Goal: Transaction & Acquisition: Purchase product/service

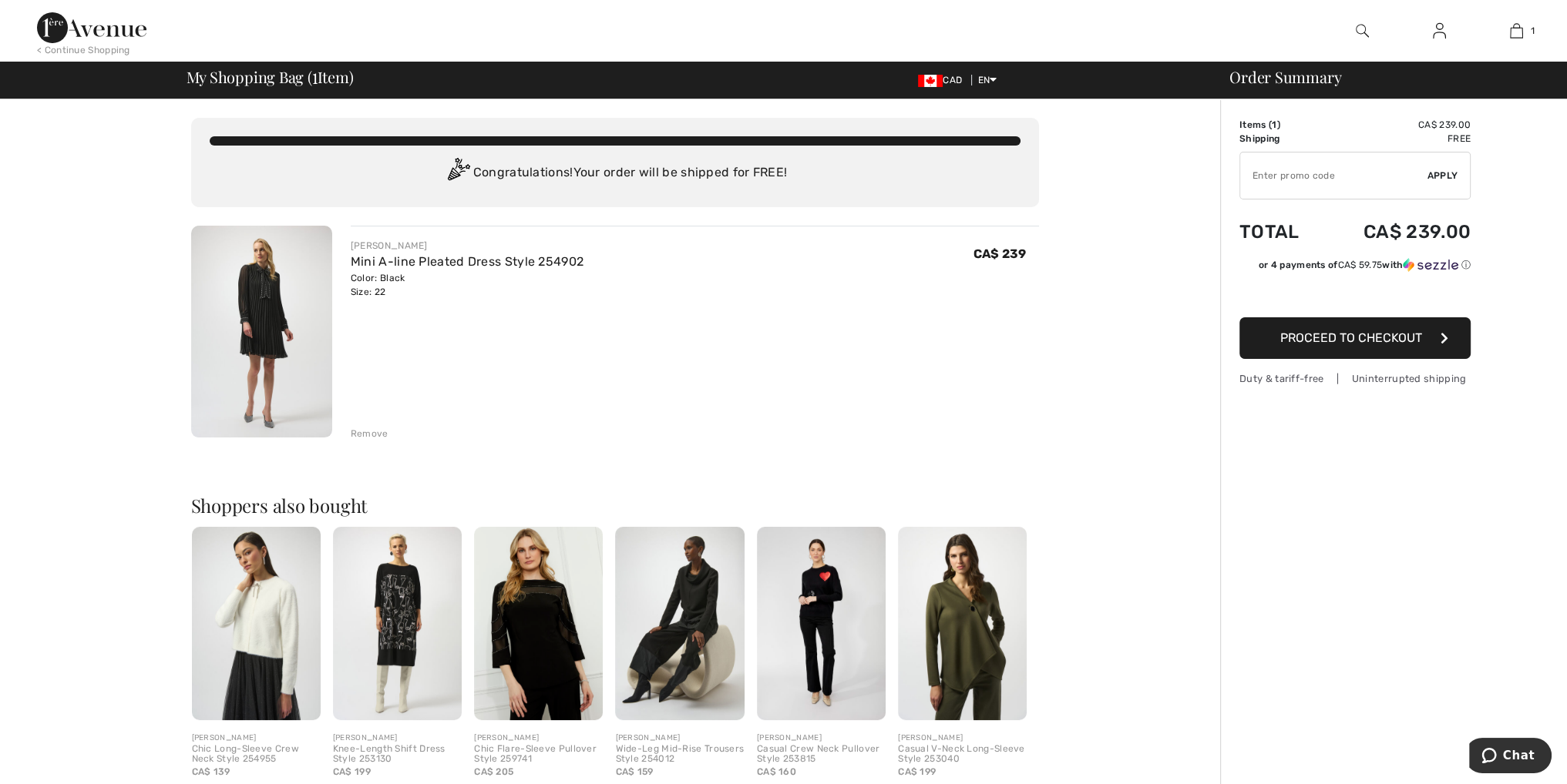
click at [259, 296] on img at bounding box center [261, 331] width 141 height 212
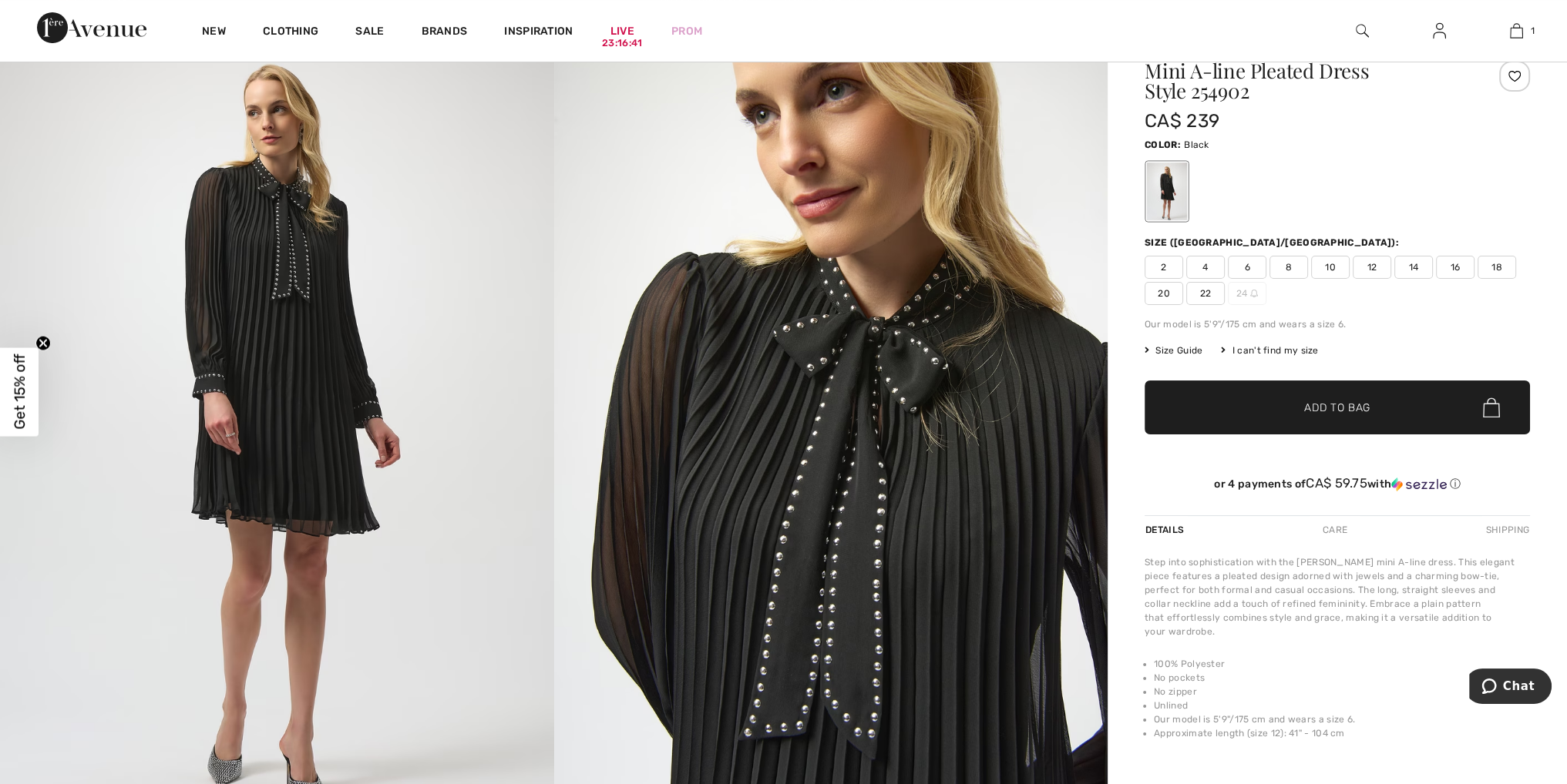
scroll to position [77, 0]
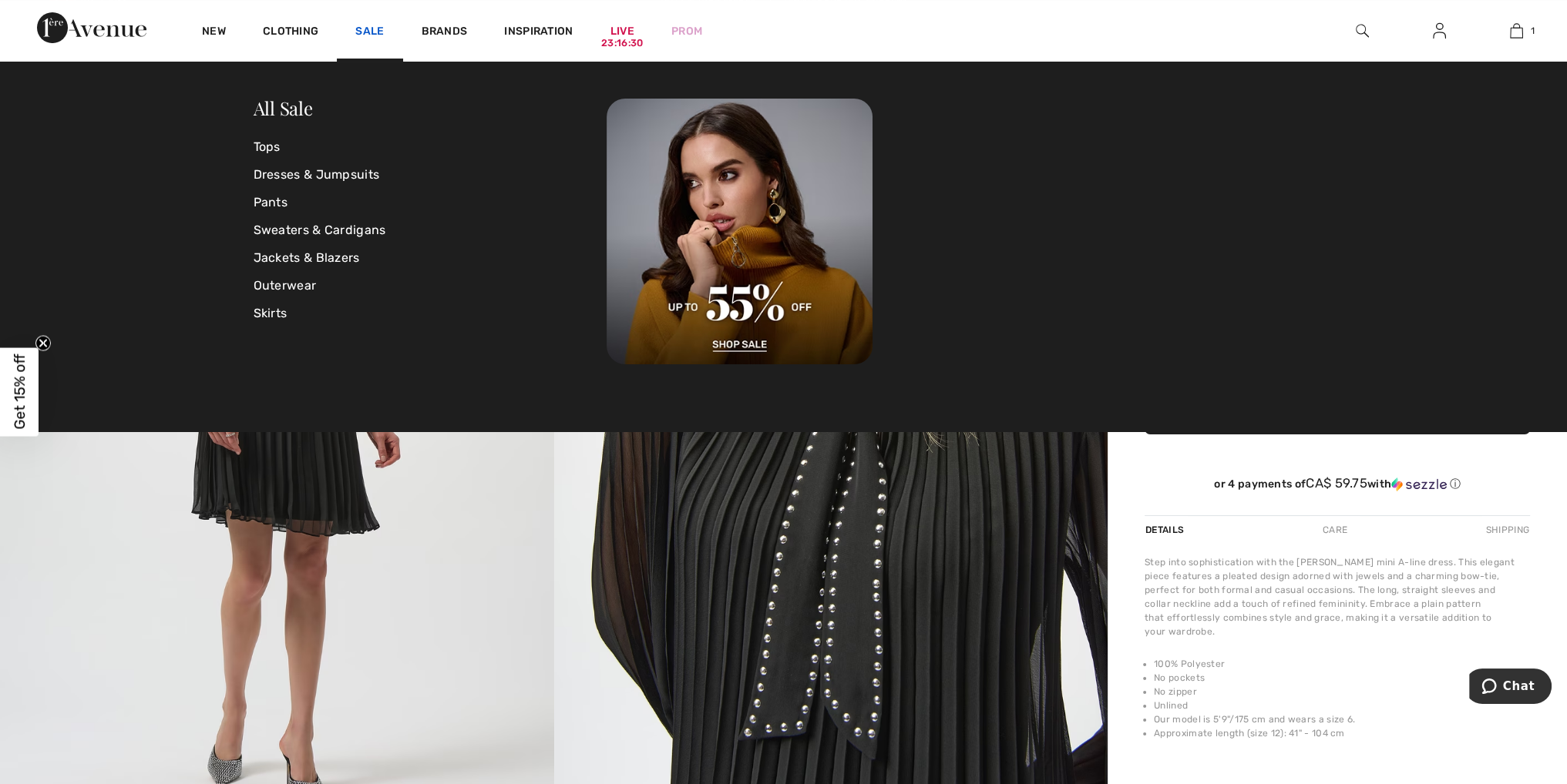
click at [381, 34] on link "Sale" at bounding box center [369, 32] width 28 height 17
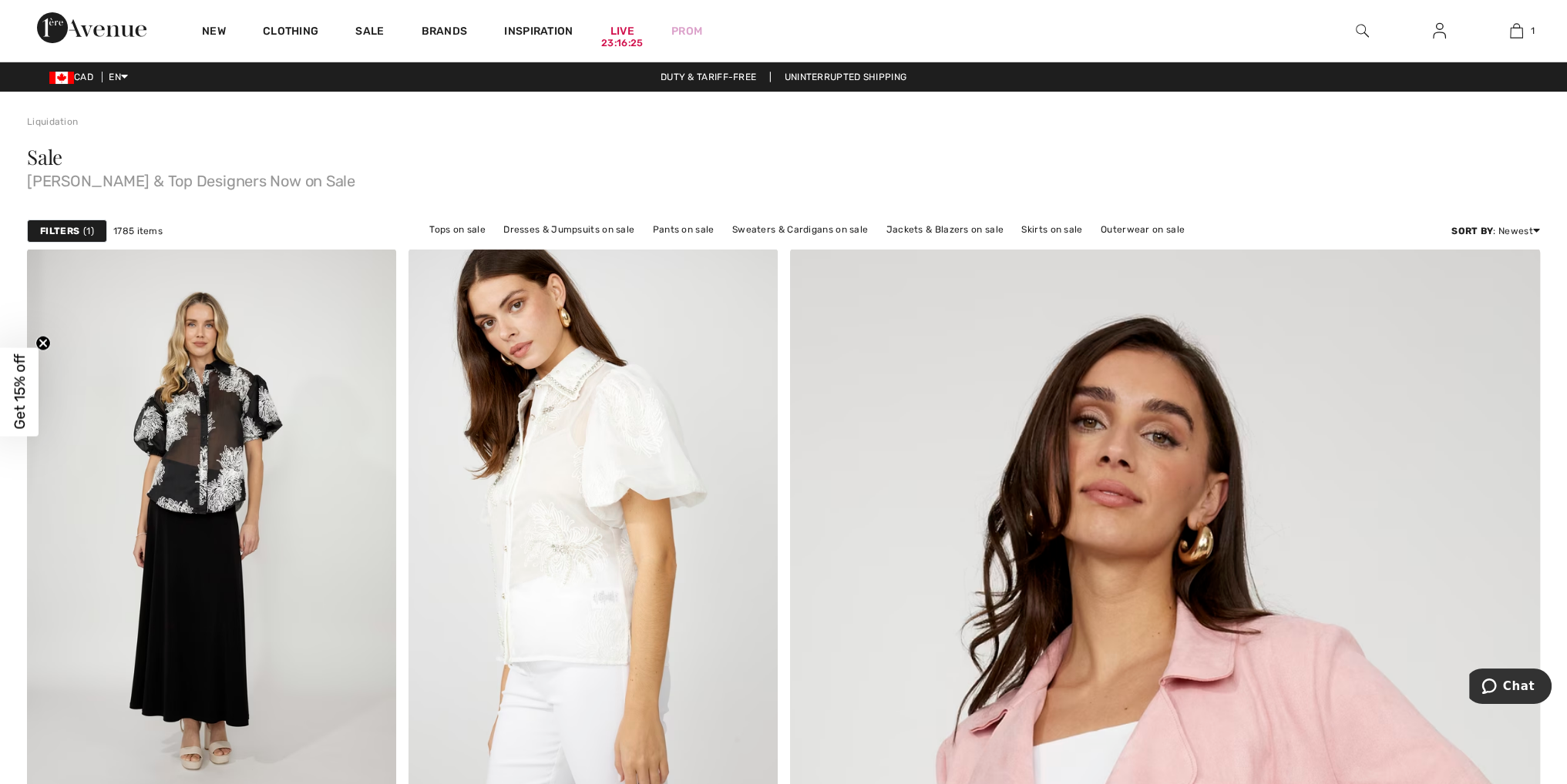
click at [56, 221] on div "Filters 1" at bounding box center [67, 231] width 80 height 23
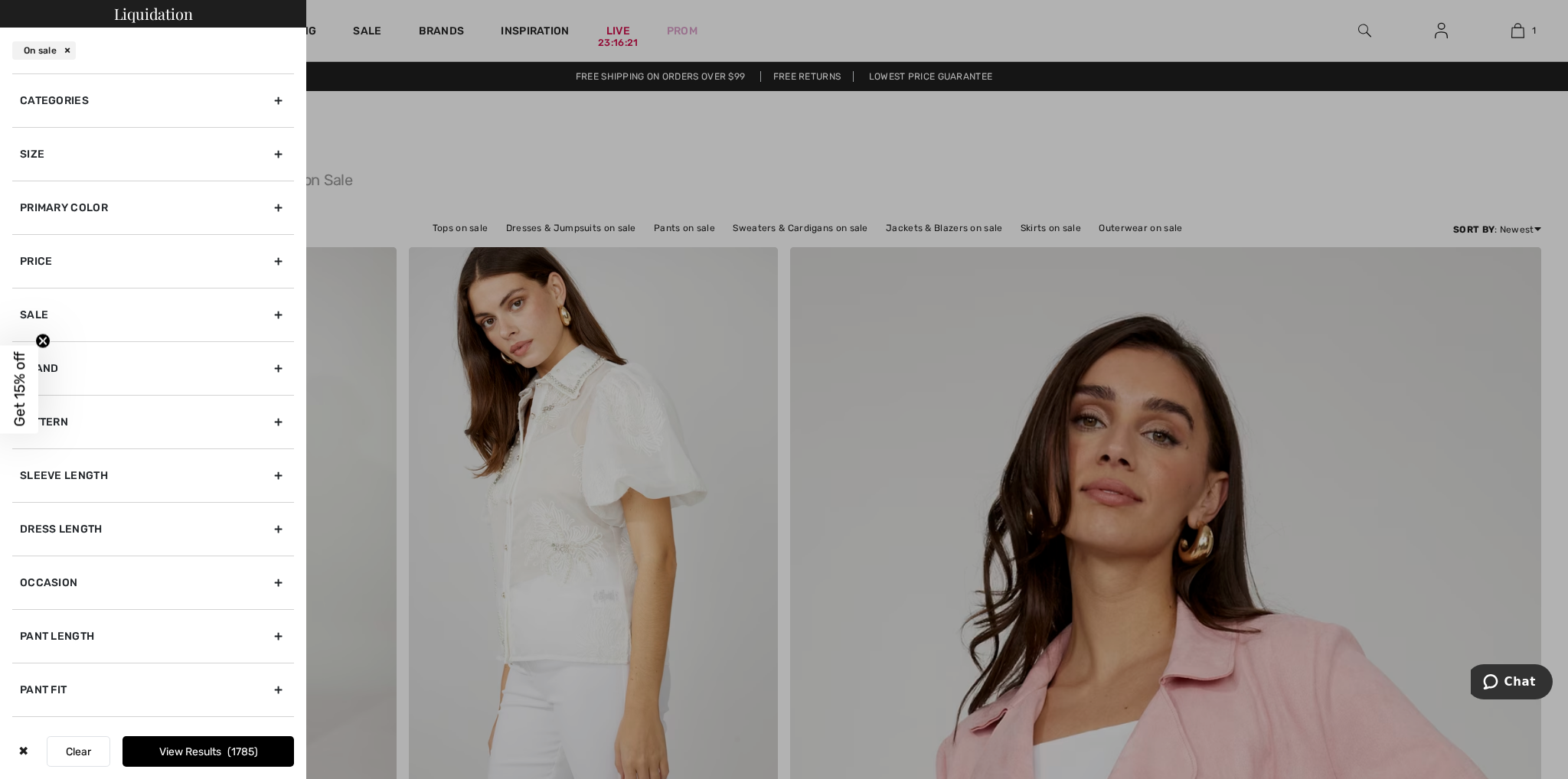
click at [267, 151] on div "Size" at bounding box center [153, 153] width 282 height 54
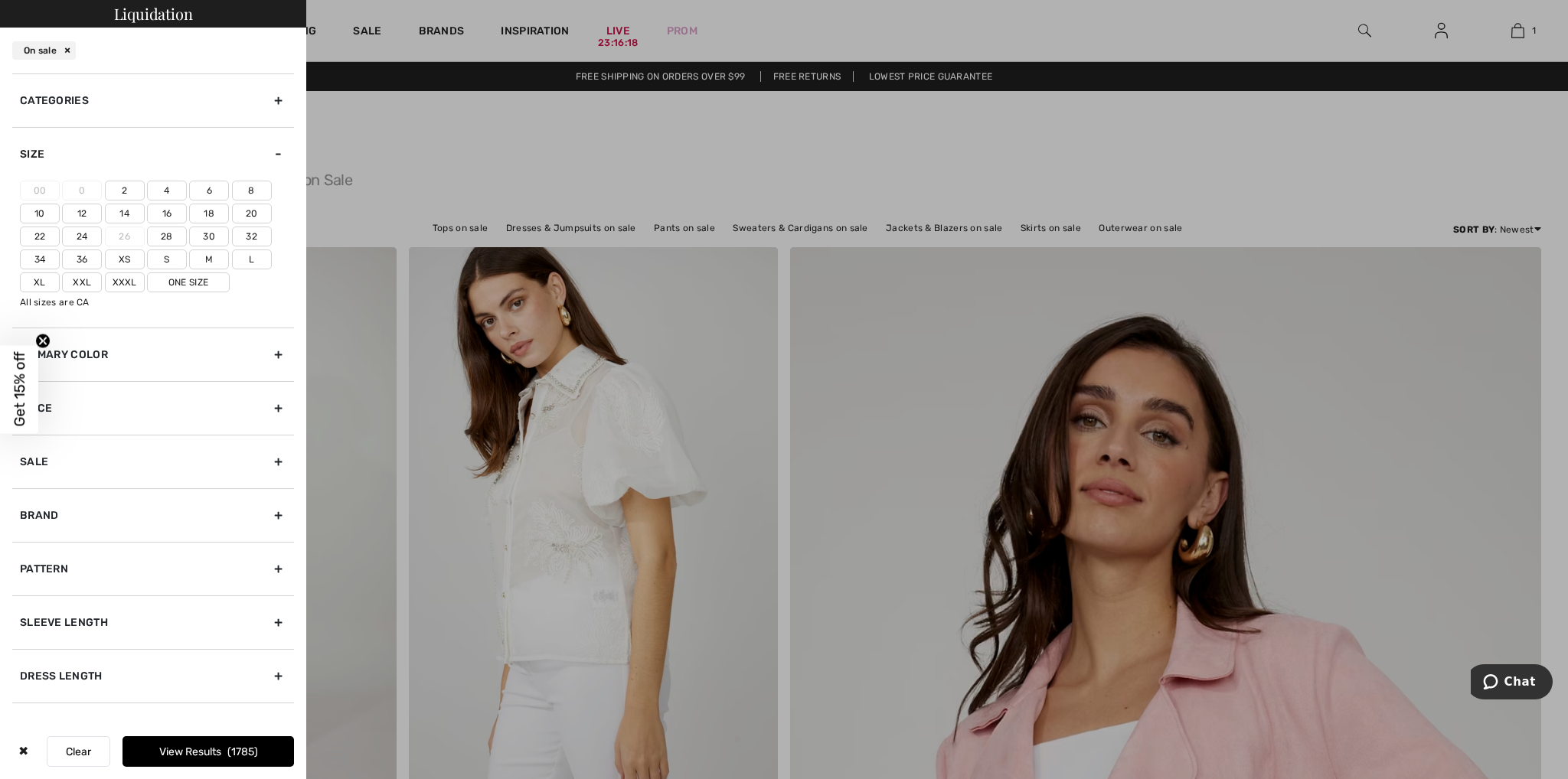
click at [251, 214] on label "20" at bounding box center [252, 213] width 40 height 20
click at [0, 0] on input"] "20" at bounding box center [0, 0] width 0 height 0
click at [41, 229] on label "22" at bounding box center [39, 236] width 40 height 20
click at [0, 0] on input"] "22" at bounding box center [0, 0] width 0 height 0
click at [77, 279] on label "Xxl" at bounding box center [81, 282] width 40 height 20
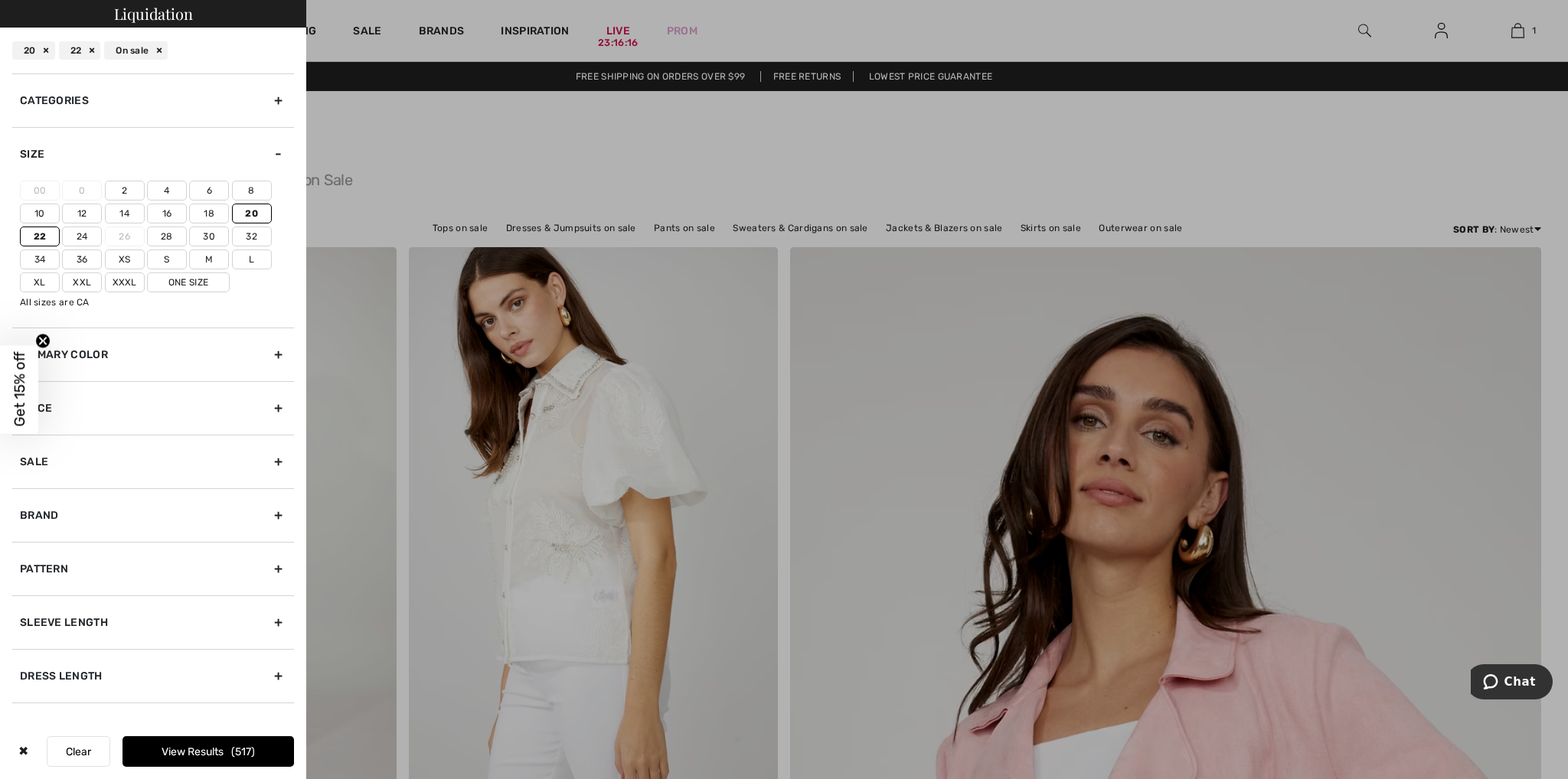
click at [0, 0] on input"] "Xxl" at bounding box center [0, 0] width 0 height 0
click at [196, 282] on label "One Size" at bounding box center [189, 282] width 83 height 20
click at [0, 0] on input"] "One Size" at bounding box center [0, 0] width 0 height 0
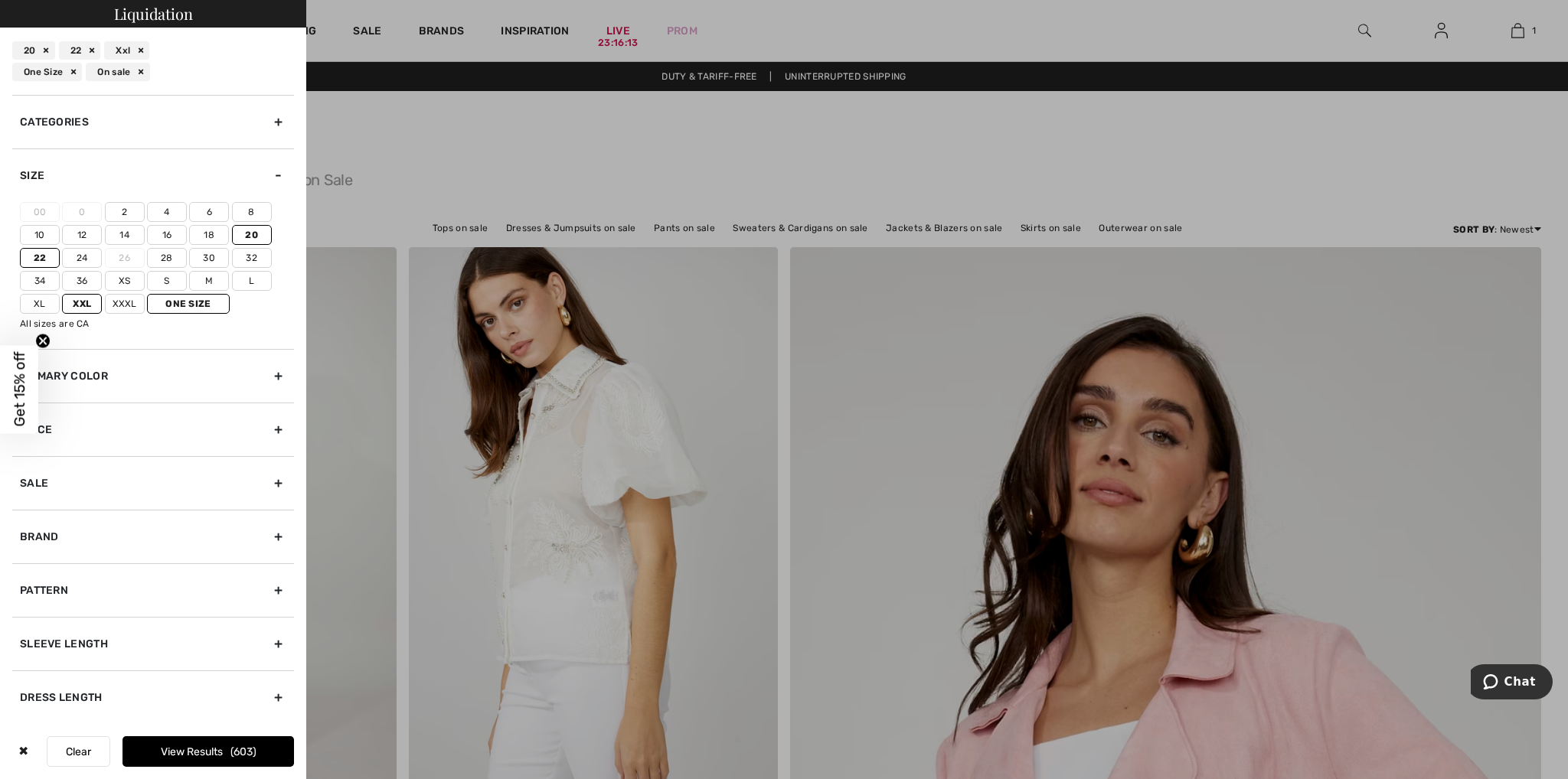
click at [196, 748] on button "View Results 603" at bounding box center [208, 751] width 171 height 31
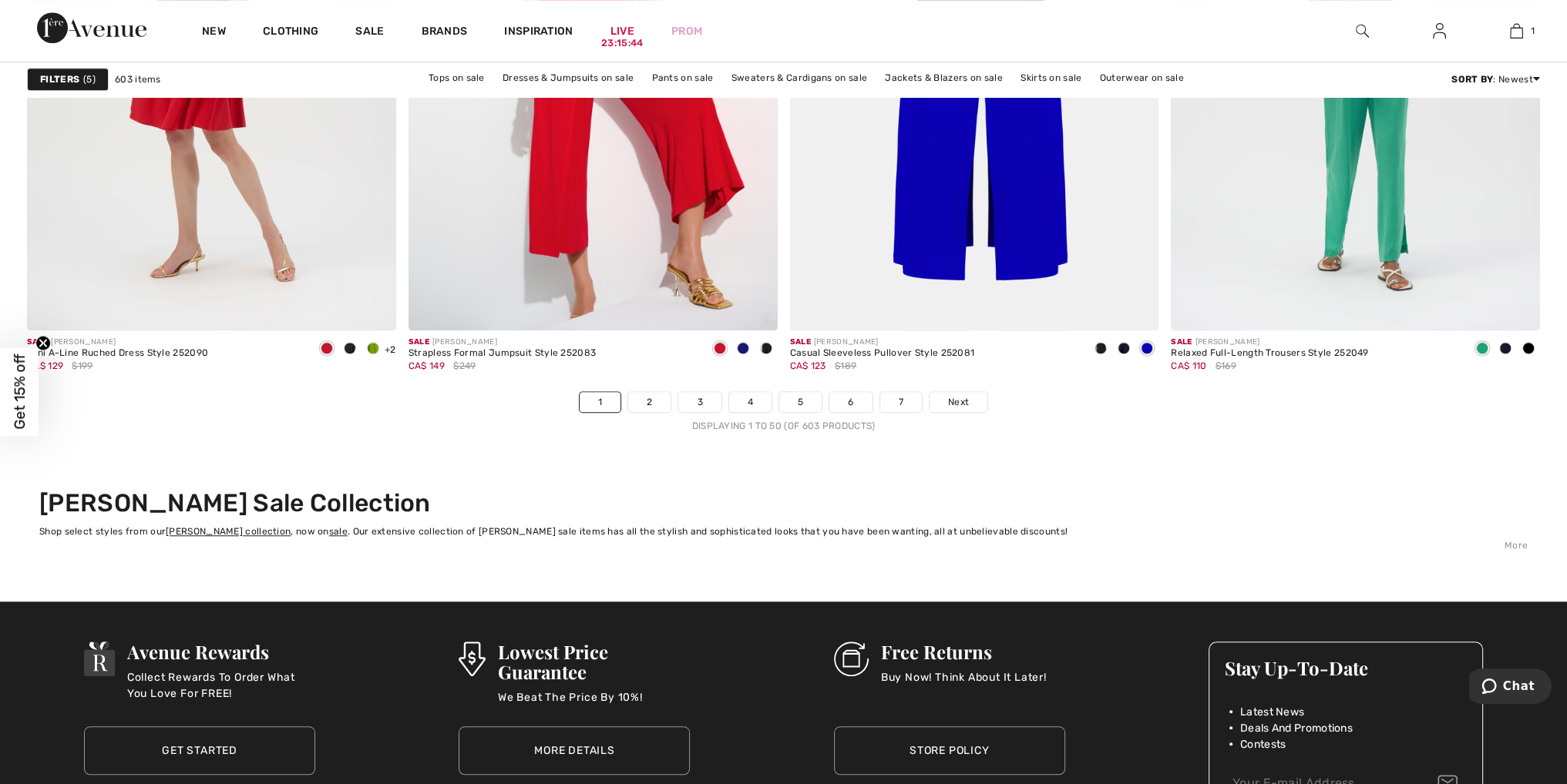
scroll to position [9476, 0]
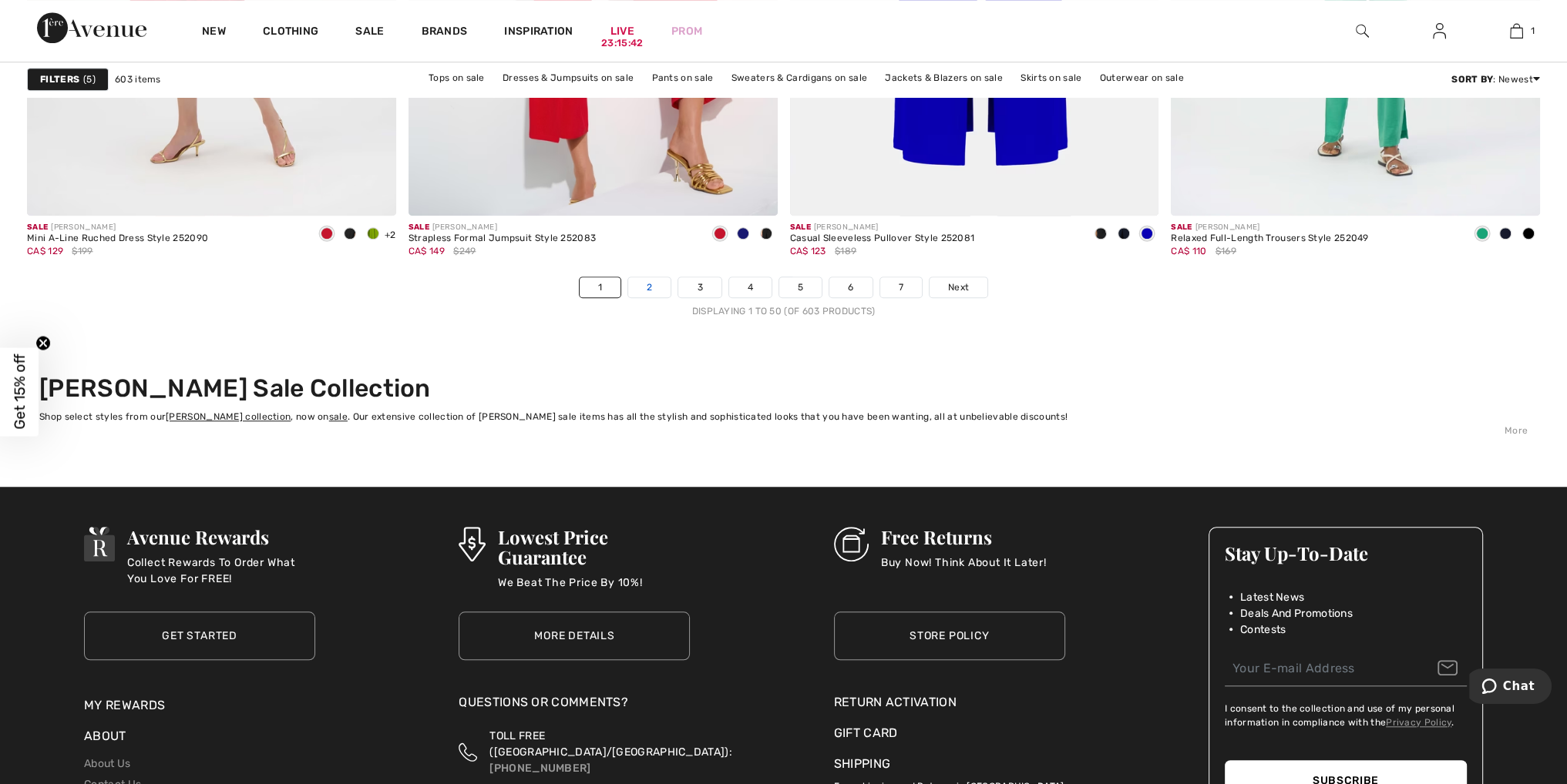
click at [650, 284] on link "2" at bounding box center [650, 287] width 43 height 20
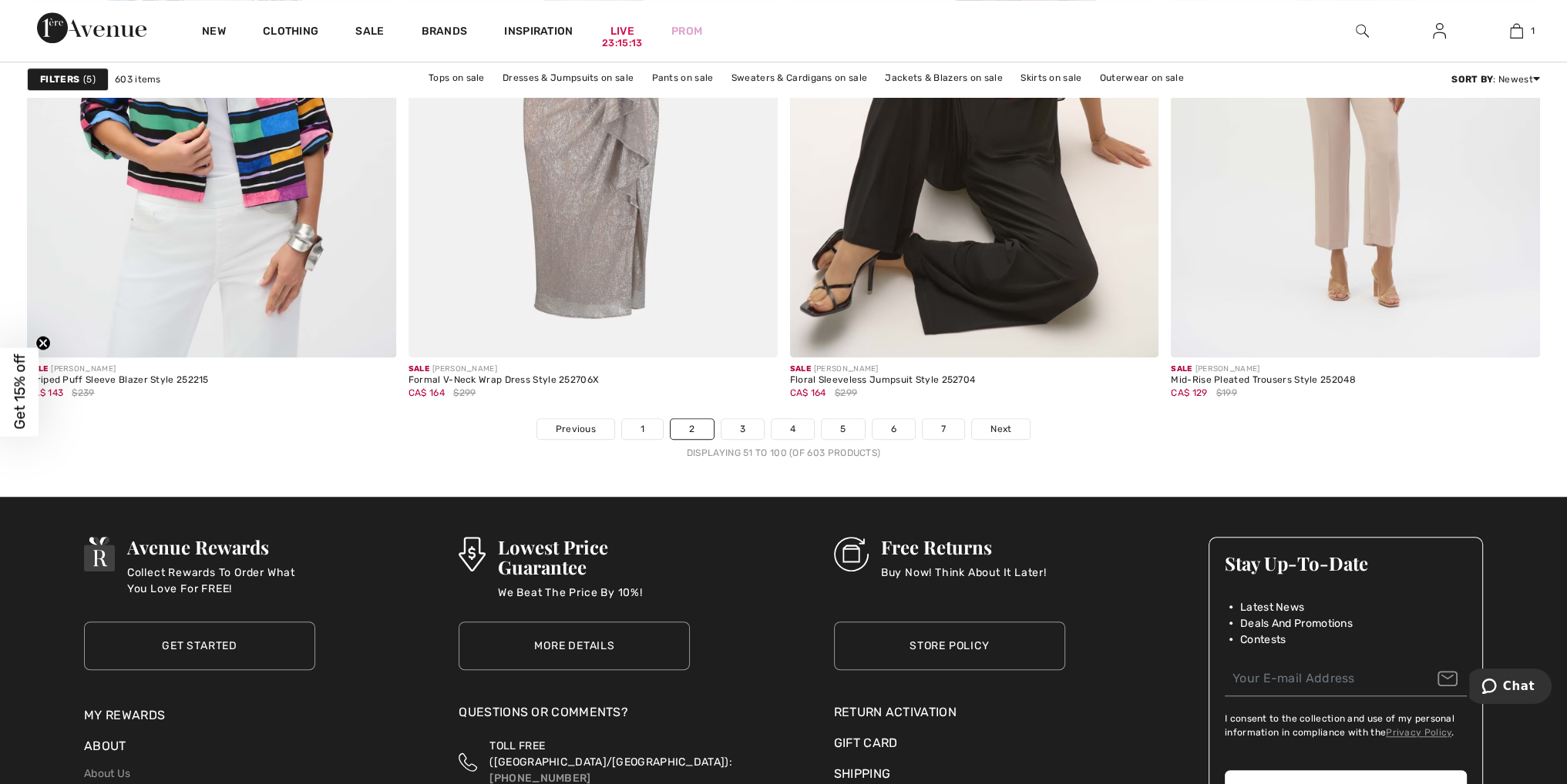
scroll to position [9399, 0]
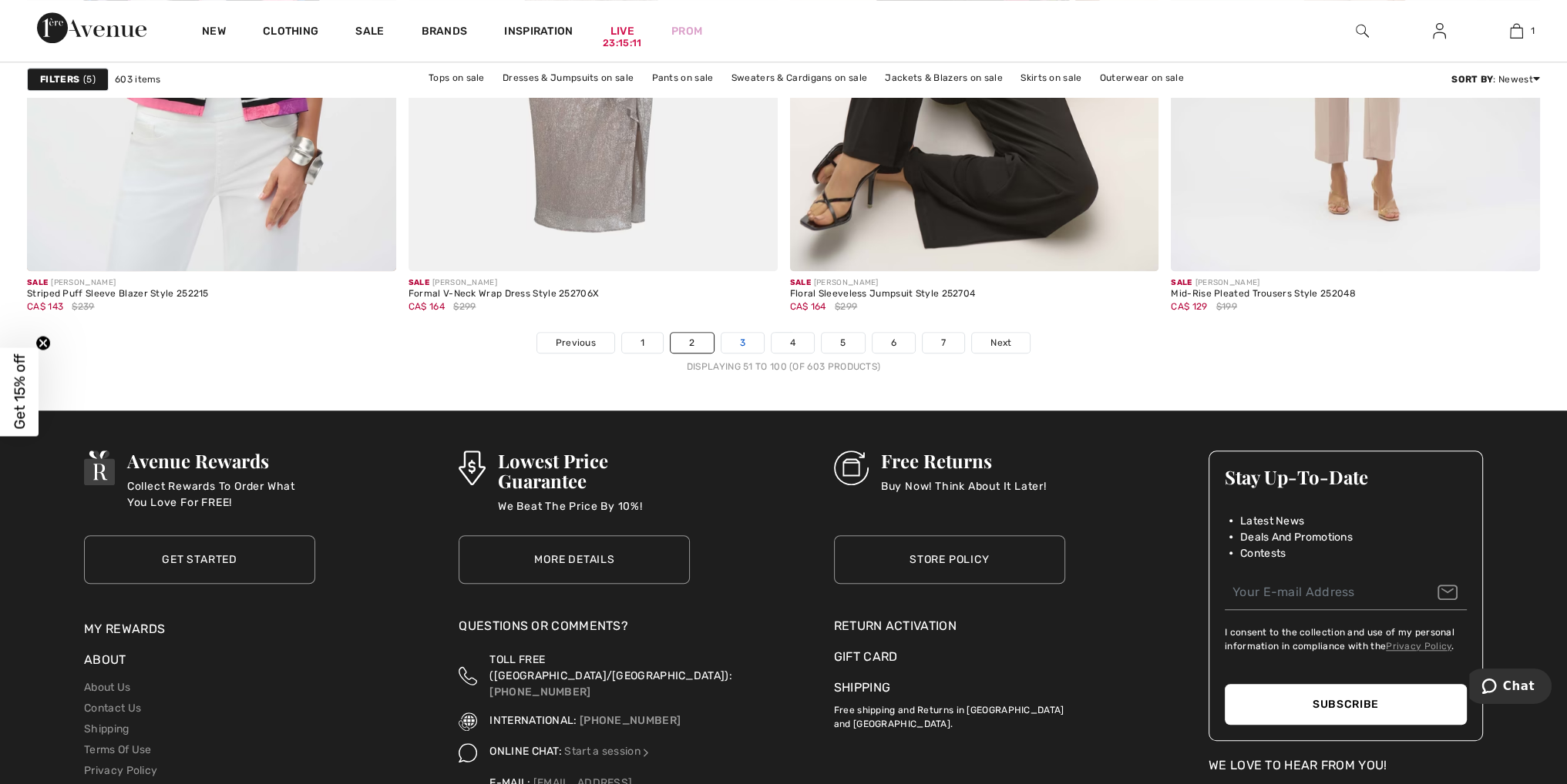
click at [733, 335] on link "3" at bounding box center [743, 342] width 43 height 20
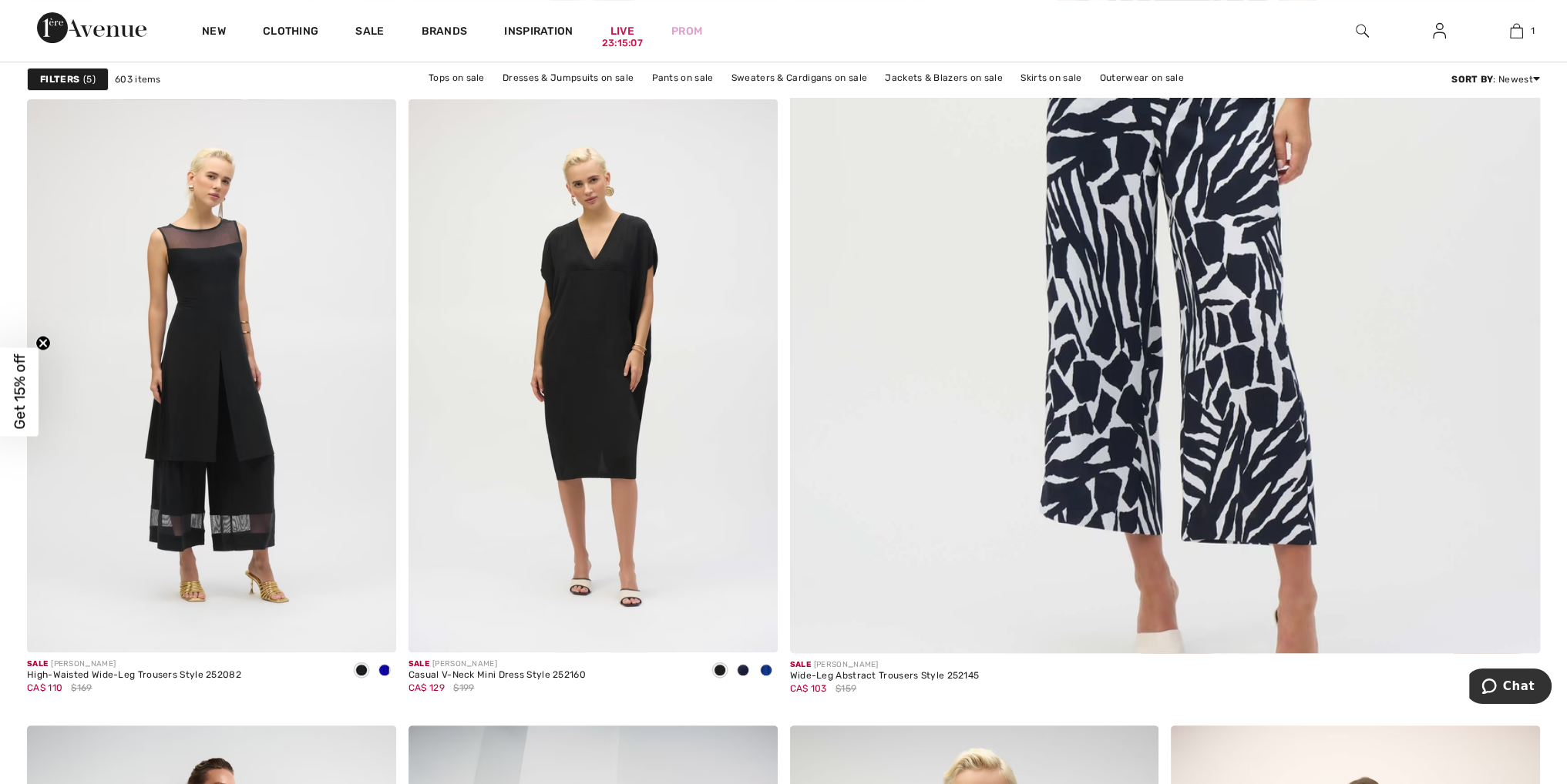
scroll to position [771, 0]
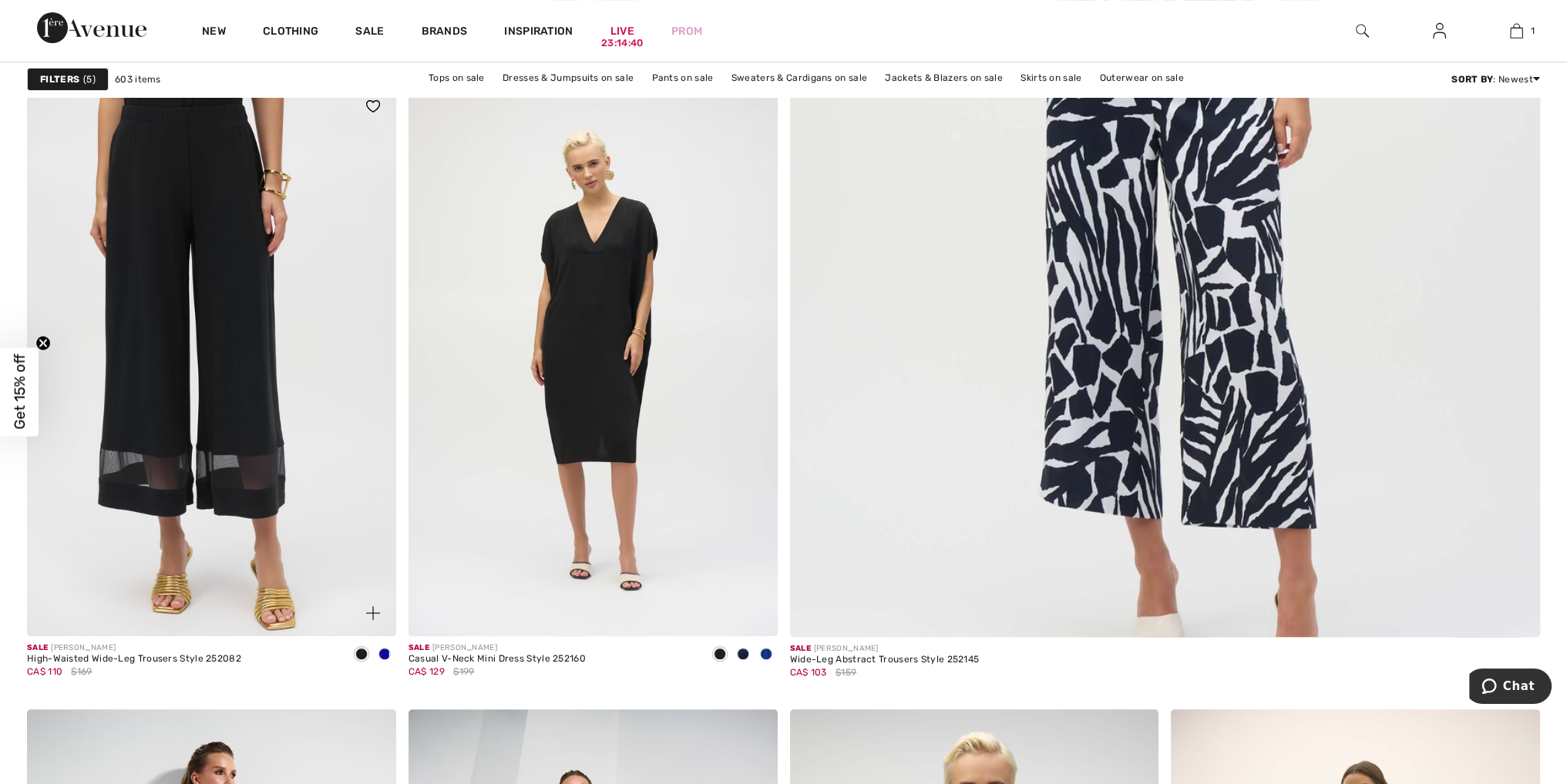
click at [248, 365] on img at bounding box center [211, 360] width 369 height 553
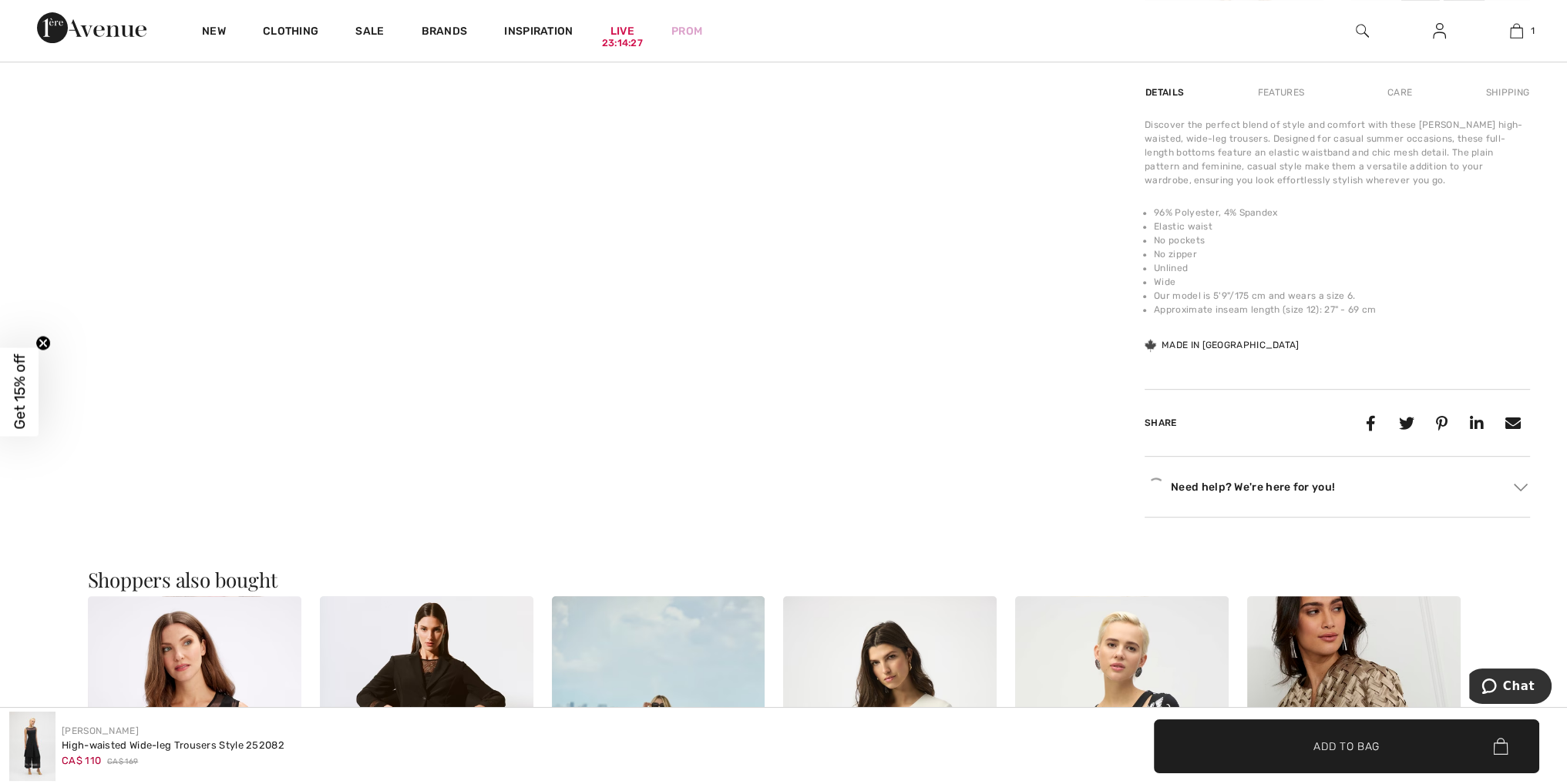
scroll to position [924, 0]
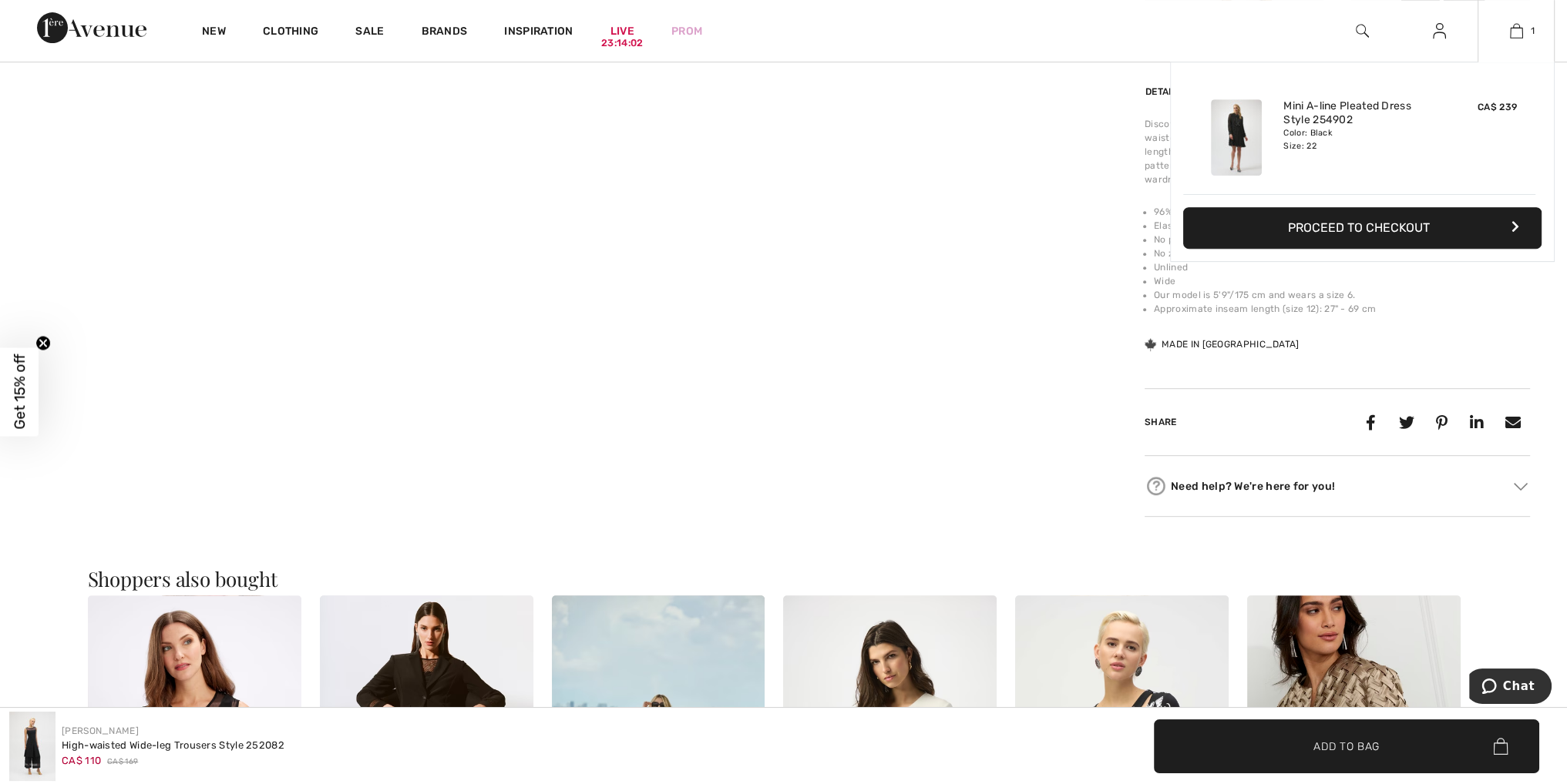
click at [1239, 124] on img at bounding box center [1235, 137] width 51 height 76
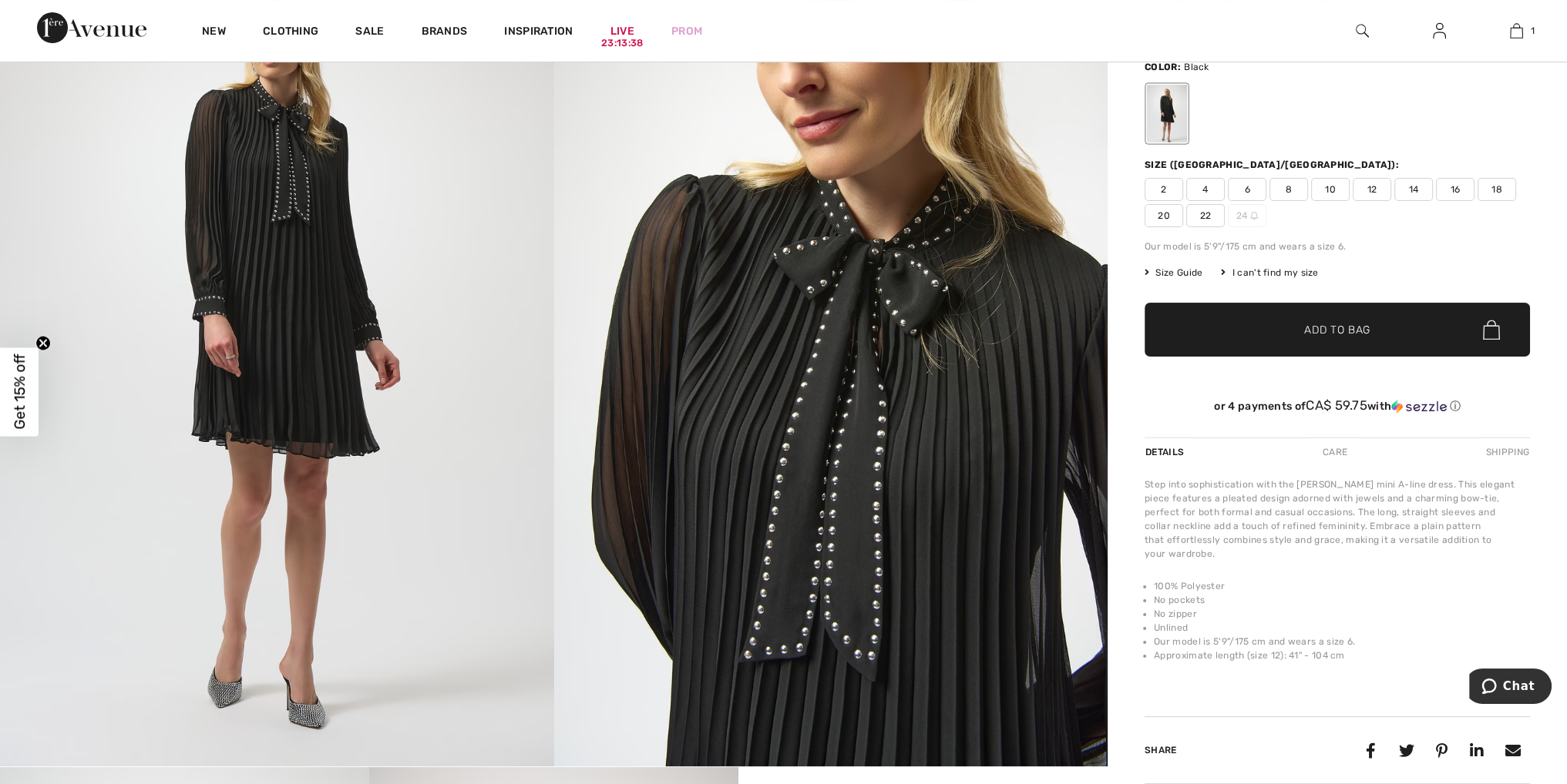
scroll to position [77, 0]
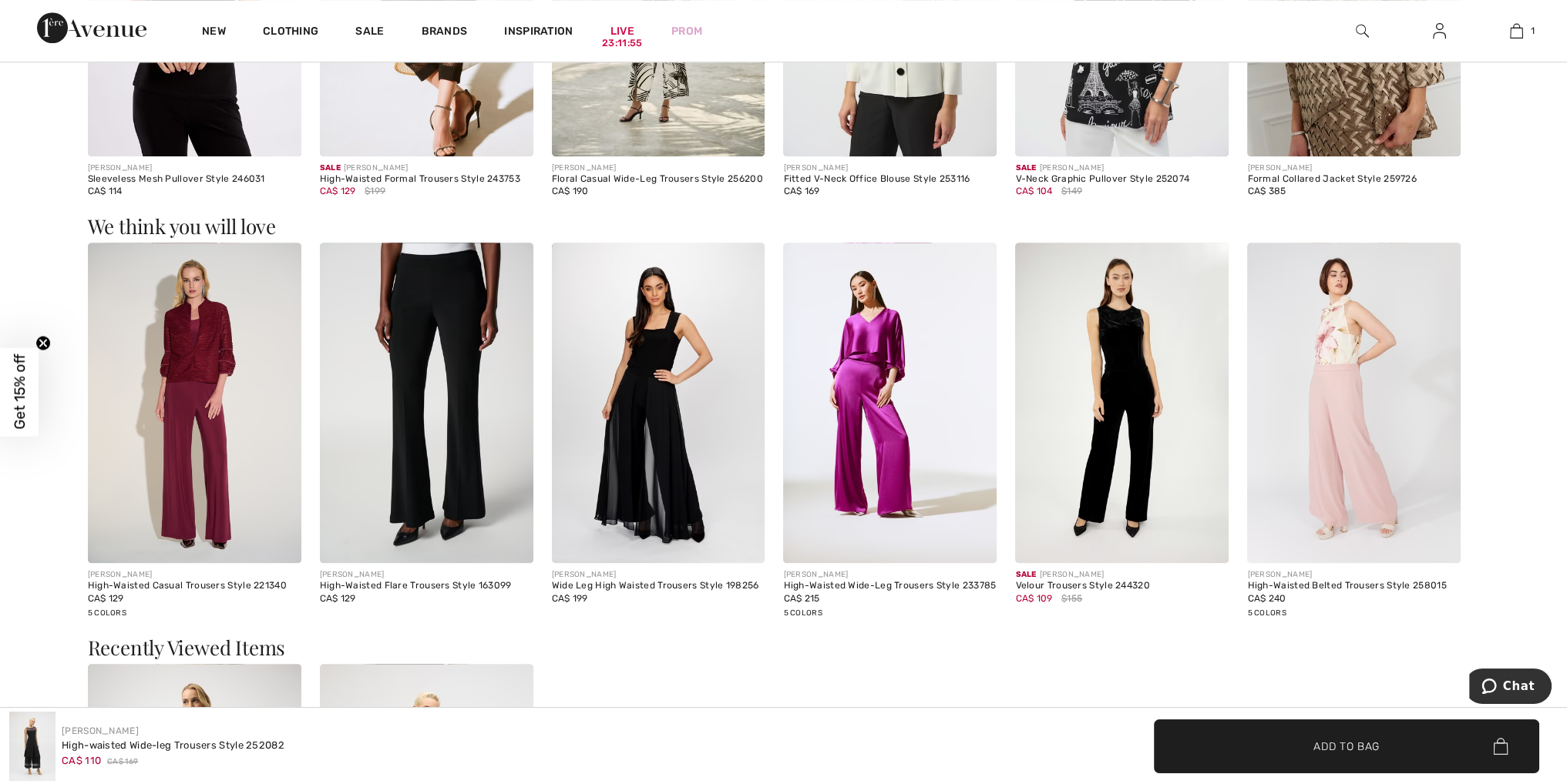
scroll to position [1772, 0]
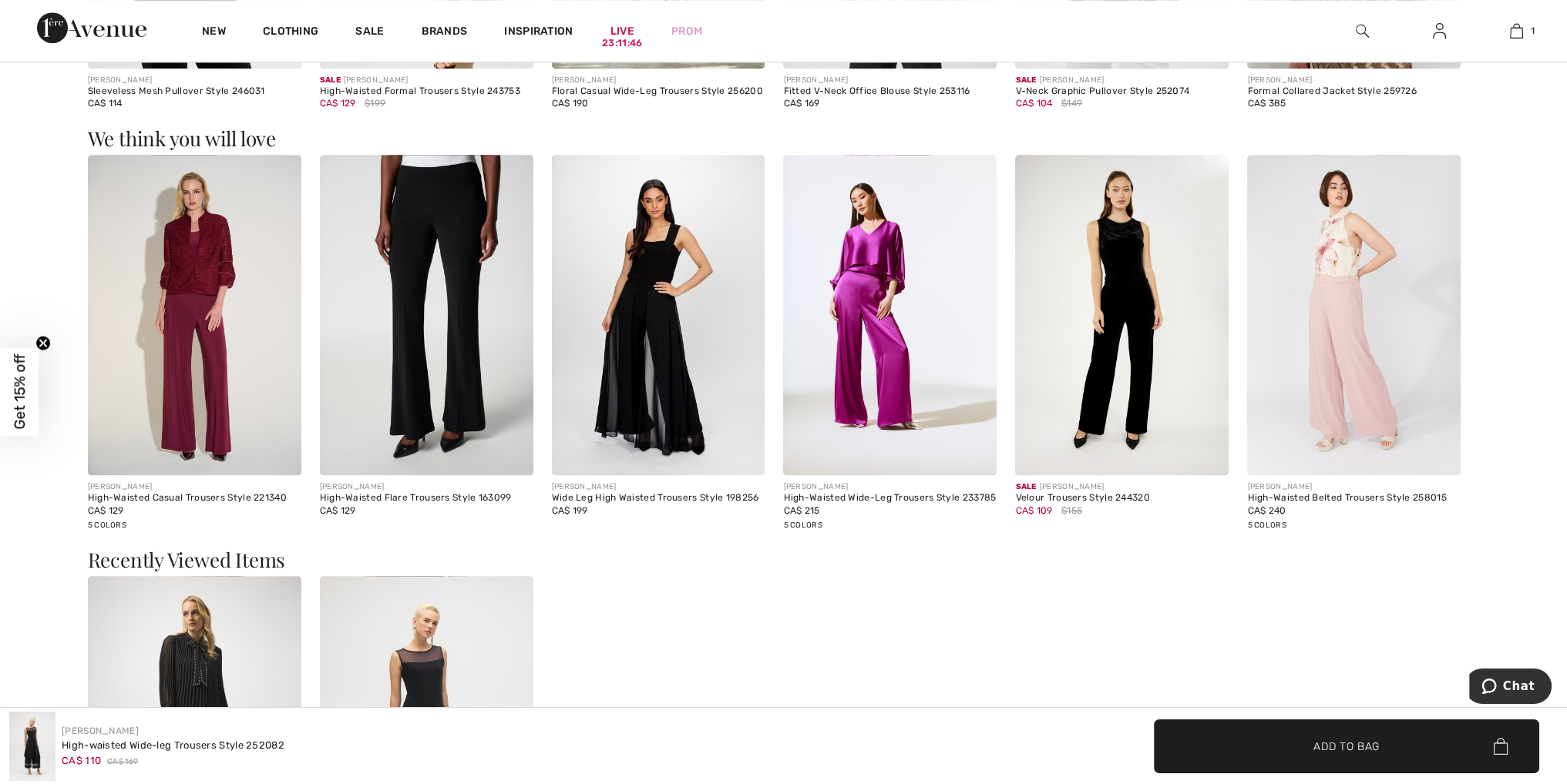
click at [665, 342] on img at bounding box center [658, 315] width 213 height 320
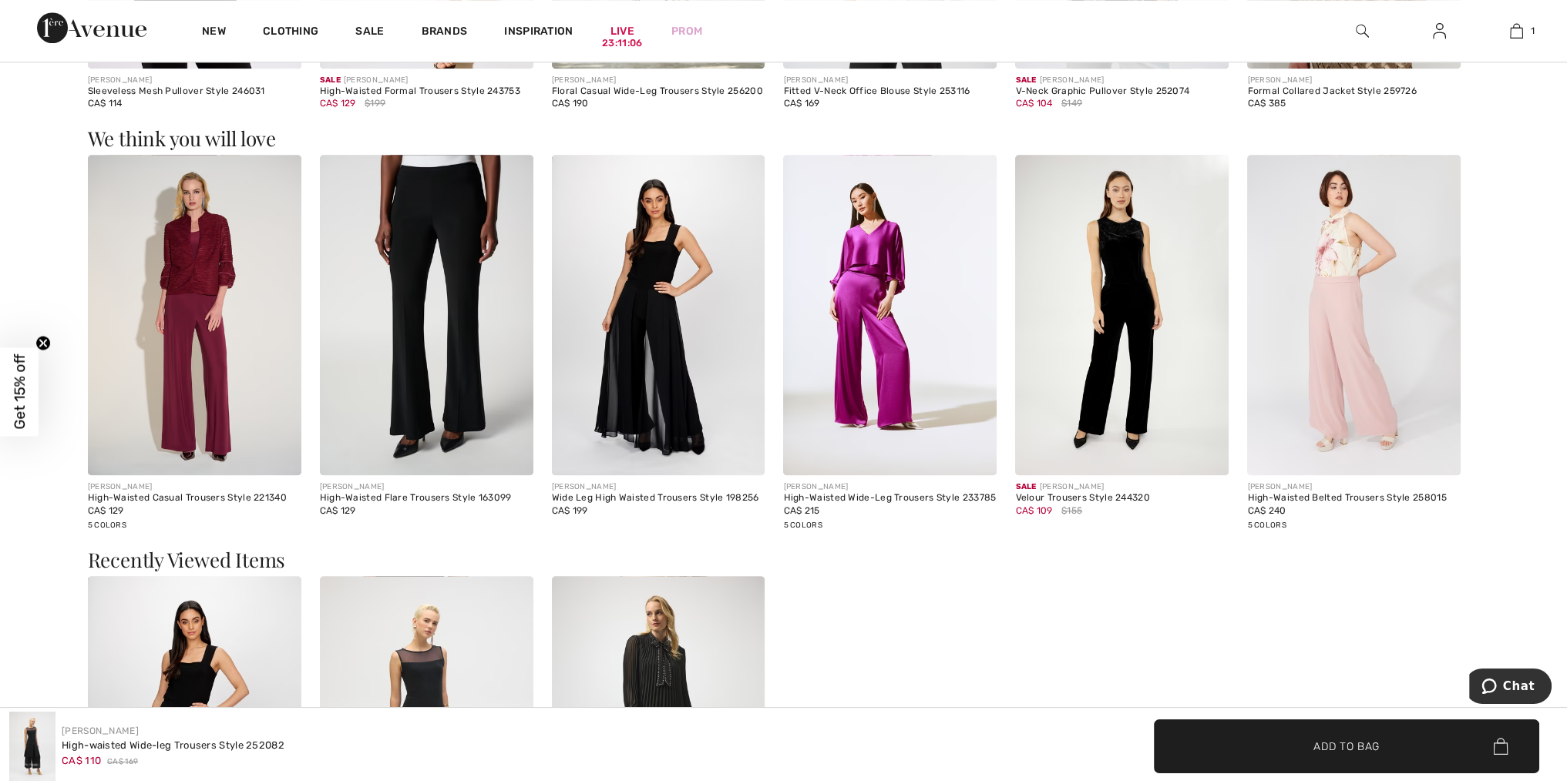
click at [868, 289] on img at bounding box center [889, 315] width 213 height 320
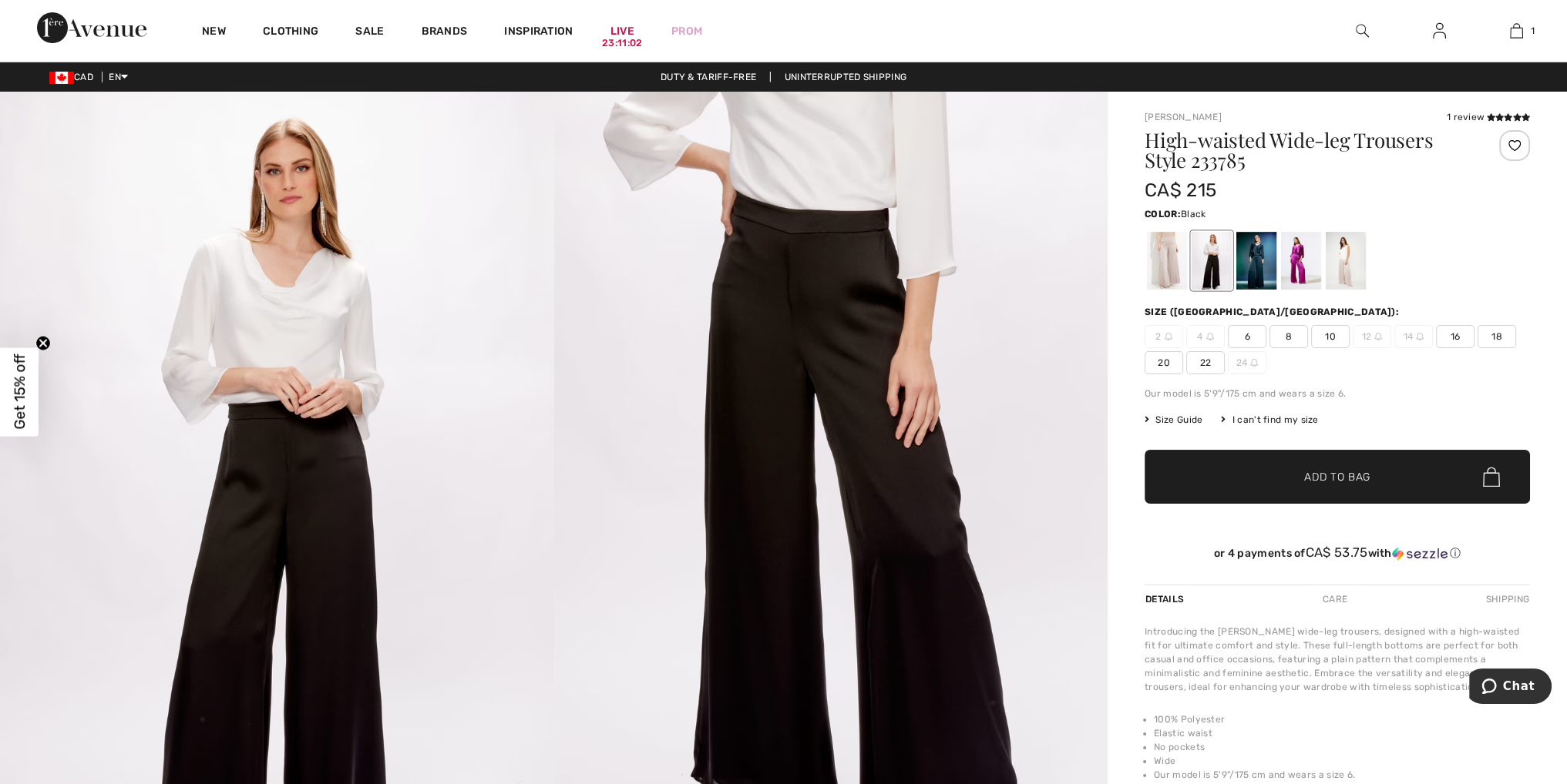
click at [1209, 260] on div at bounding box center [1211, 261] width 40 height 57
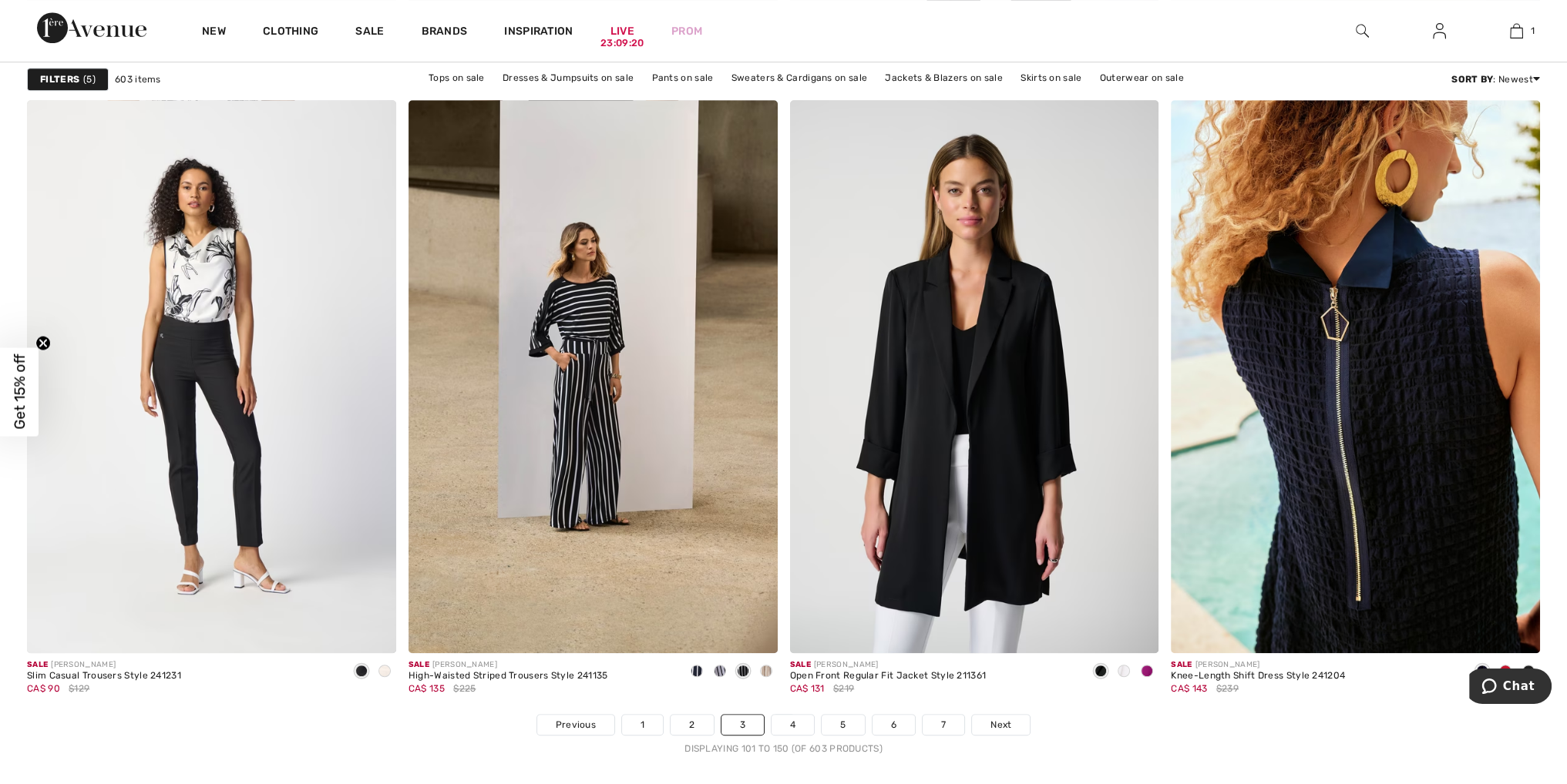
scroll to position [9013, 0]
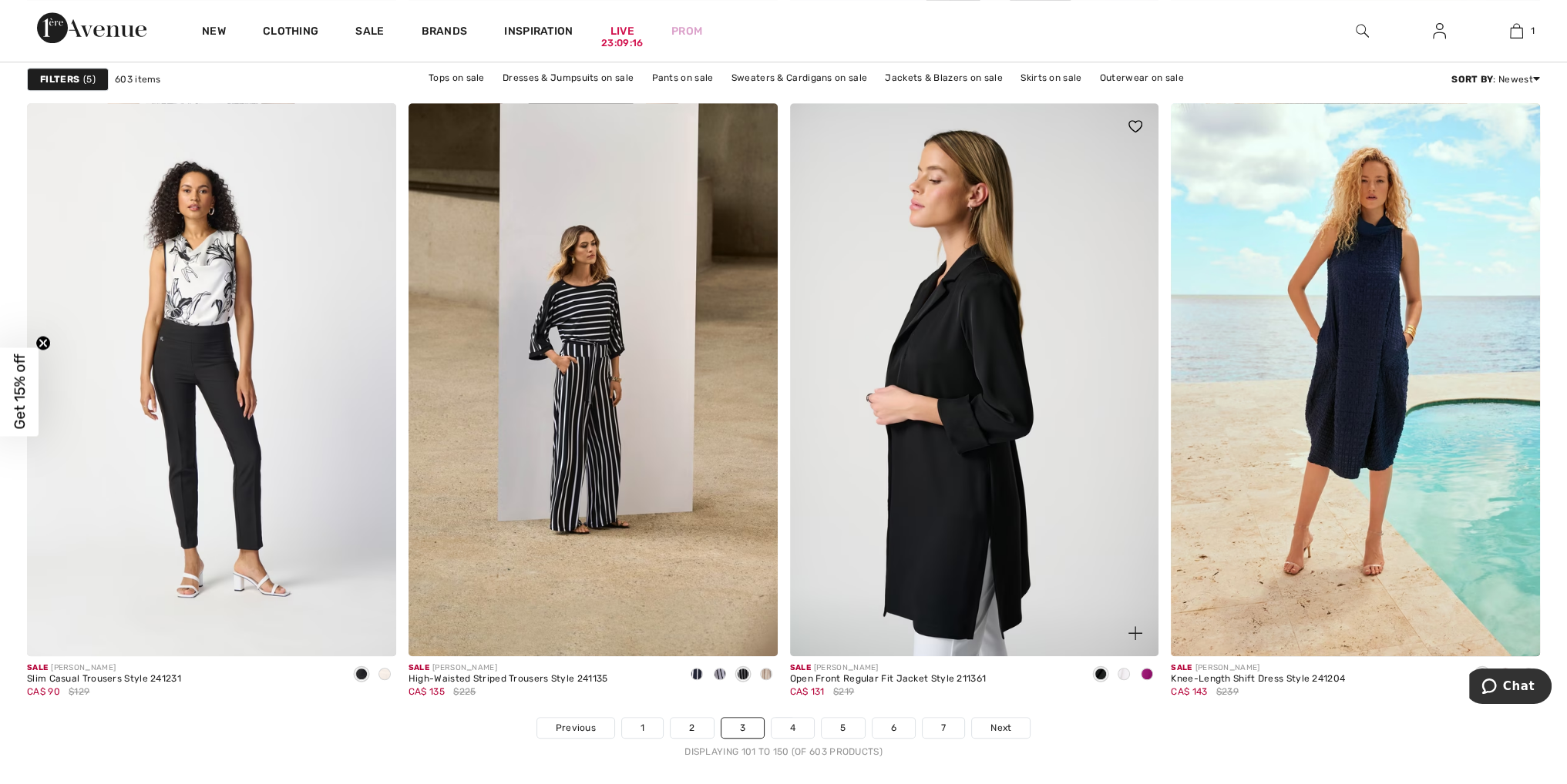
click at [1051, 463] on img at bounding box center [974, 379] width 369 height 553
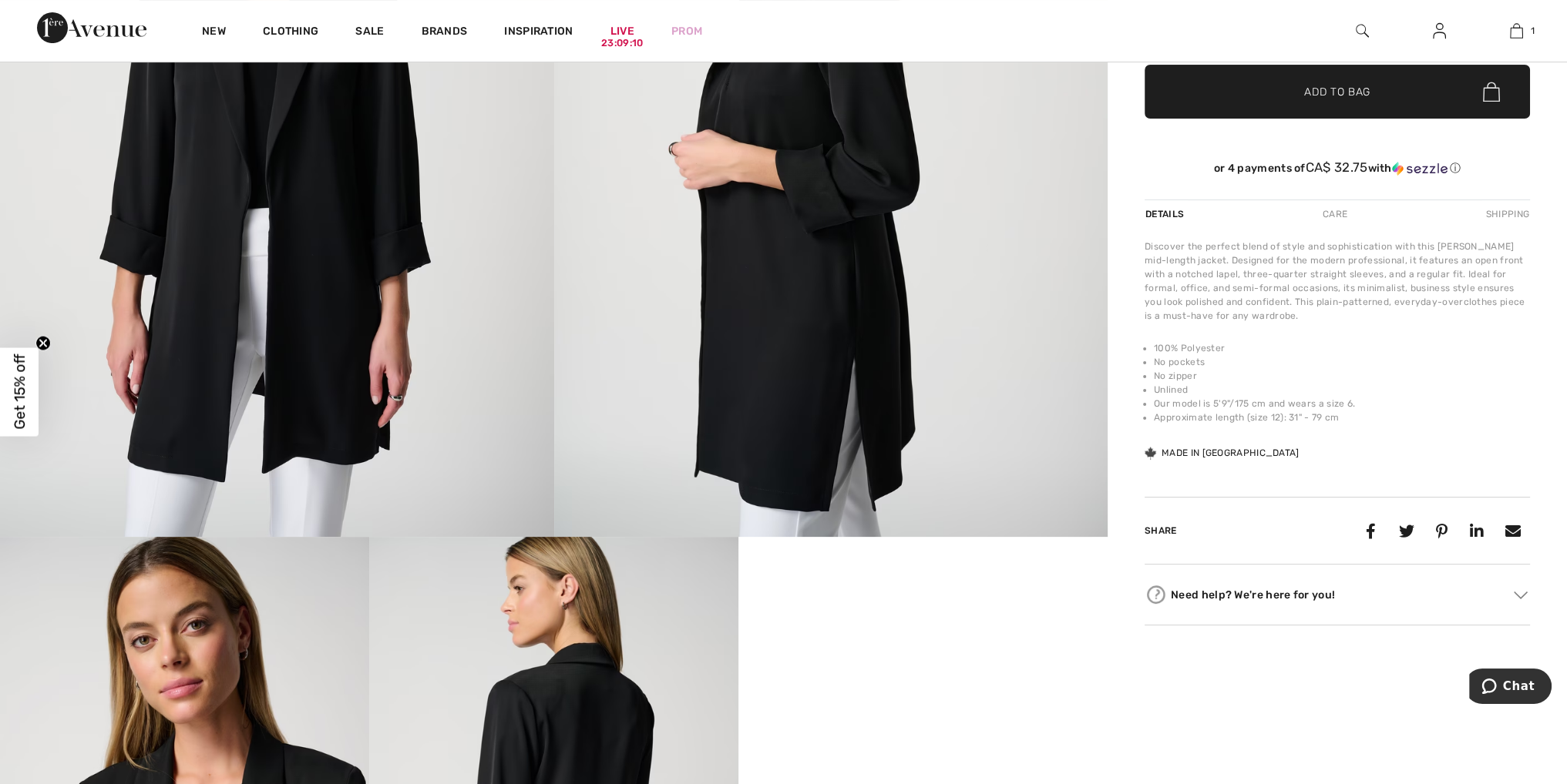
scroll to position [848, 0]
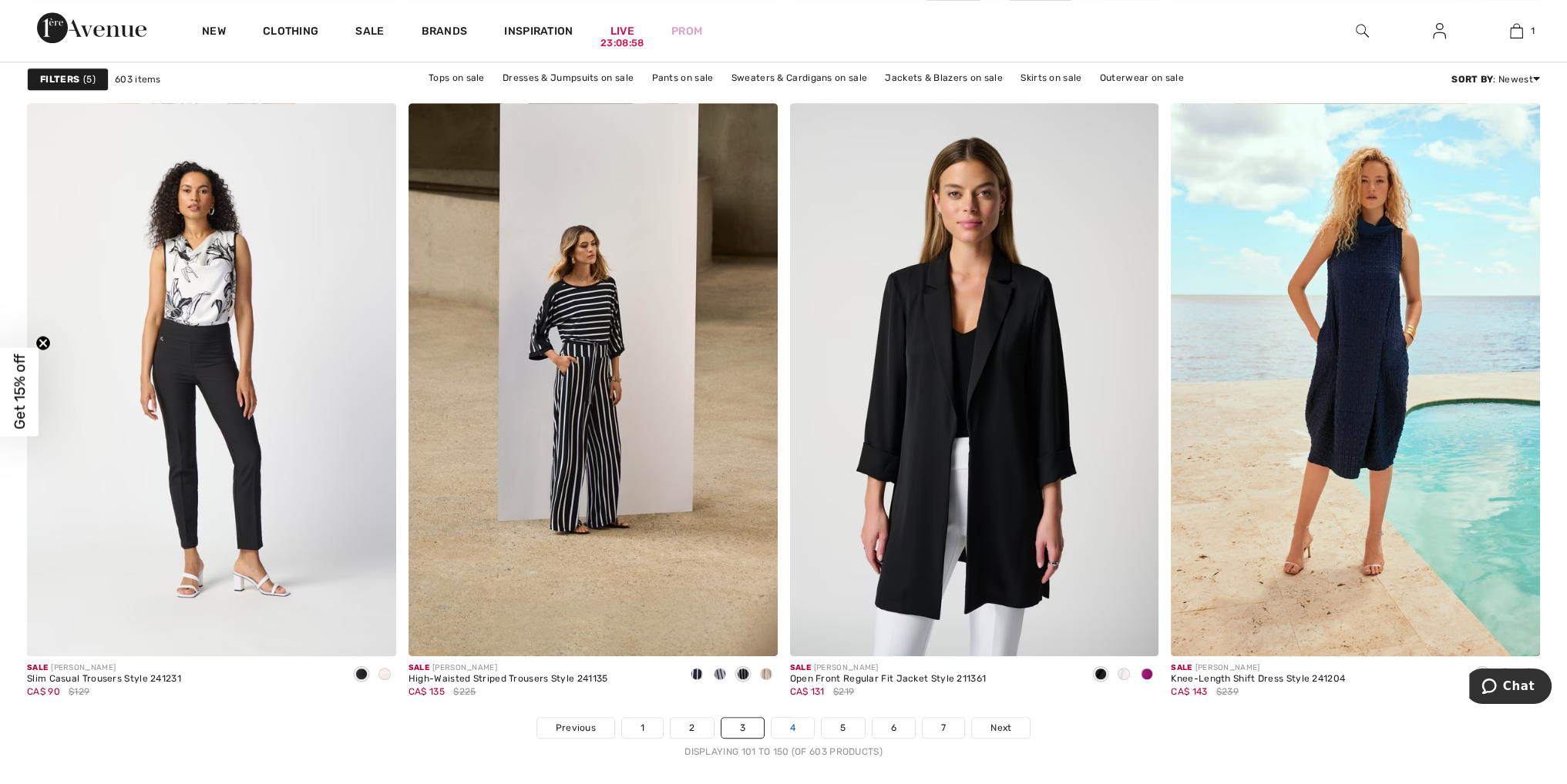
click at [795, 719] on link "4" at bounding box center [793, 727] width 43 height 20
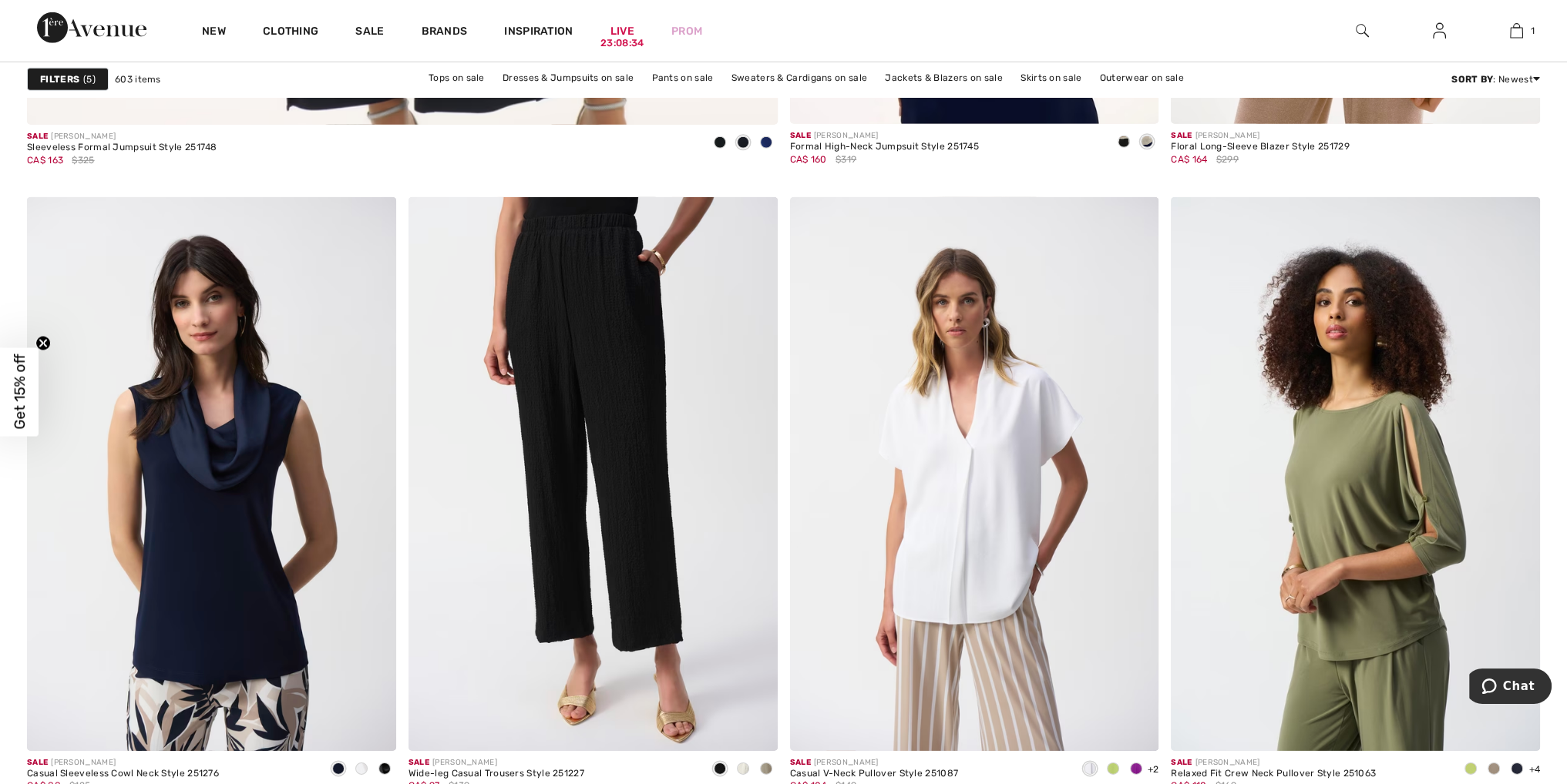
scroll to position [6163, 0]
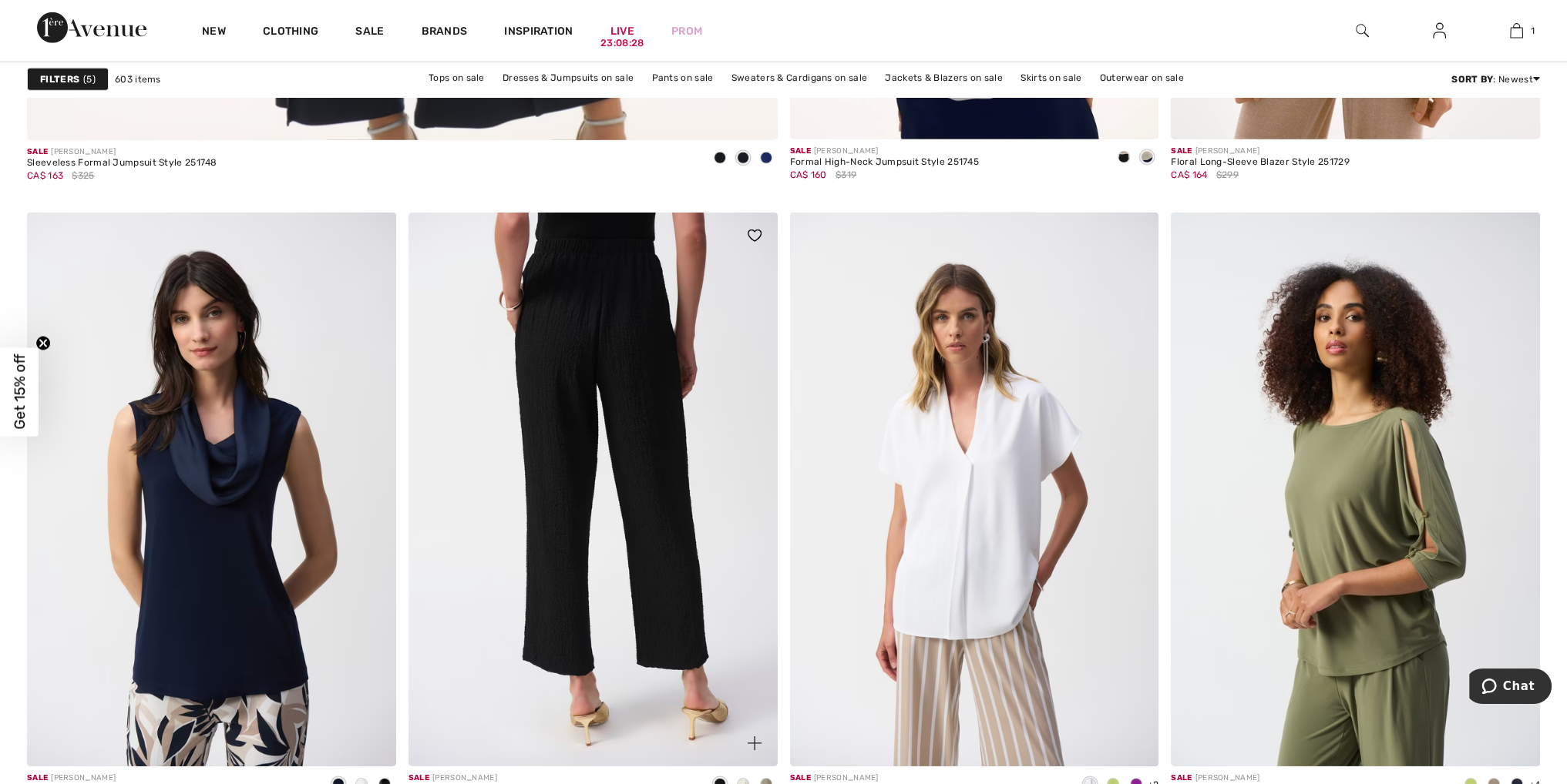
click at [658, 483] on img at bounding box center [593, 489] width 369 height 553
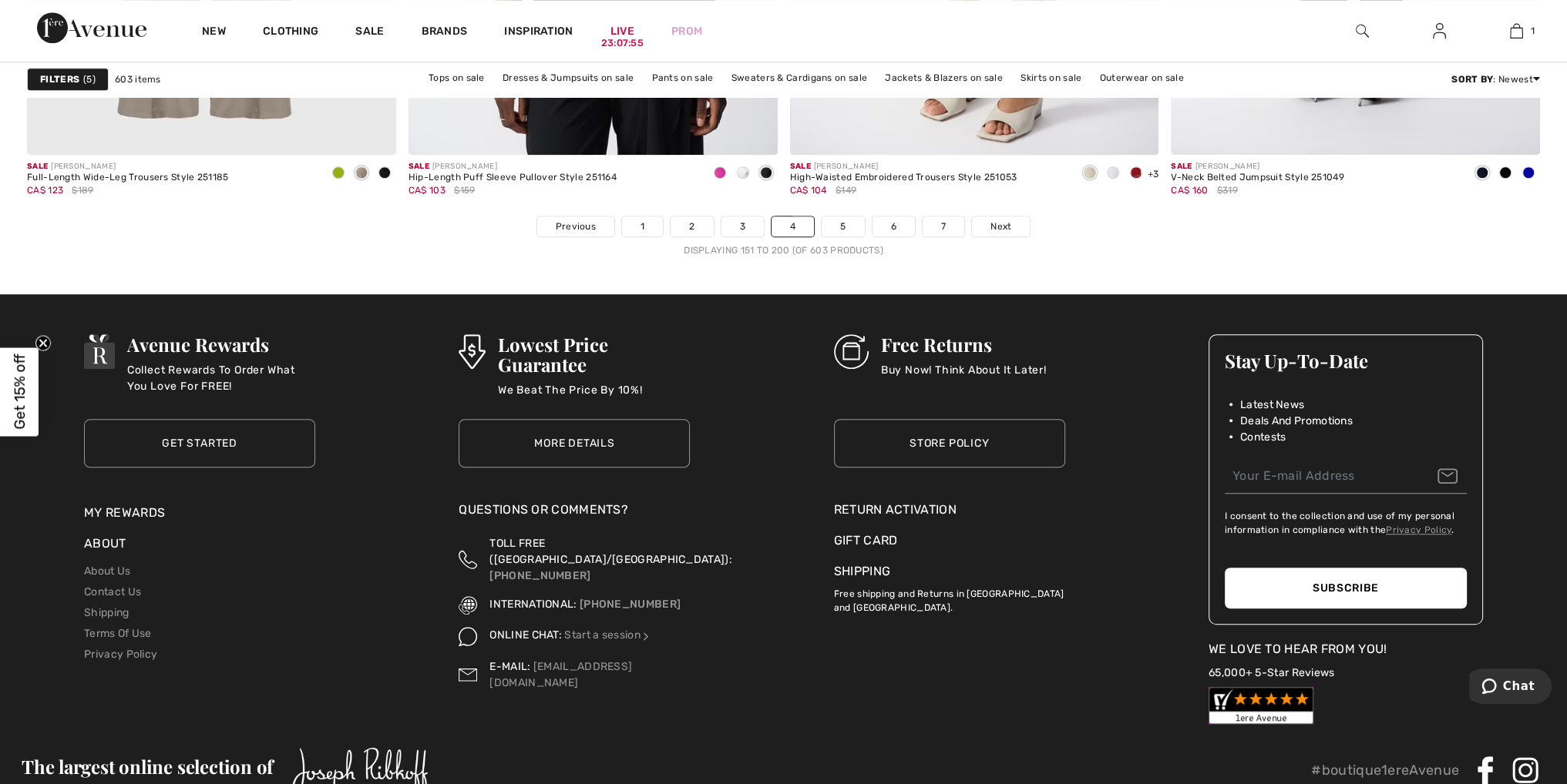
scroll to position [9552, 0]
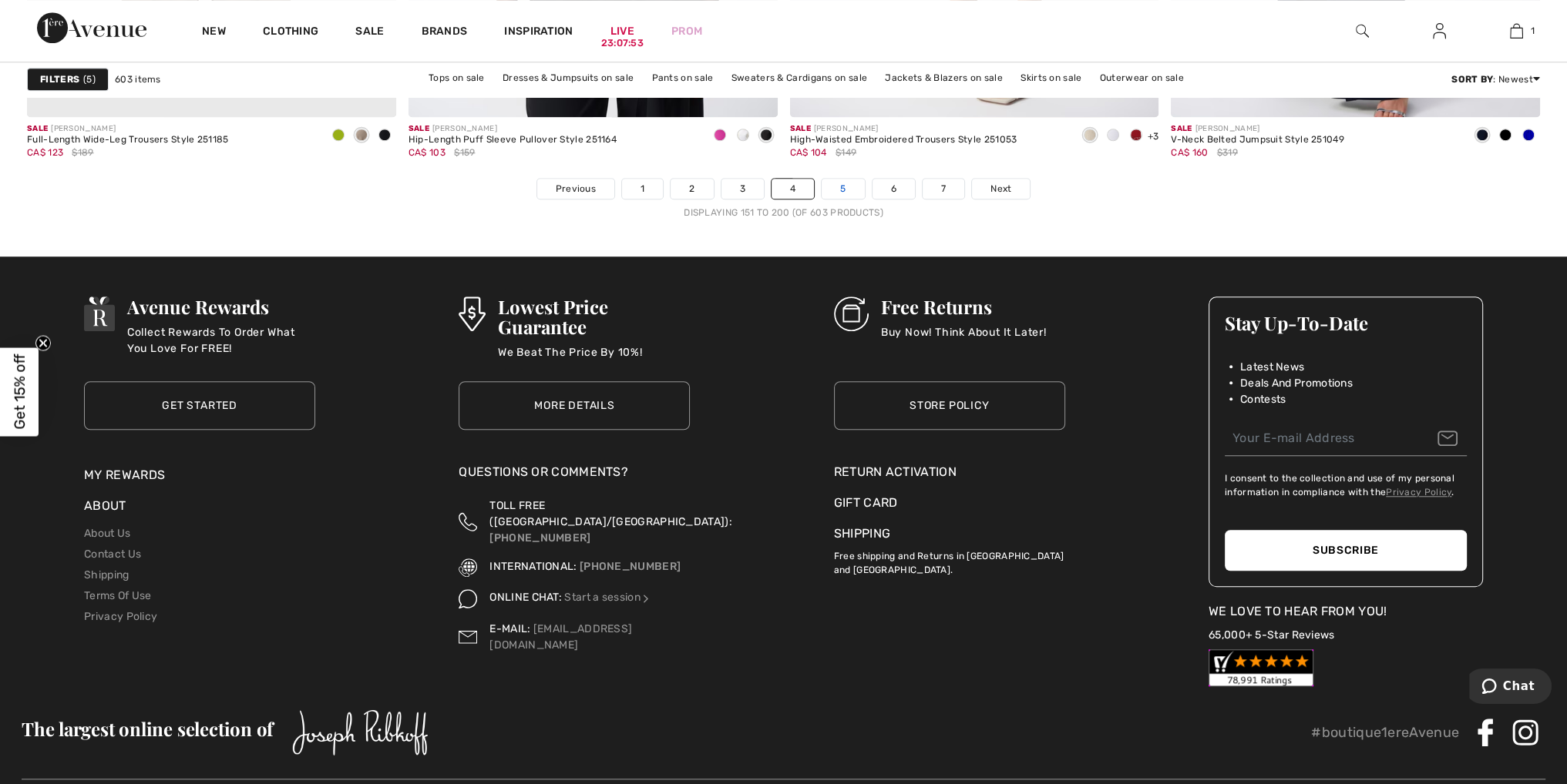
click at [848, 181] on link "5" at bounding box center [843, 188] width 43 height 20
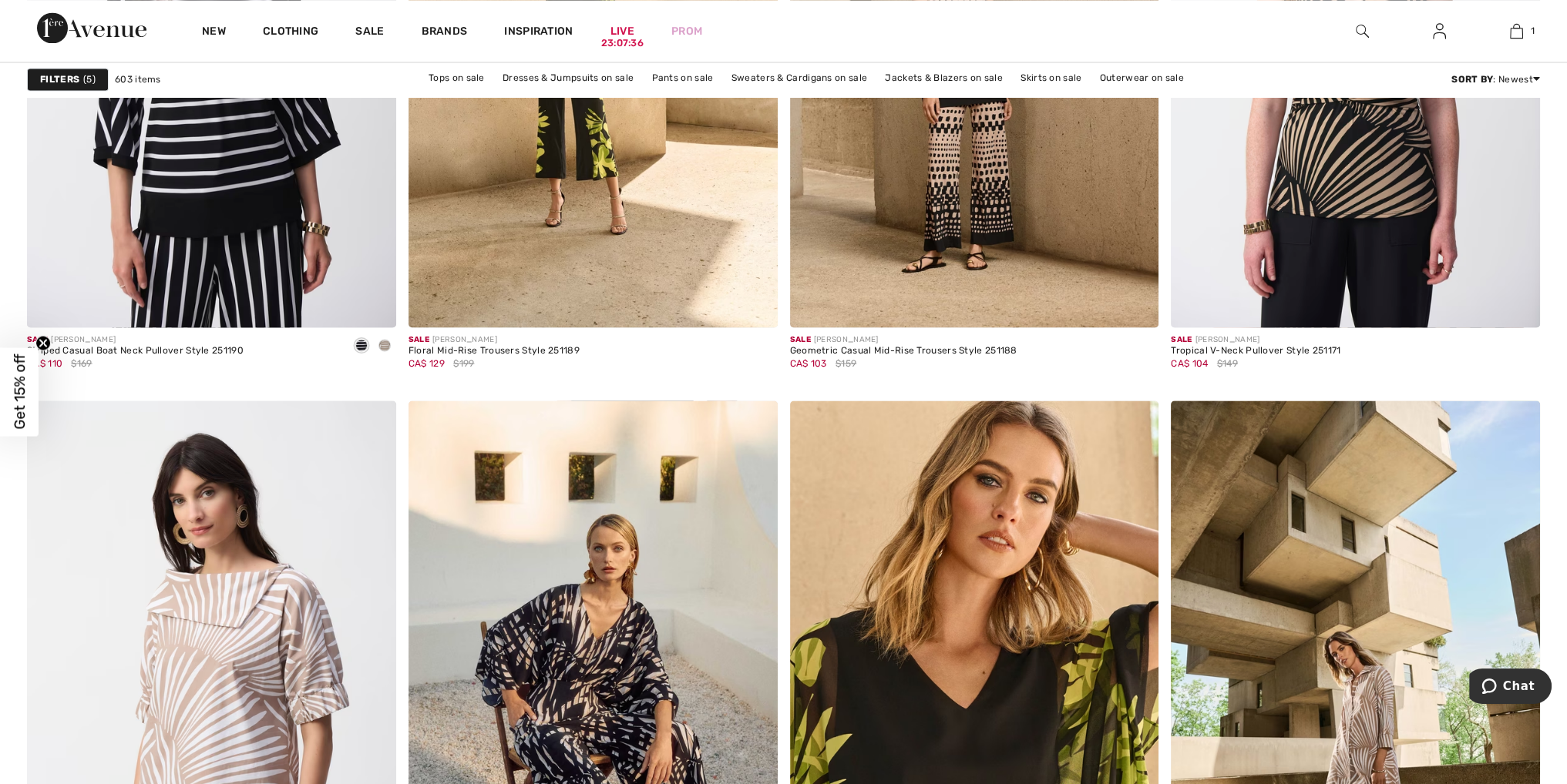
scroll to position [4160, 0]
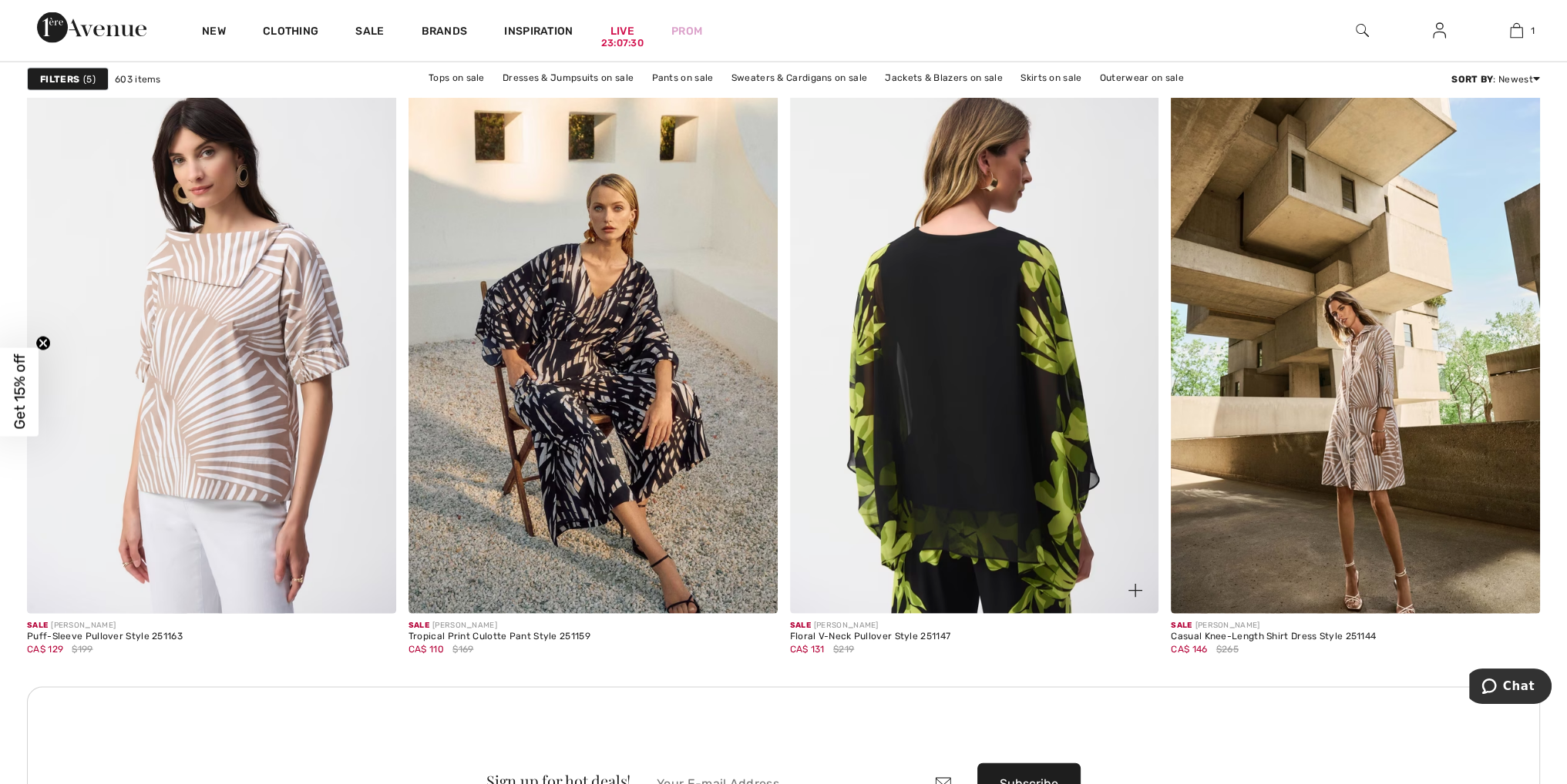
click at [1024, 435] on img at bounding box center [974, 337] width 369 height 553
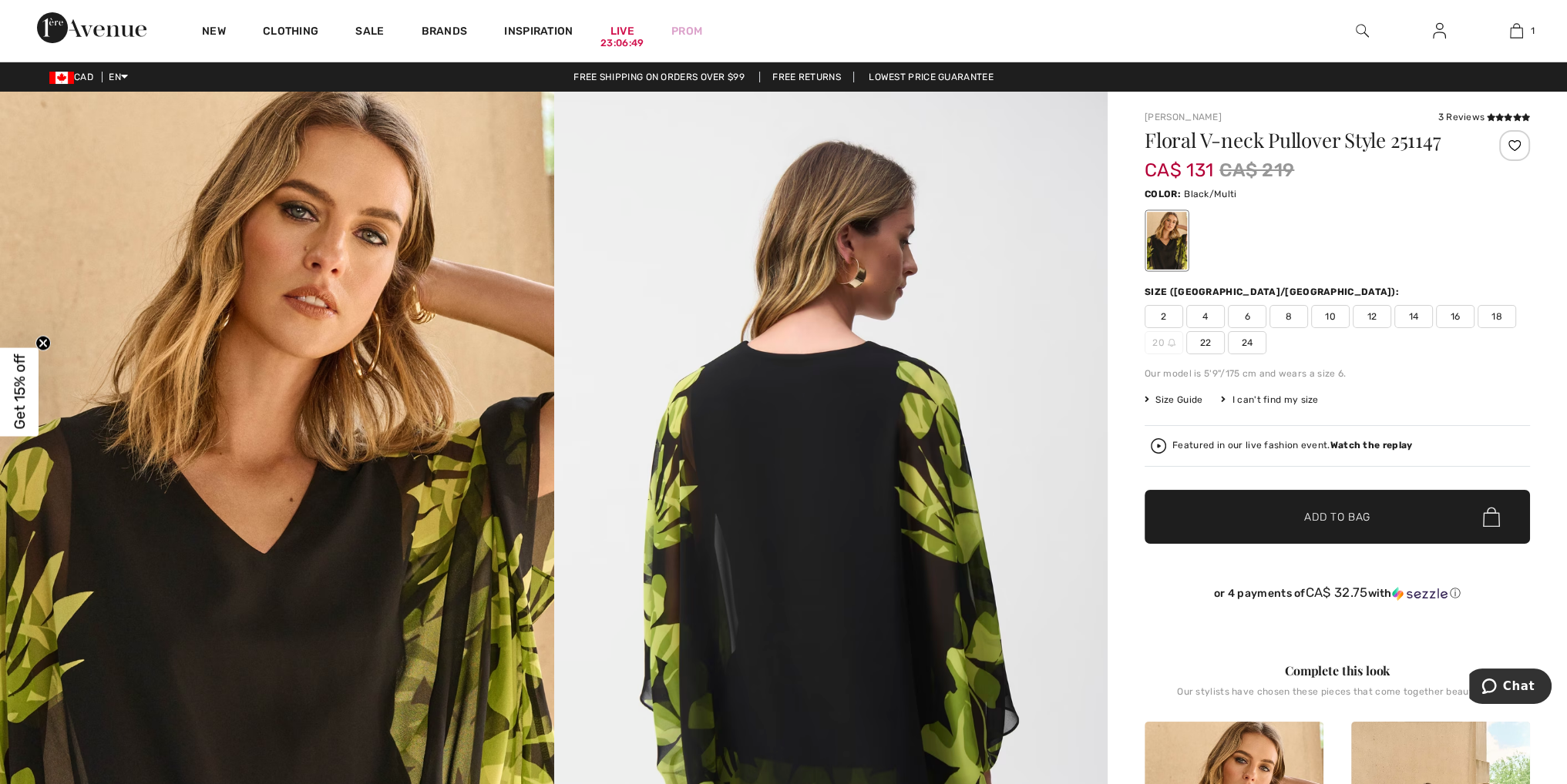
click at [1205, 344] on span "22" at bounding box center [1205, 342] width 39 height 23
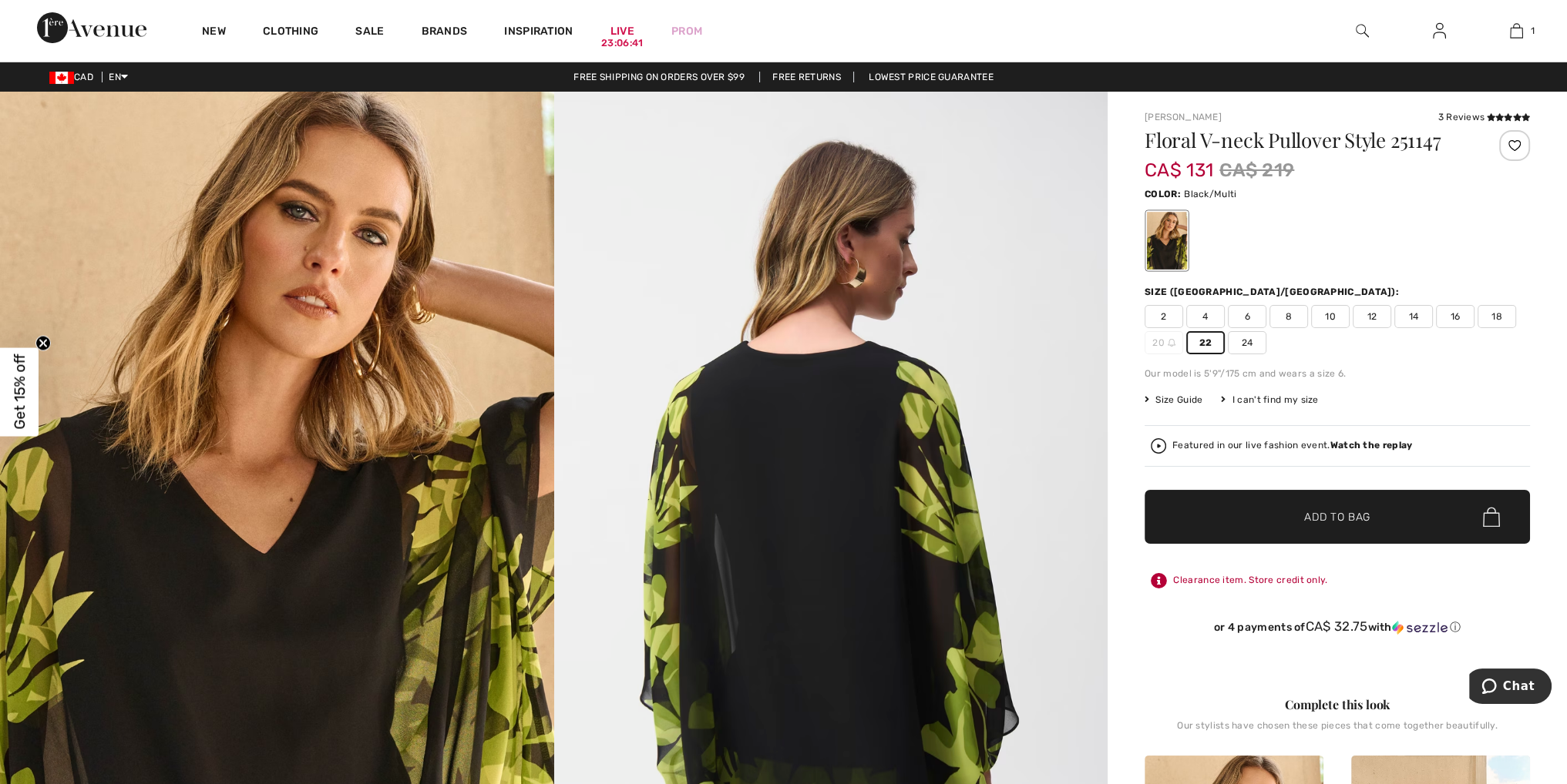
click at [1322, 505] on span "✔ Added to Bag Add to Bag" at bounding box center [1336, 516] width 385 height 54
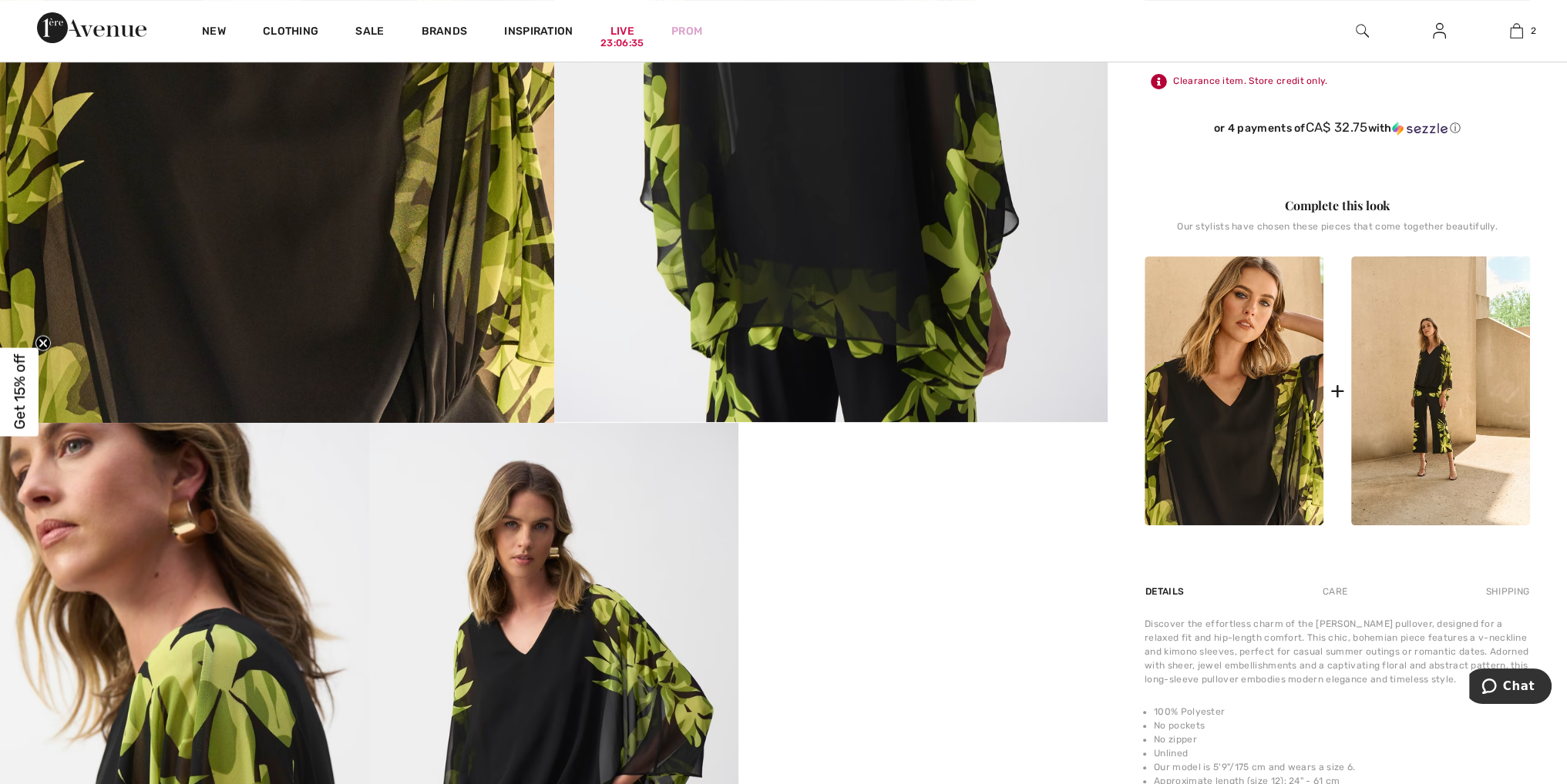
scroll to position [539, 0]
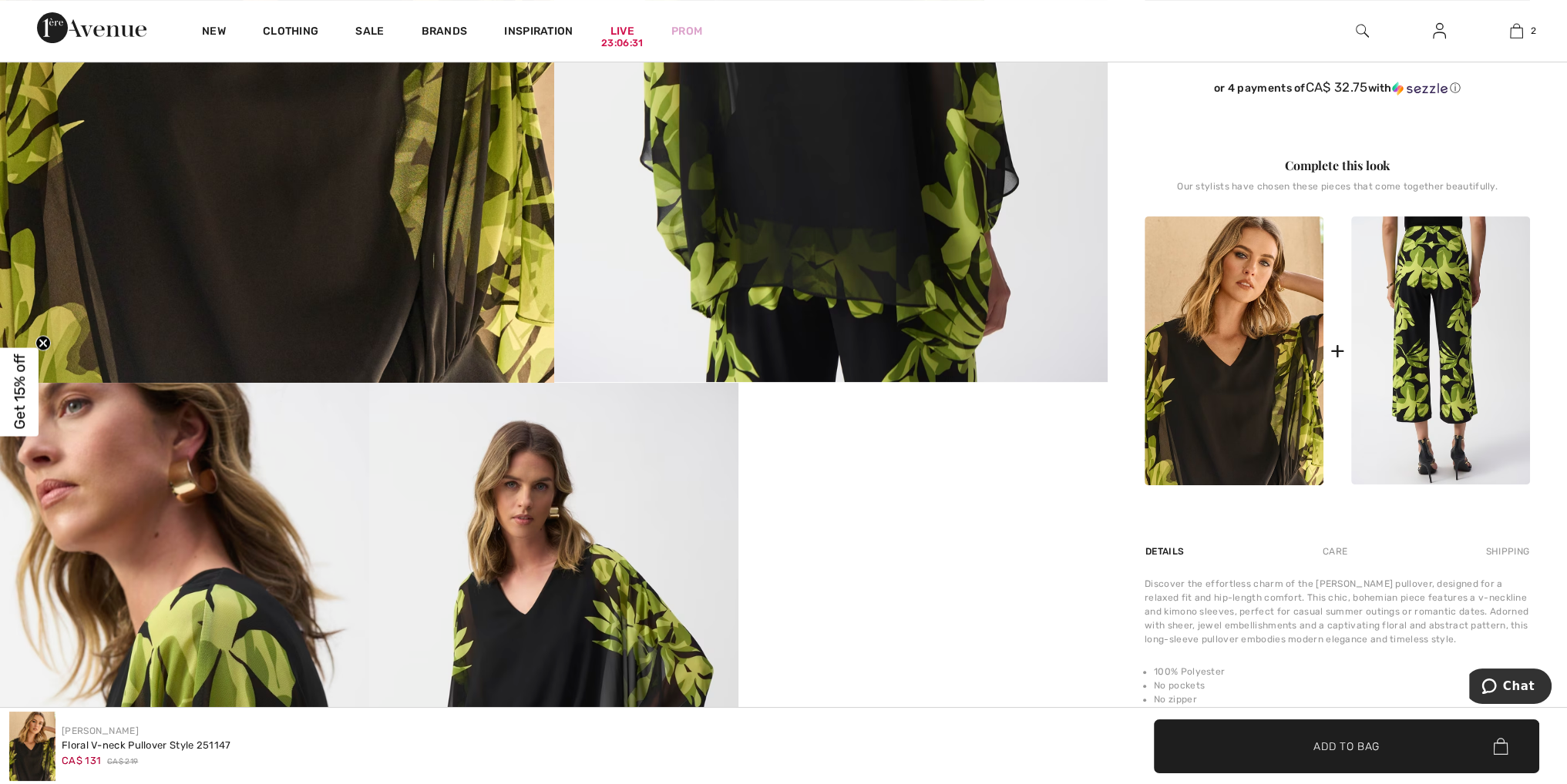
click at [1479, 409] on img at bounding box center [1440, 351] width 179 height 269
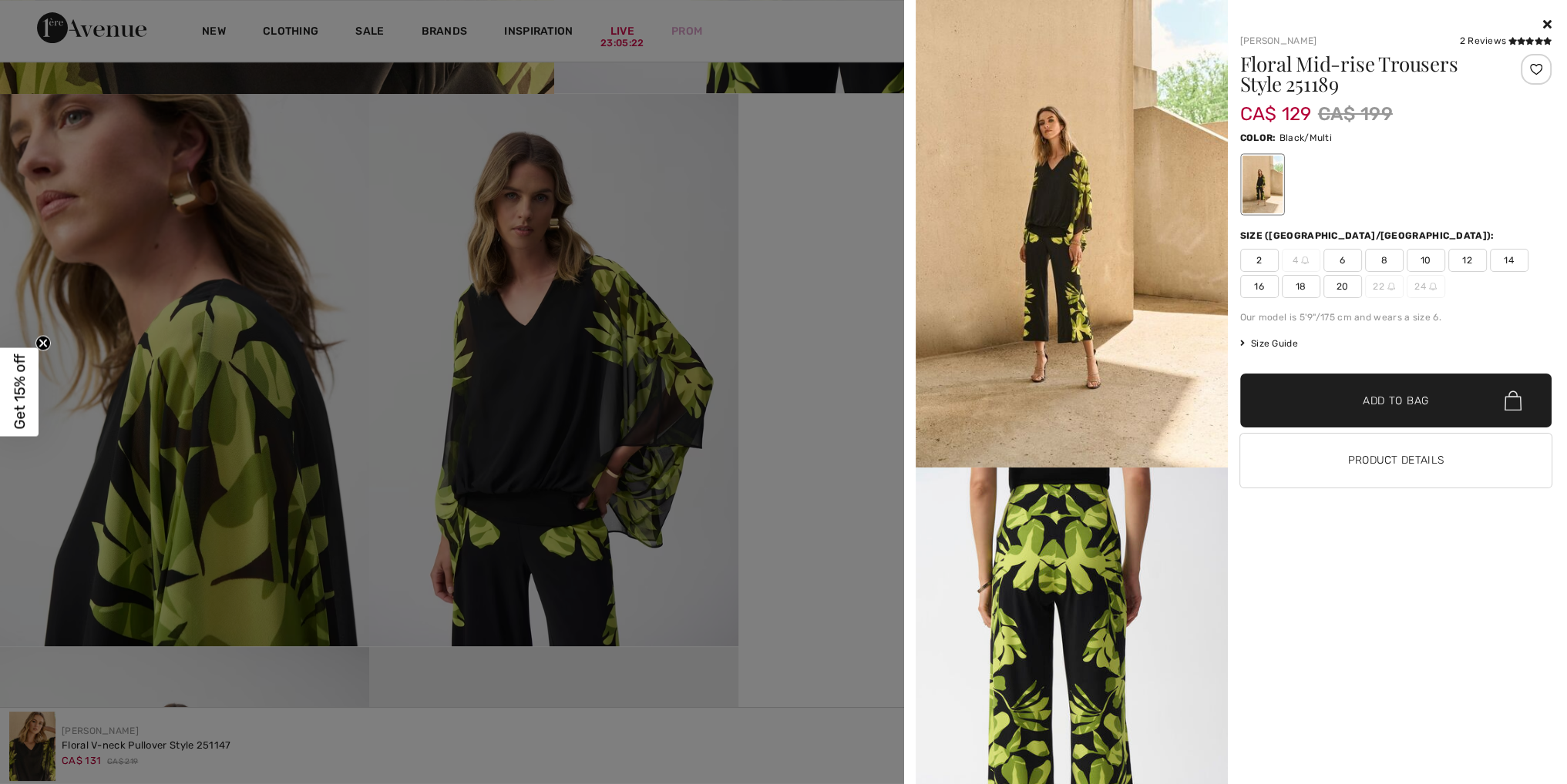
scroll to position [771, 0]
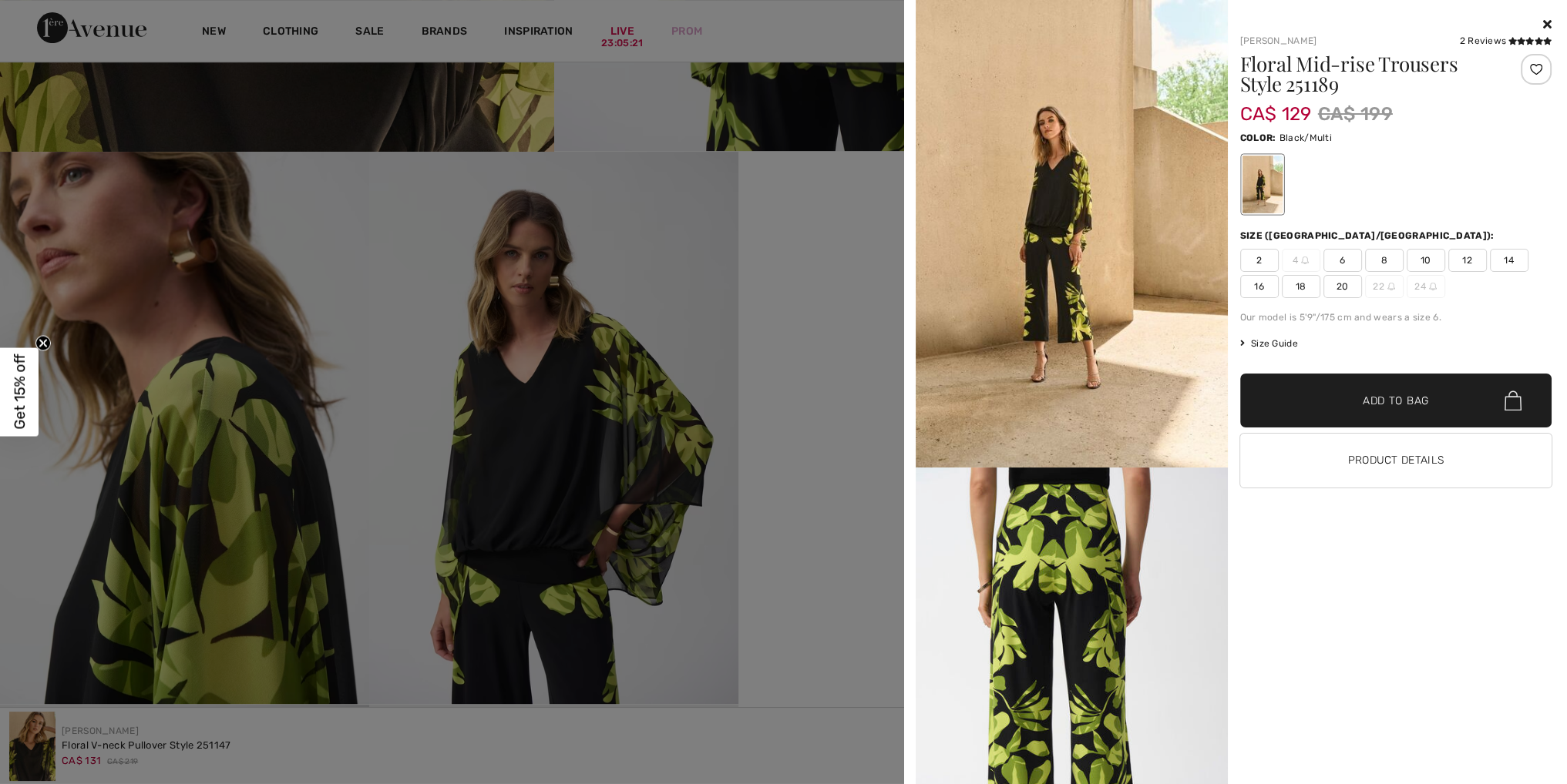
click at [517, 496] on div at bounding box center [784, 392] width 1567 height 784
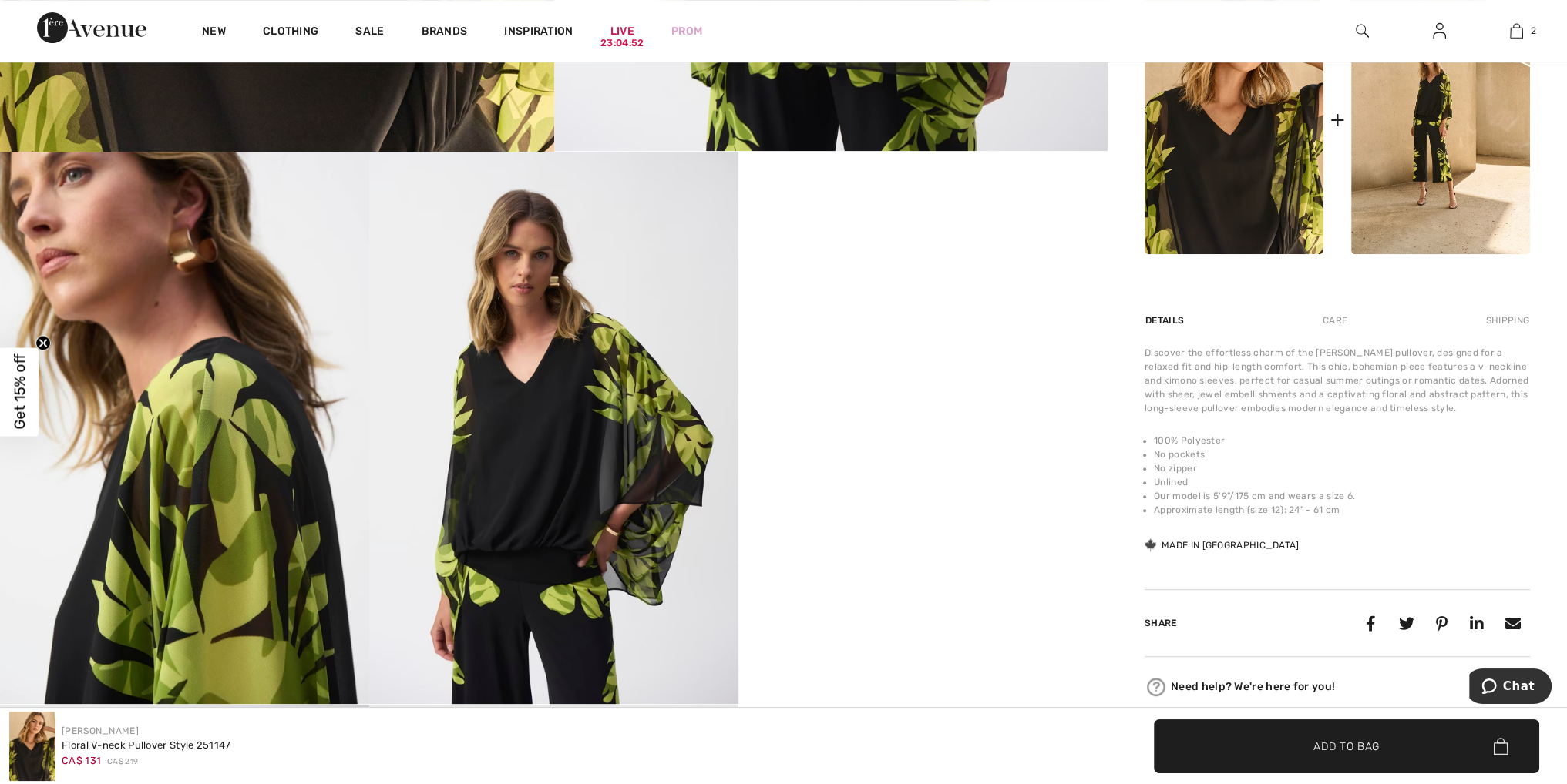
click at [527, 547] on img at bounding box center [554, 428] width 369 height 553
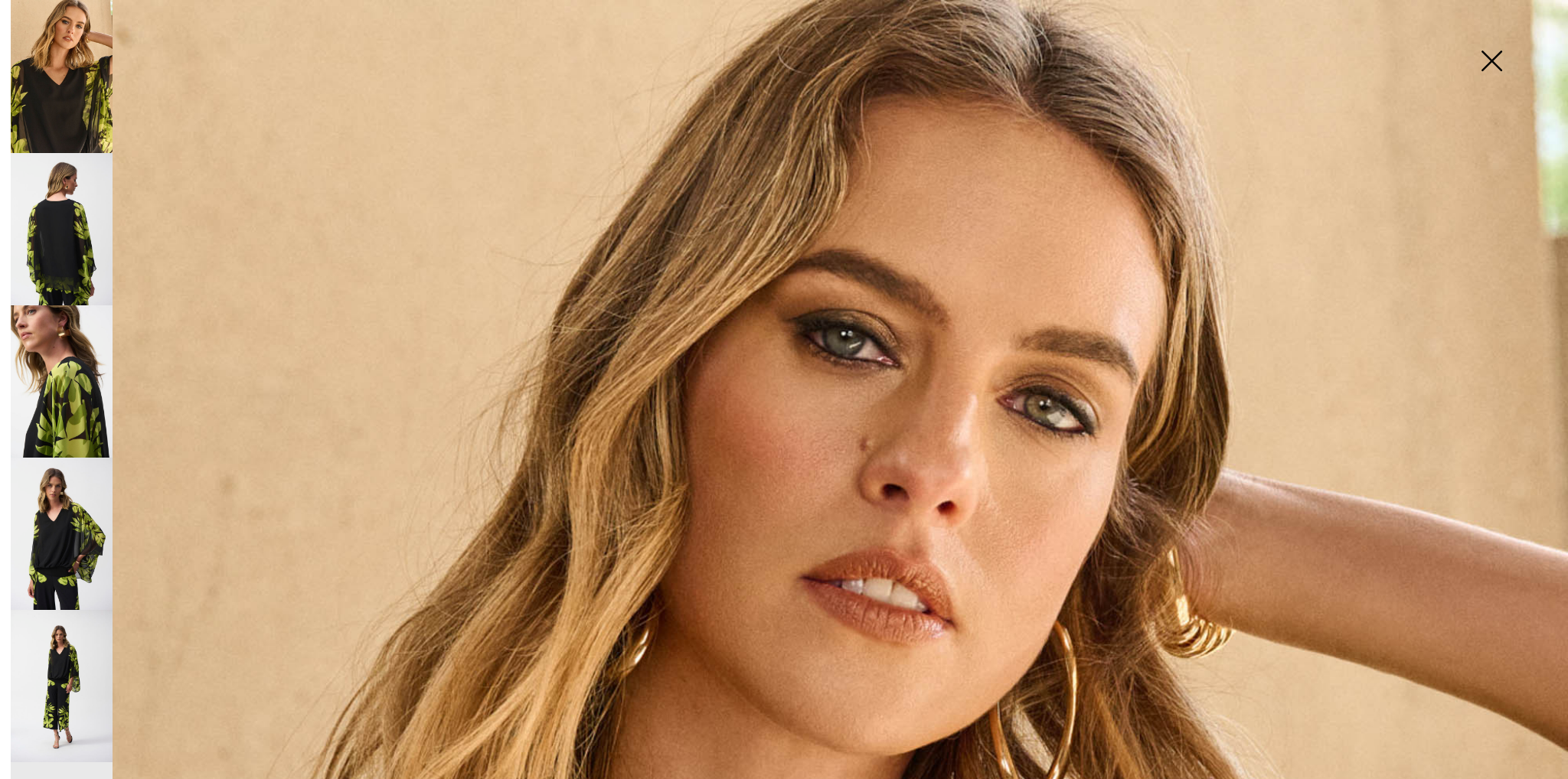
click at [77, 530] on img at bounding box center [62, 533] width 102 height 153
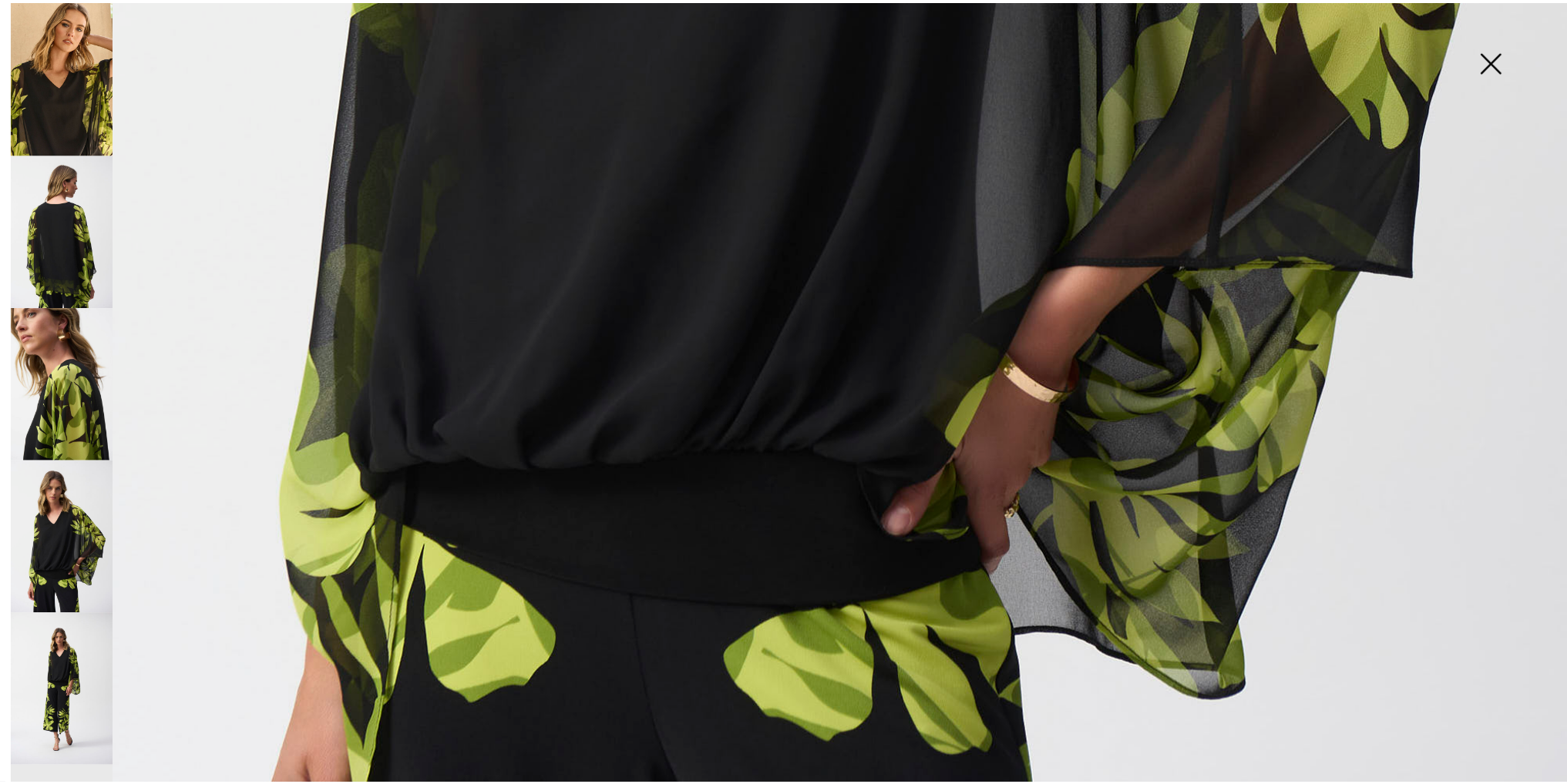
scroll to position [1387, 0]
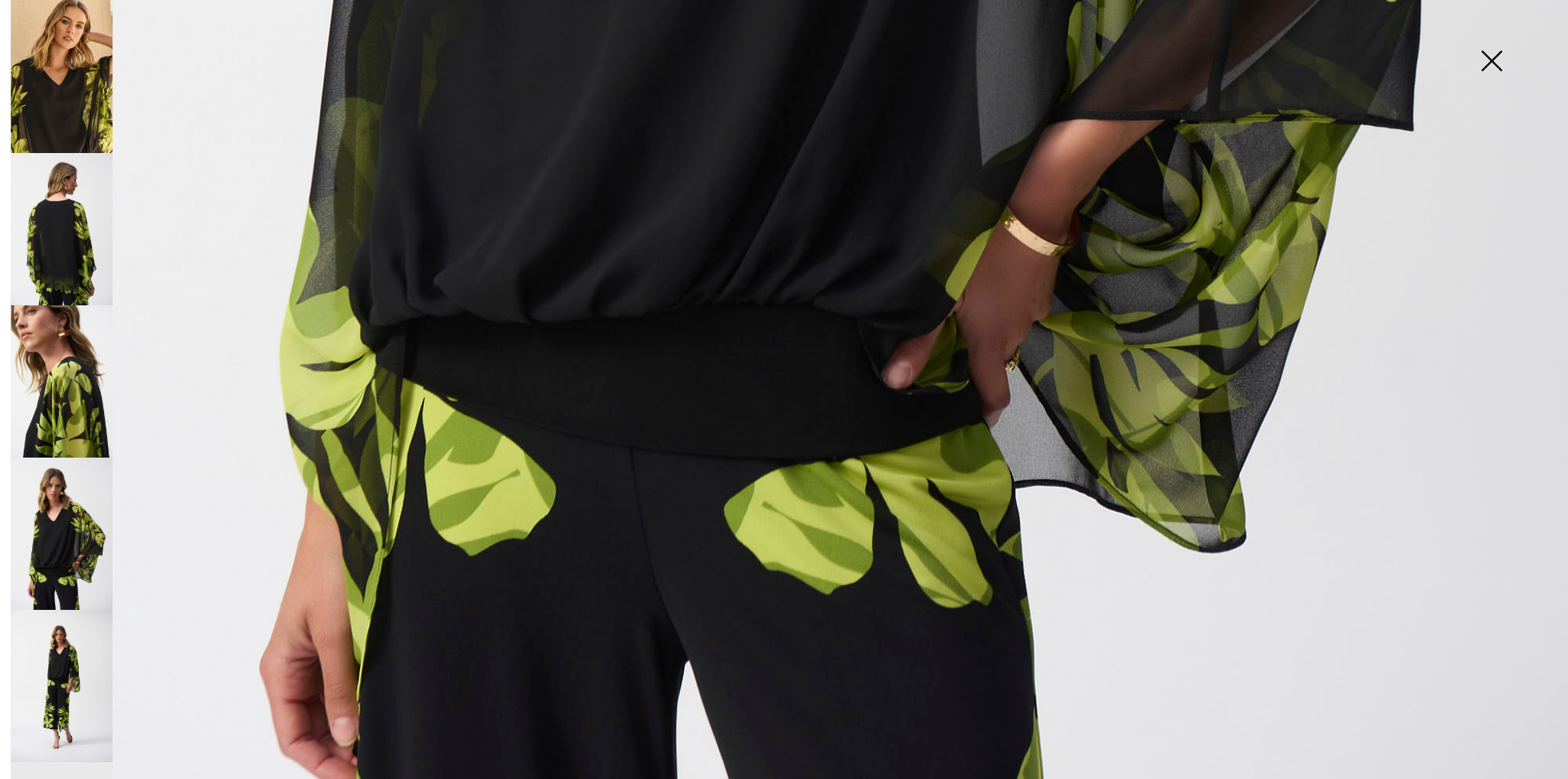
click at [1509, 56] on img at bounding box center [1492, 62] width 77 height 79
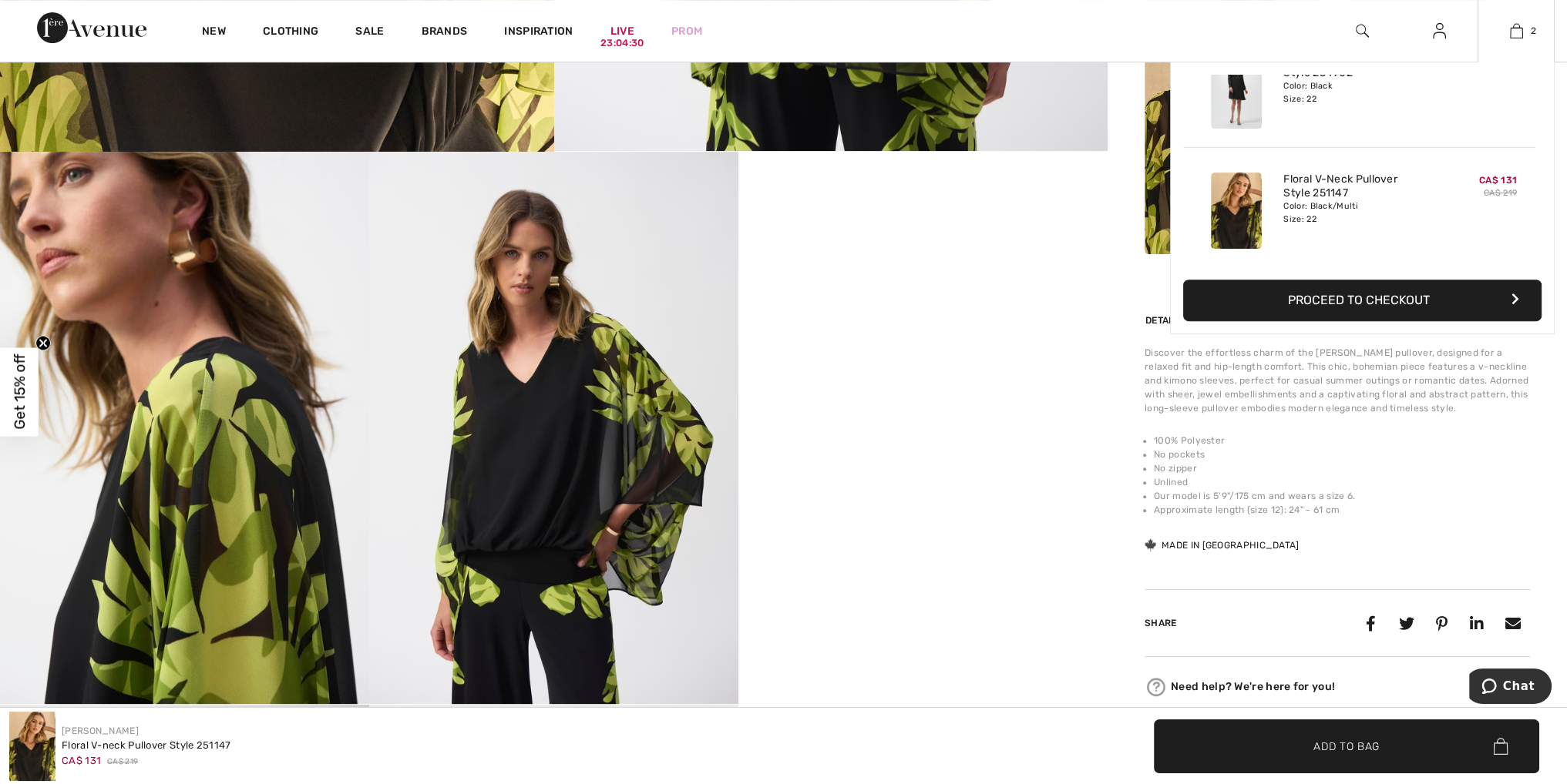
click at [1450, 235] on div "CA$ 131 CA$ 219" at bounding box center [1482, 210] width 82 height 89
click at [1255, 204] on img at bounding box center [1235, 210] width 51 height 76
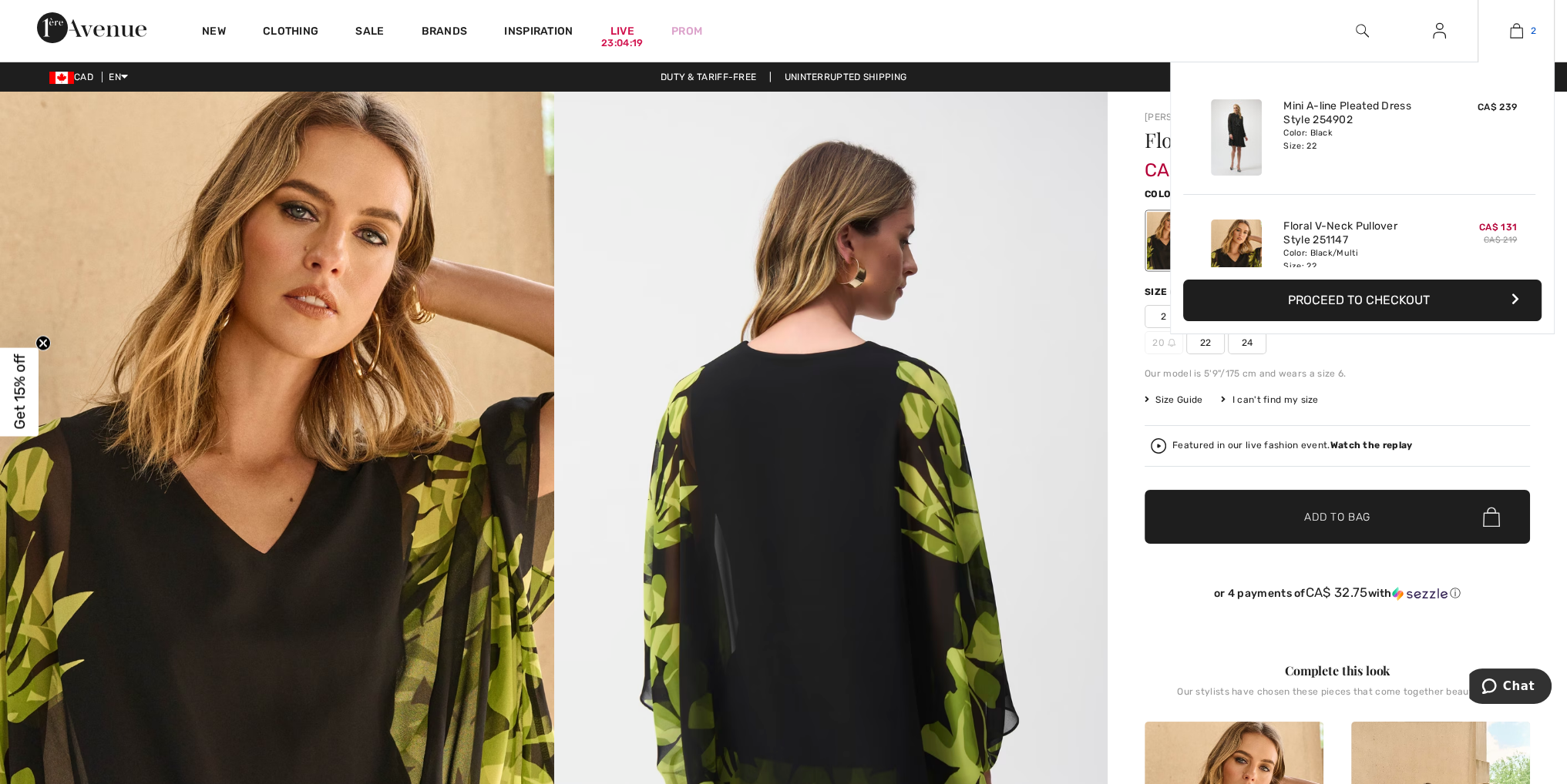
click at [1516, 39] on img at bounding box center [1516, 30] width 13 height 18
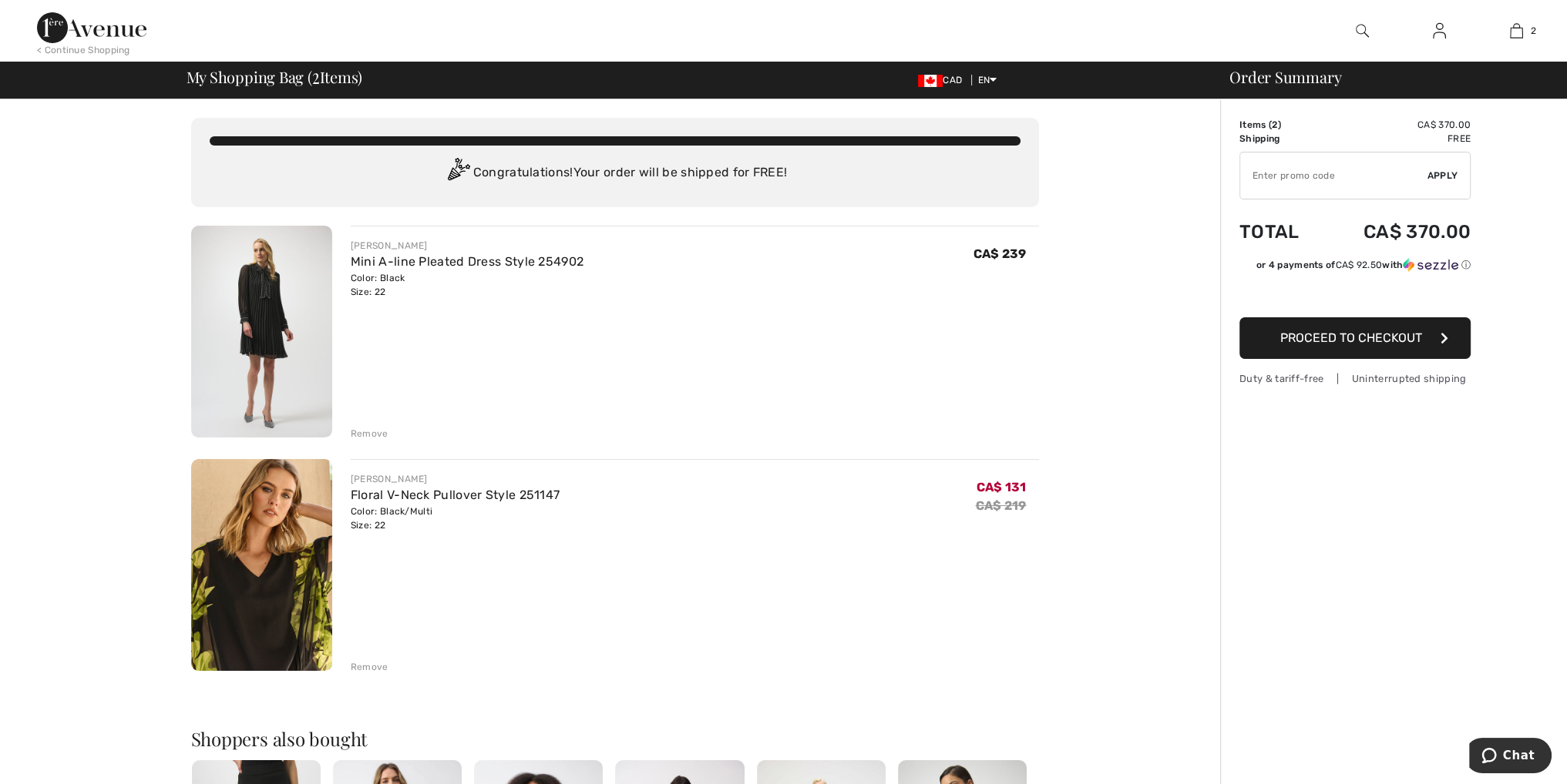
click at [373, 664] on div "Remove" at bounding box center [369, 668] width 38 height 14
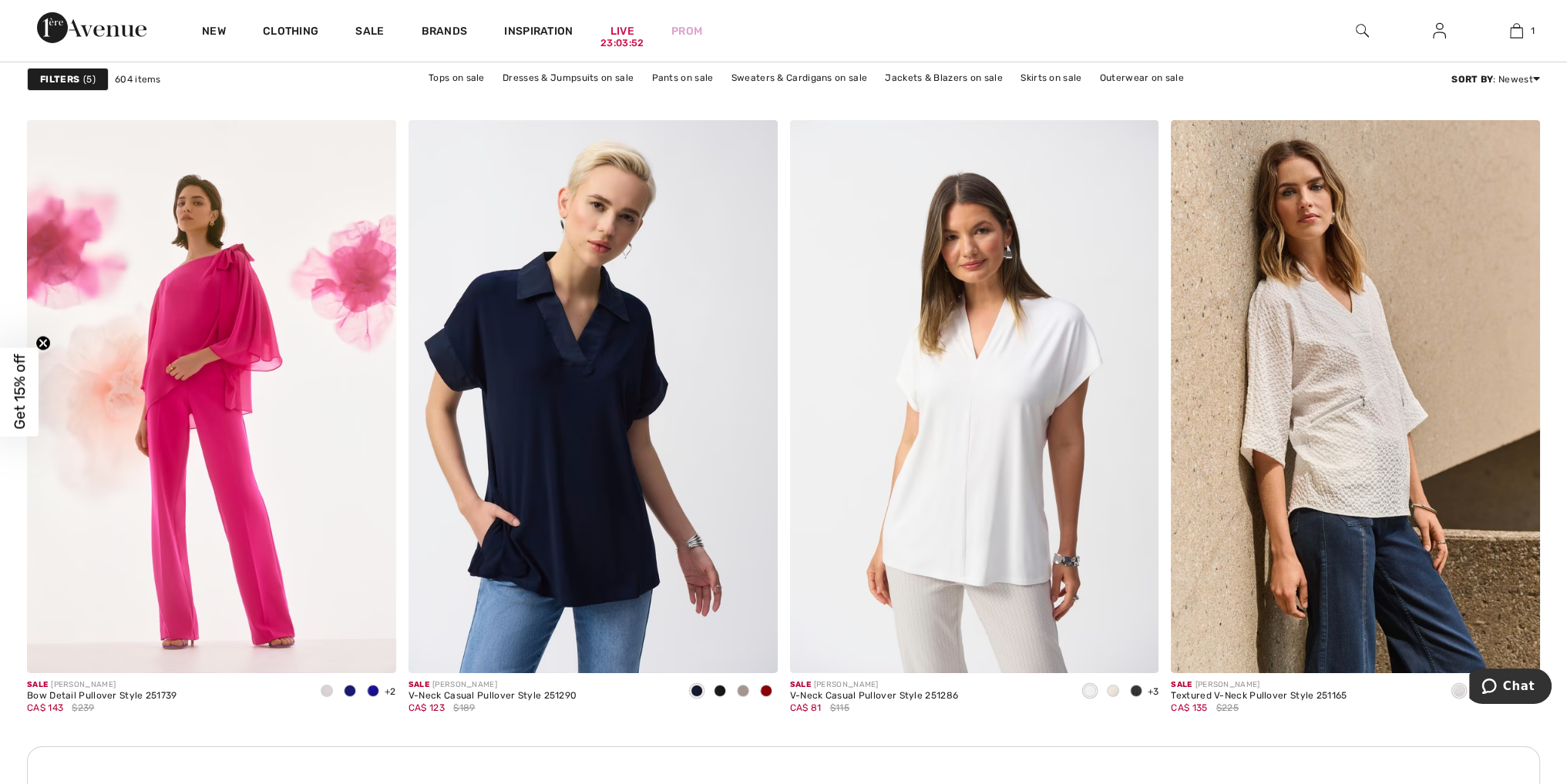
scroll to position [6933, 0]
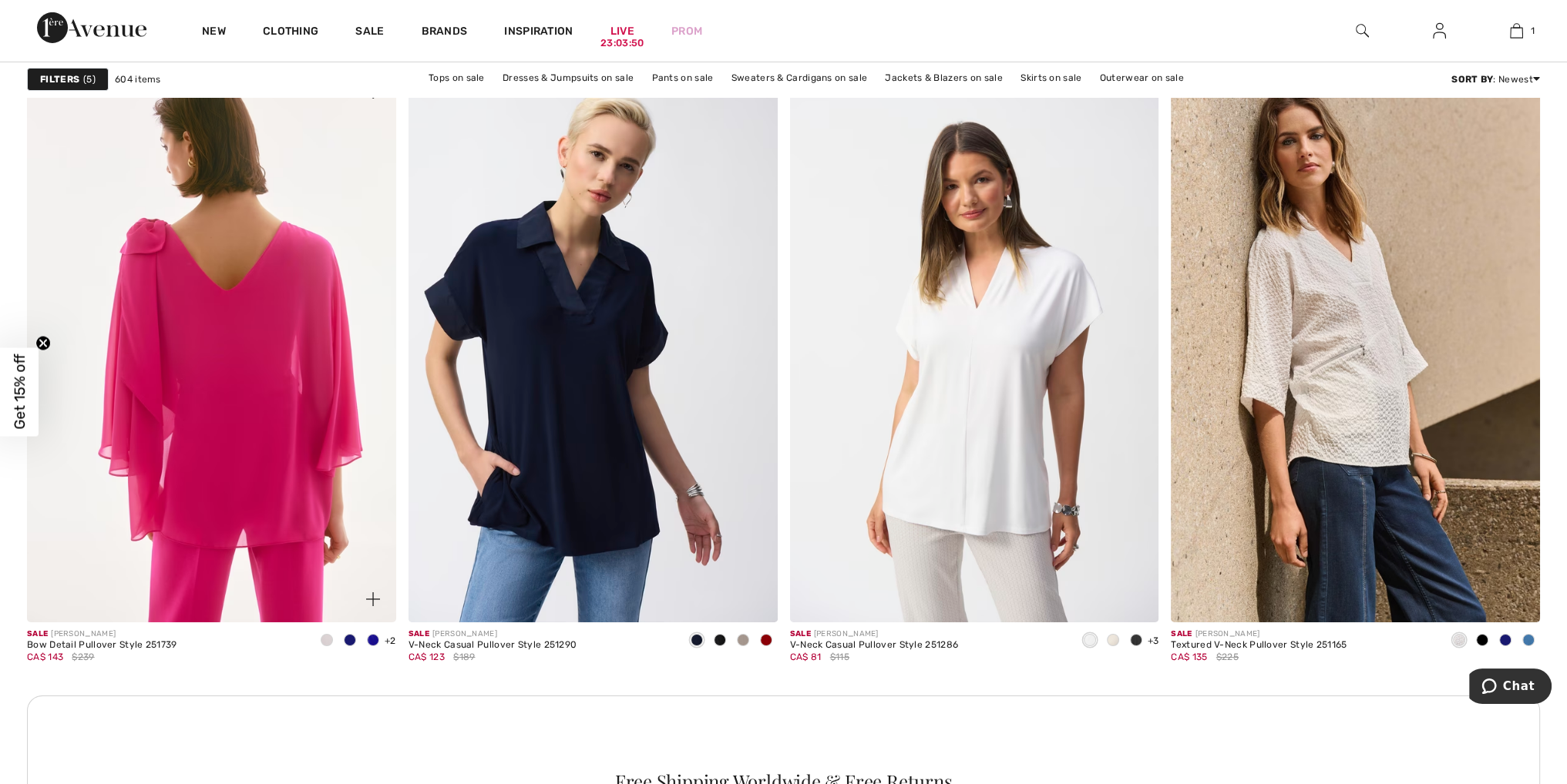
click at [188, 361] on img at bounding box center [211, 346] width 369 height 553
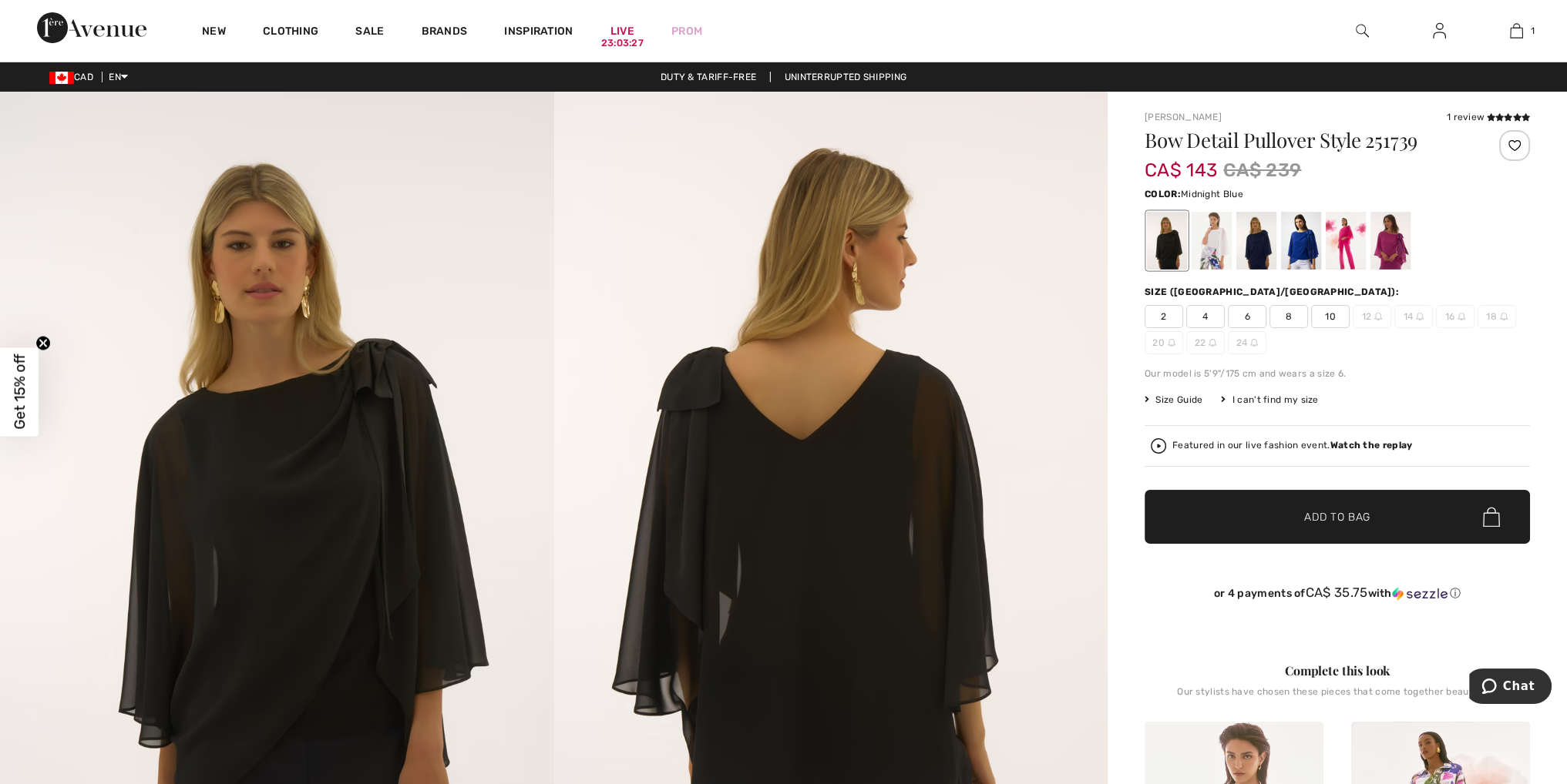
click at [1265, 239] on div at bounding box center [1256, 240] width 40 height 57
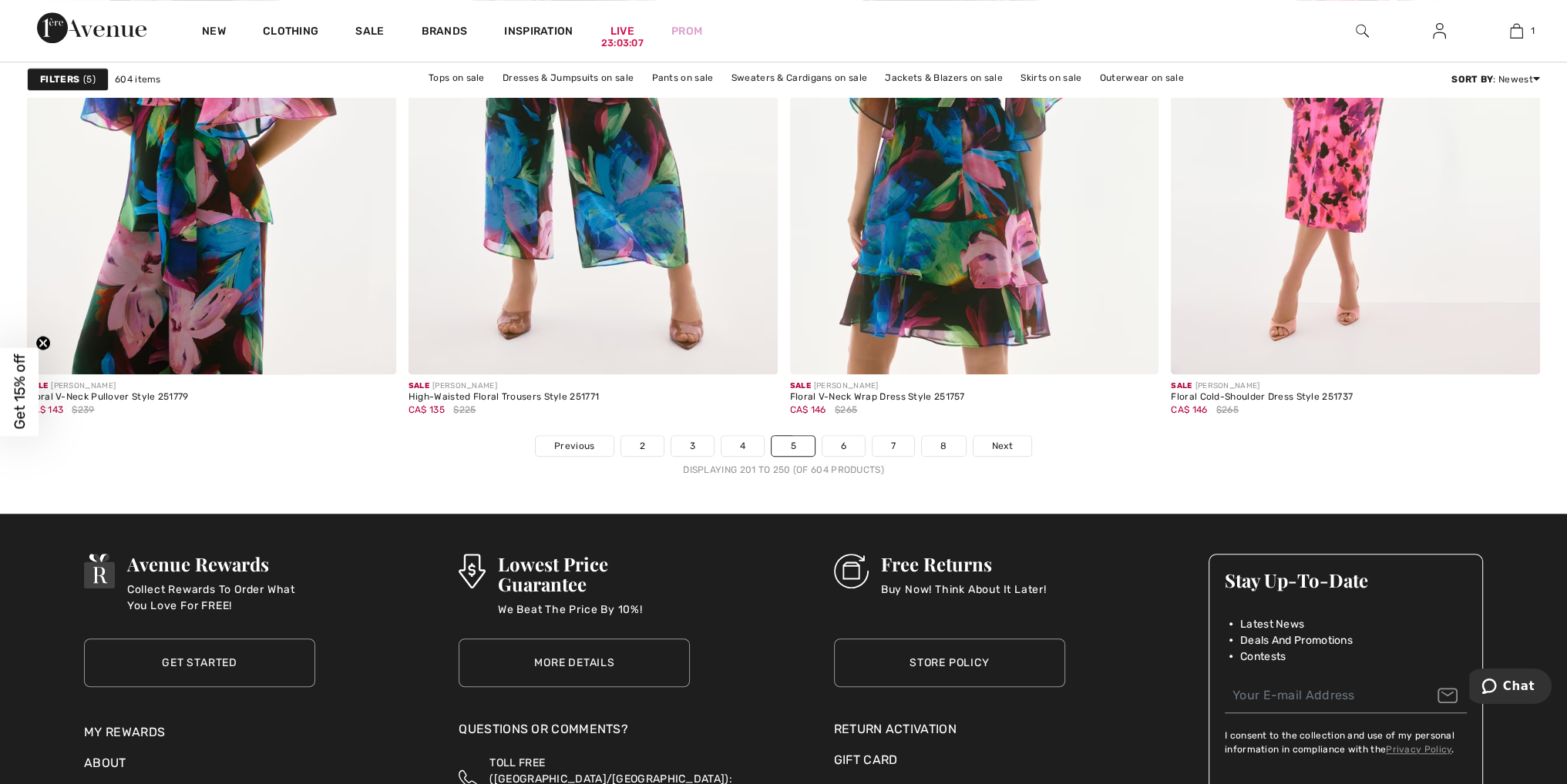
scroll to position [9399, 0]
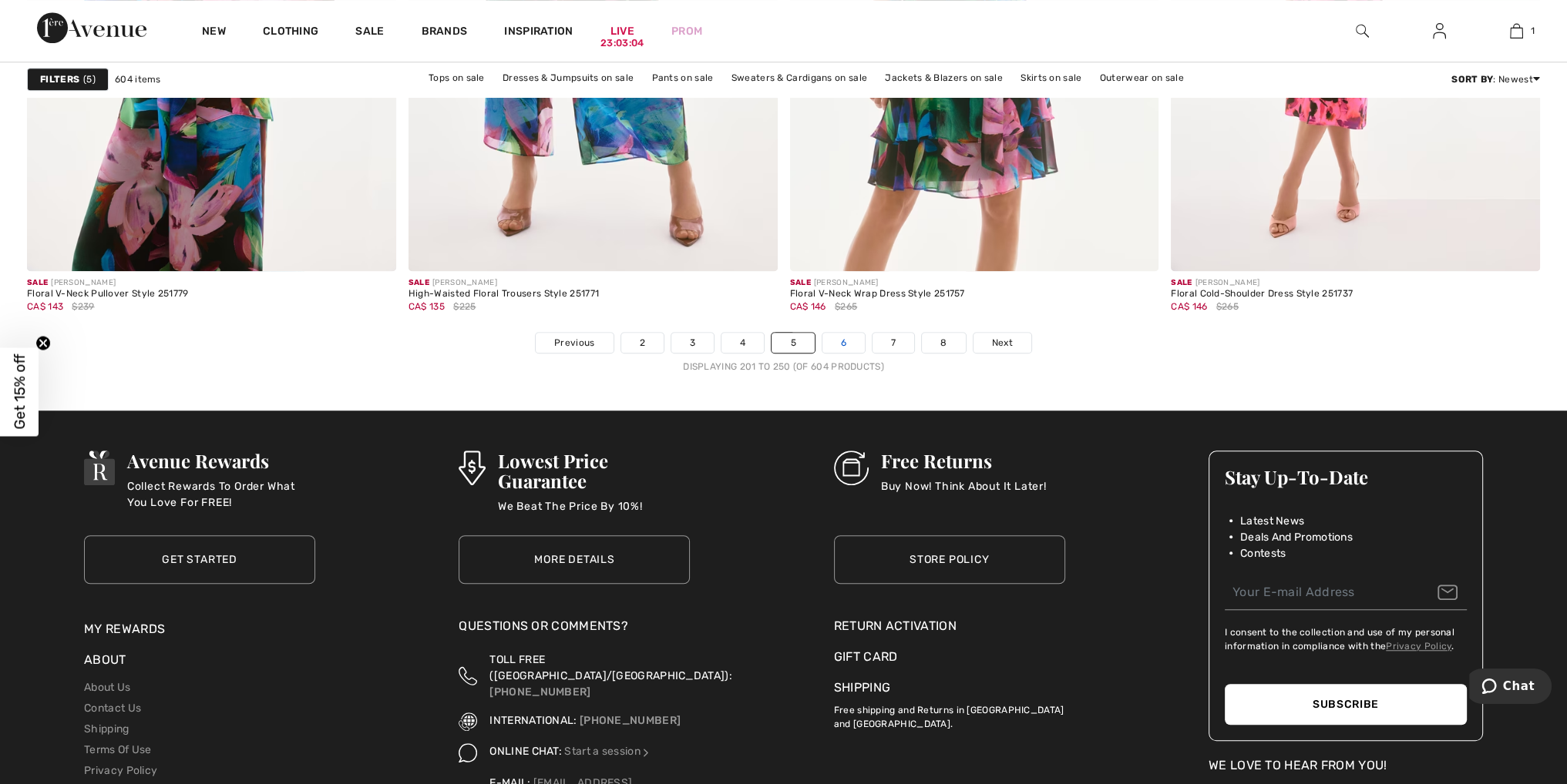
click at [843, 335] on link "6" at bounding box center [843, 342] width 43 height 20
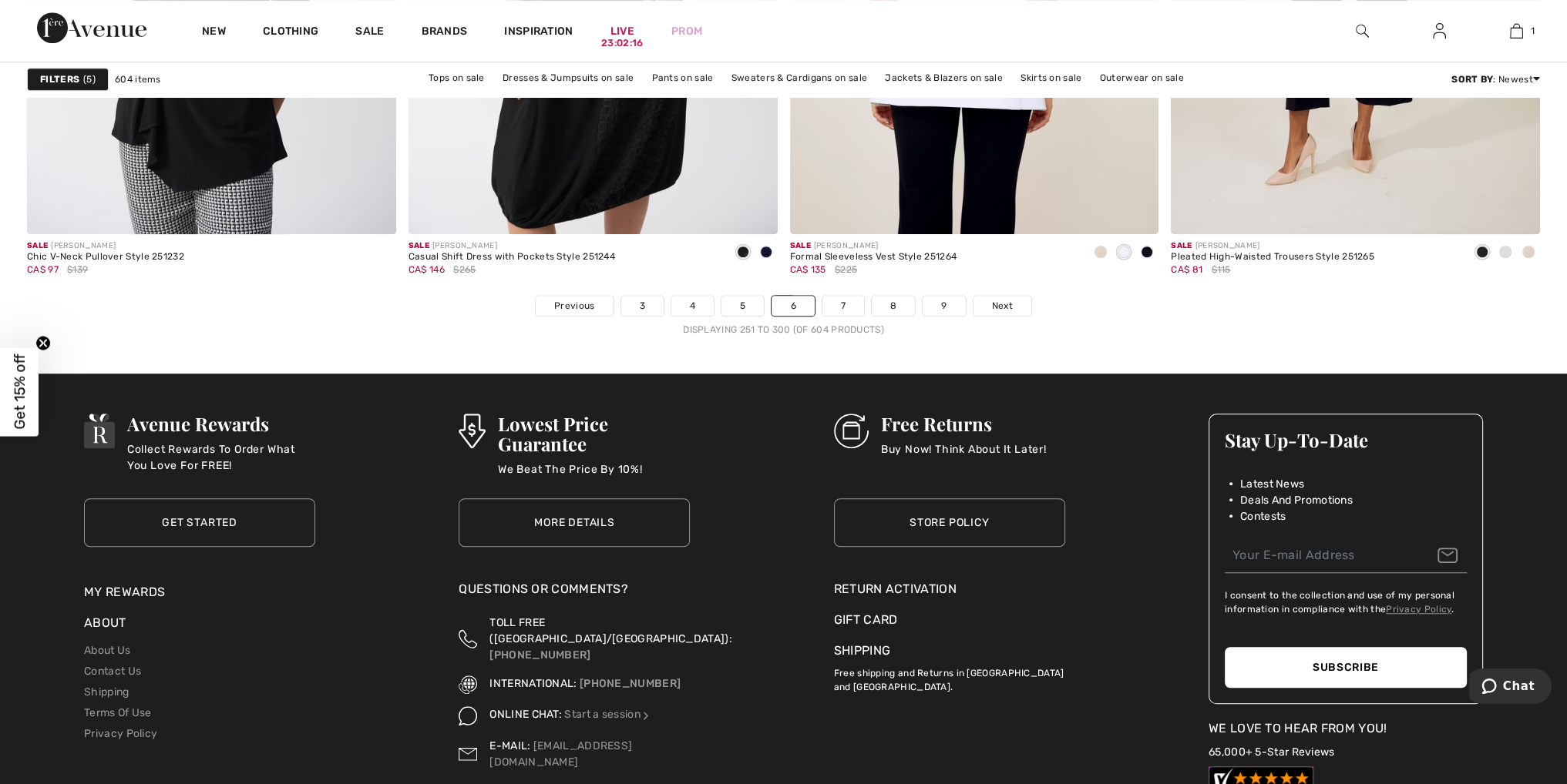
scroll to position [9552, 0]
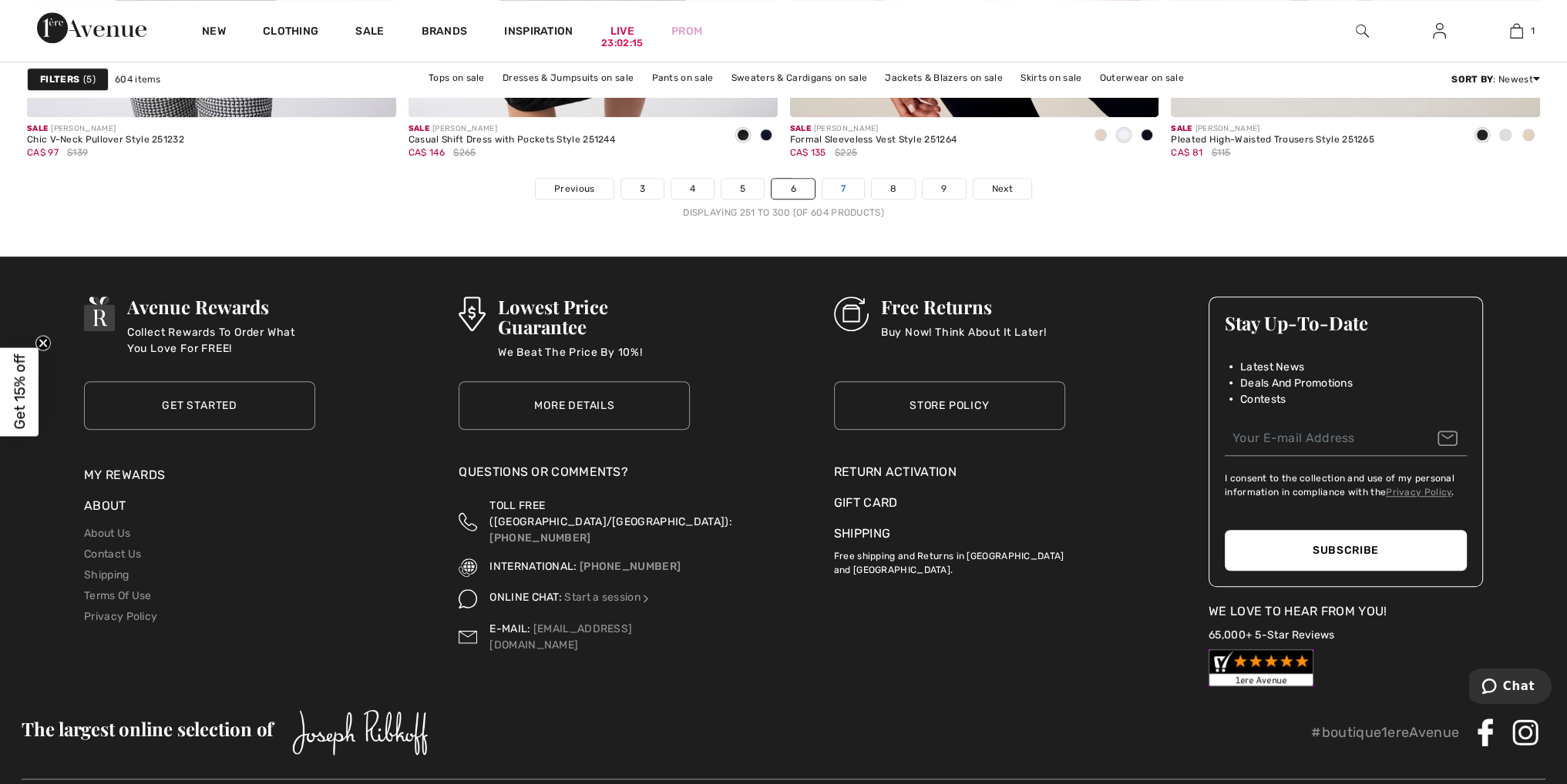
click at [847, 191] on link "7" at bounding box center [843, 188] width 42 height 20
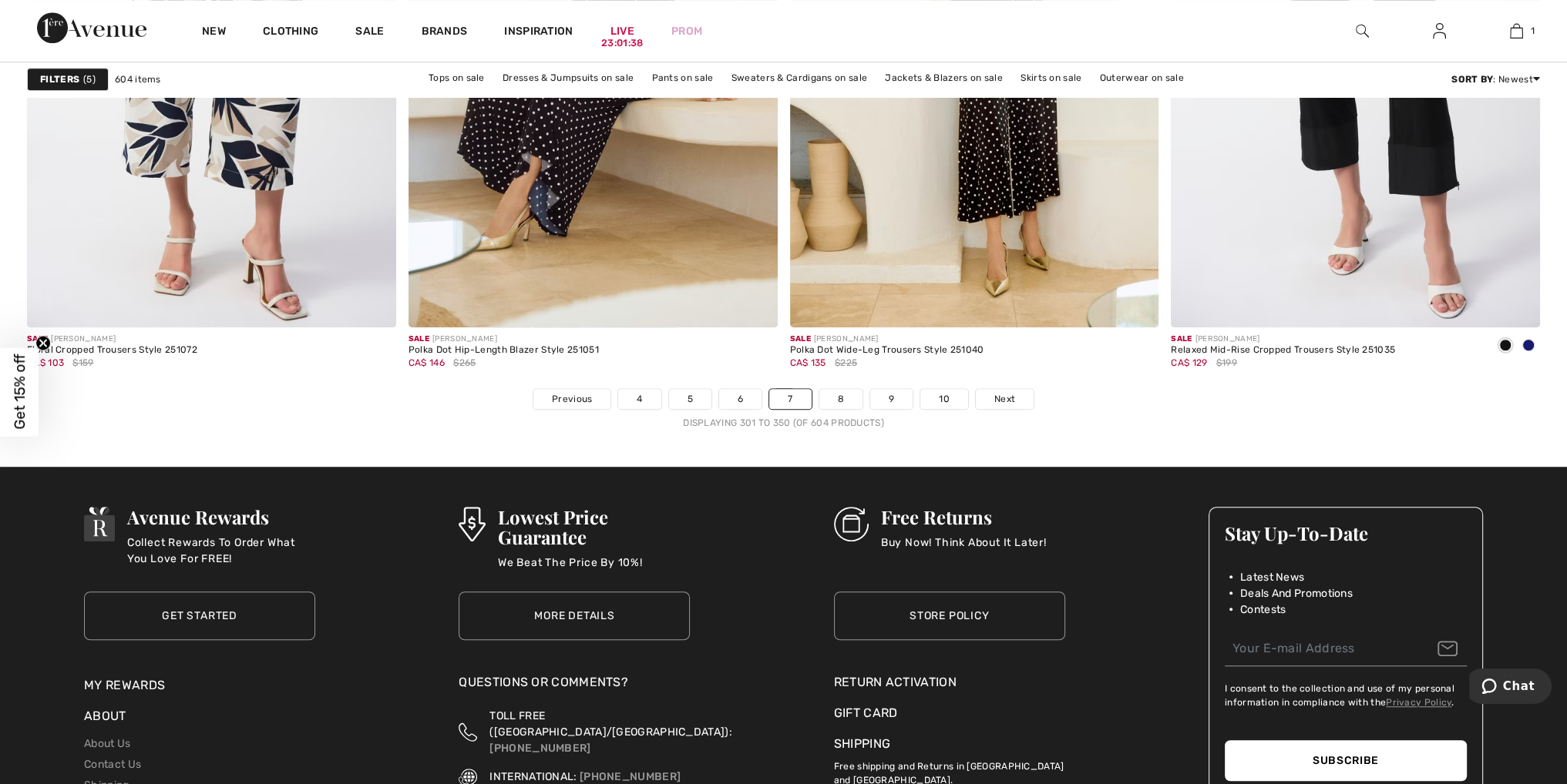
scroll to position [9399, 0]
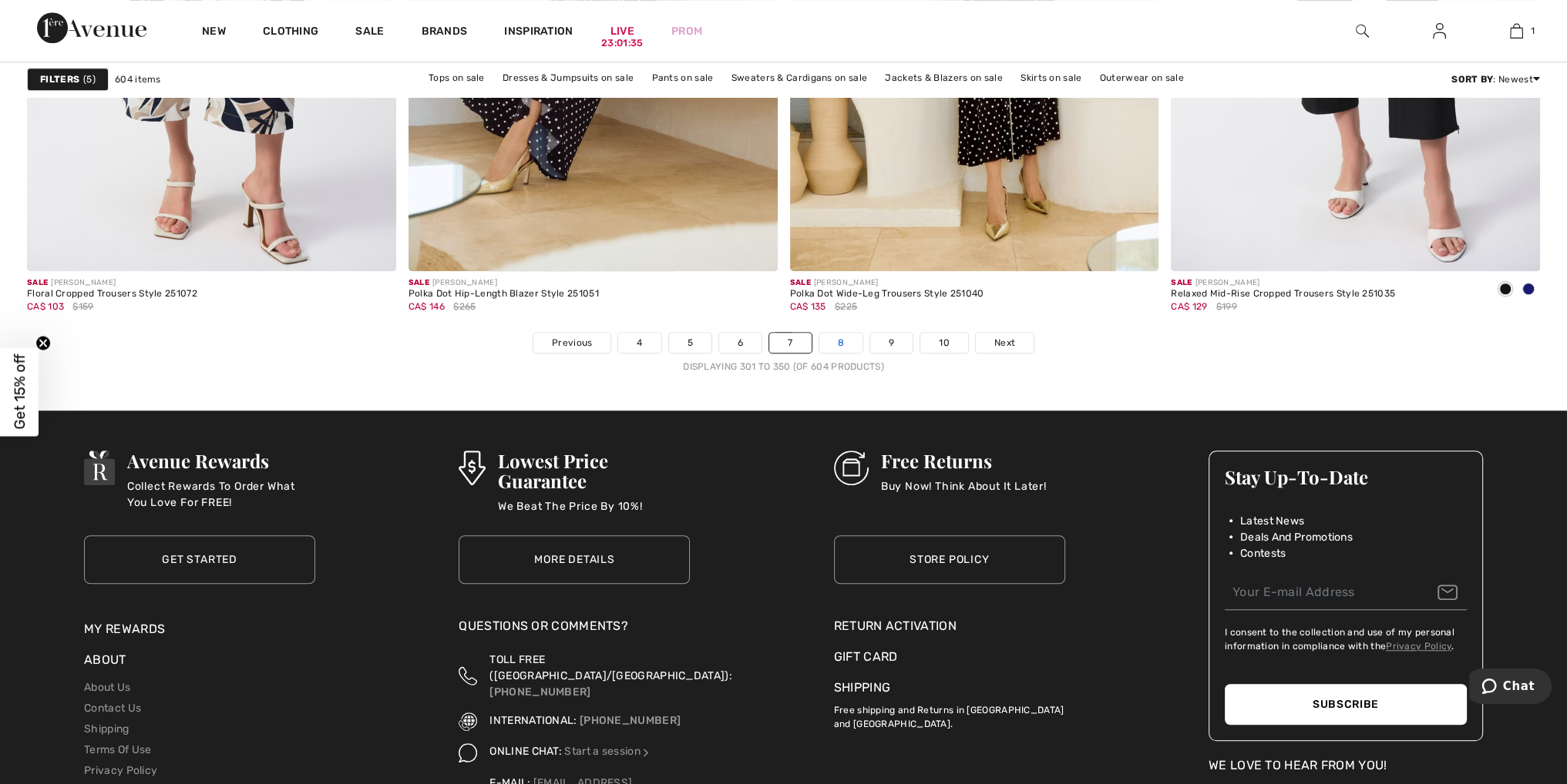
click at [839, 338] on link "8" at bounding box center [840, 342] width 43 height 20
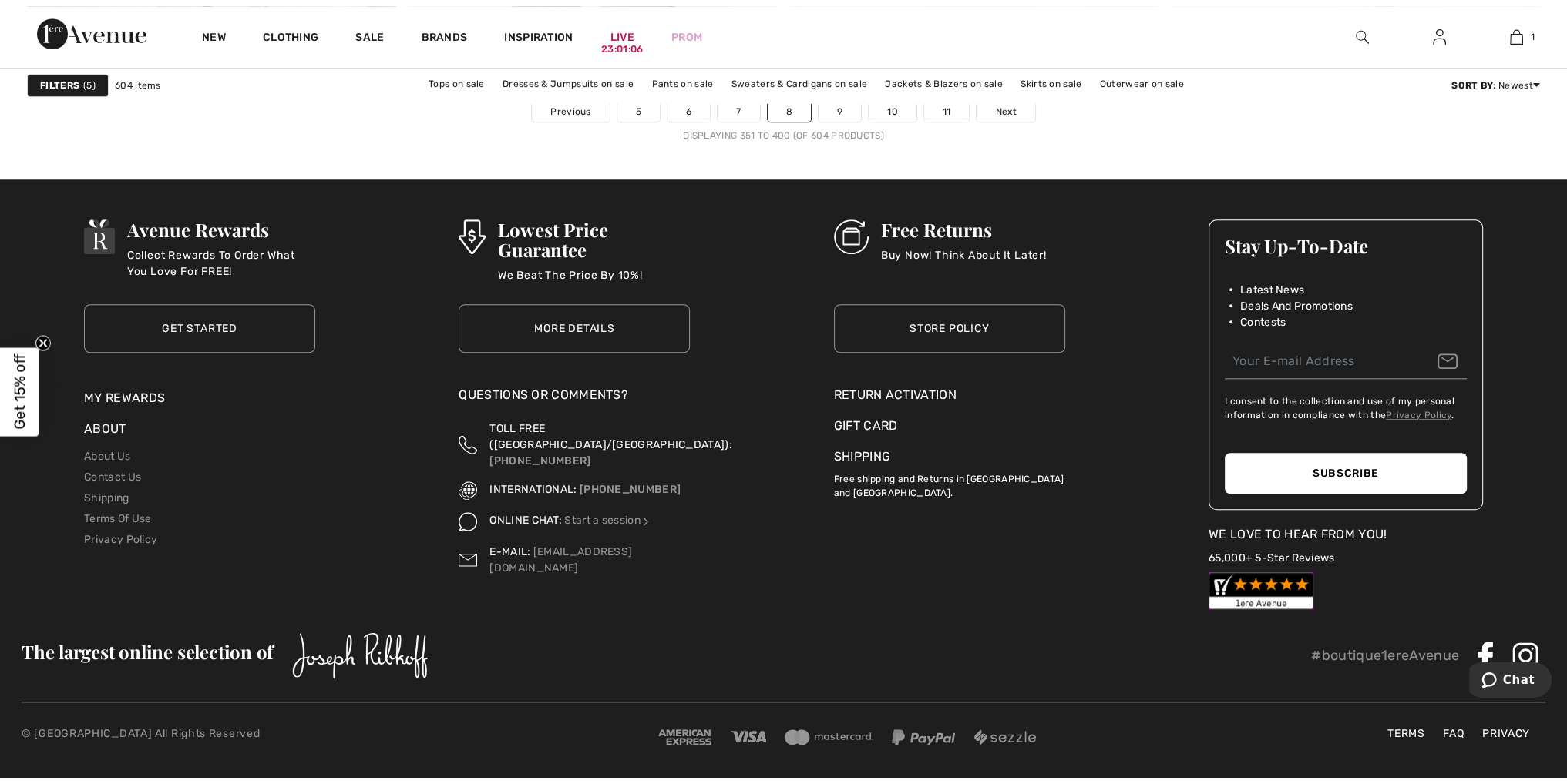
scroll to position [9624, 0]
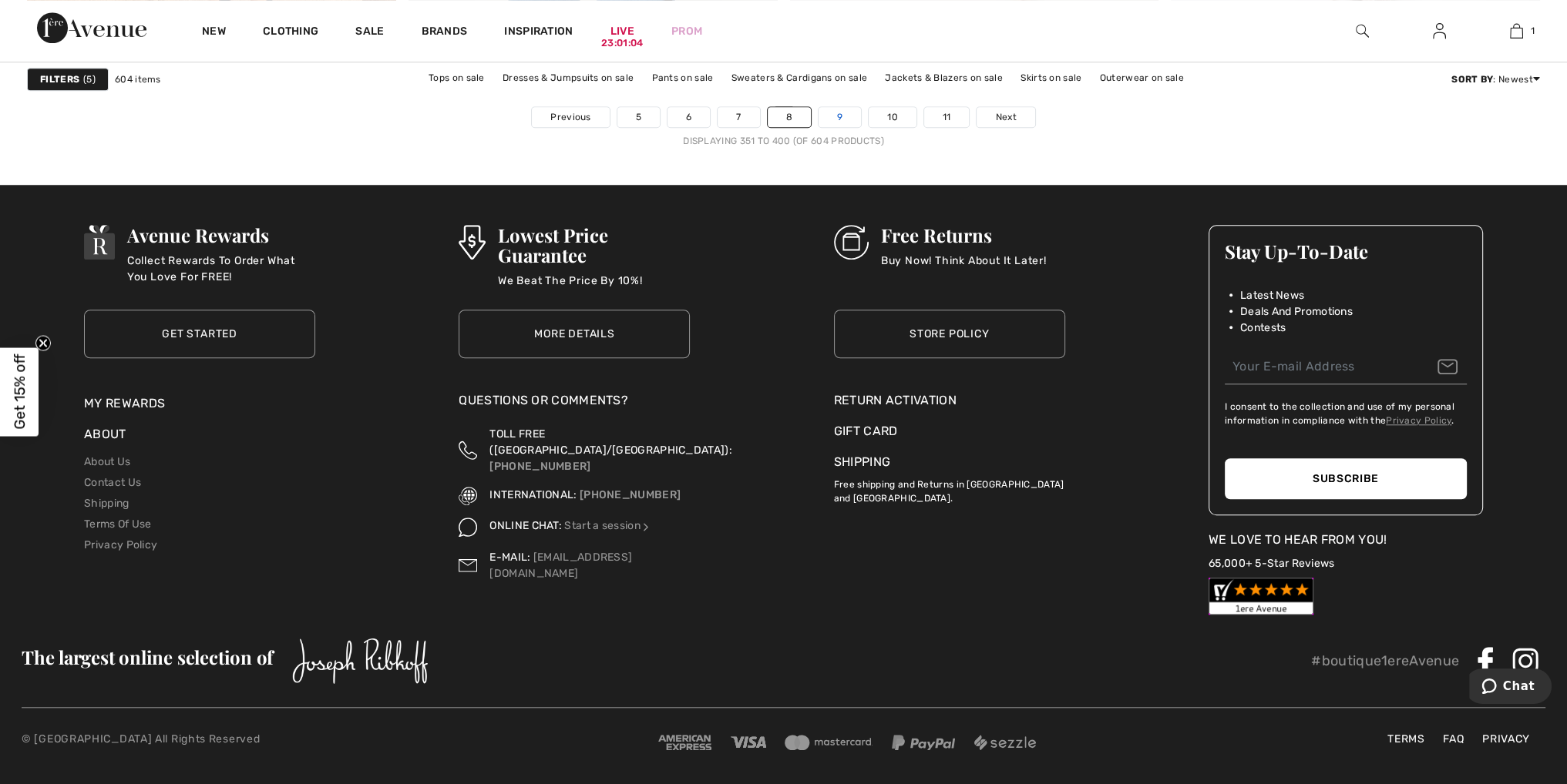
click at [836, 111] on link "9" at bounding box center [839, 116] width 43 height 20
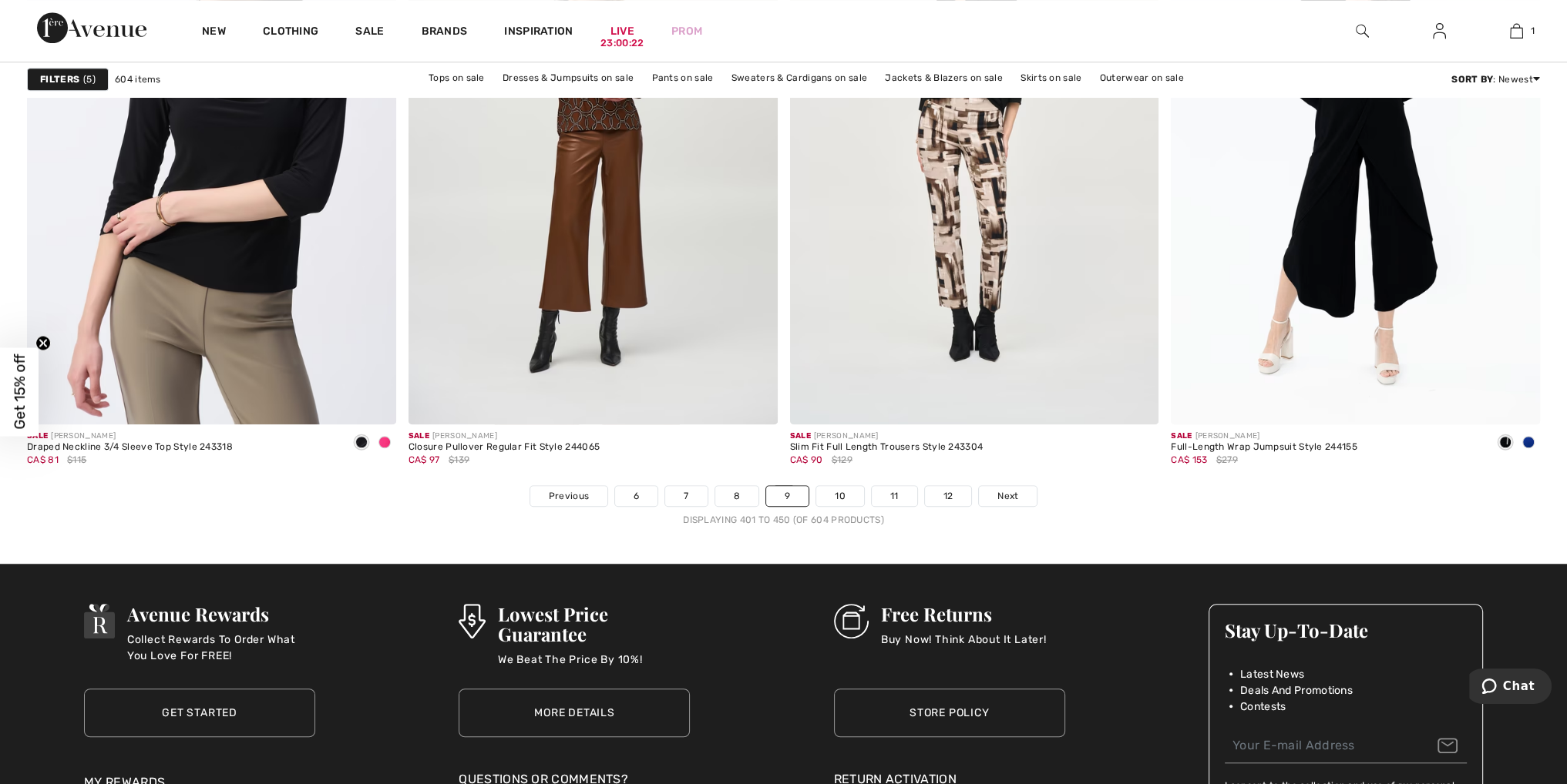
scroll to position [9399, 0]
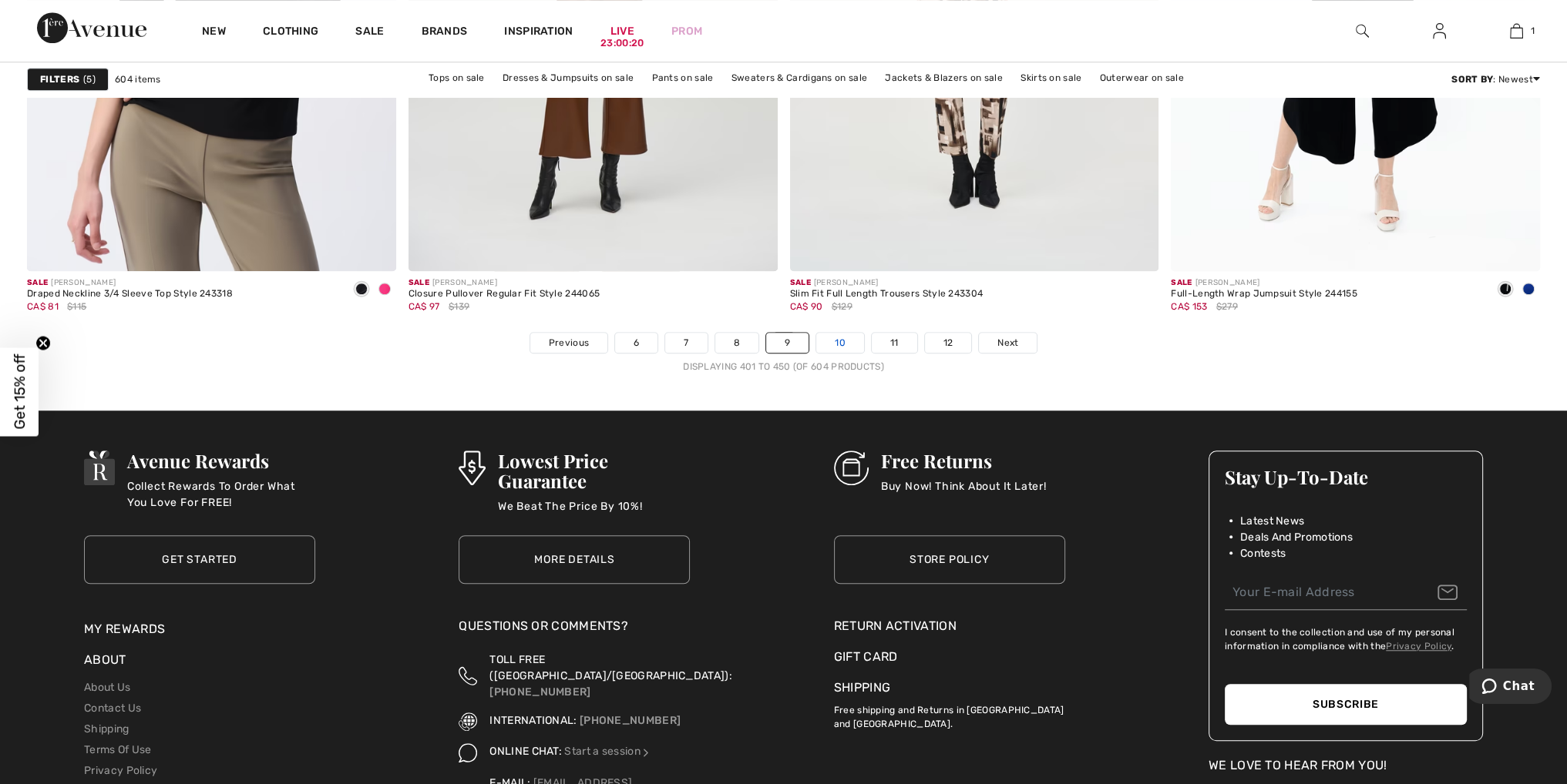
click at [839, 337] on link "10" at bounding box center [839, 342] width 48 height 20
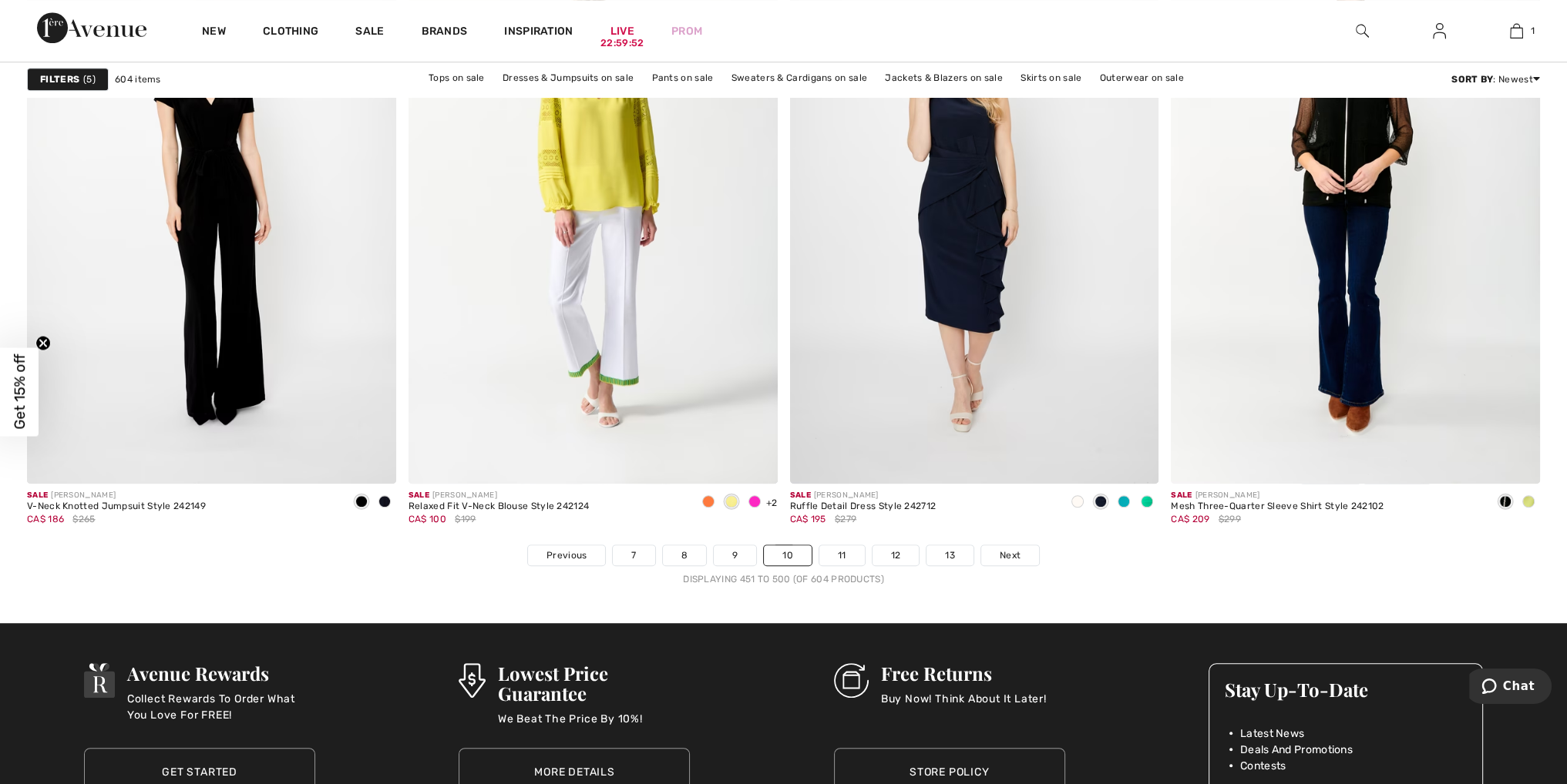
scroll to position [9244, 0]
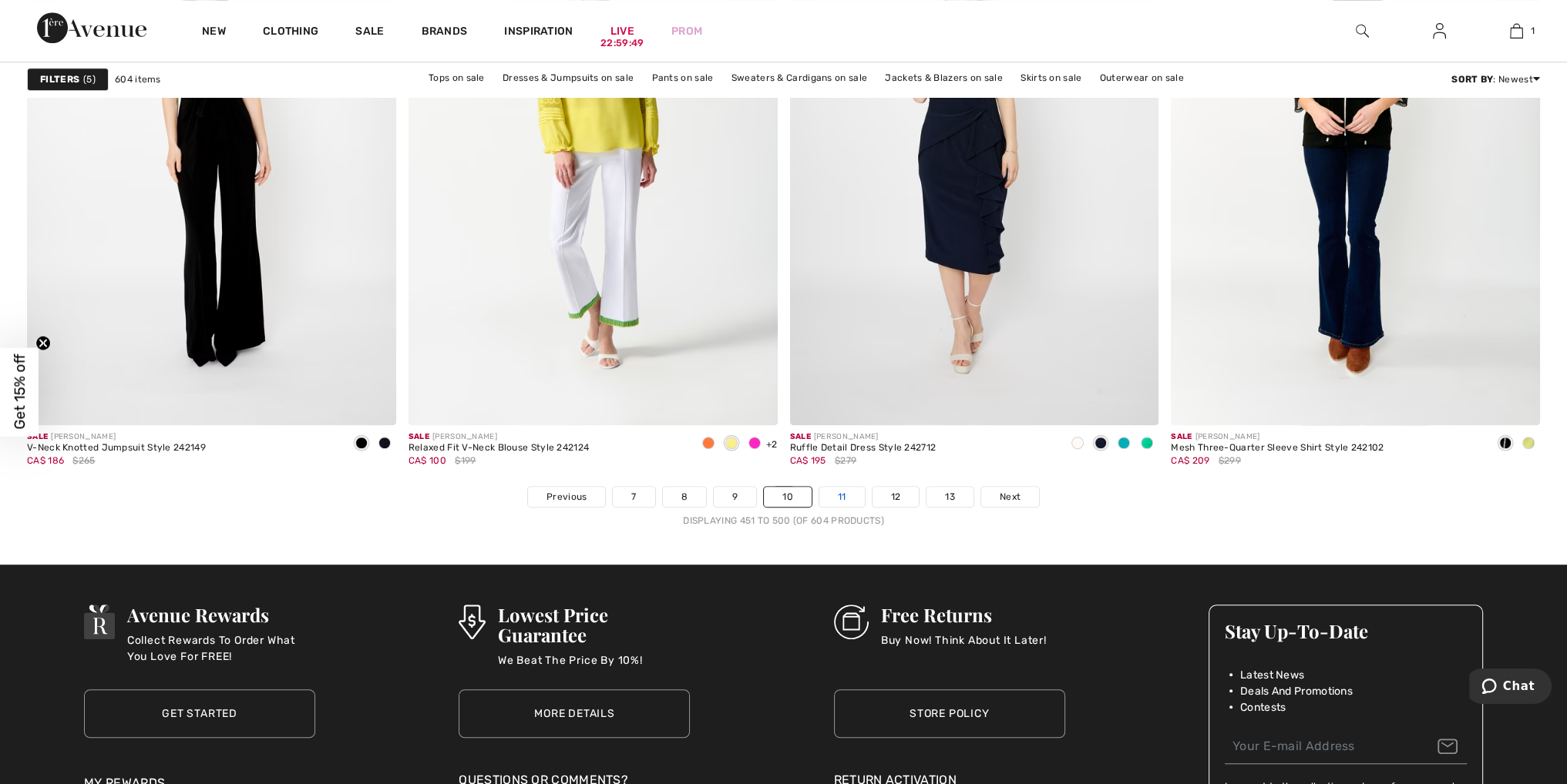
click at [848, 494] on link "11" at bounding box center [842, 497] width 46 height 20
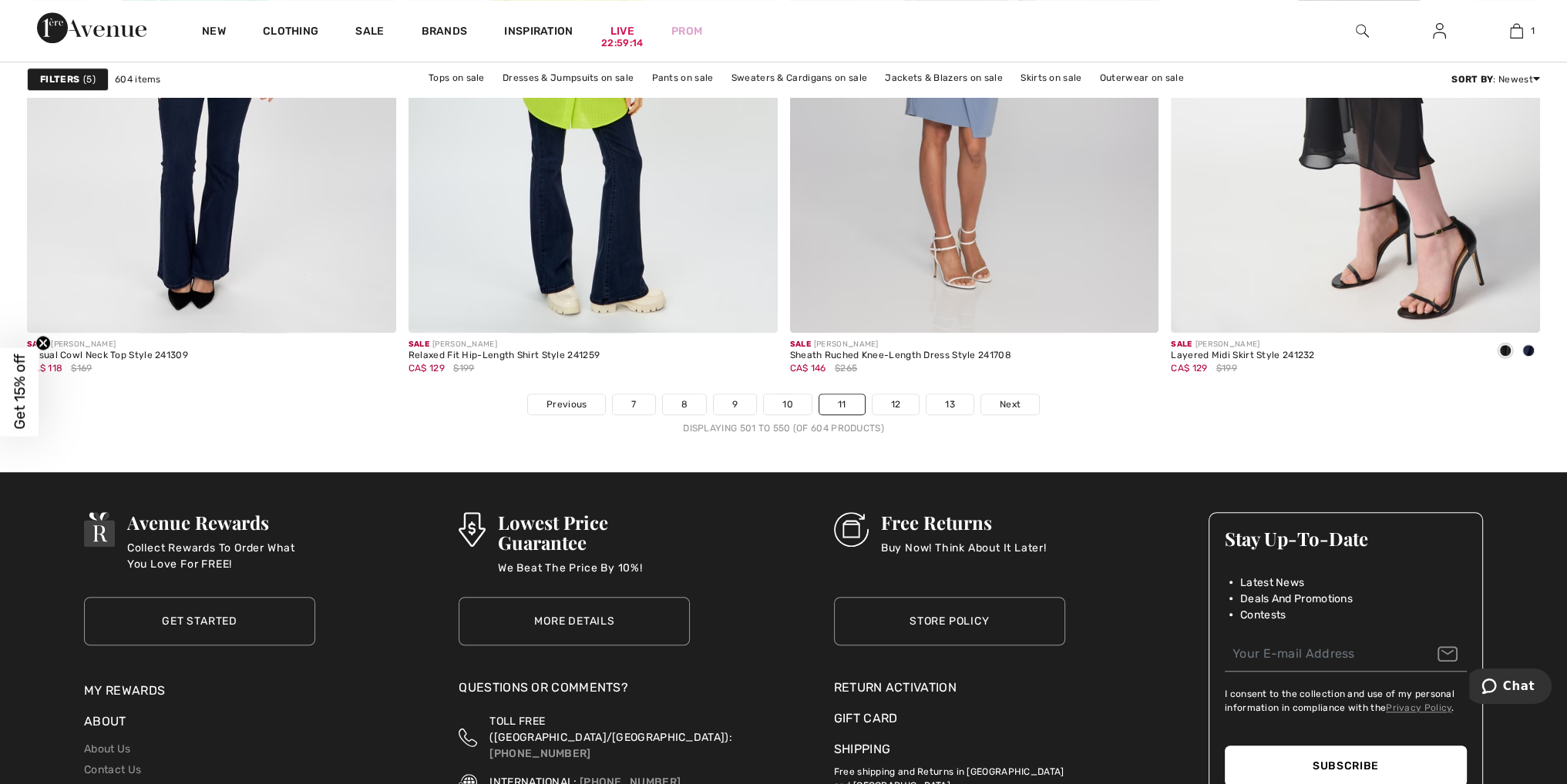
scroll to position [9552, 0]
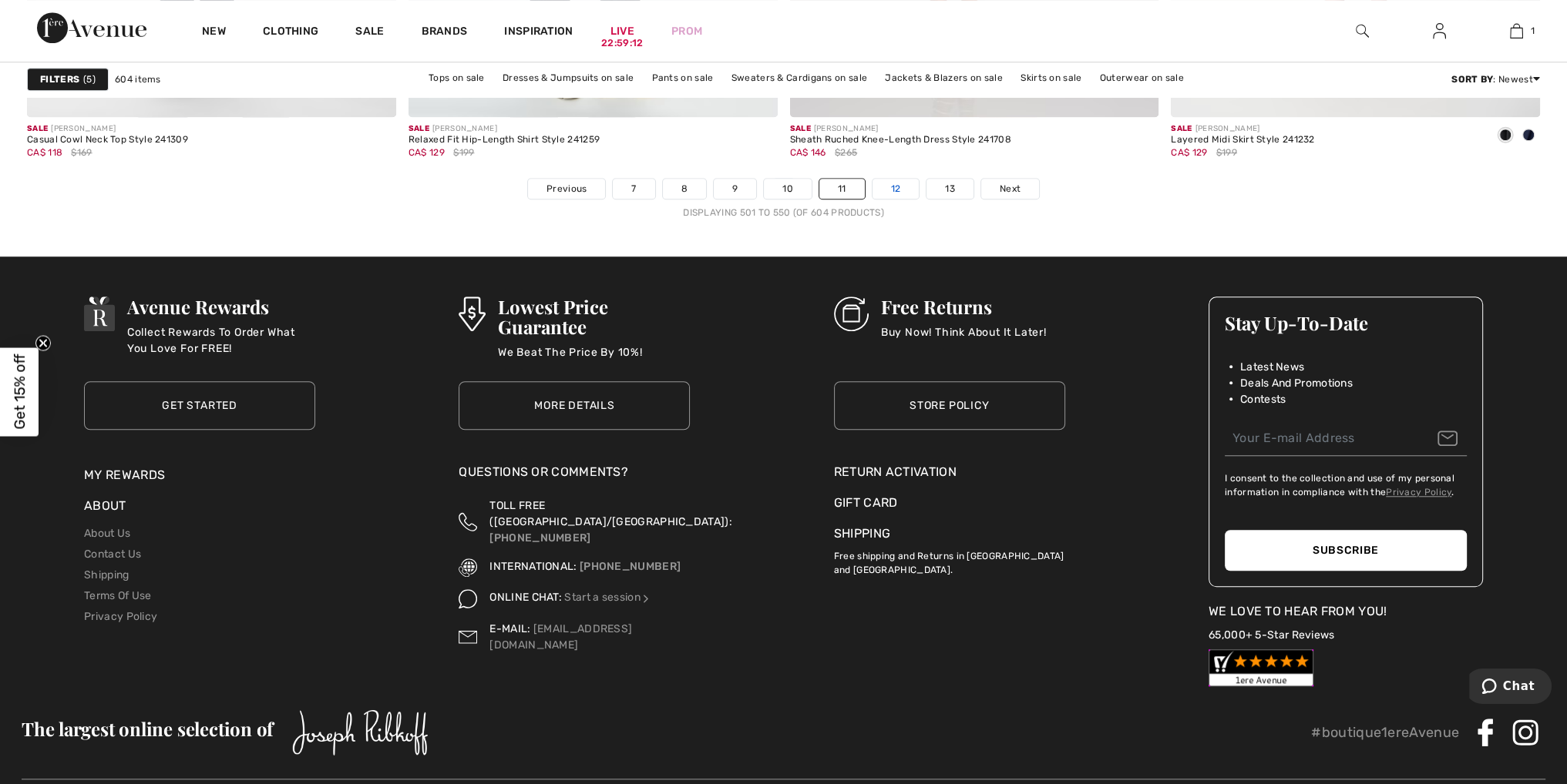
click at [887, 183] on link "12" at bounding box center [896, 188] width 47 height 20
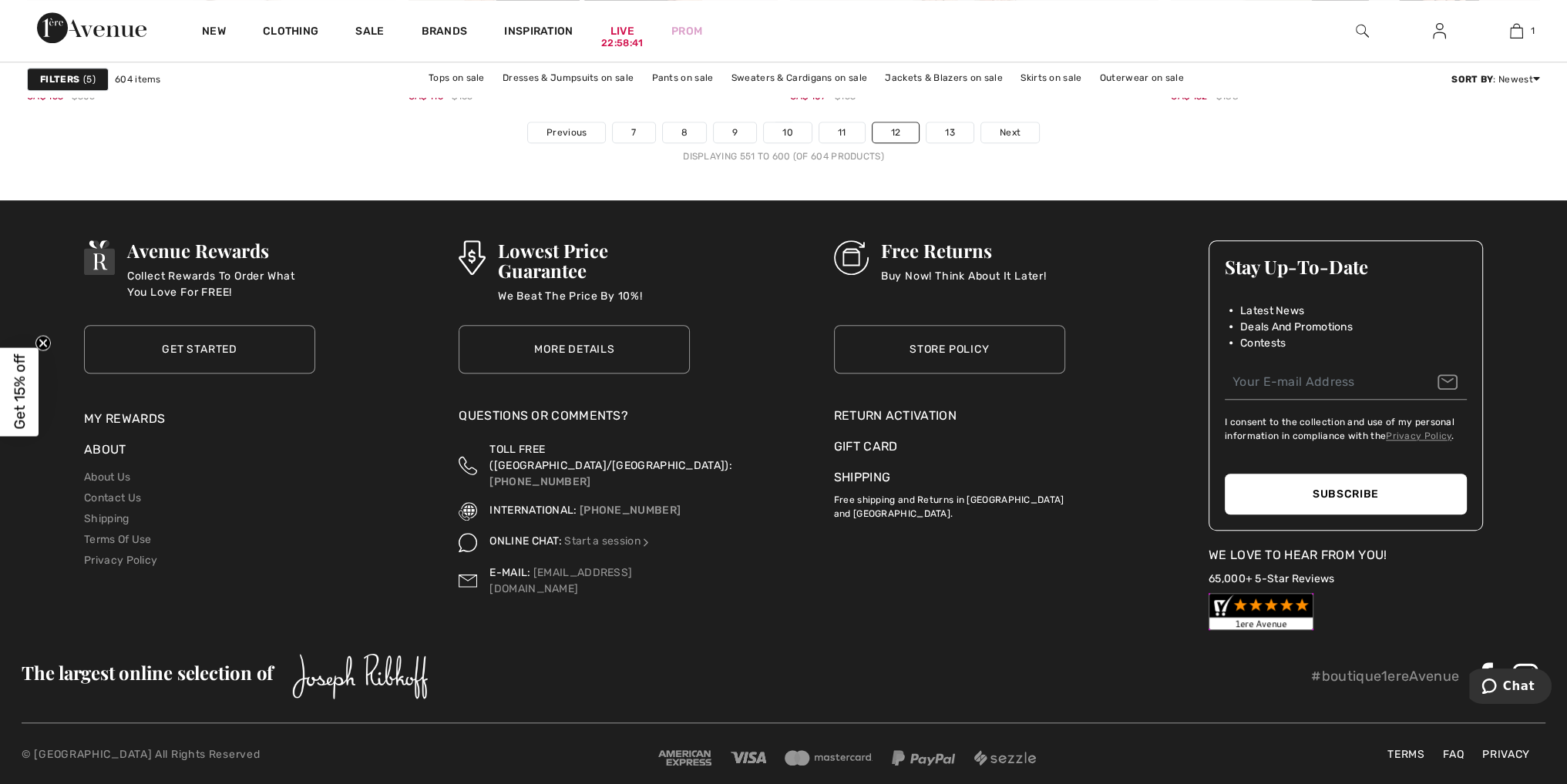
scroll to position [9624, 0]
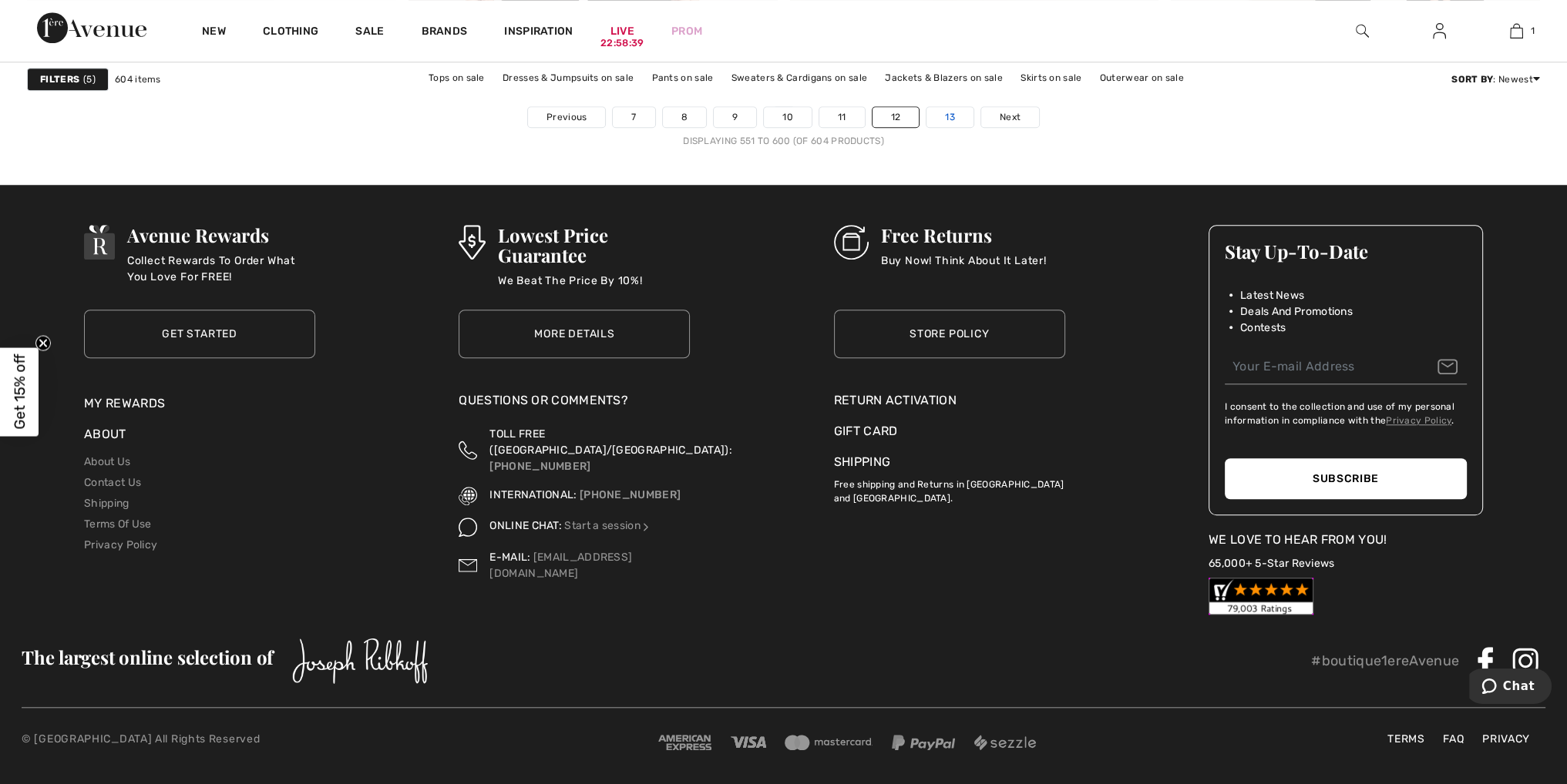
click at [954, 121] on link "13" at bounding box center [950, 116] width 47 height 20
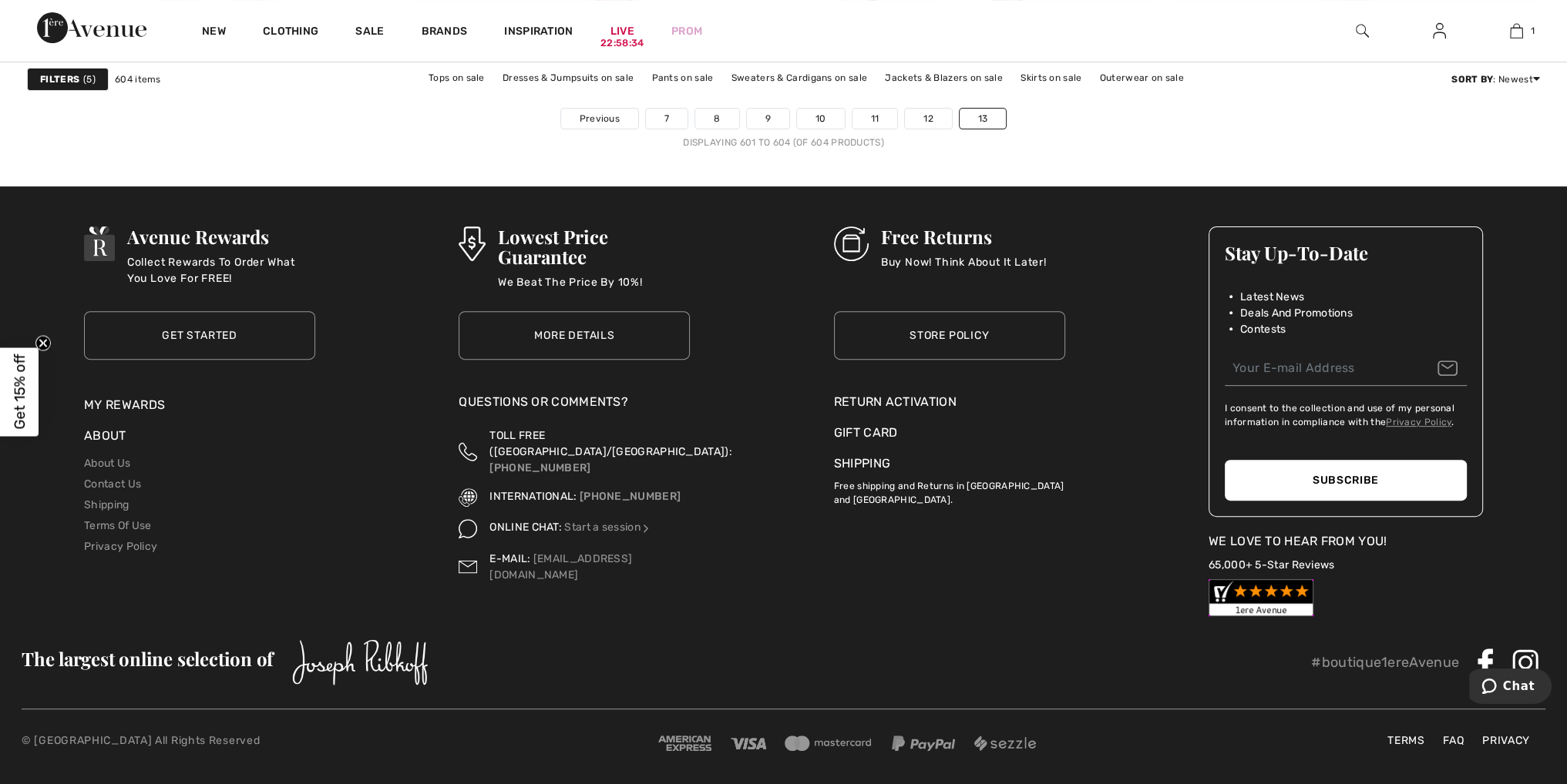
scroll to position [737, 0]
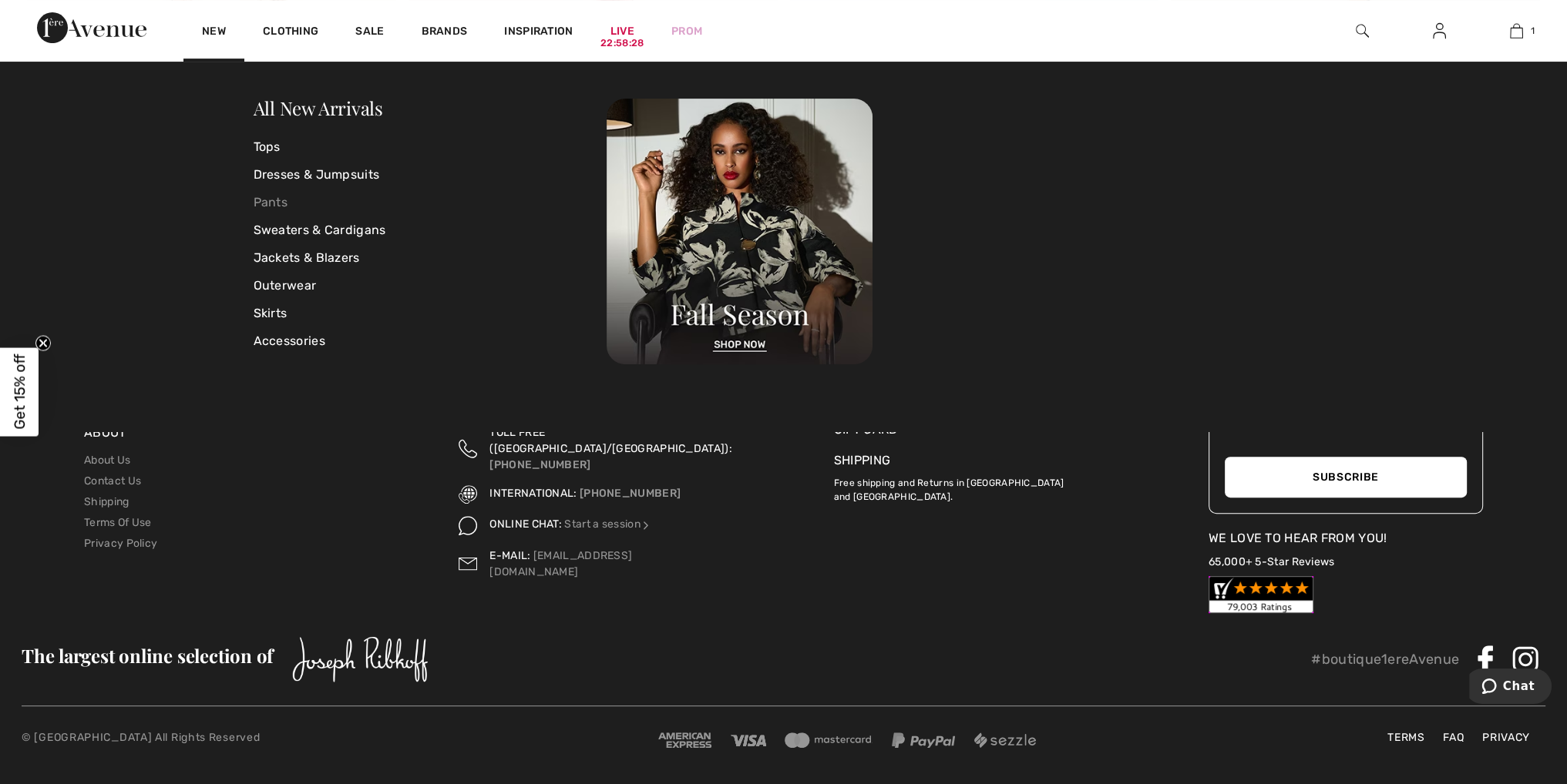
click at [280, 205] on link "Pants" at bounding box center [430, 202] width 354 height 28
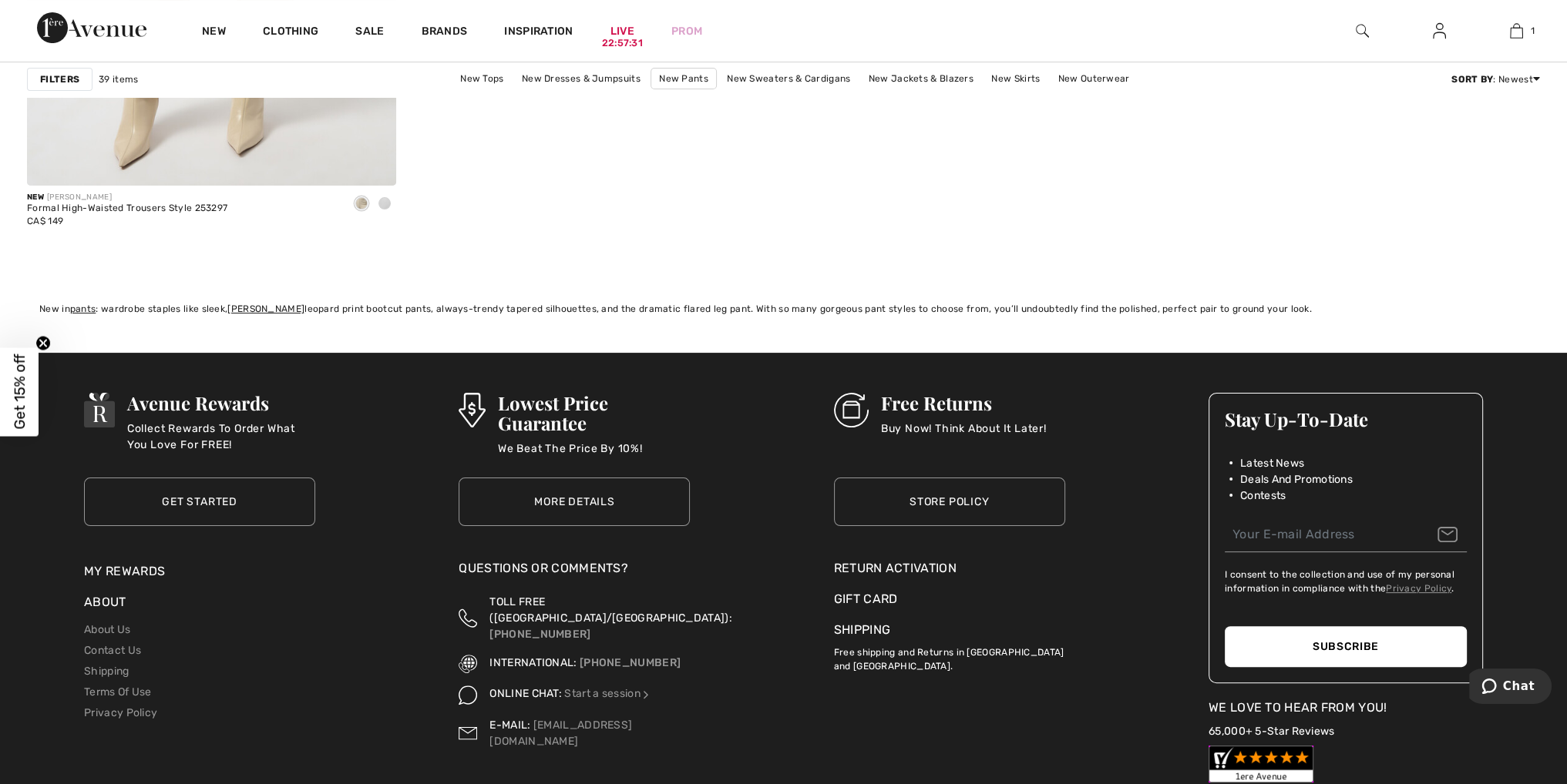
scroll to position [8243, 0]
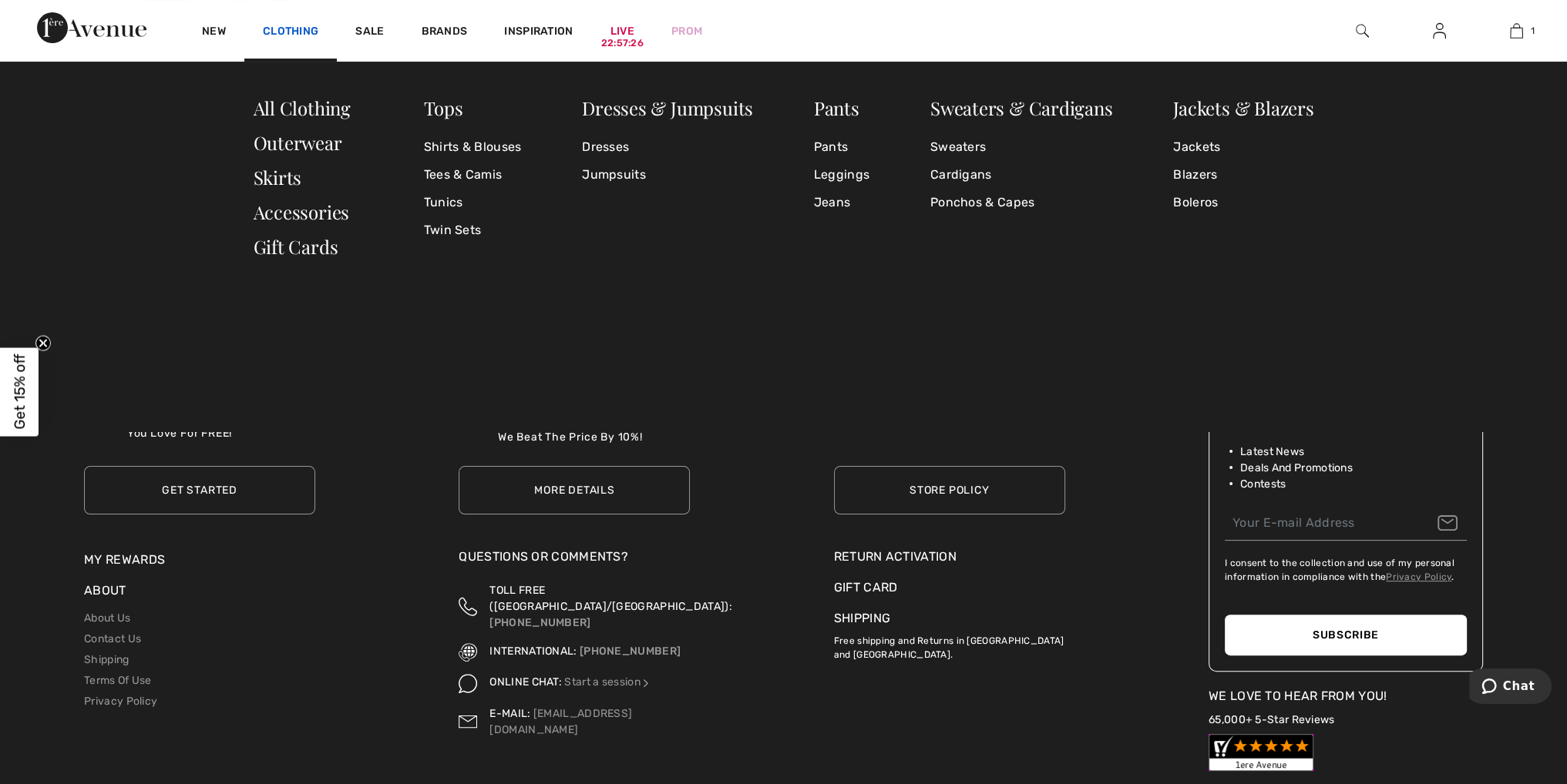
click at [299, 28] on link "Clothing" at bounding box center [291, 32] width 55 height 17
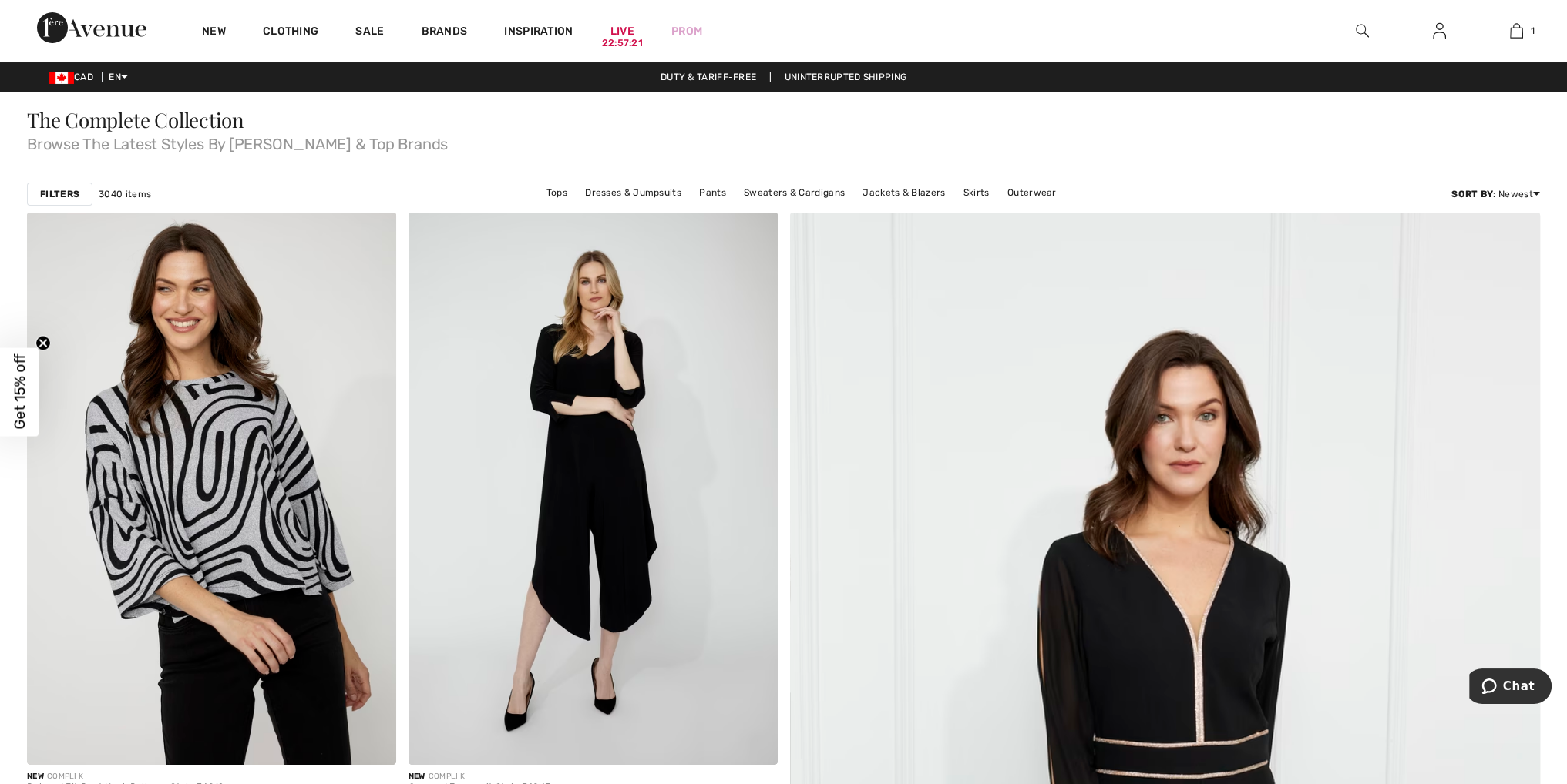
click at [65, 192] on strong "Filters" at bounding box center [60, 194] width 39 height 14
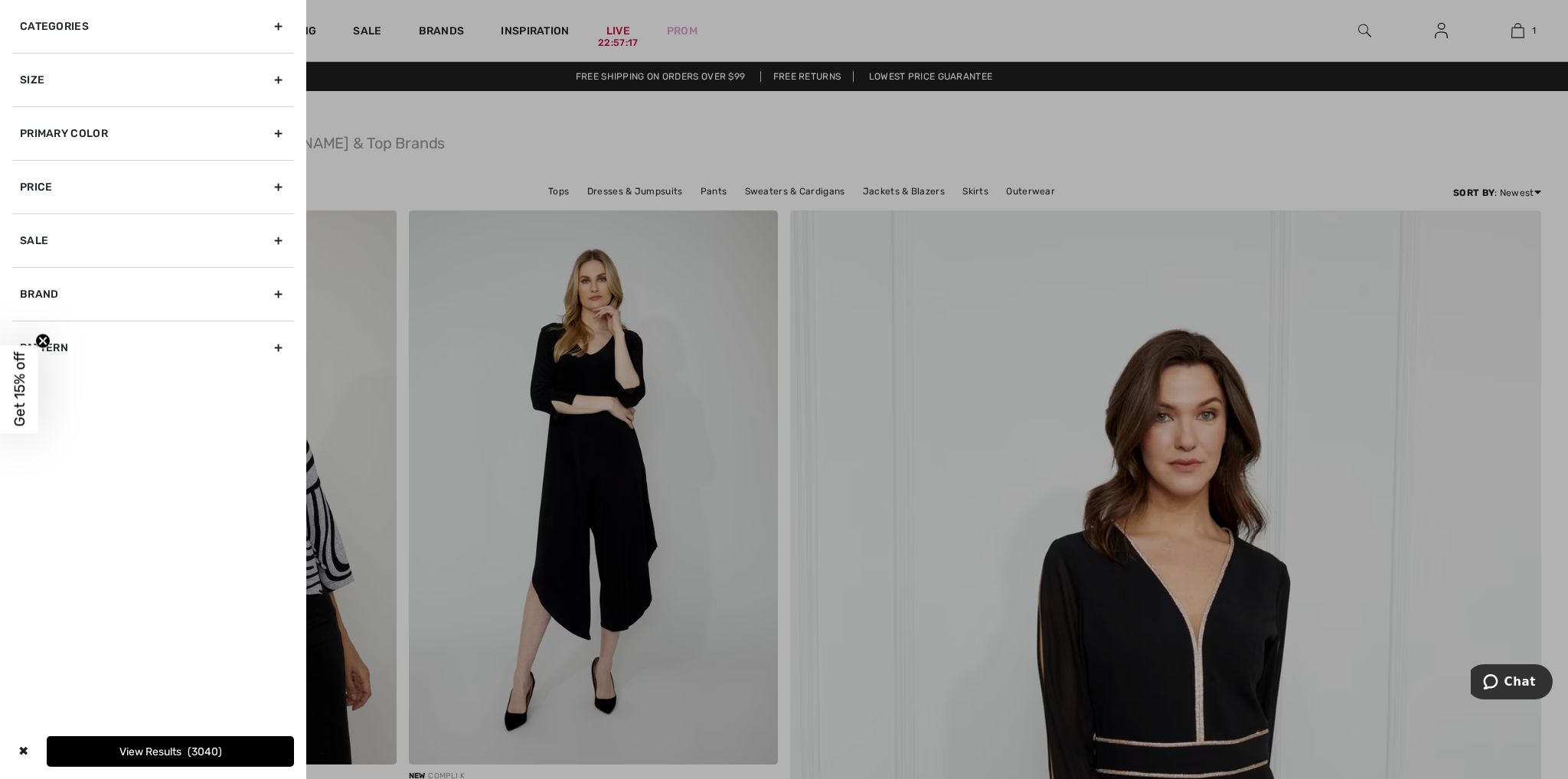
click at [279, 77] on div "Size" at bounding box center [153, 80] width 282 height 54
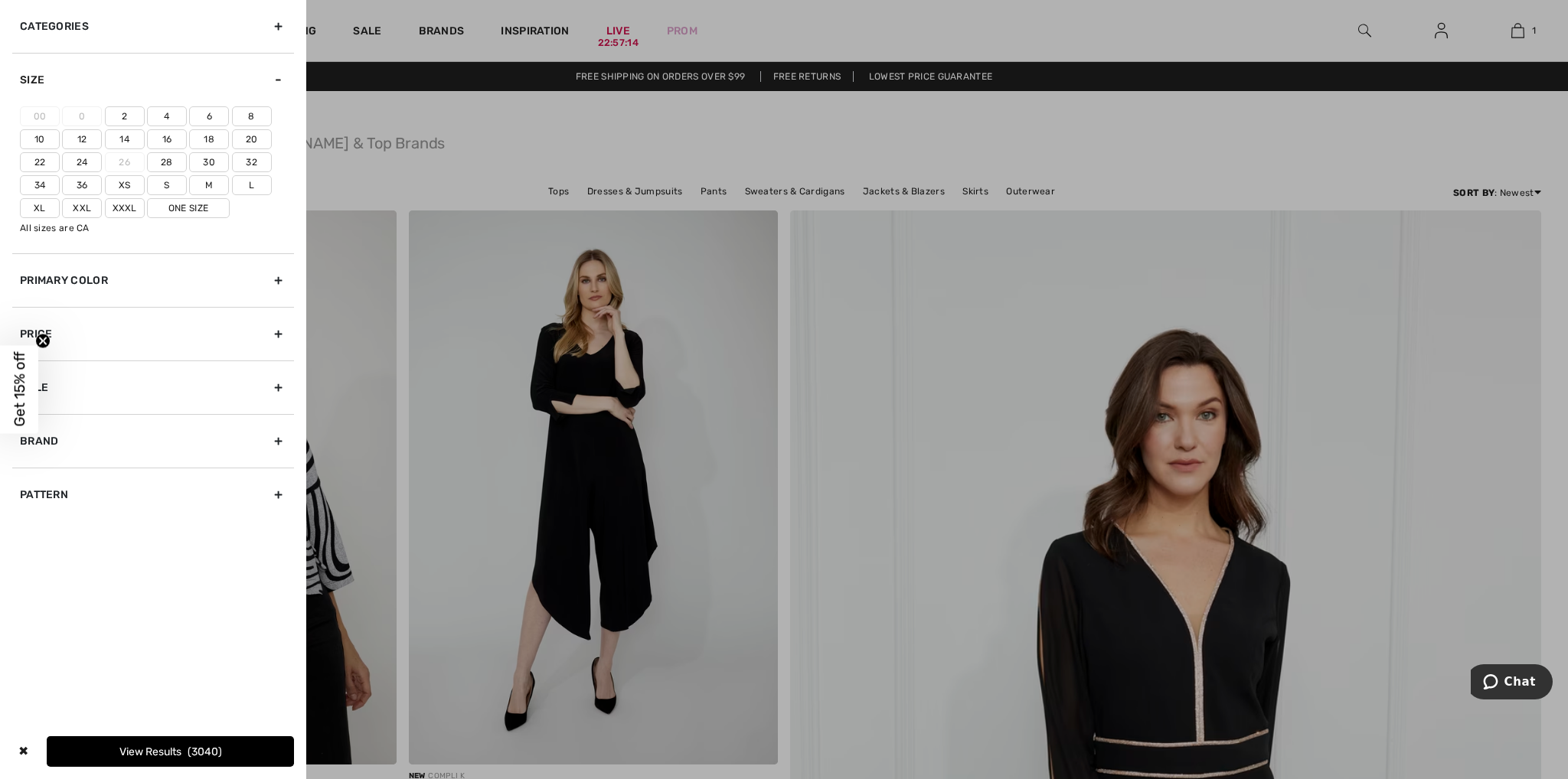
click at [216, 136] on label "18" at bounding box center [209, 138] width 40 height 20
click at [0, 0] on input"] "18" at bounding box center [0, 0] width 0 height 0
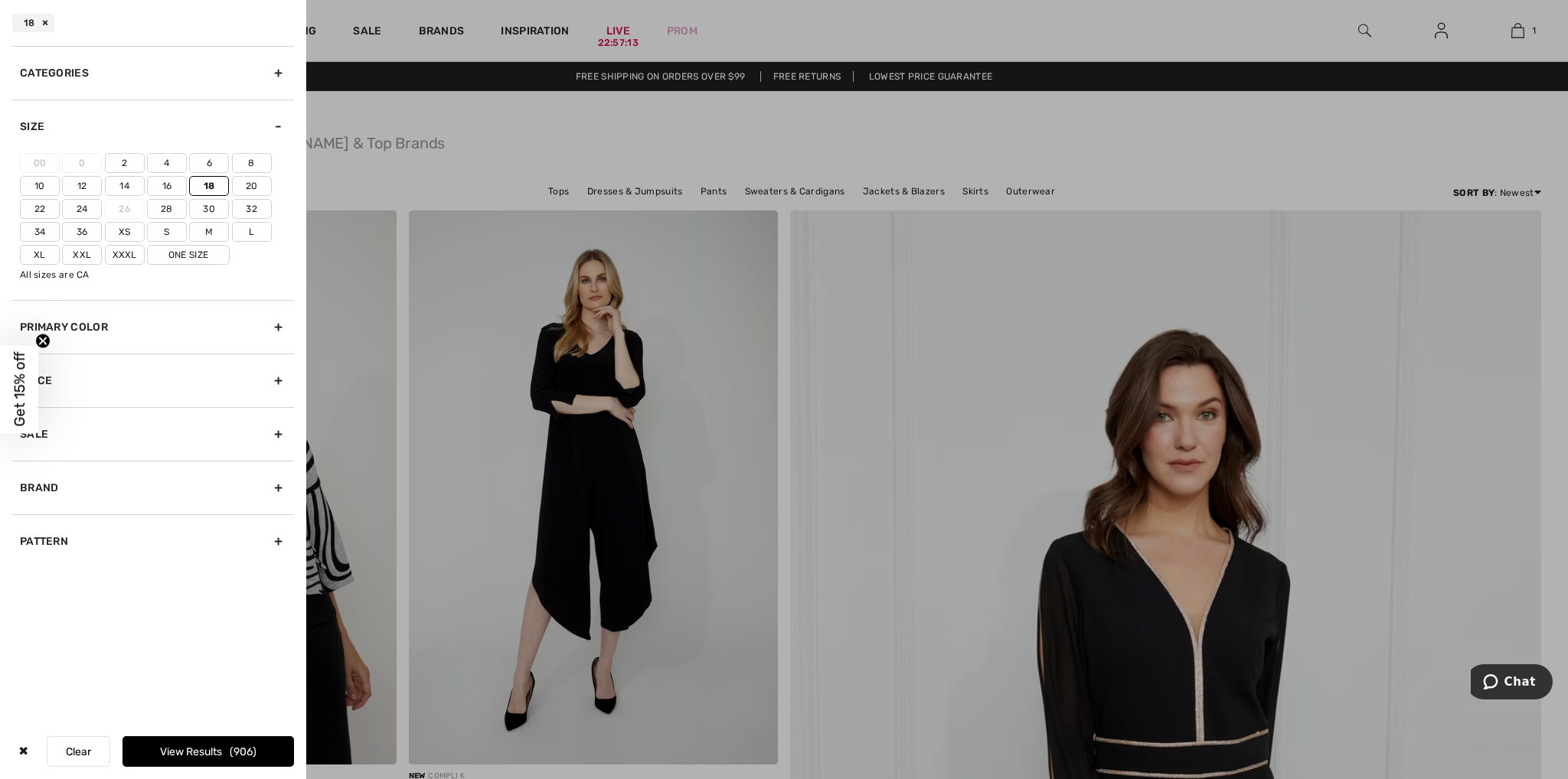
click at [249, 186] on label "20" at bounding box center [252, 185] width 40 height 20
click at [0, 0] on input"] "20" at bounding box center [0, 0] width 0 height 0
click at [41, 206] on label "22" at bounding box center [39, 208] width 40 height 20
click at [0, 0] on input"] "22" at bounding box center [0, 0] width 0 height 0
click at [75, 250] on label "Xxl" at bounding box center [81, 254] width 40 height 20
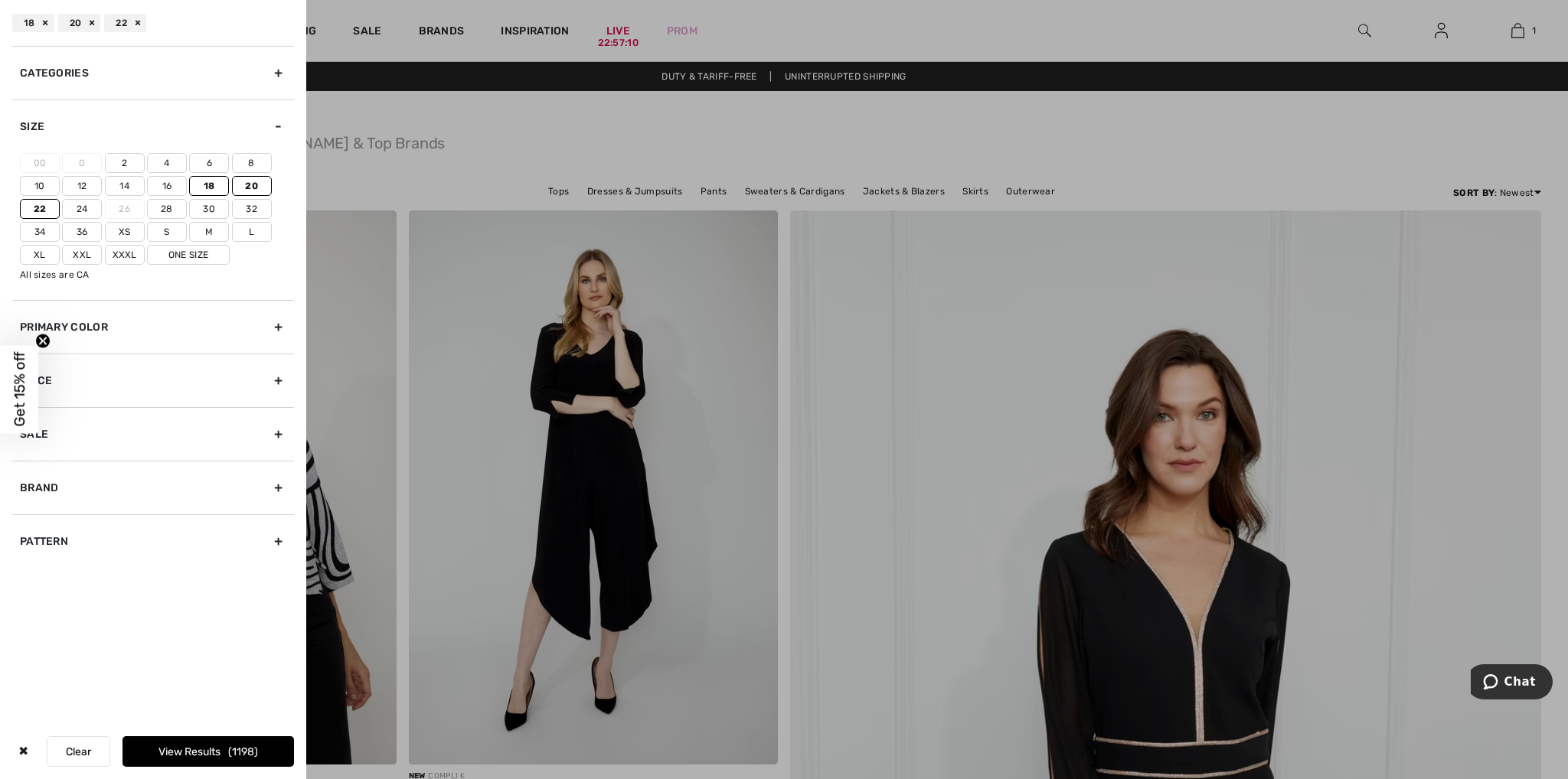
click at [0, 0] on input"] "Xxl" at bounding box center [0, 0] width 0 height 0
click at [41, 250] on label "Xl" at bounding box center [39, 254] width 40 height 20
click at [0, 0] on input"] "Xl" at bounding box center [0, 0] width 0 height 0
click at [192, 256] on label "One Size" at bounding box center [189, 254] width 83 height 20
click at [0, 0] on input"] "One Size" at bounding box center [0, 0] width 0 height 0
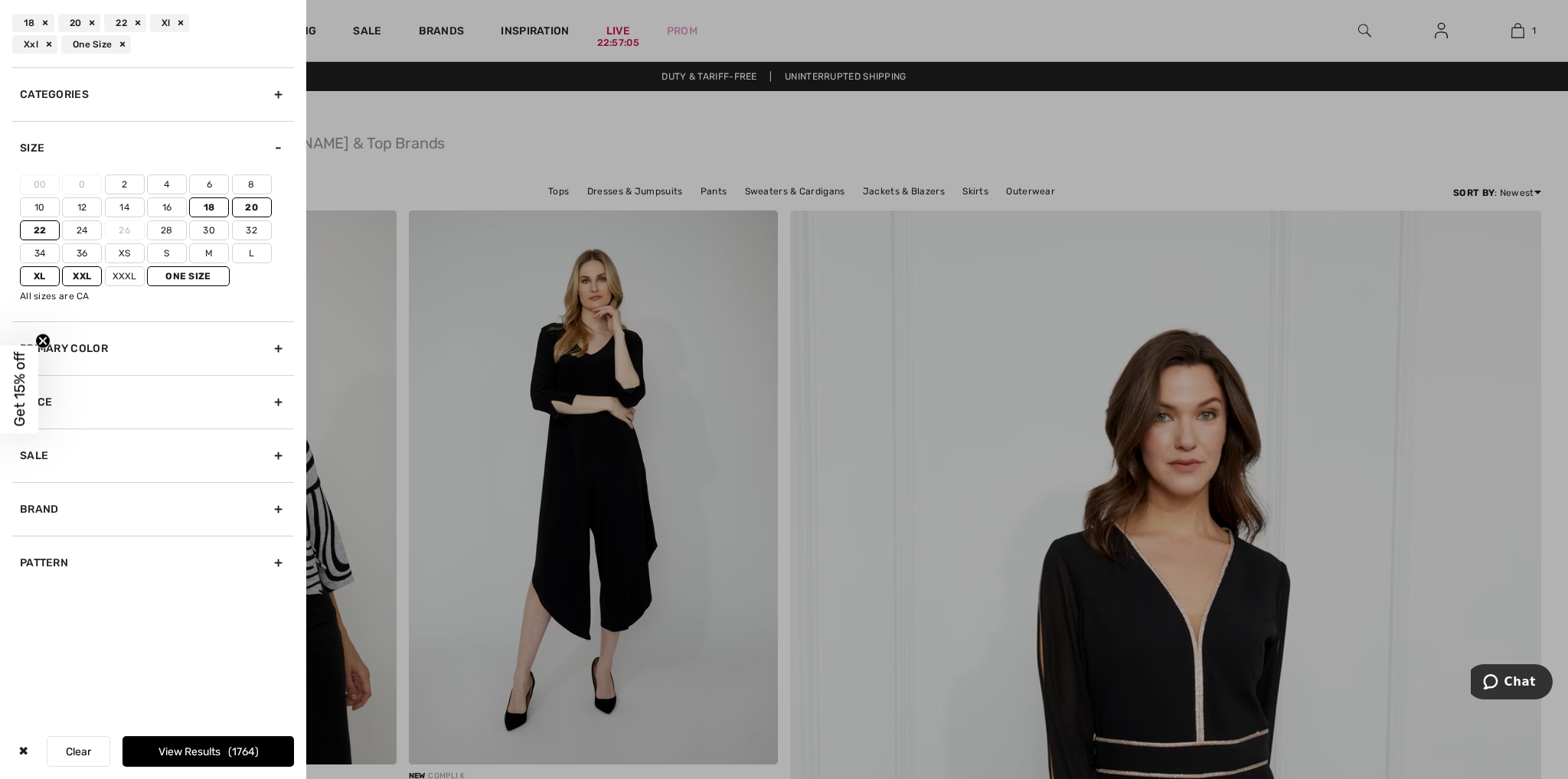
click at [257, 754] on span "1764" at bounding box center [243, 752] width 31 height 13
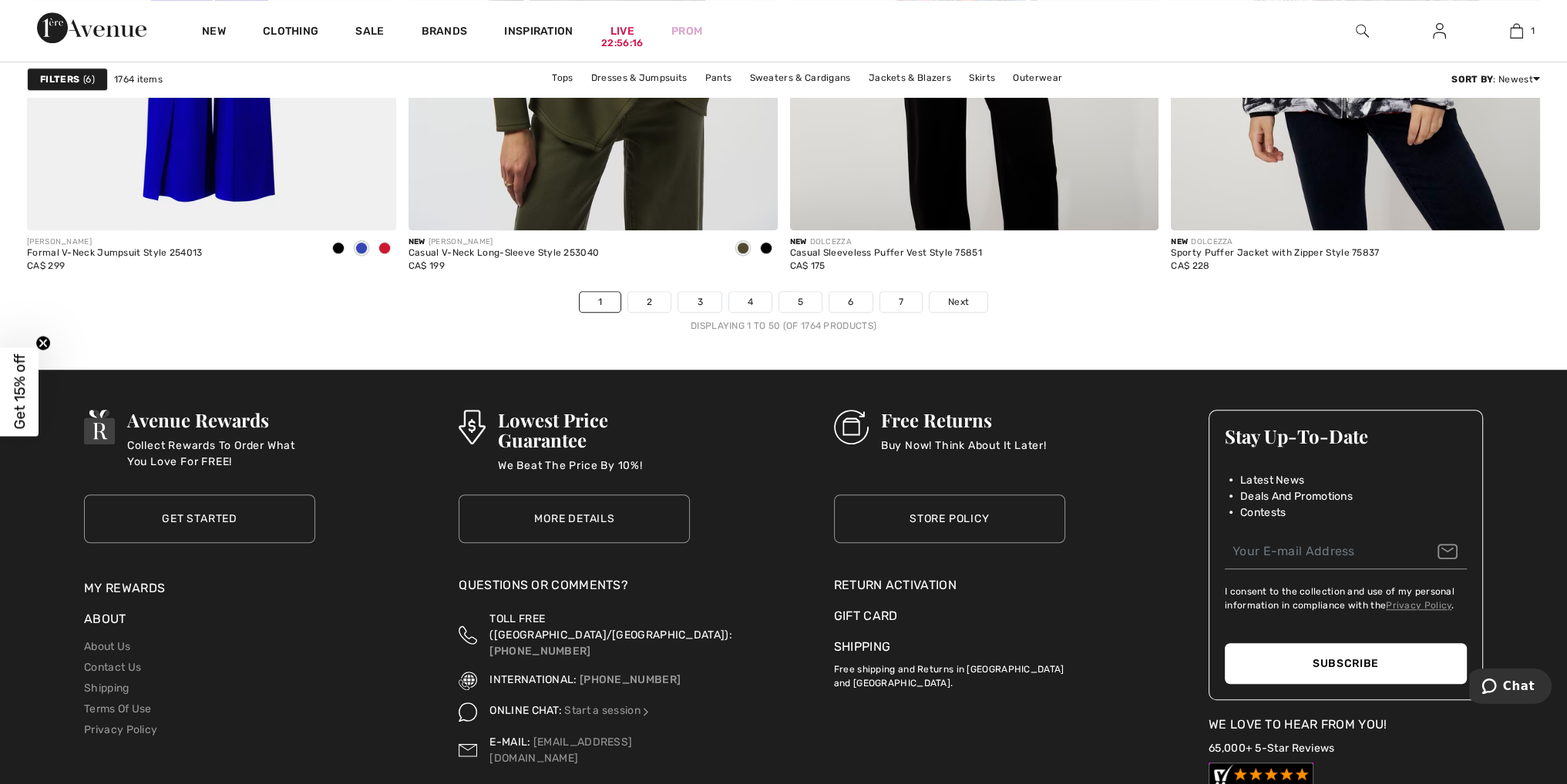
scroll to position [9476, 0]
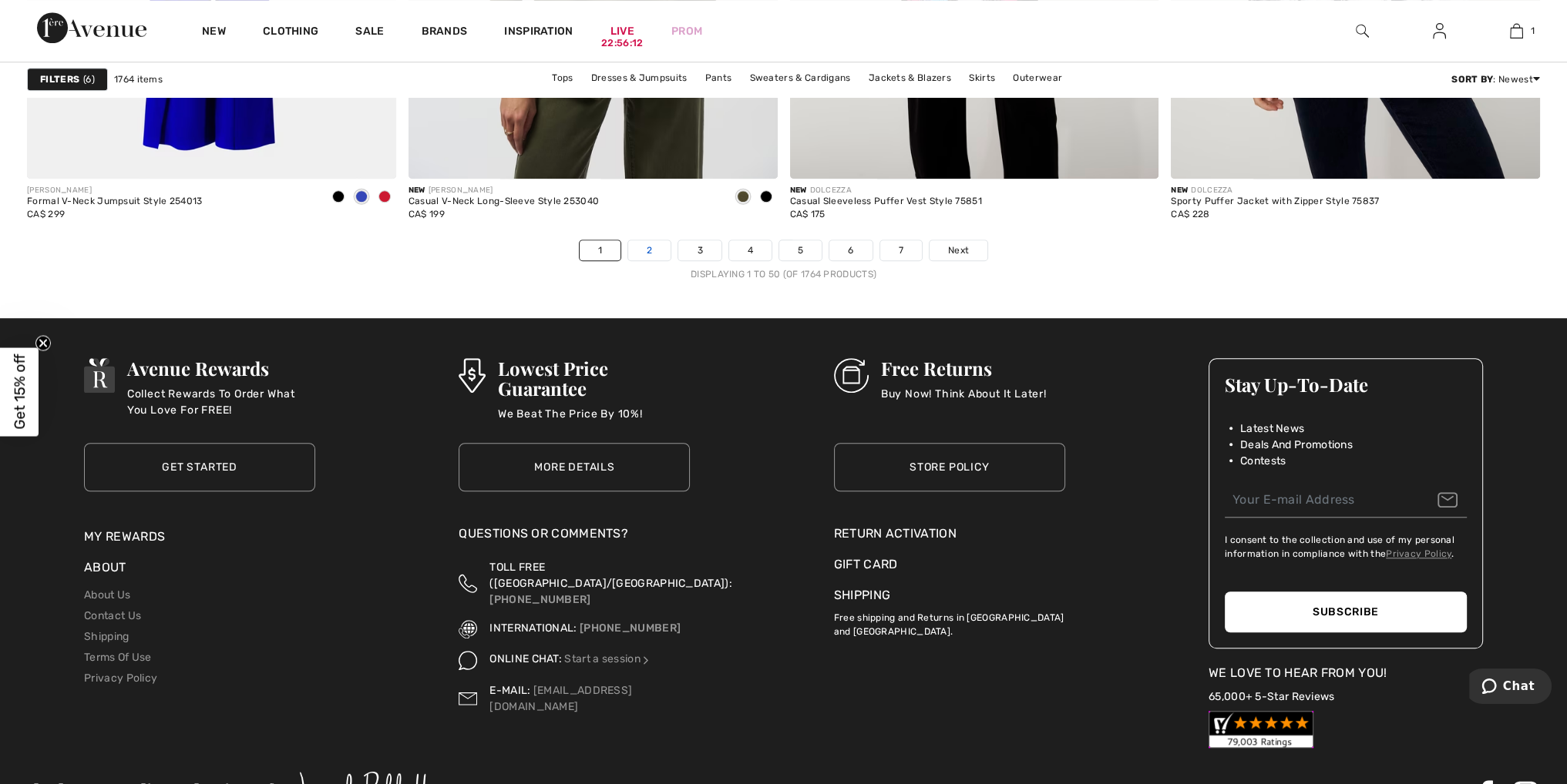
click at [654, 261] on link "2" at bounding box center [650, 250] width 43 height 20
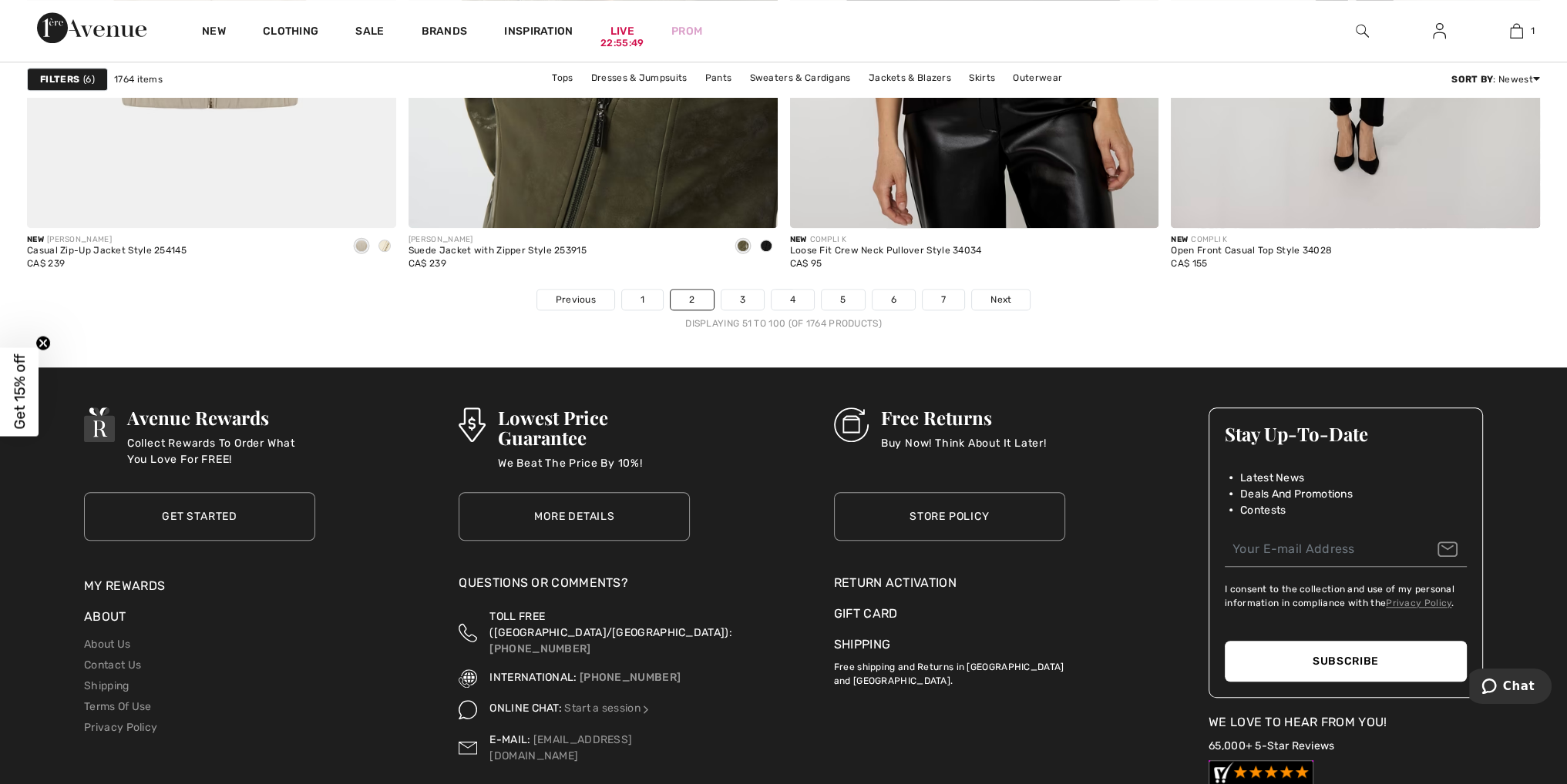
scroll to position [9399, 0]
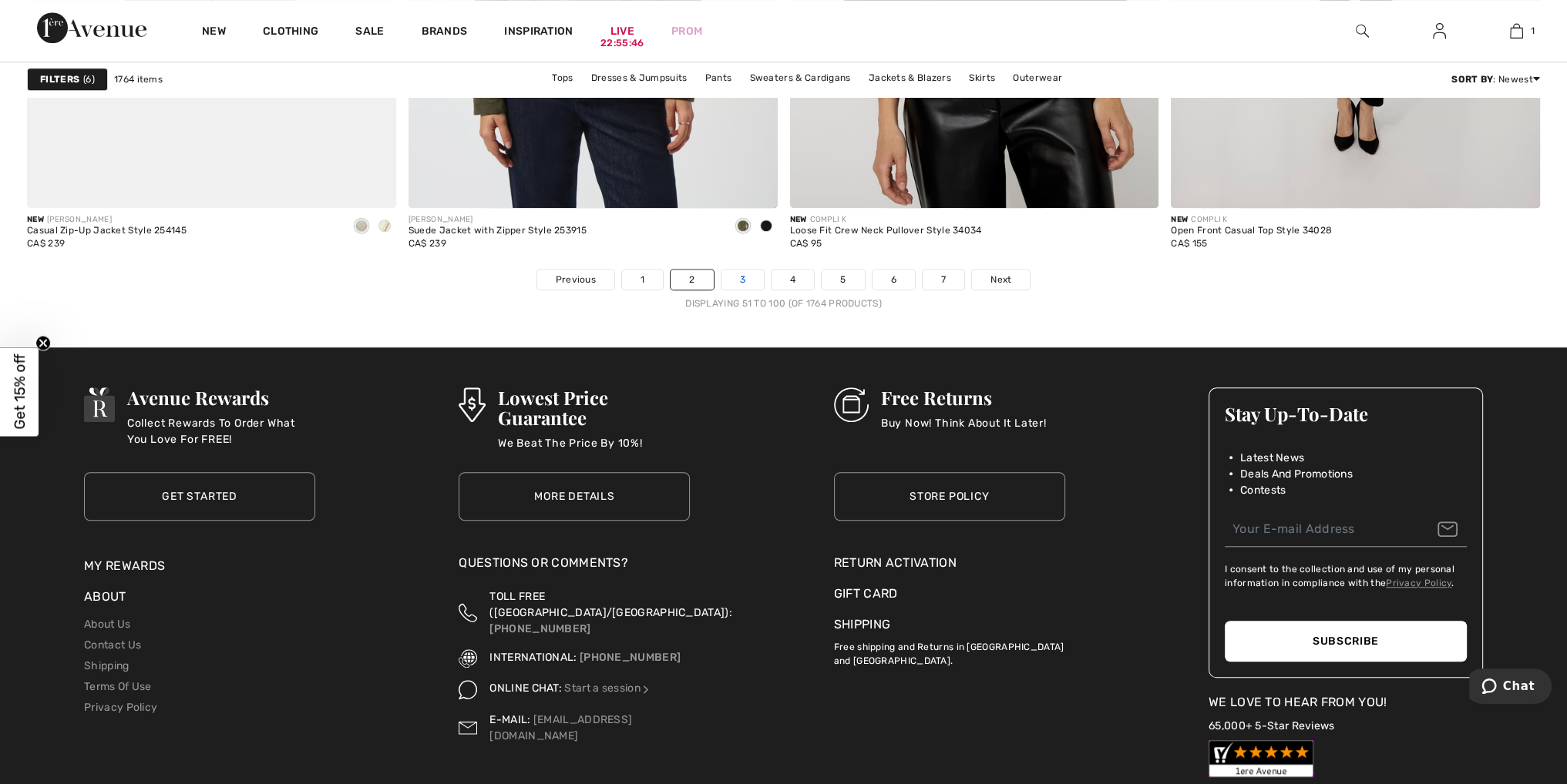
click at [748, 275] on link "3" at bounding box center [743, 279] width 43 height 20
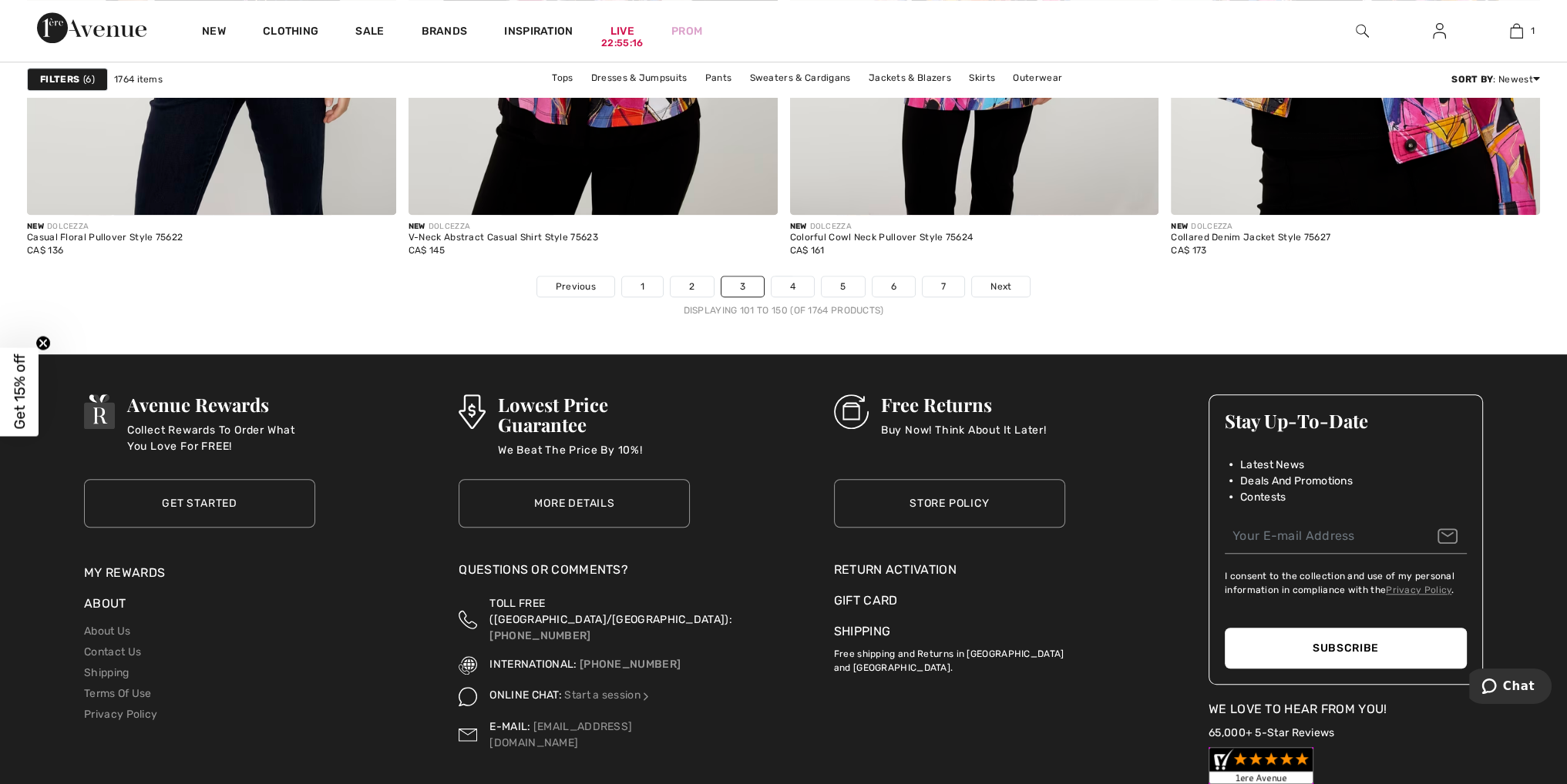
scroll to position [9399, 0]
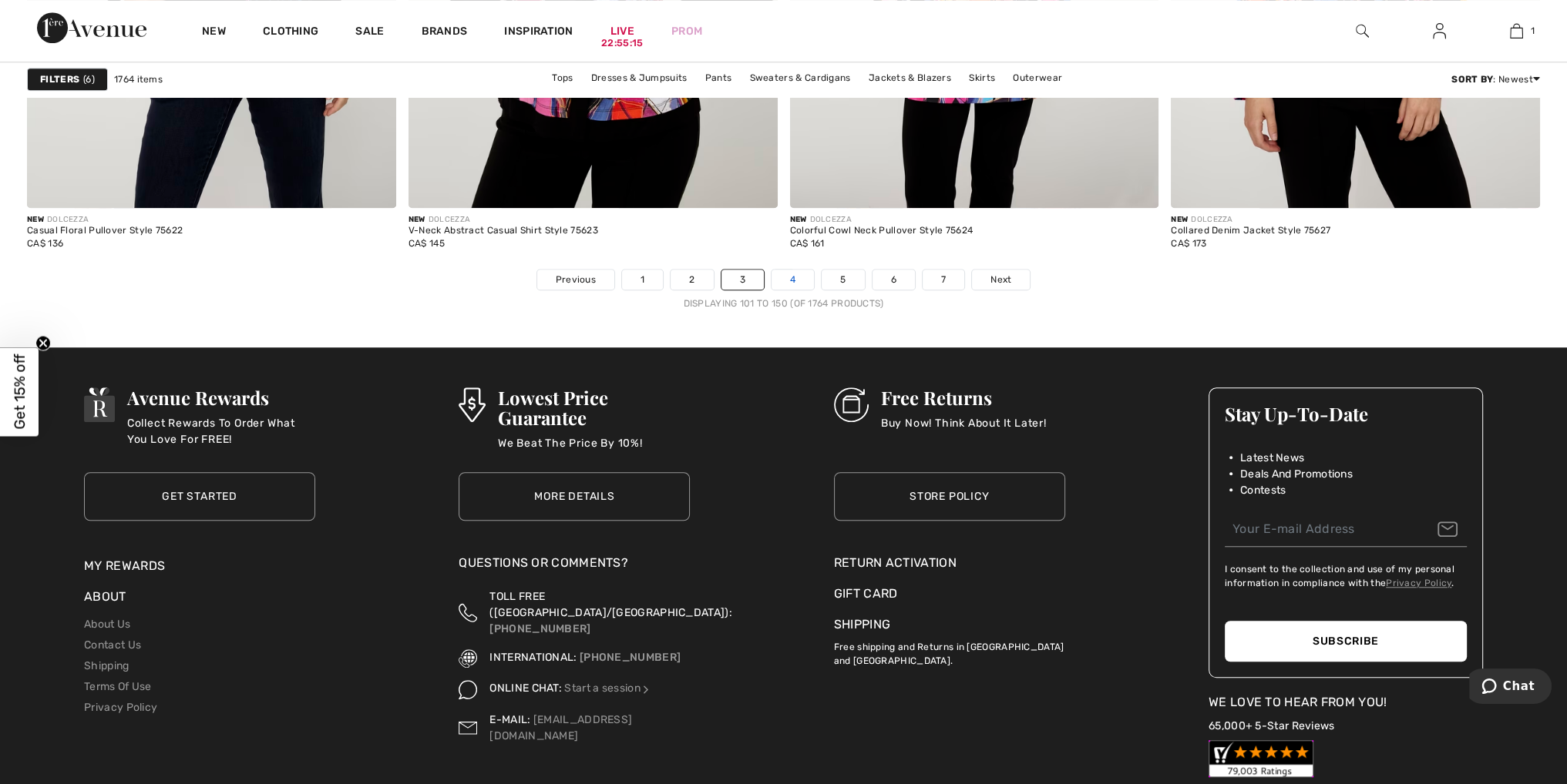
click at [785, 272] on link "4" at bounding box center [793, 279] width 43 height 20
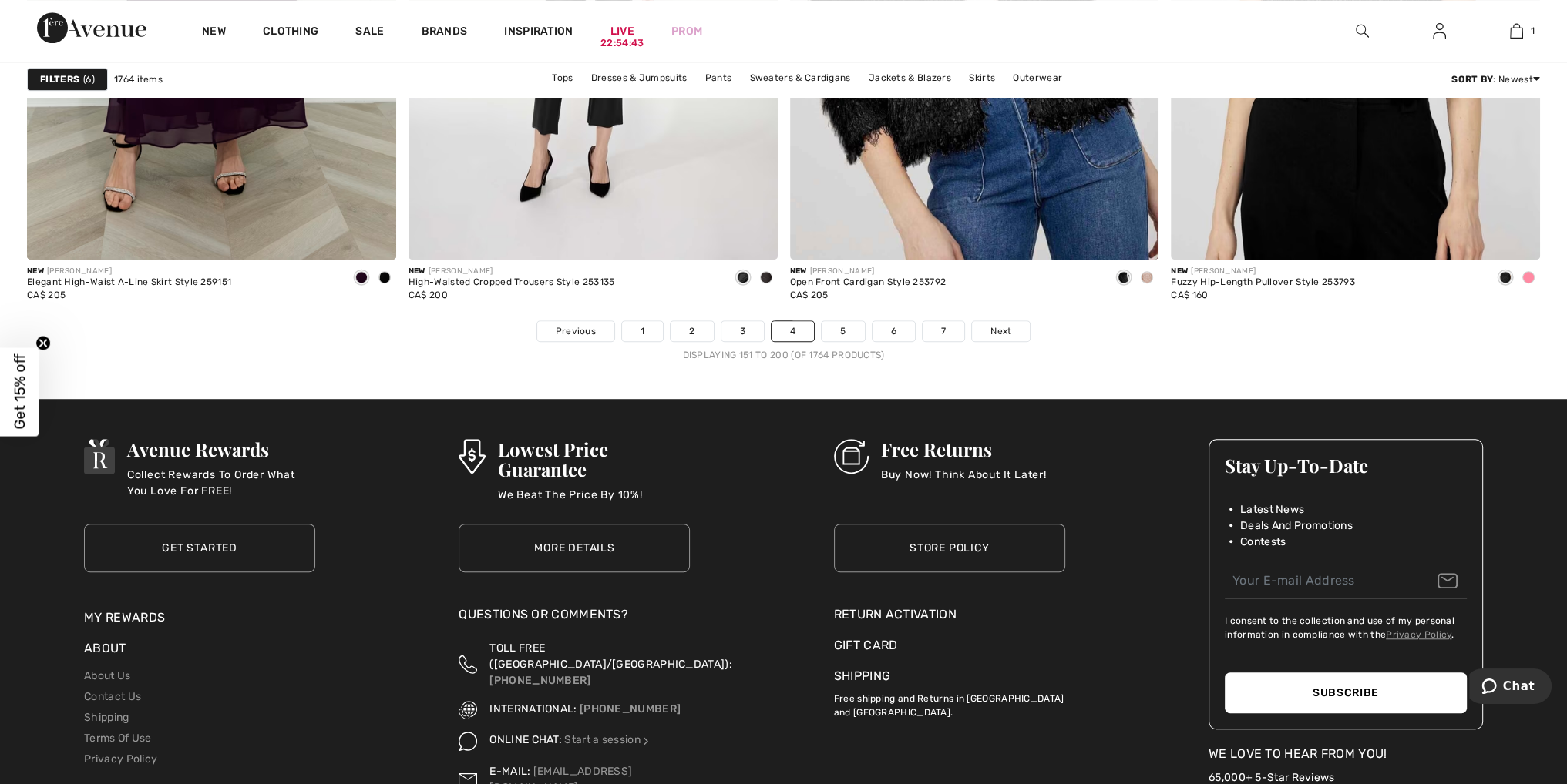
scroll to position [9561, 0]
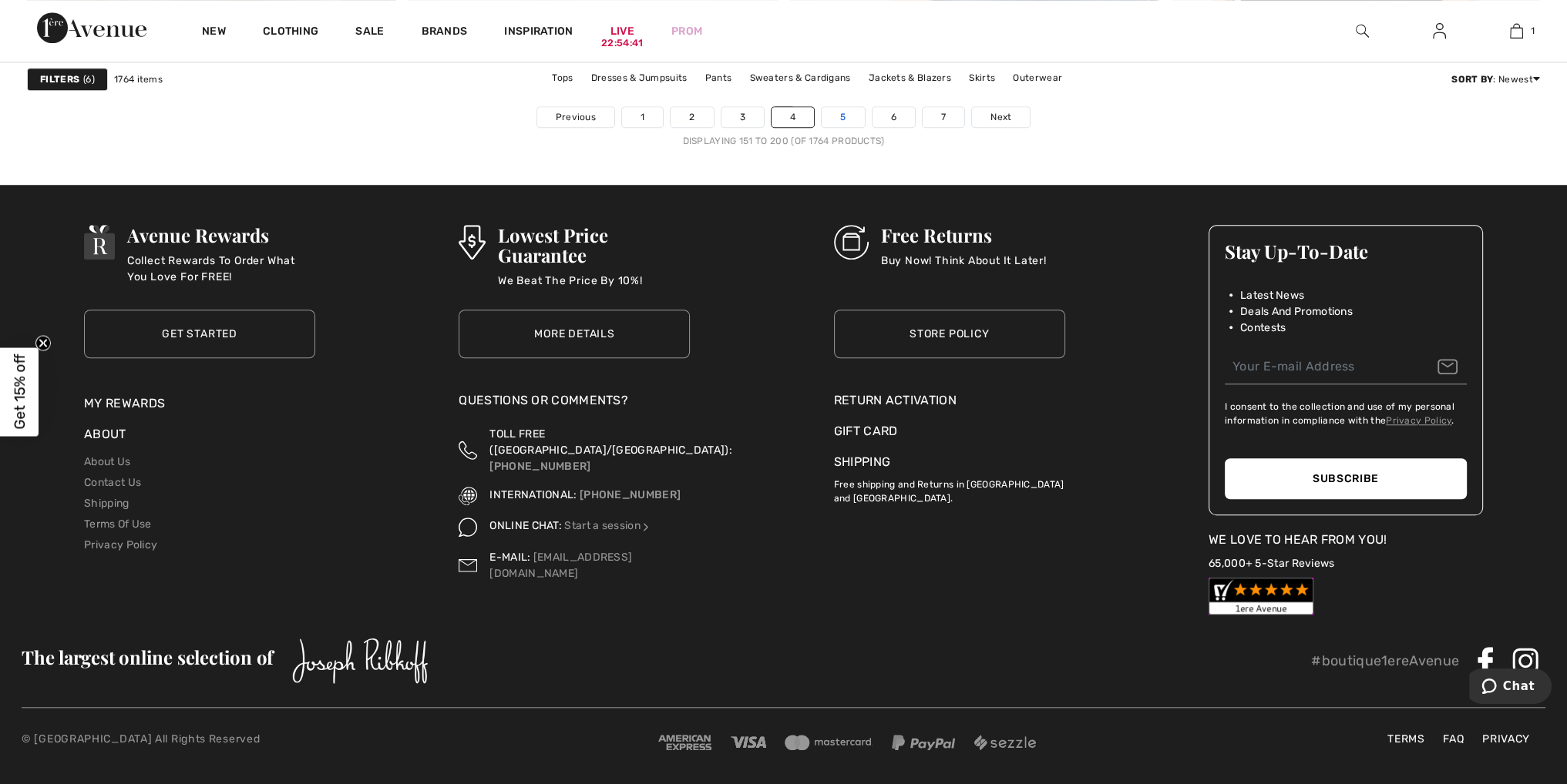
click at [849, 112] on link "5" at bounding box center [843, 116] width 43 height 20
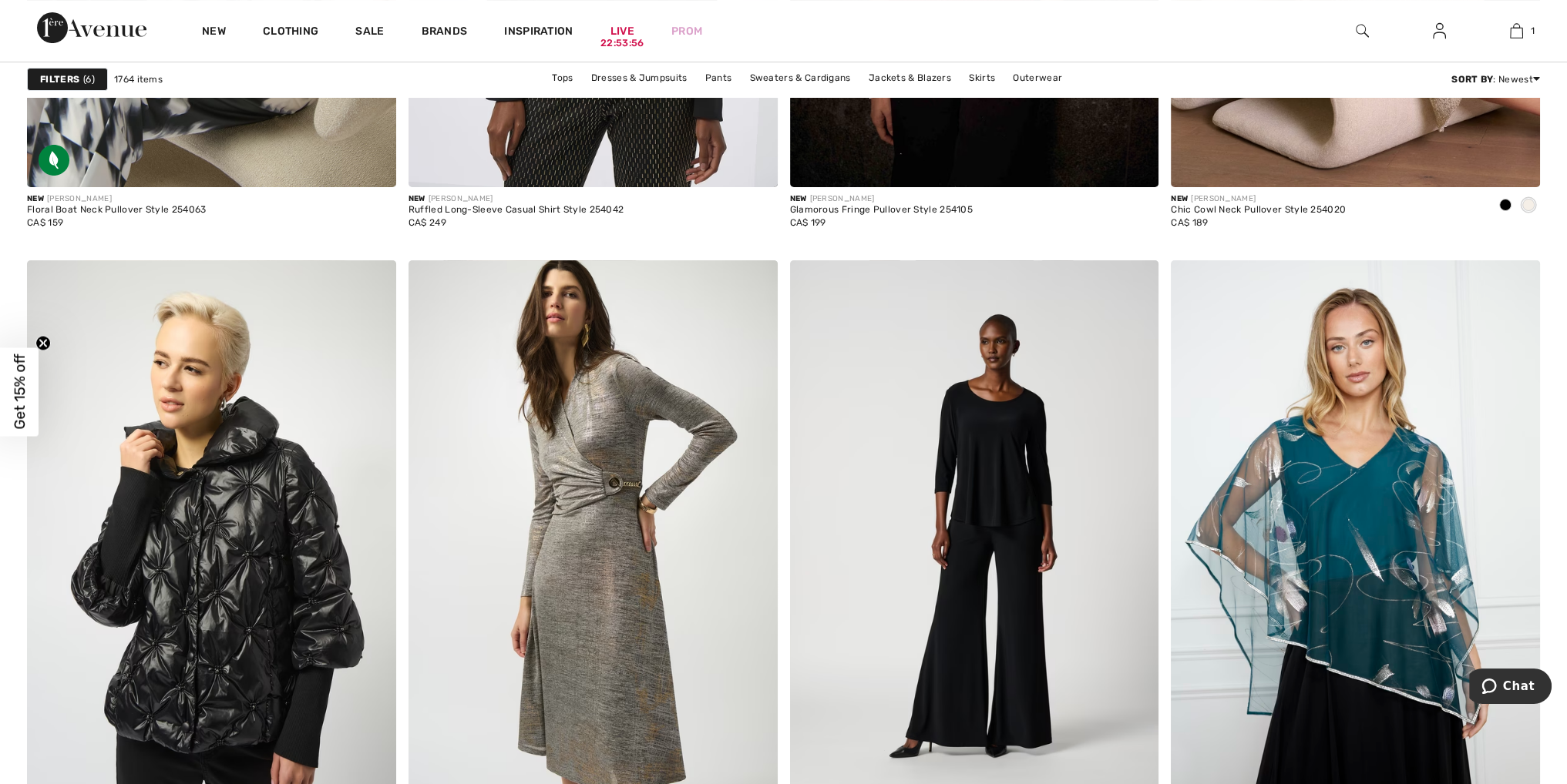
scroll to position [8243, 0]
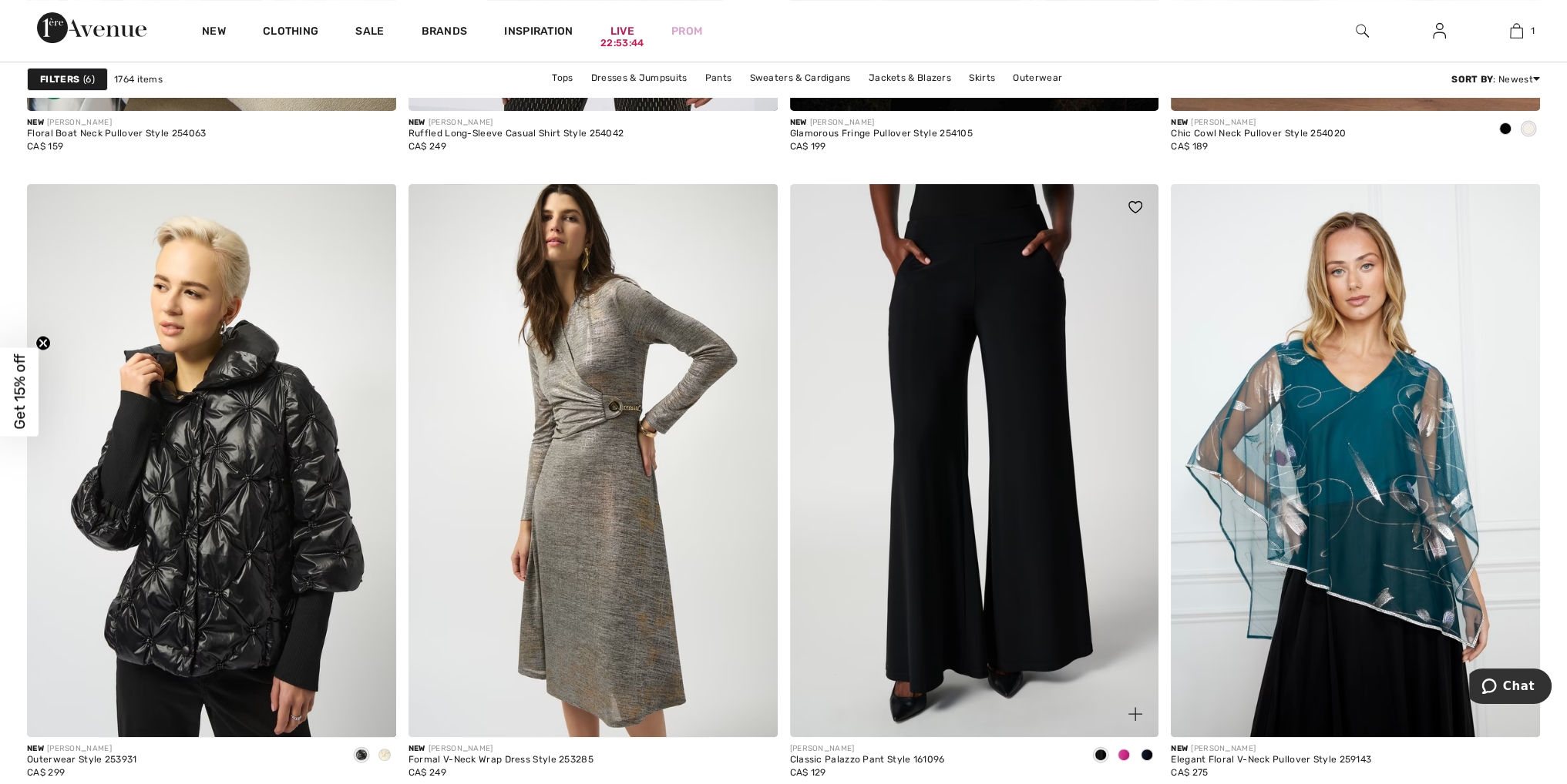
click at [1094, 520] on img at bounding box center [974, 460] width 369 height 553
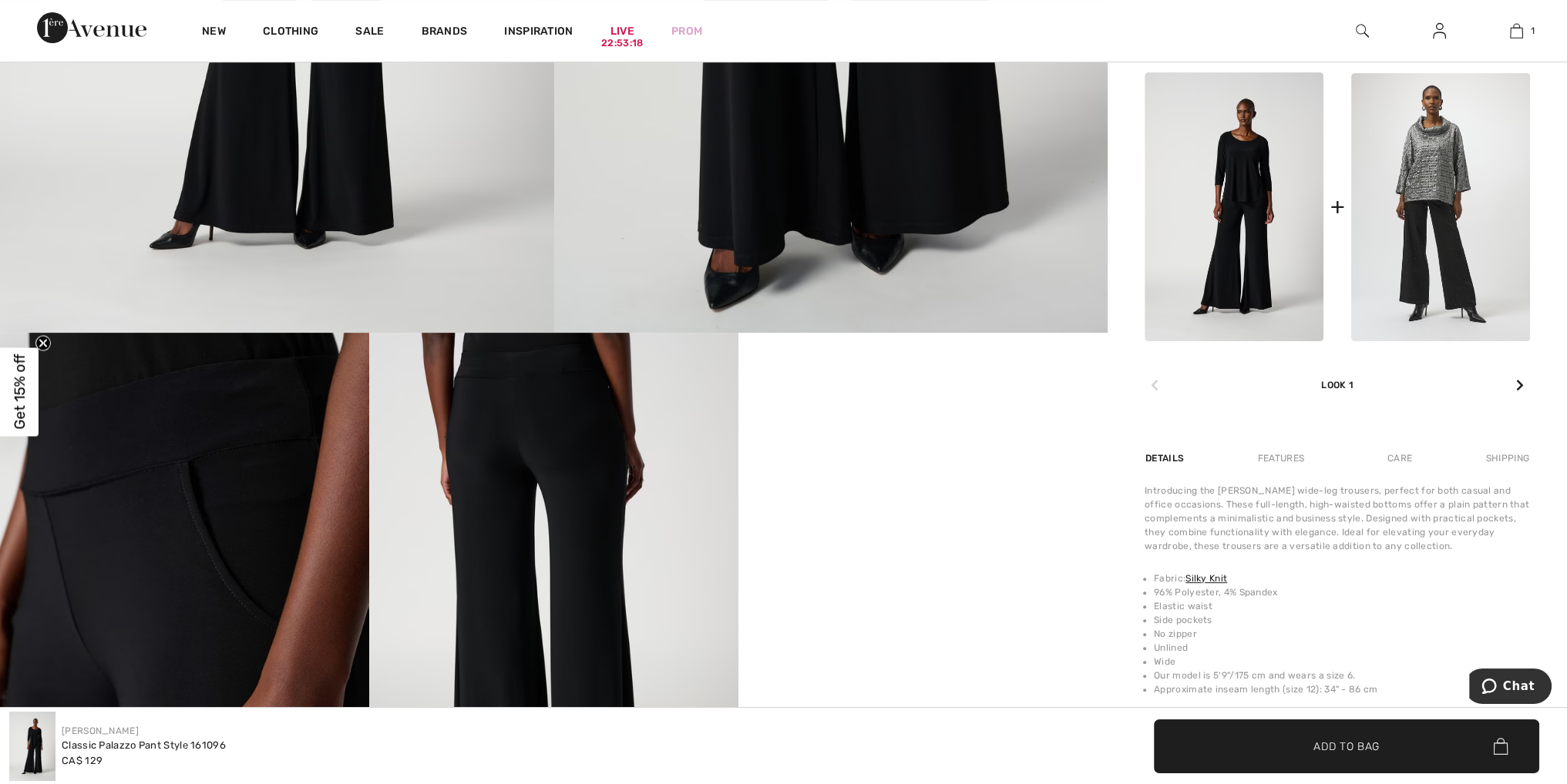
scroll to position [693, 0]
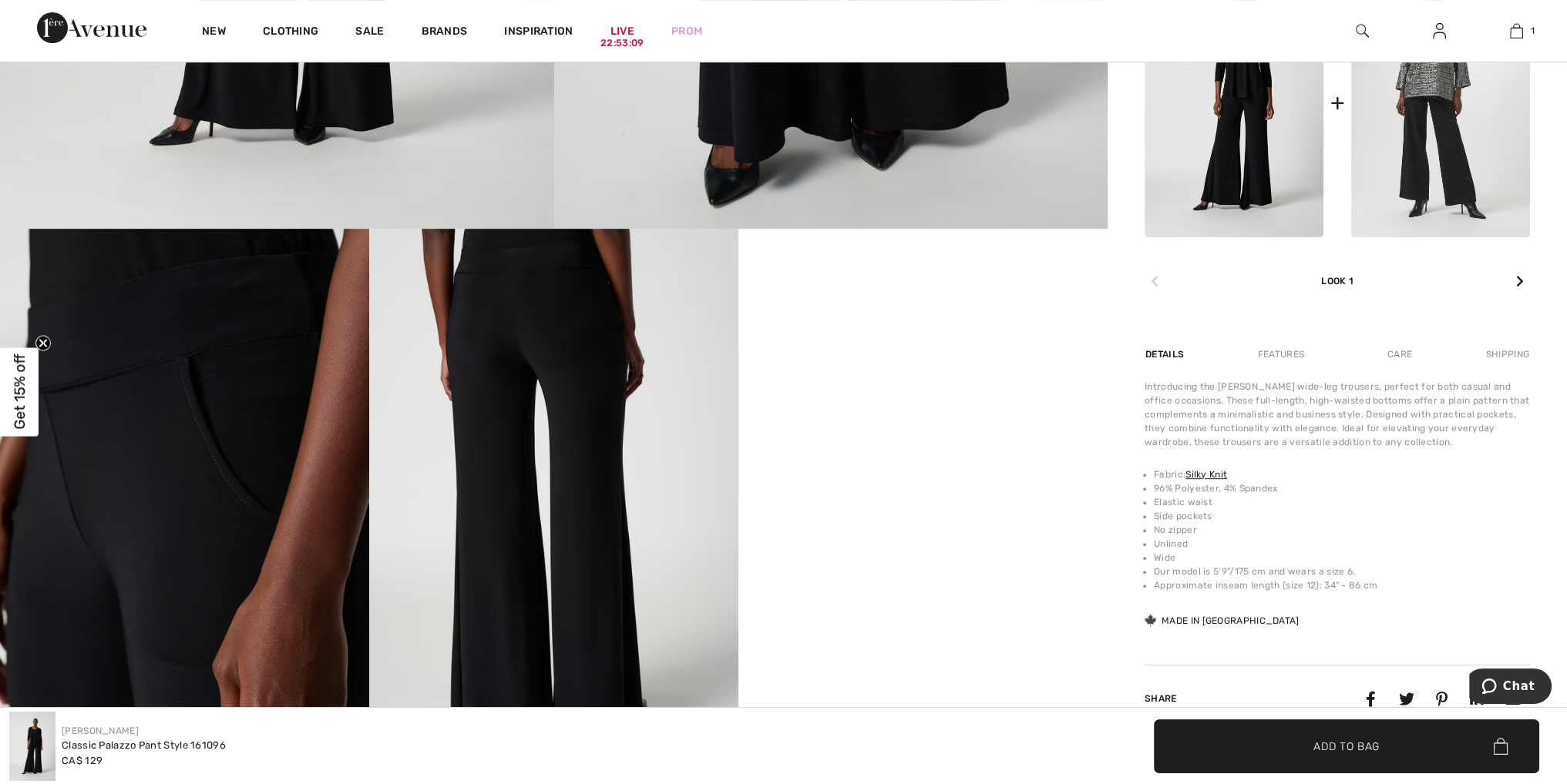
click at [893, 414] on video "Your browser does not support the video tag." at bounding box center [923, 321] width 369 height 185
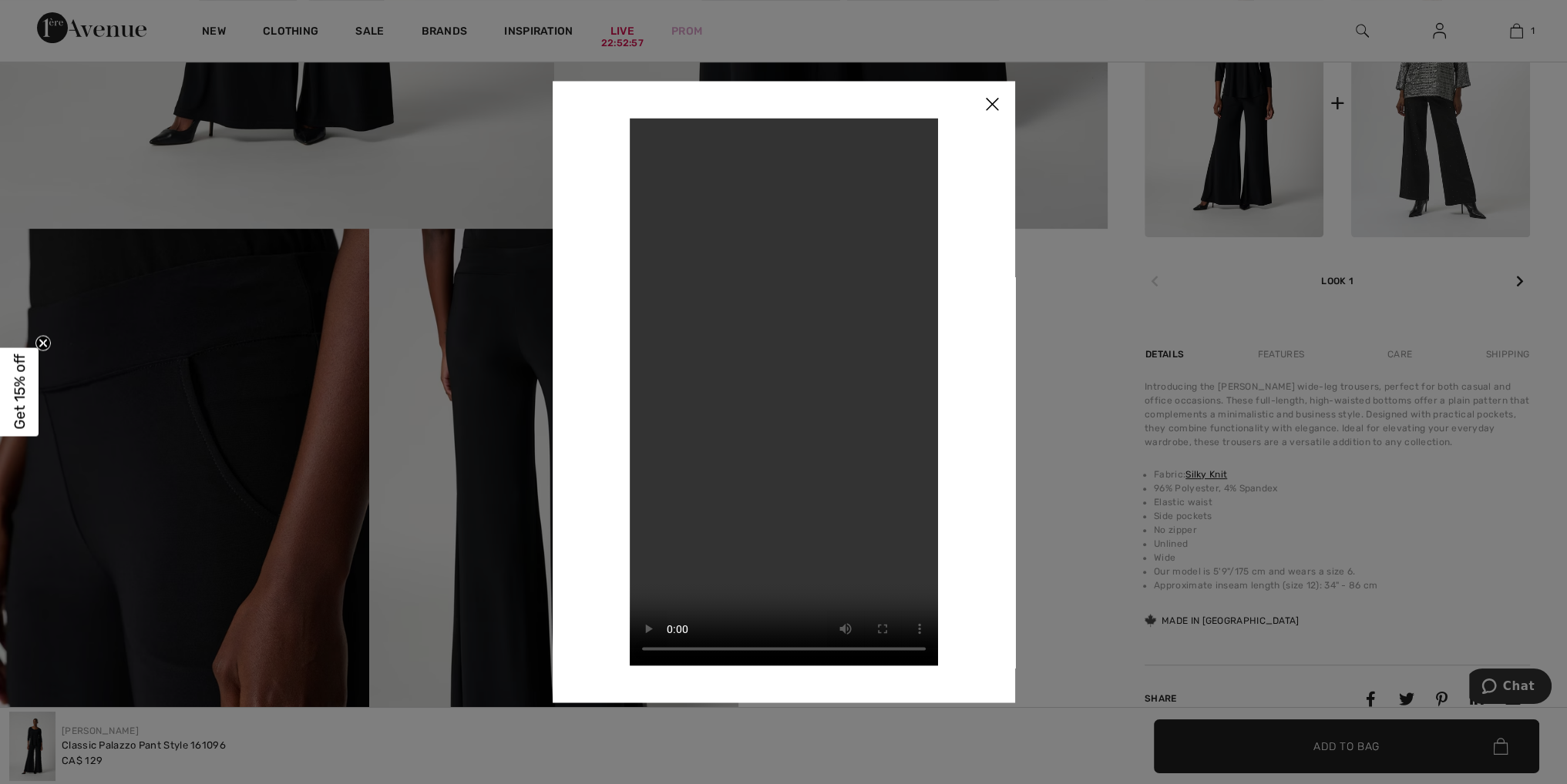
click at [990, 102] on img at bounding box center [991, 105] width 46 height 48
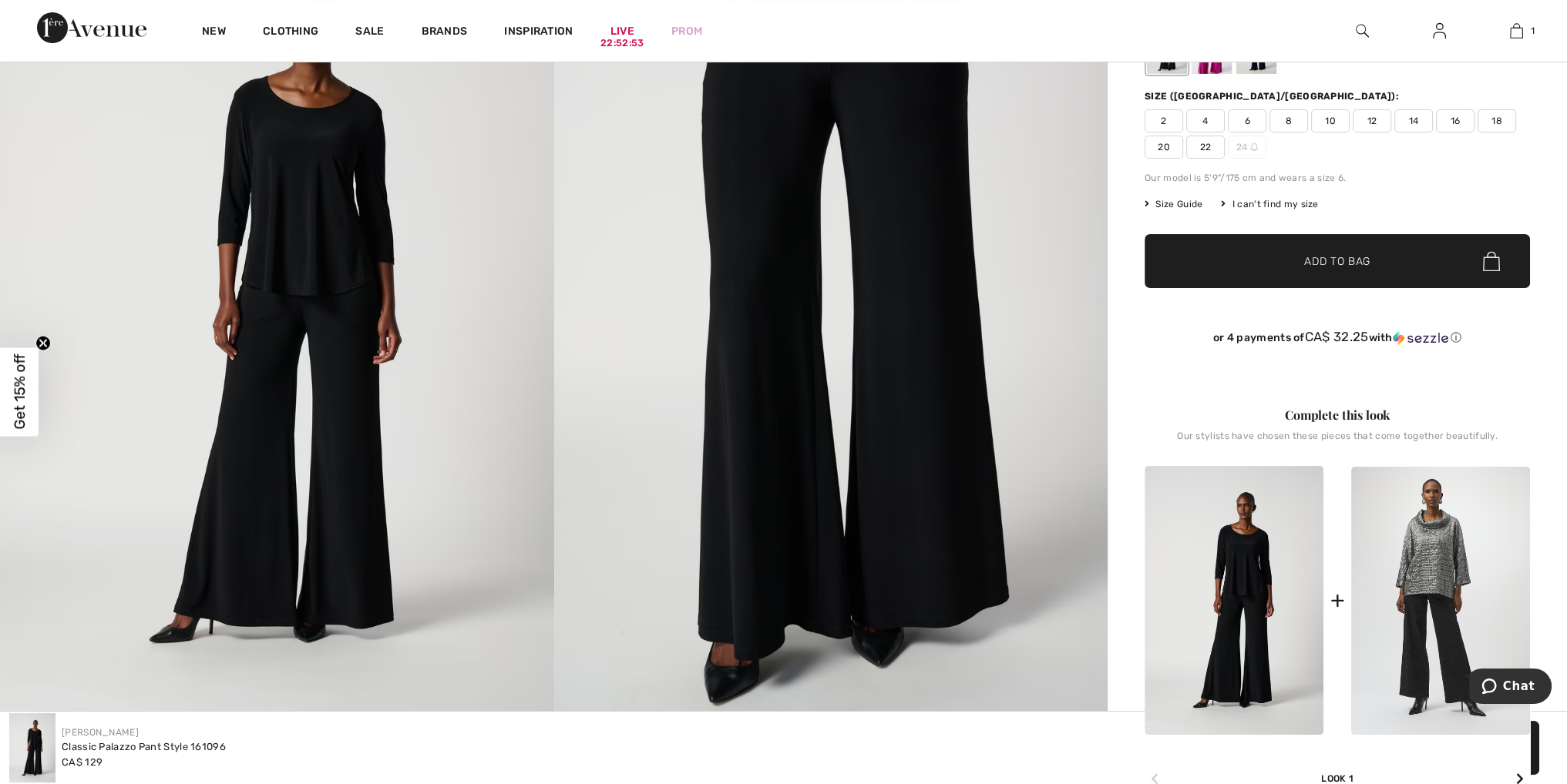
scroll to position [77, 0]
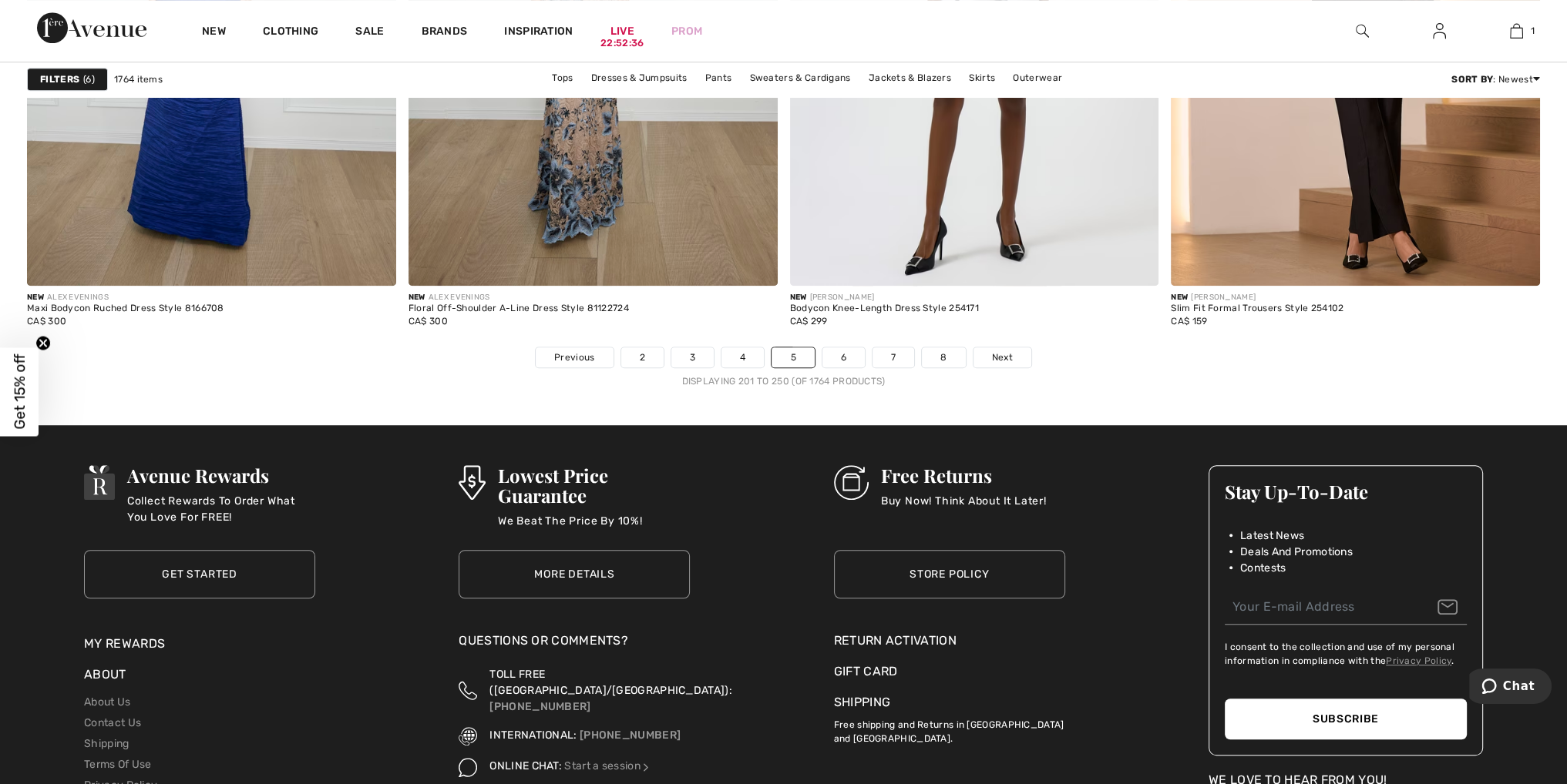
scroll to position [9321, 0]
click at [844, 353] on link "6" at bounding box center [843, 356] width 43 height 20
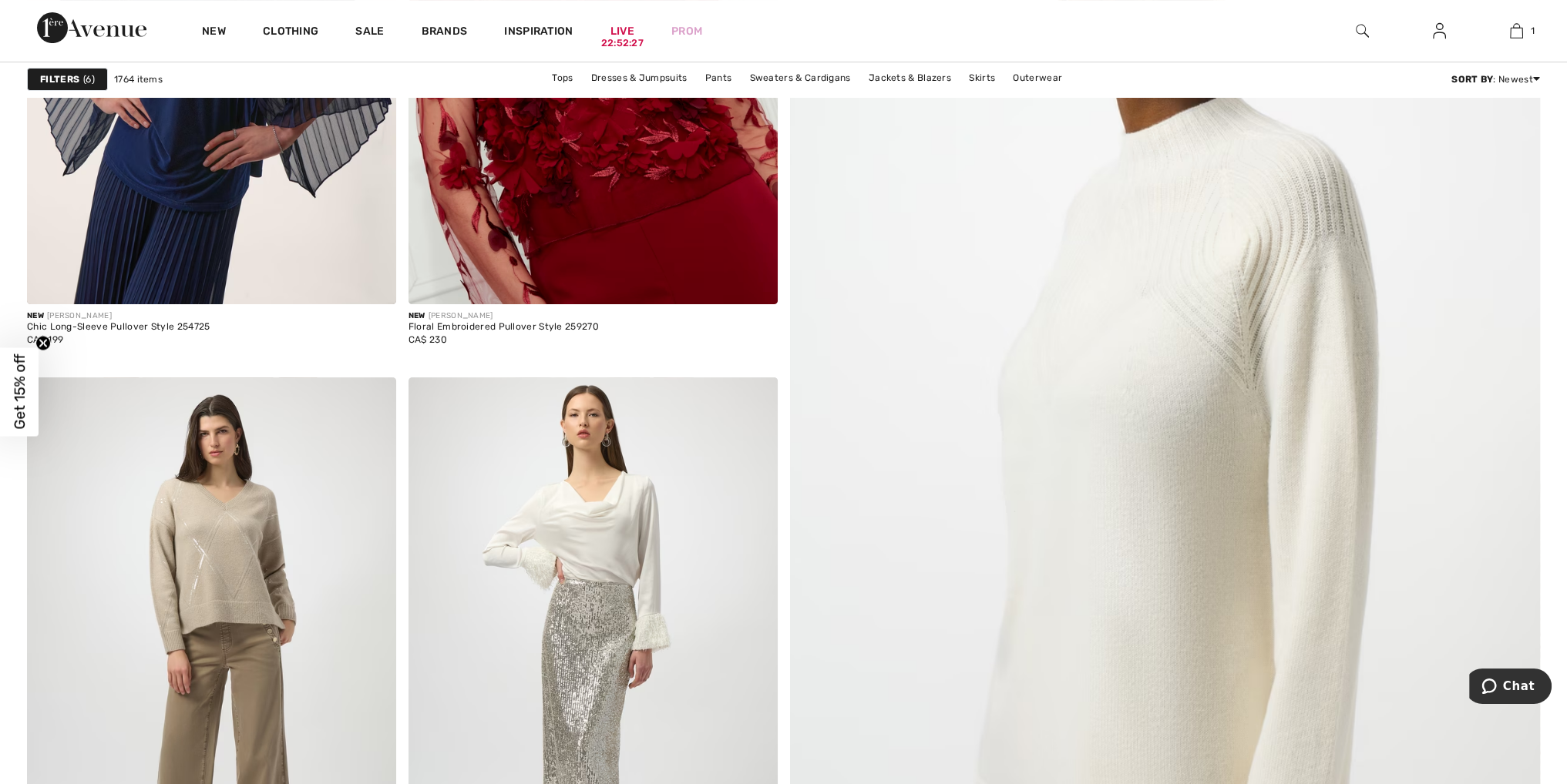
scroll to position [308, 0]
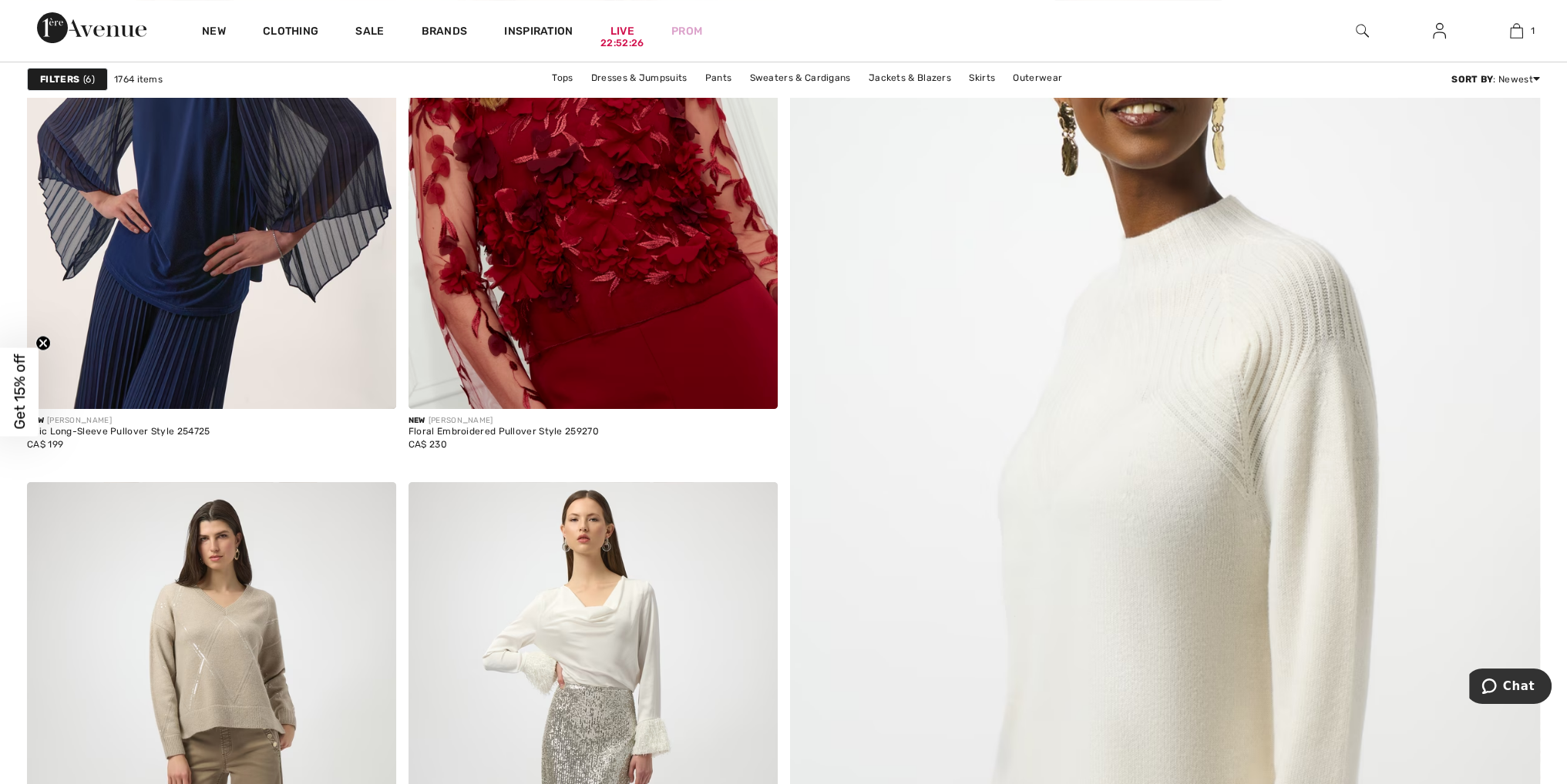
click at [1084, 329] on img at bounding box center [1164, 531] width 900 height 1350
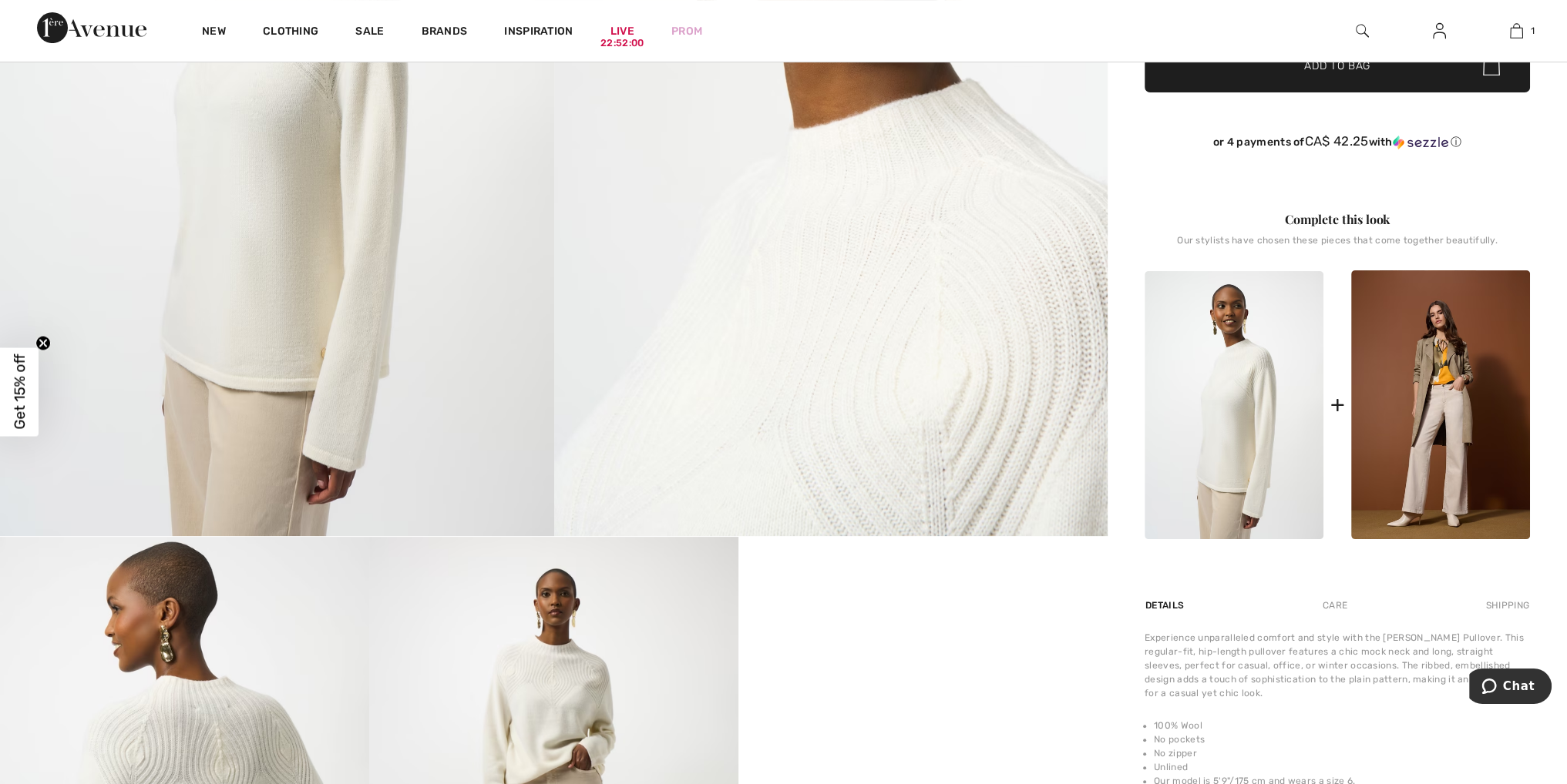
scroll to position [77, 0]
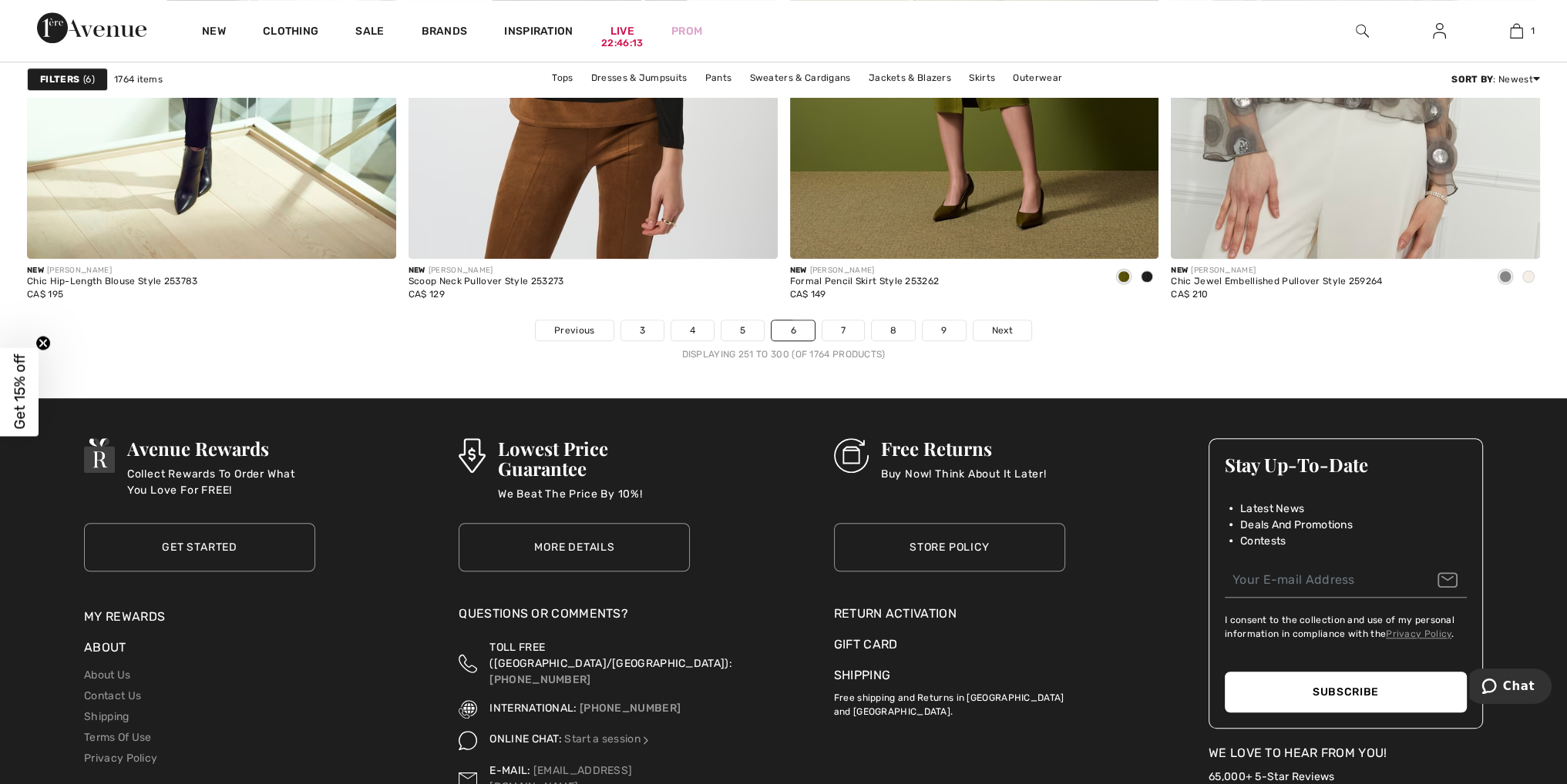
scroll to position [9399, 0]
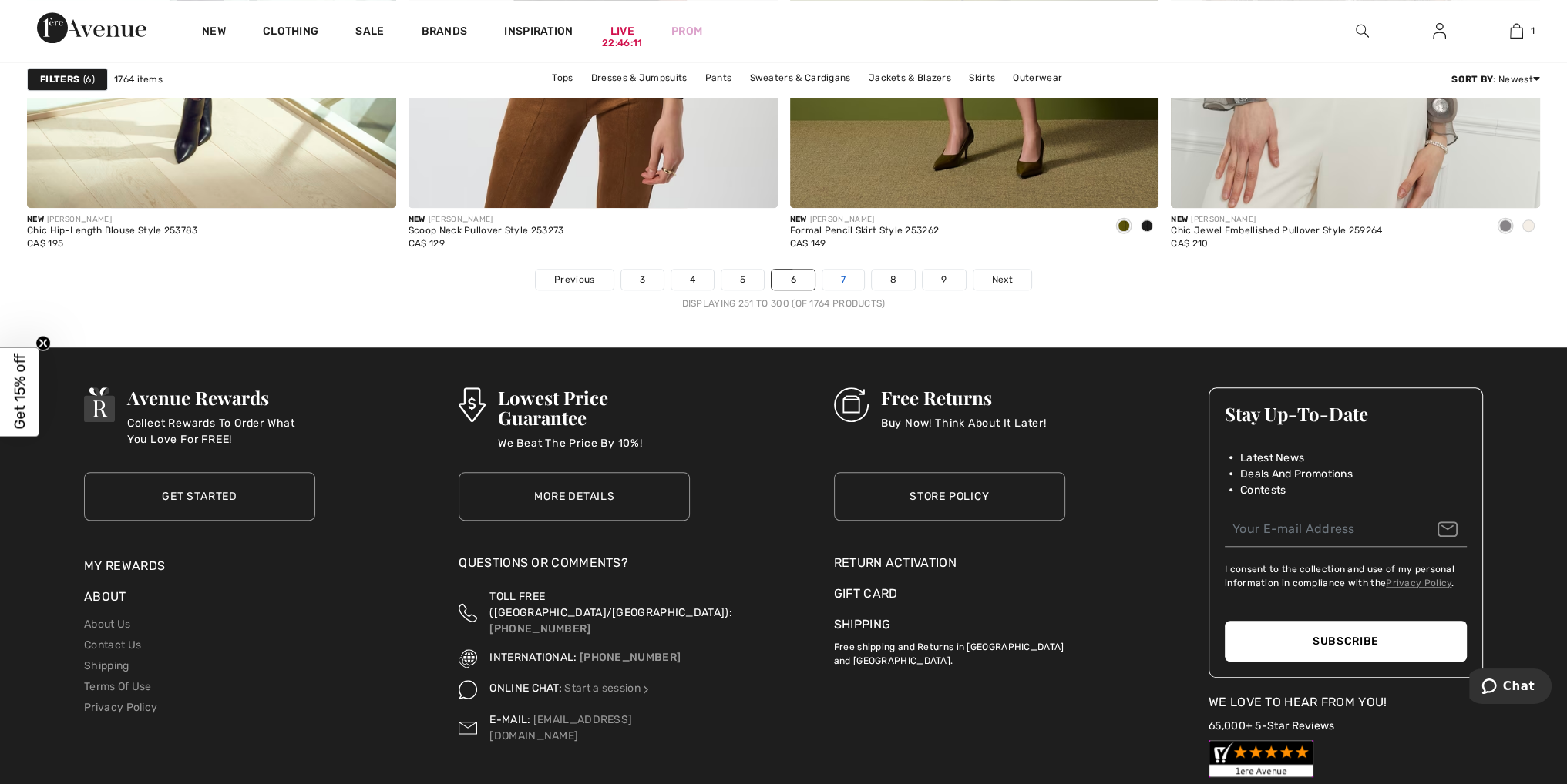
click at [849, 272] on link "7" at bounding box center [843, 279] width 42 height 20
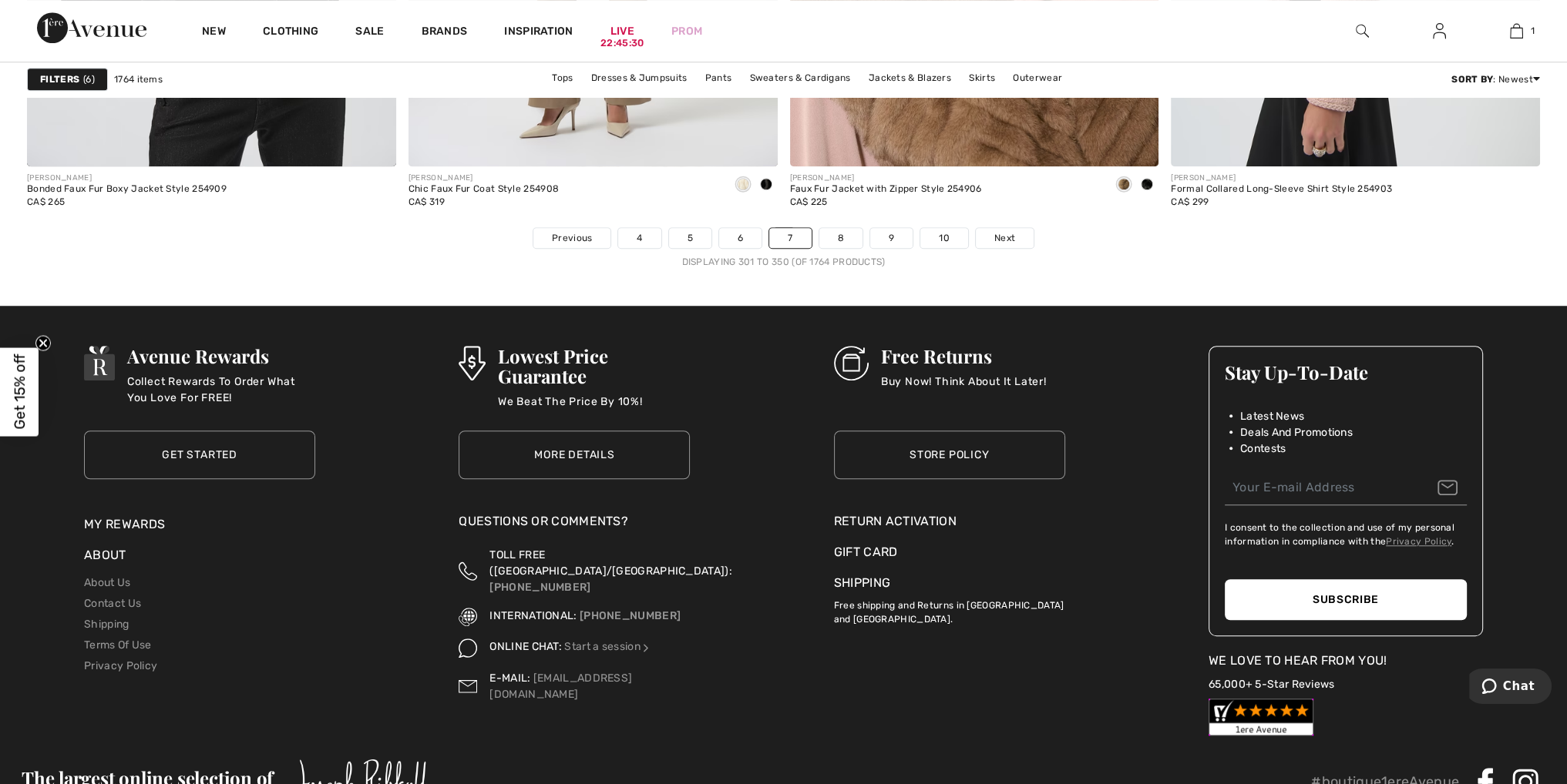
scroll to position [9476, 0]
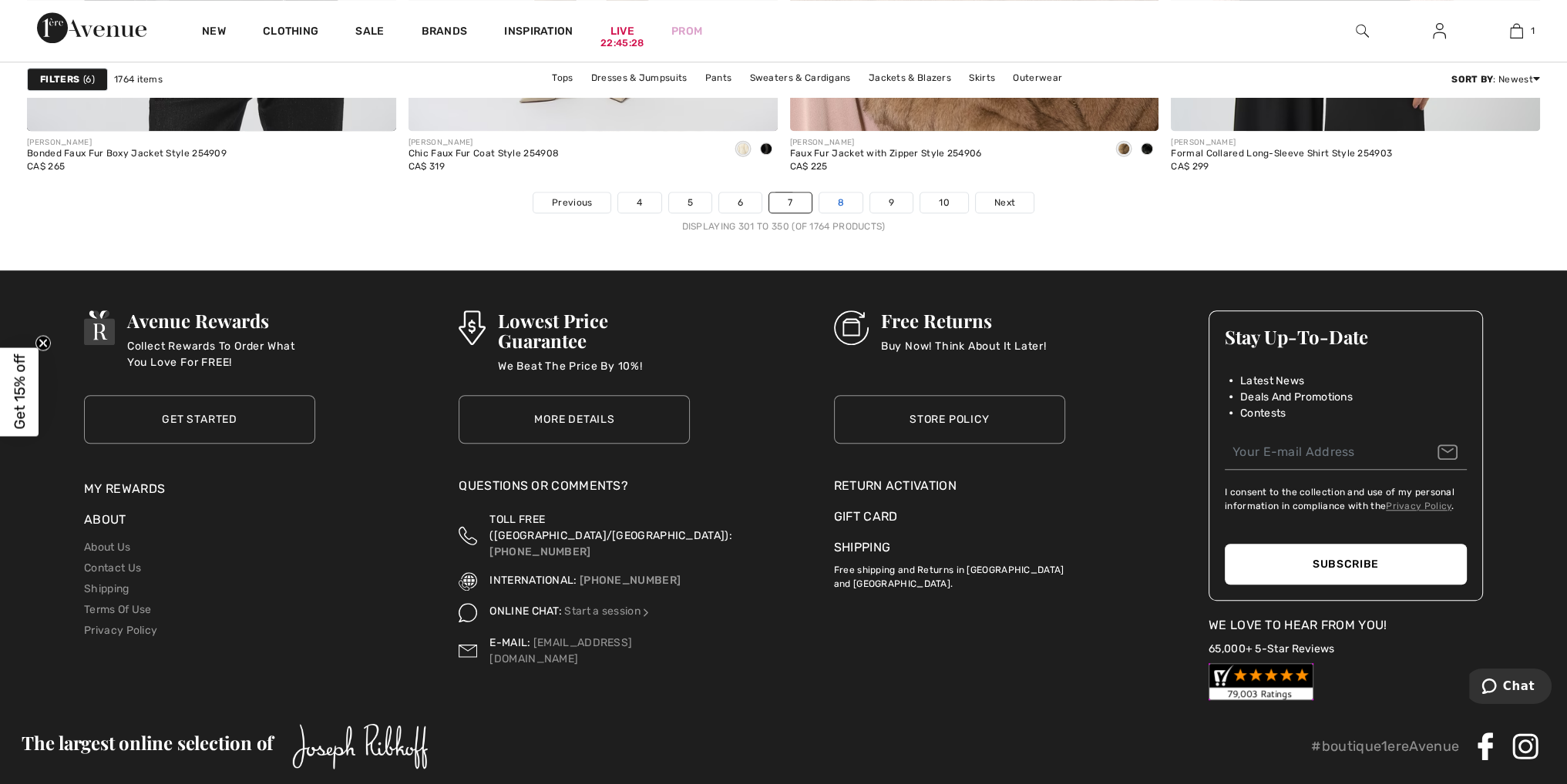
click at [845, 201] on link "8" at bounding box center [840, 202] width 43 height 20
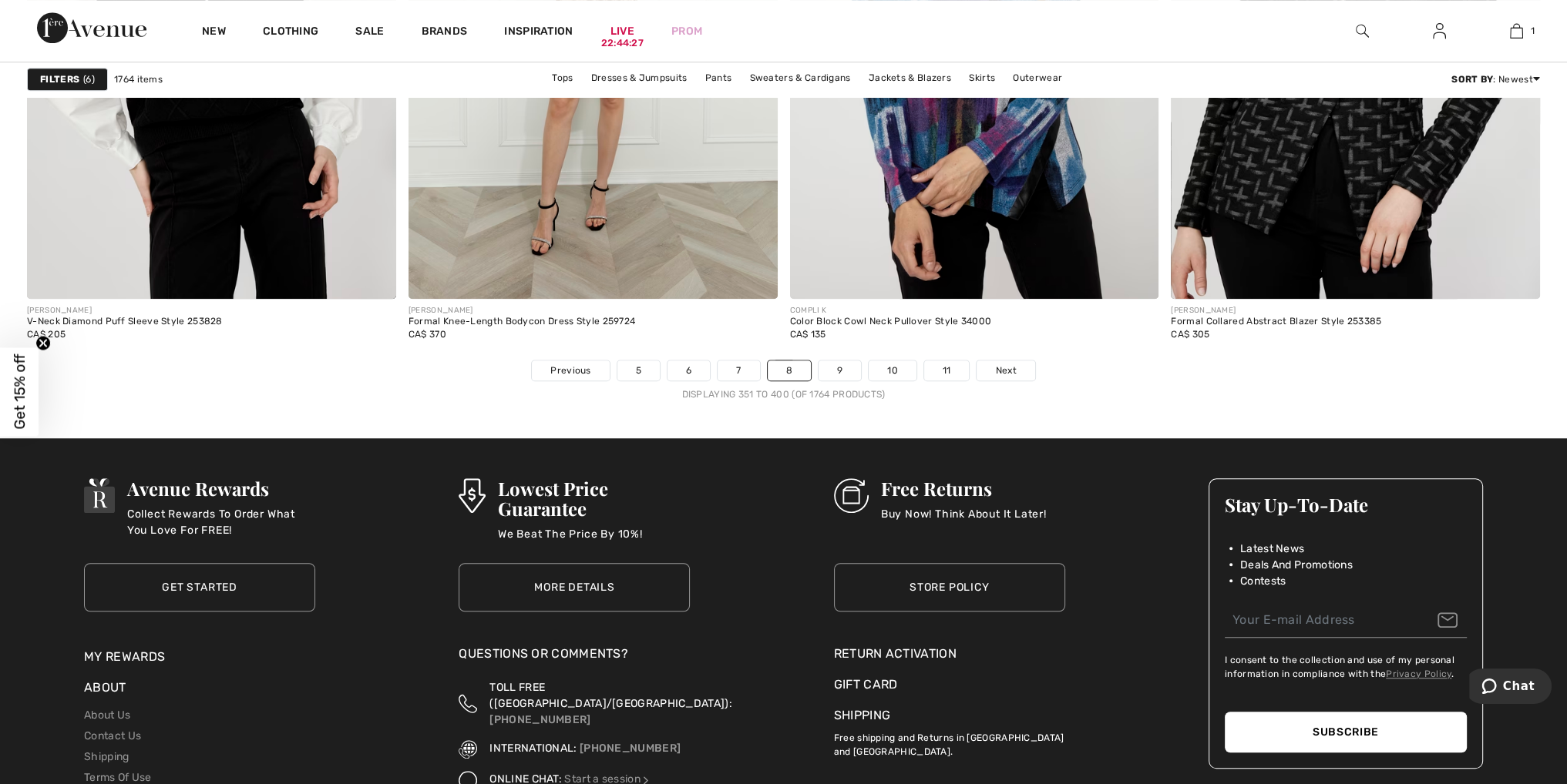
scroll to position [9321, 0]
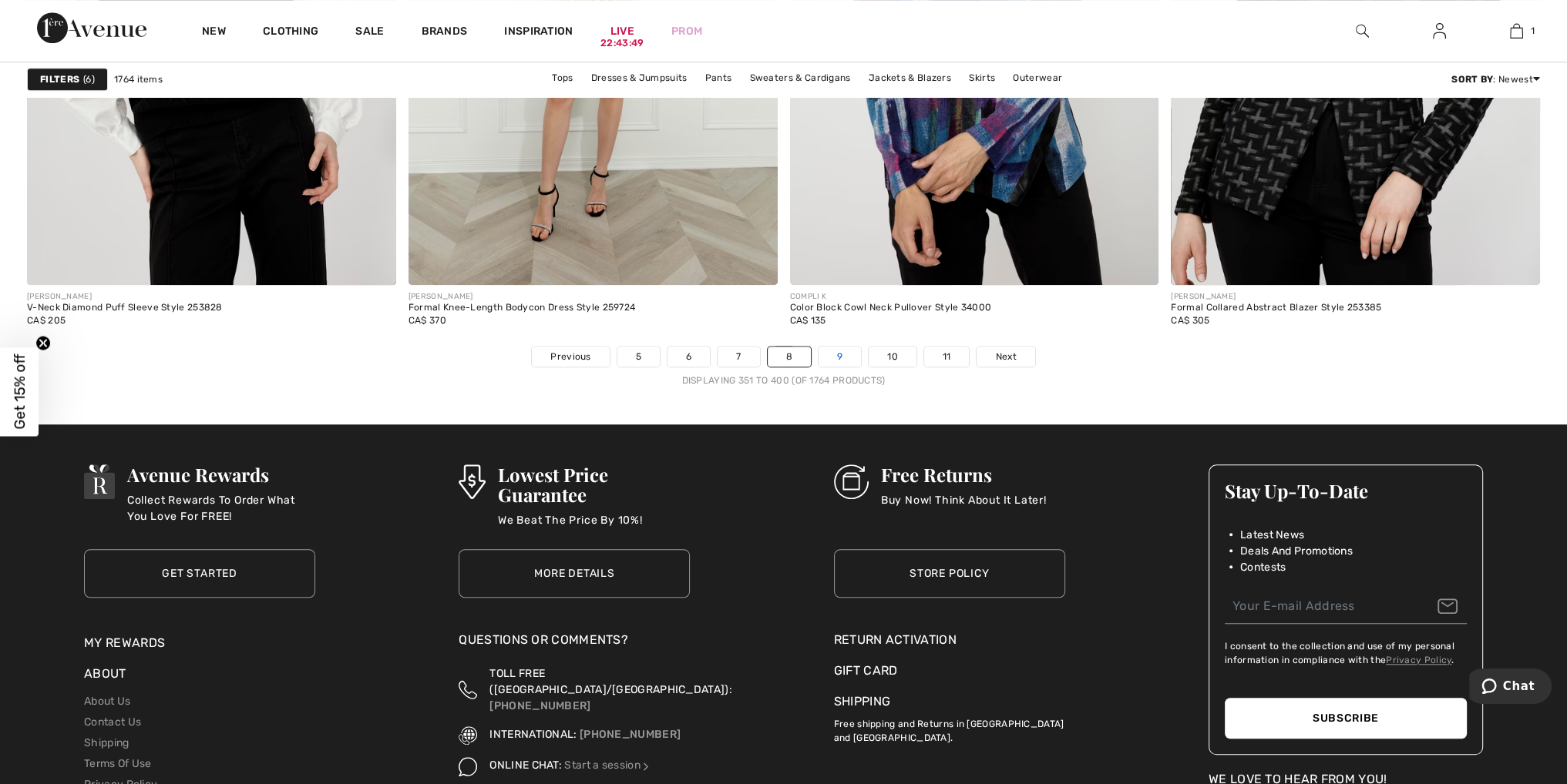
click at [849, 351] on link "9" at bounding box center [839, 356] width 43 height 20
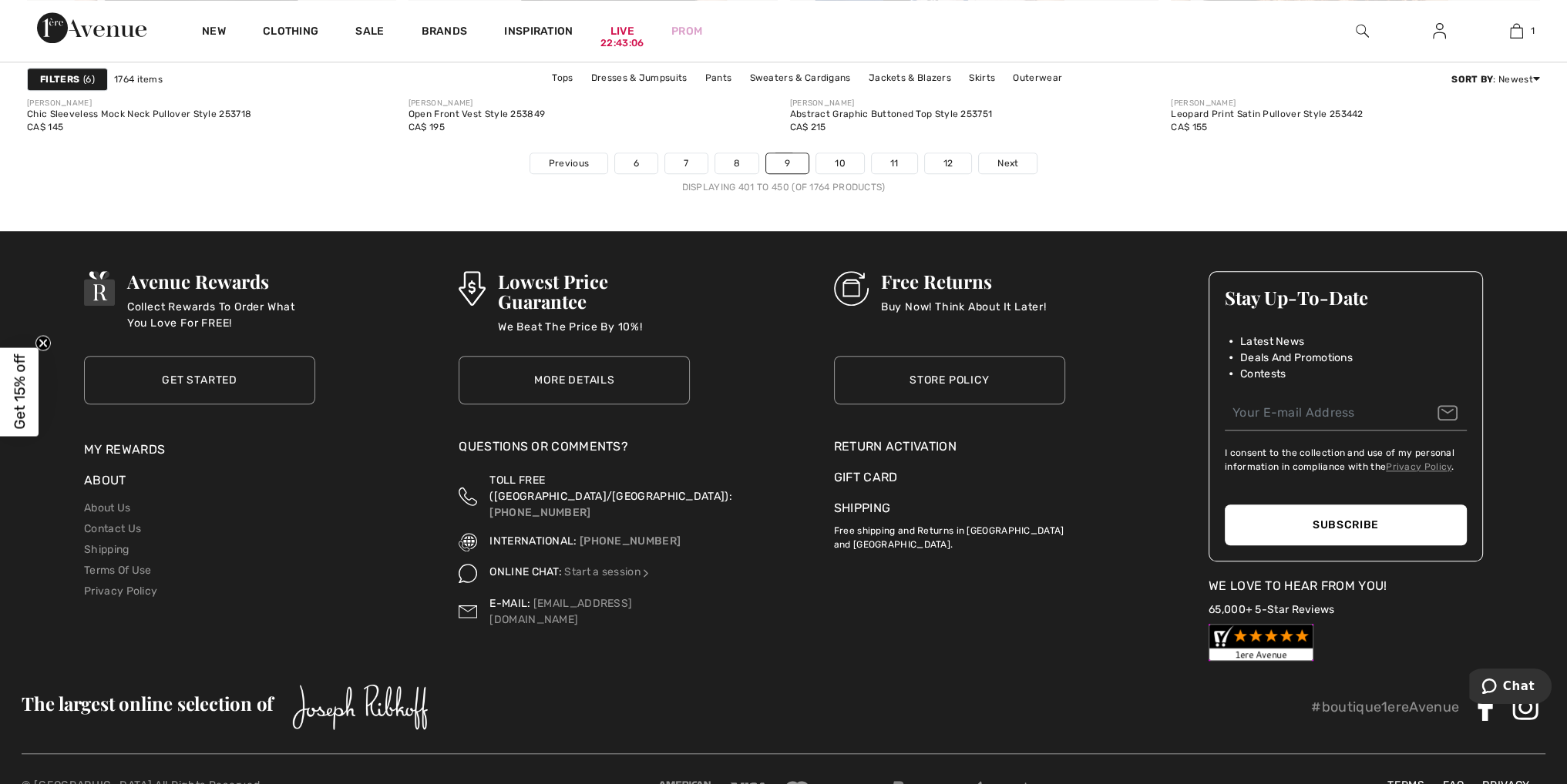
scroll to position [9561, 0]
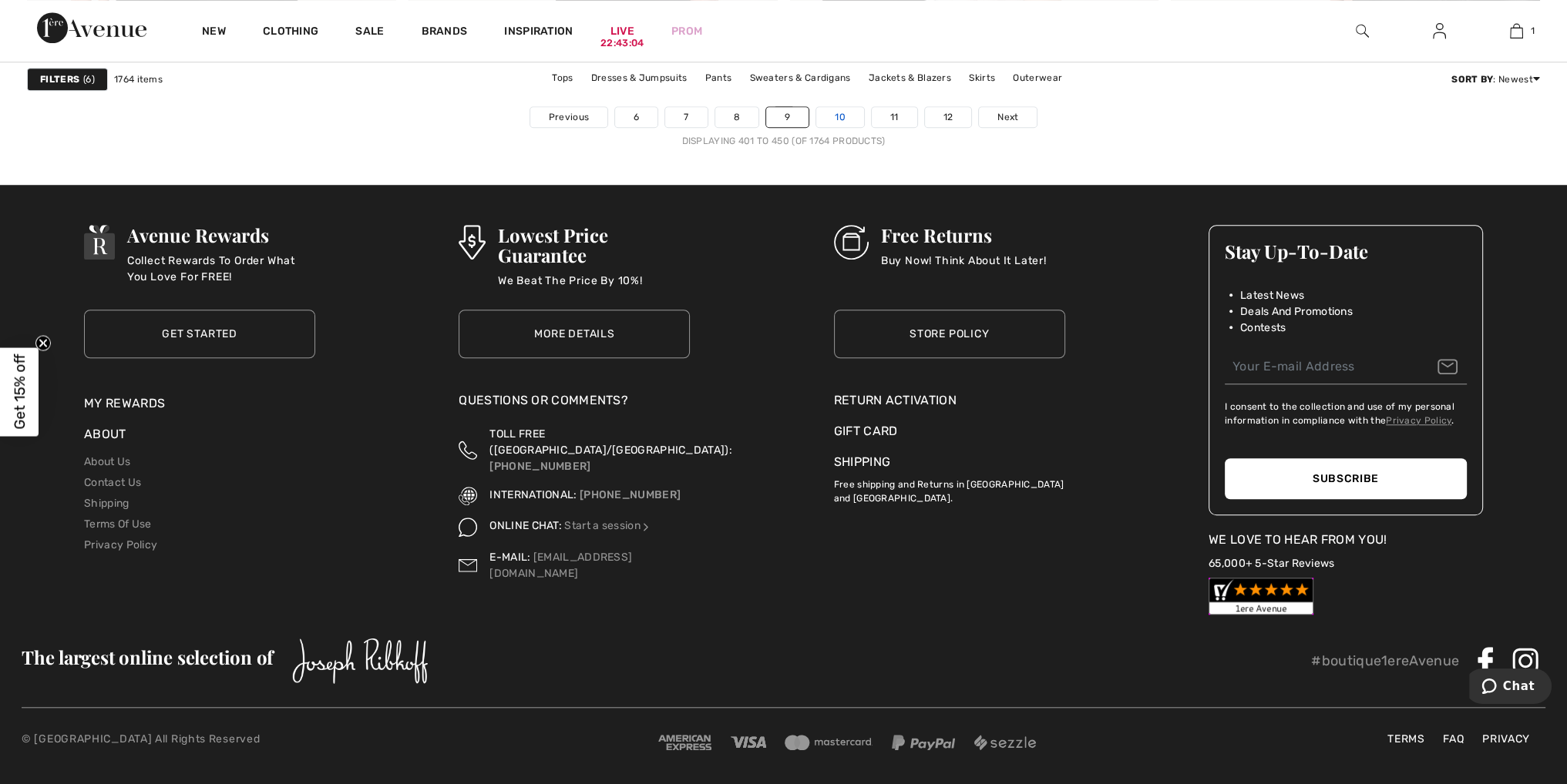
click at [844, 112] on link "10" at bounding box center [839, 116] width 48 height 20
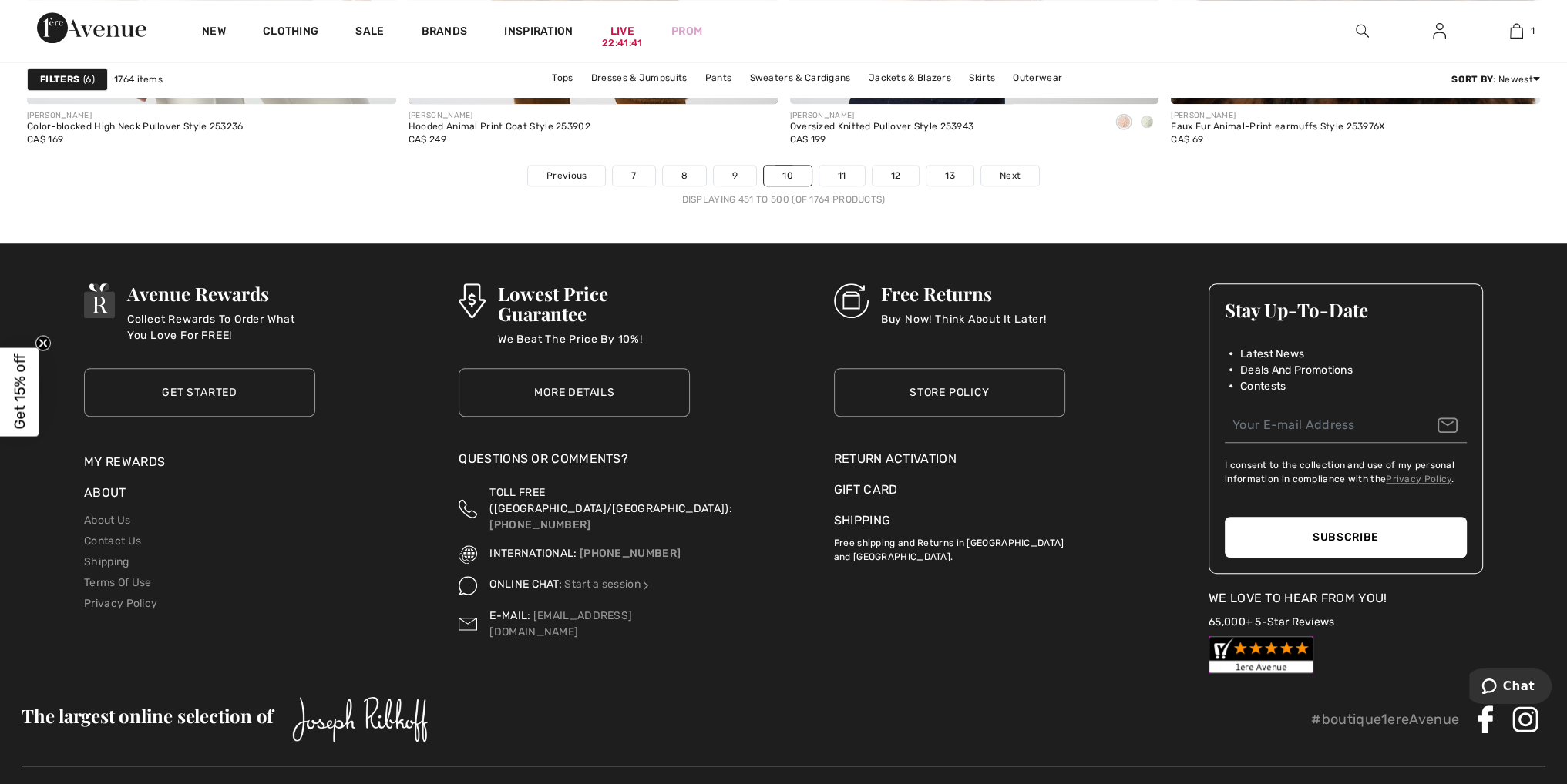
scroll to position [9561, 0]
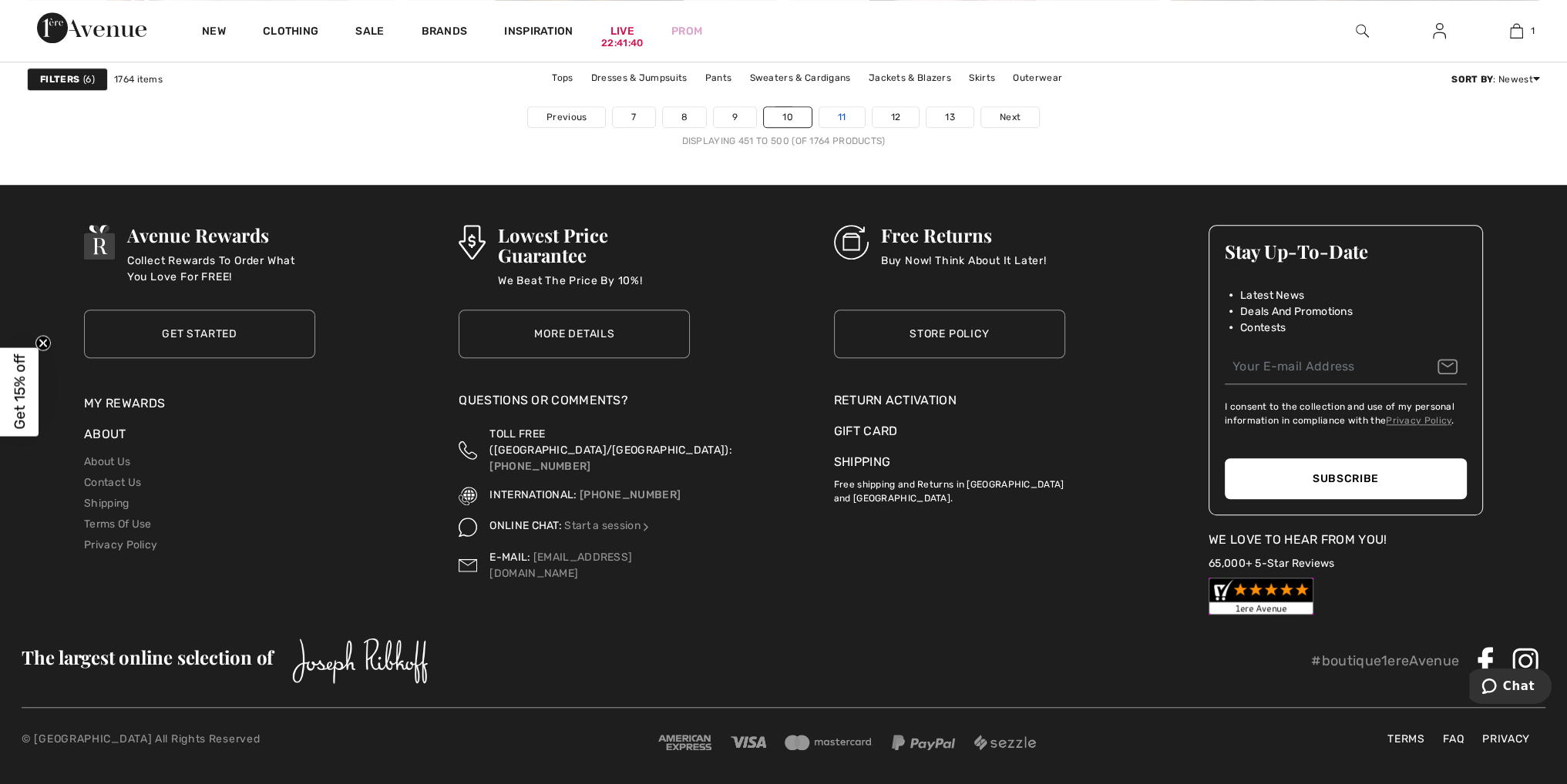
click at [844, 109] on link "11" at bounding box center [842, 116] width 46 height 20
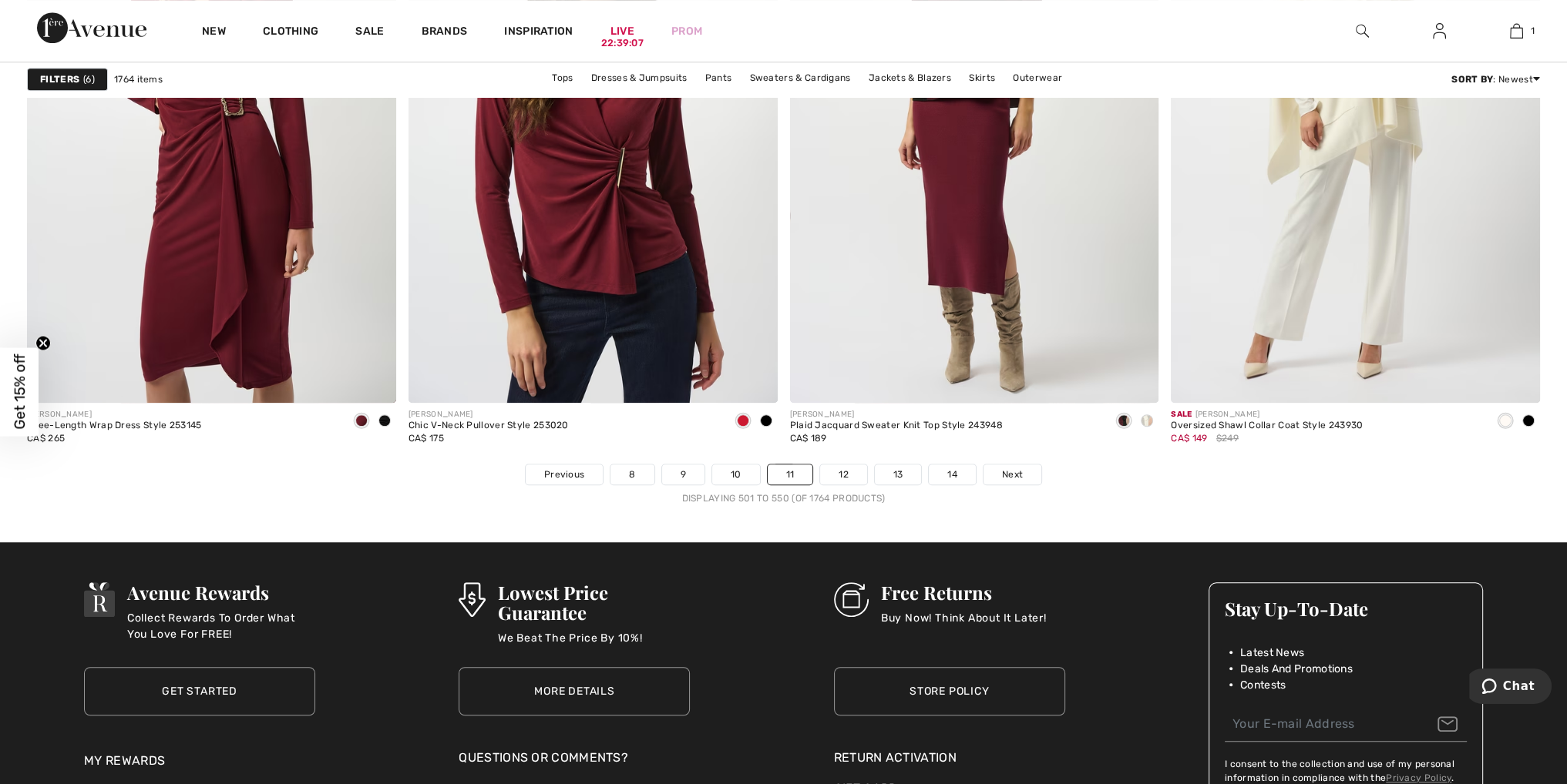
scroll to position [9244, 0]
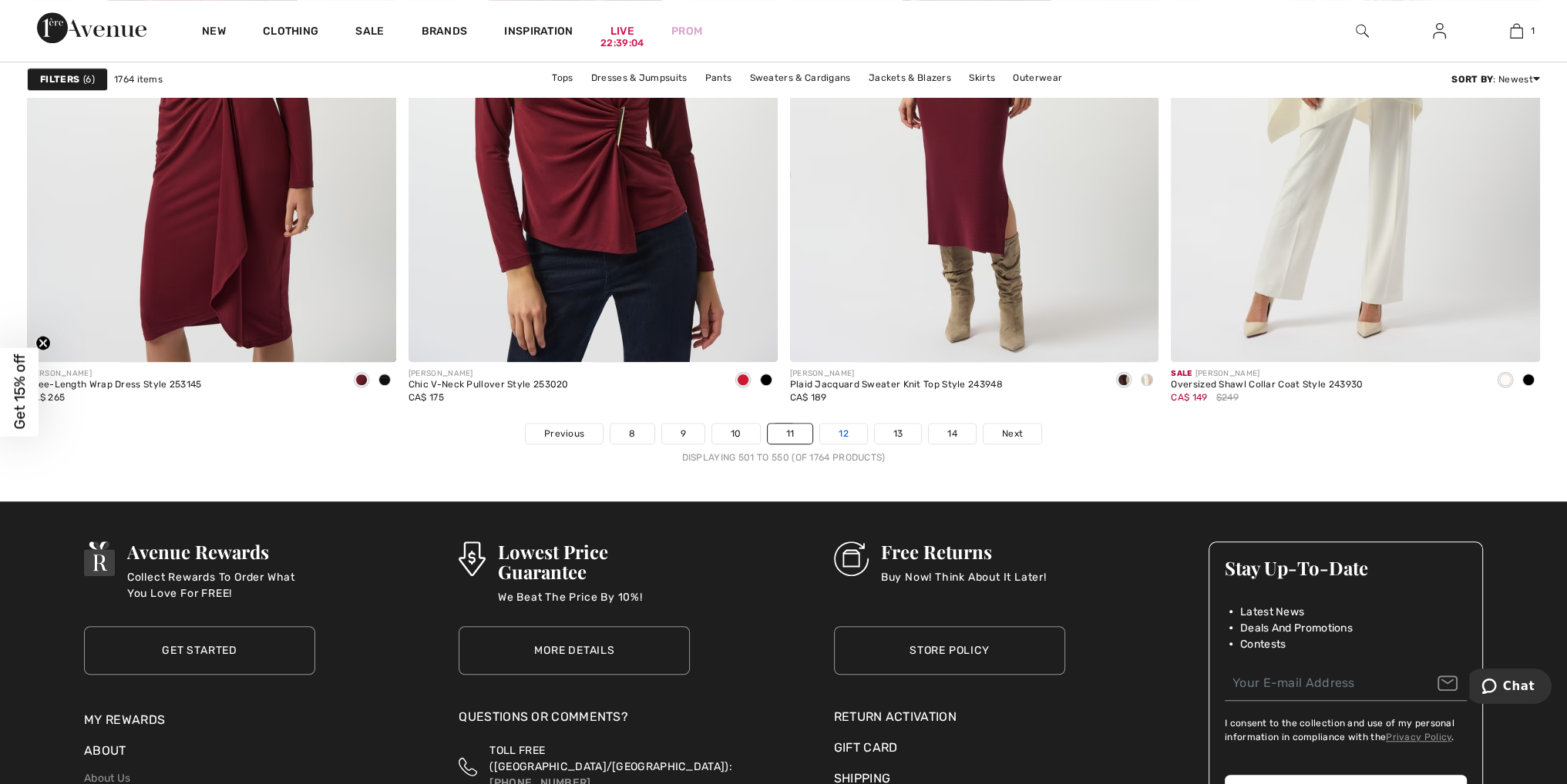
click at [844, 428] on link "12" at bounding box center [843, 433] width 47 height 20
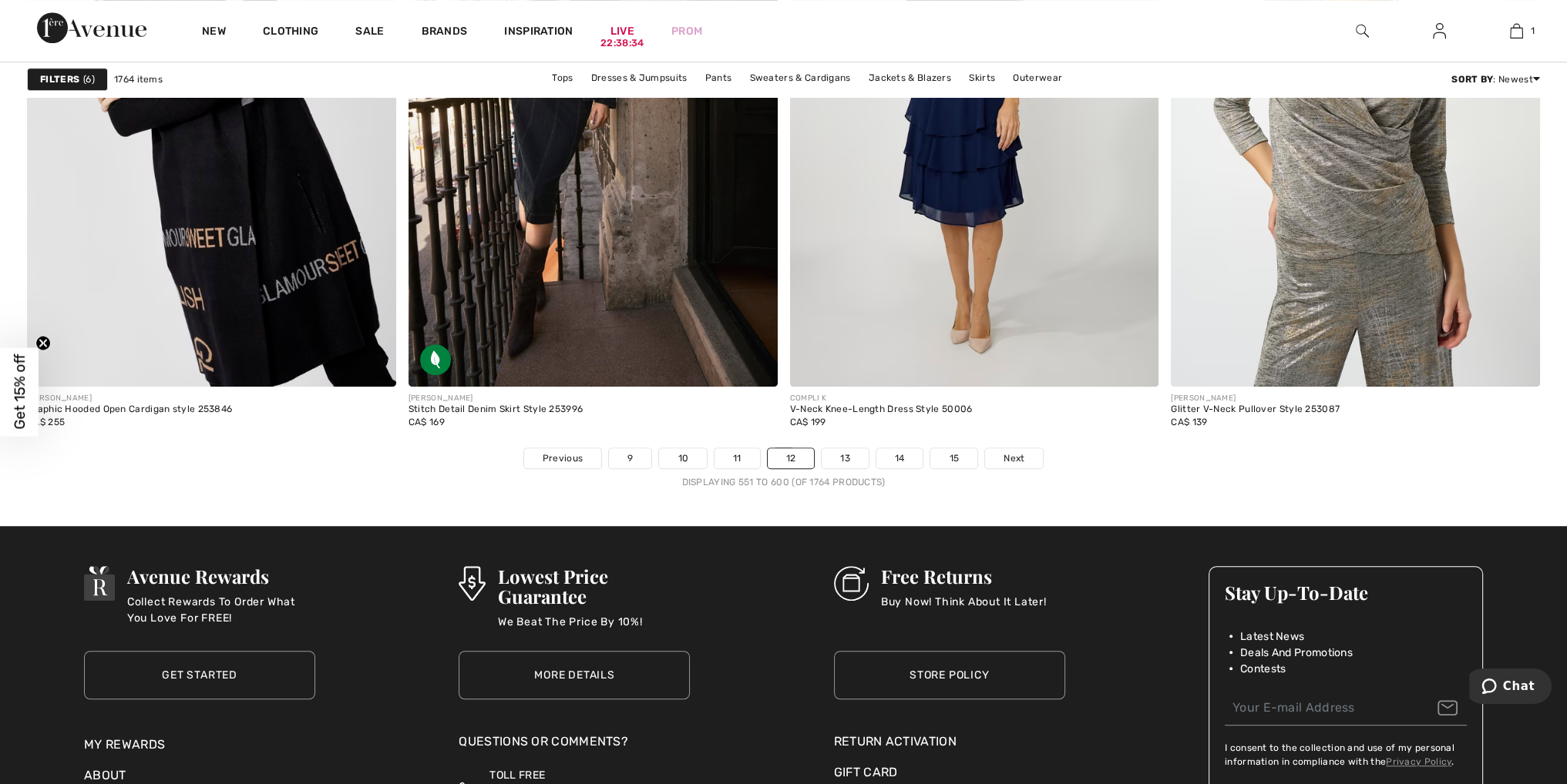
scroll to position [9244, 0]
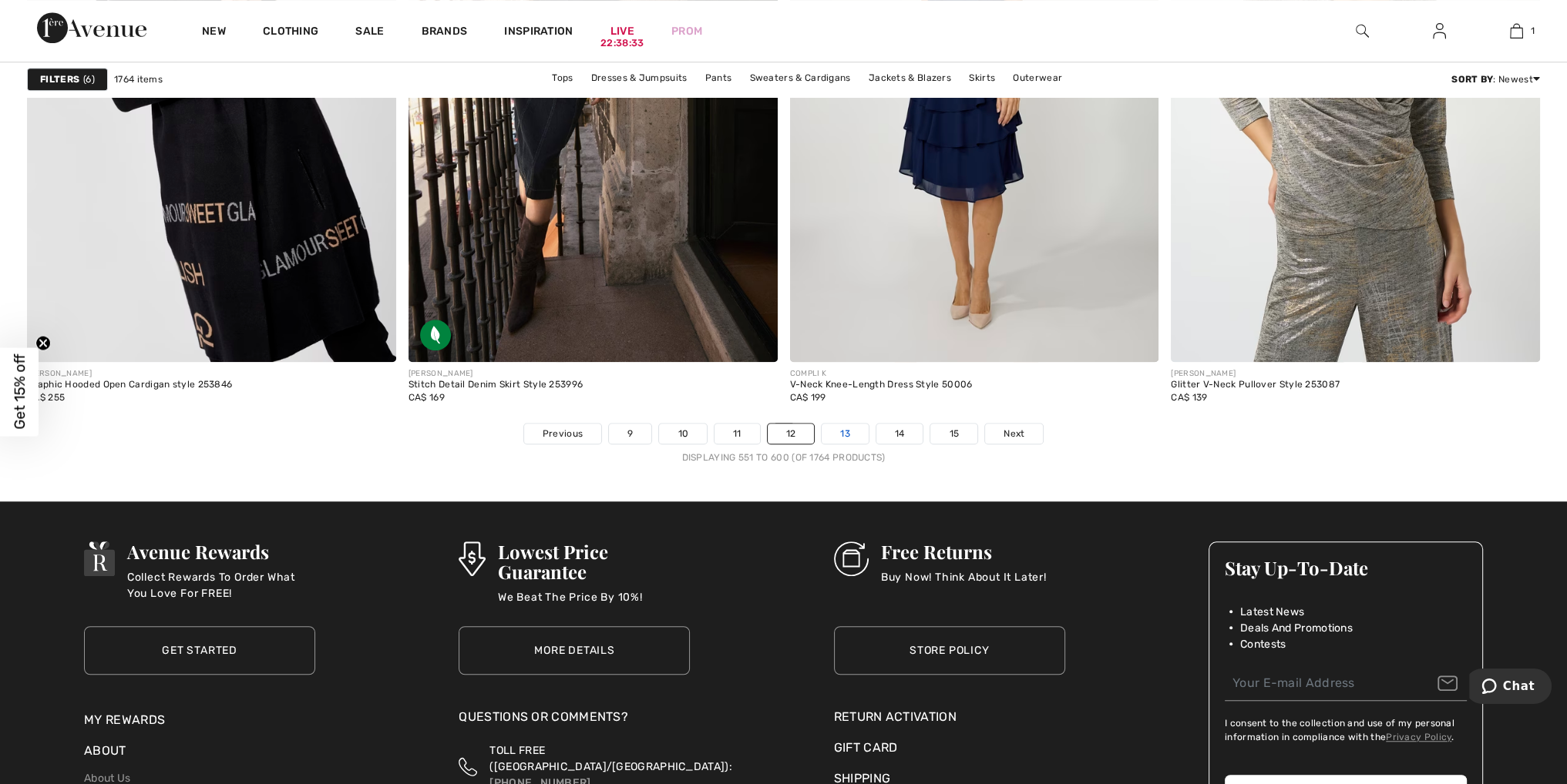
click at [850, 434] on link "13" at bounding box center [845, 433] width 47 height 20
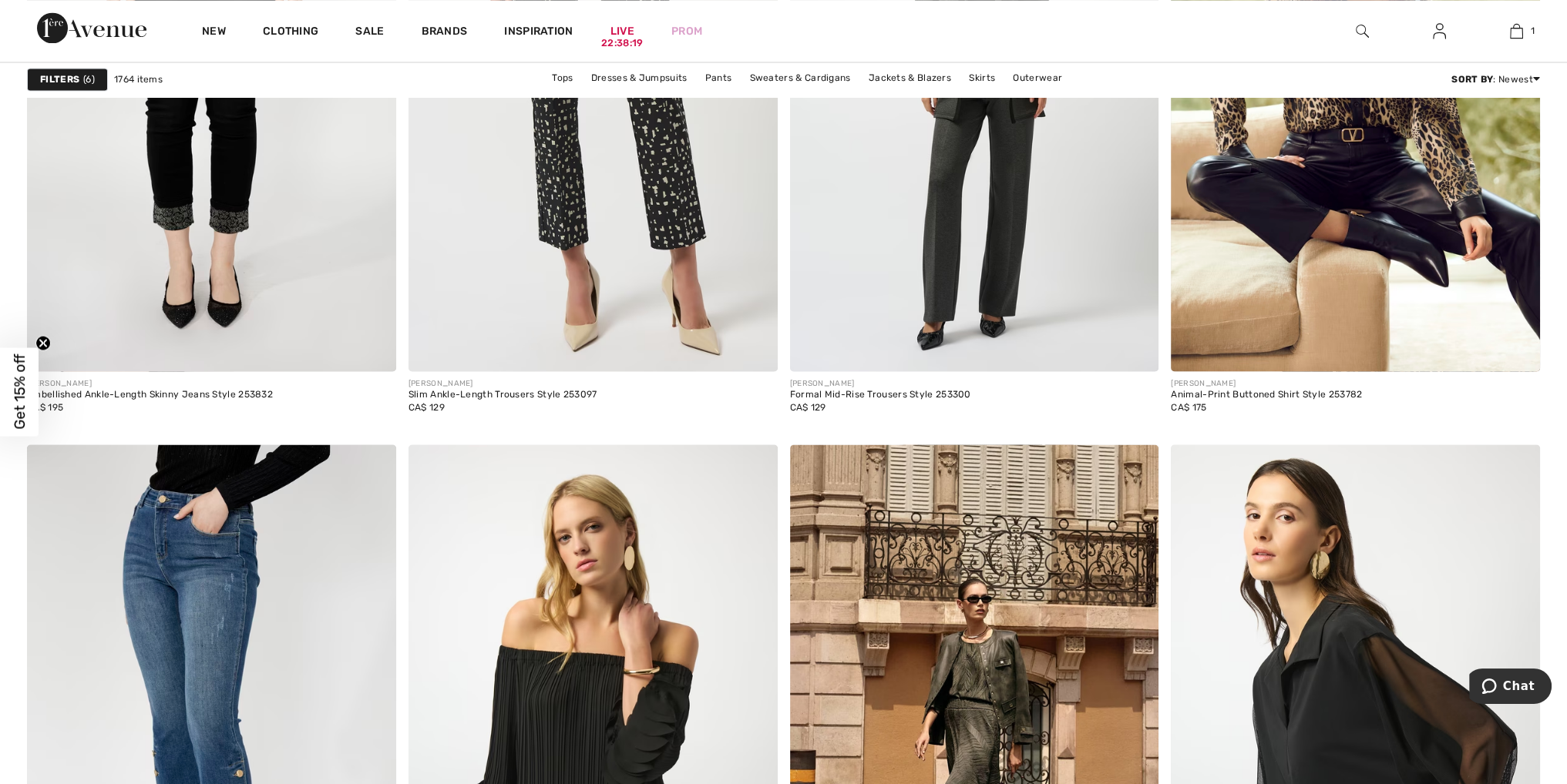
scroll to position [4083, 0]
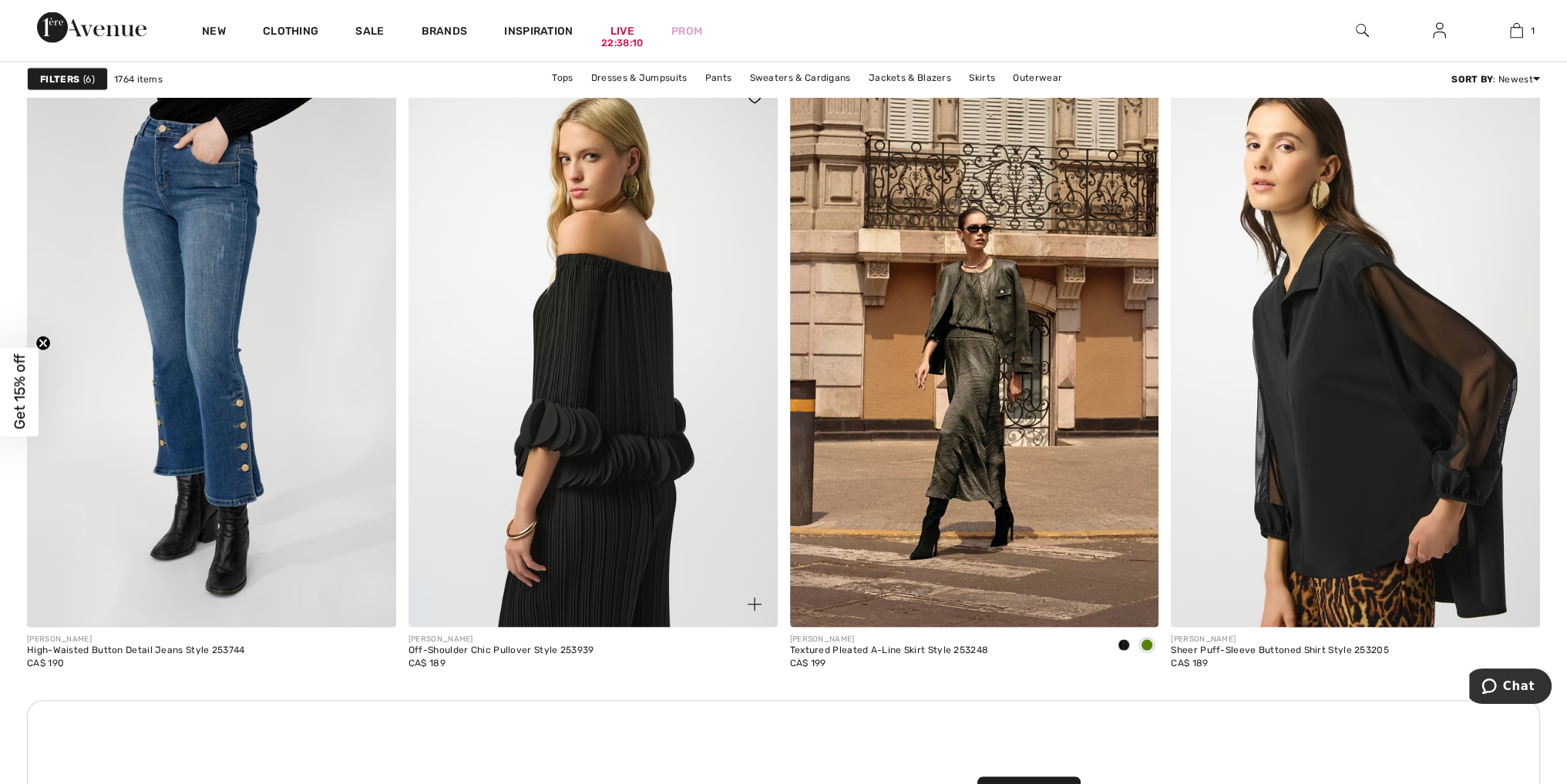
click at [627, 535] on img at bounding box center [593, 351] width 369 height 553
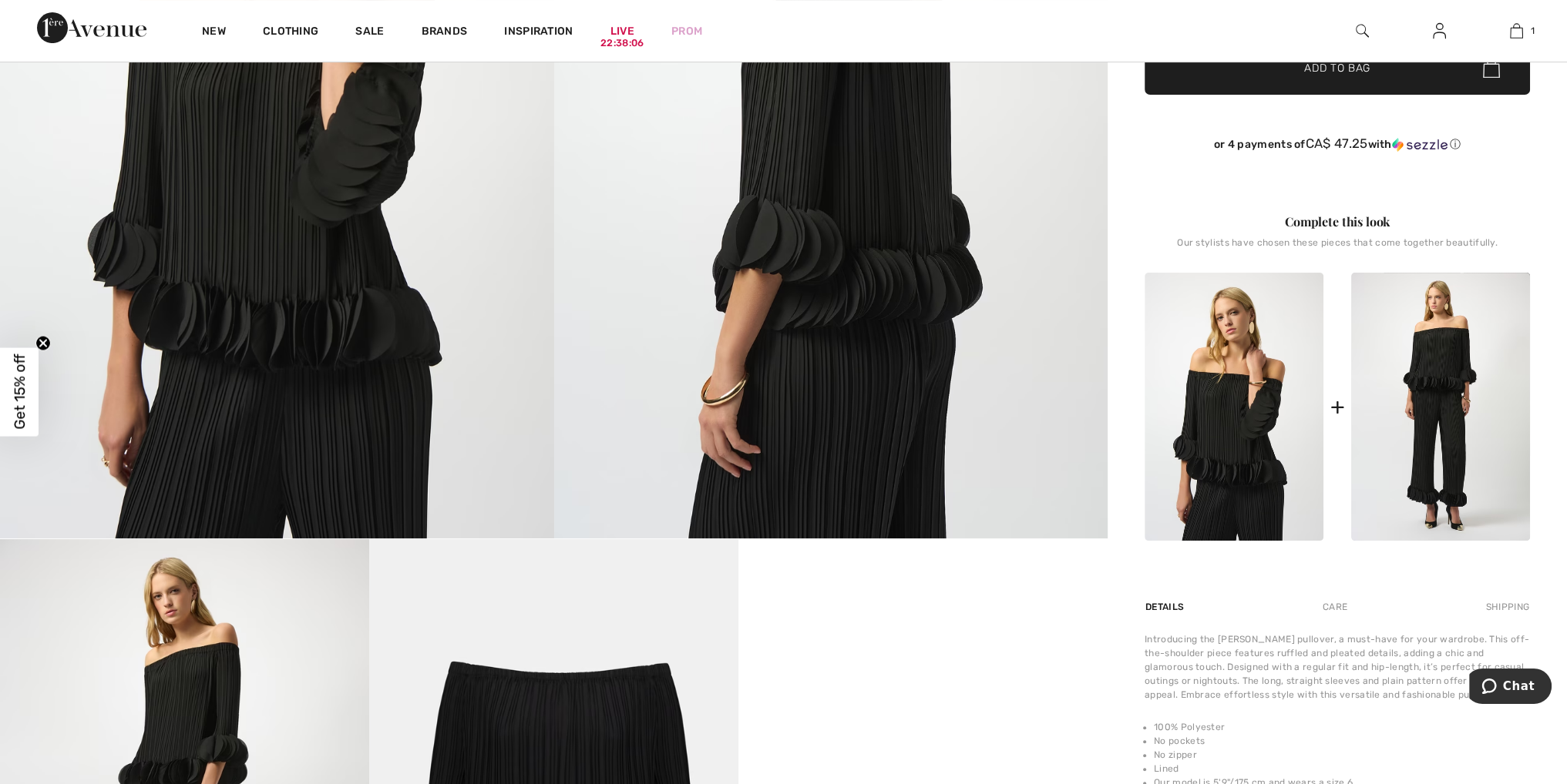
scroll to position [385, 0]
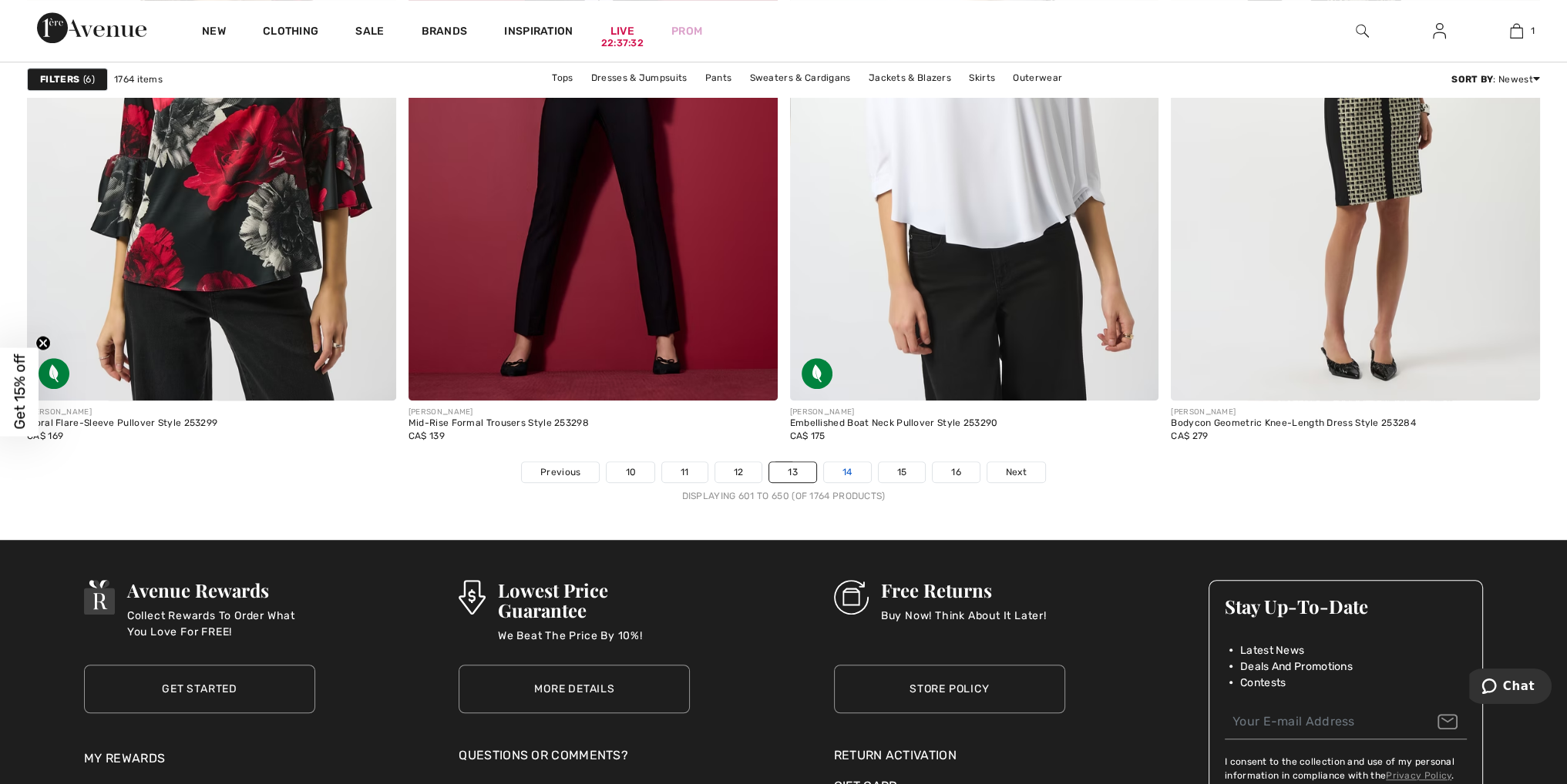
scroll to position [9167, 0]
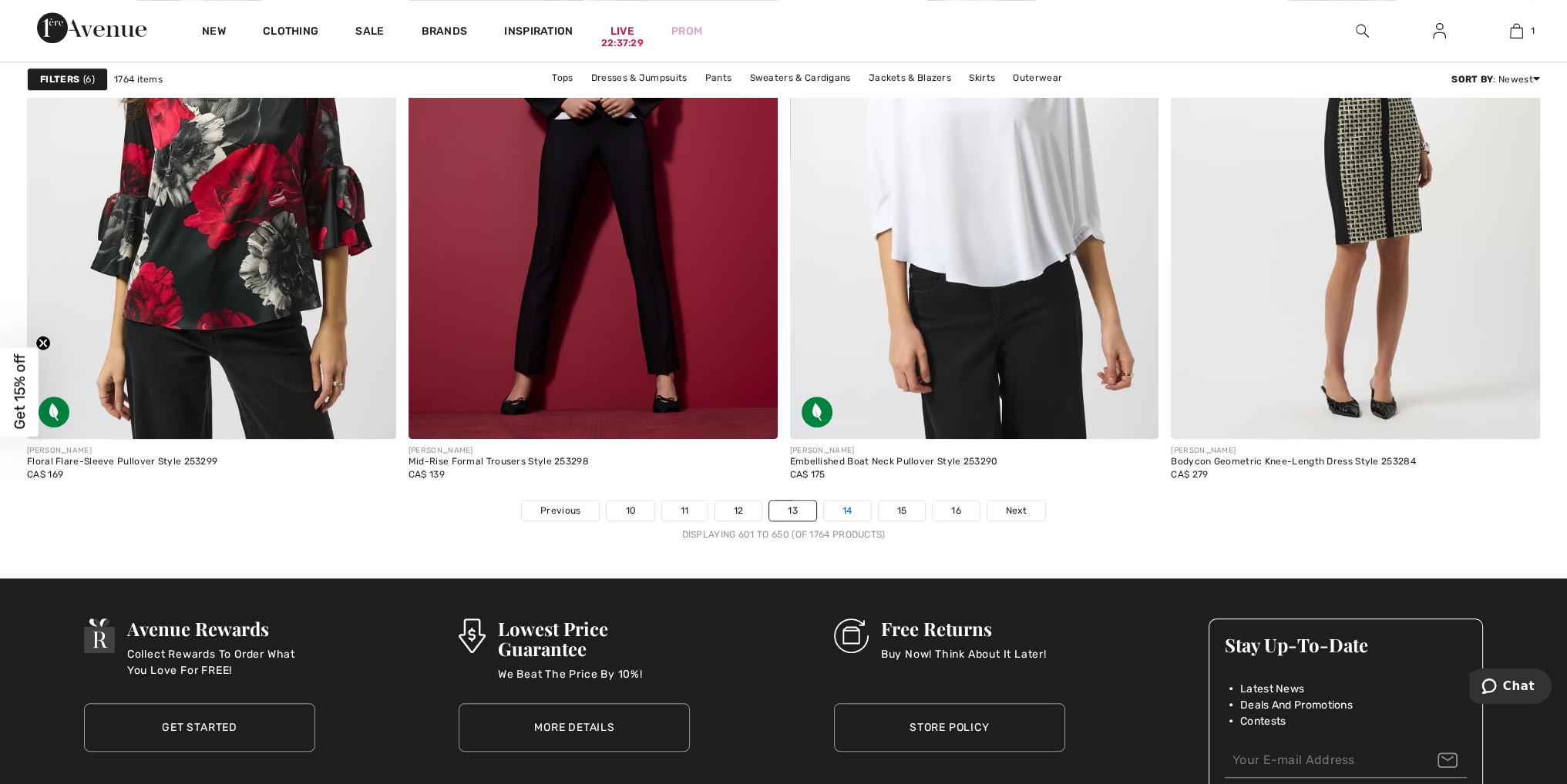
click at [842, 506] on link "14" at bounding box center [847, 510] width 47 height 20
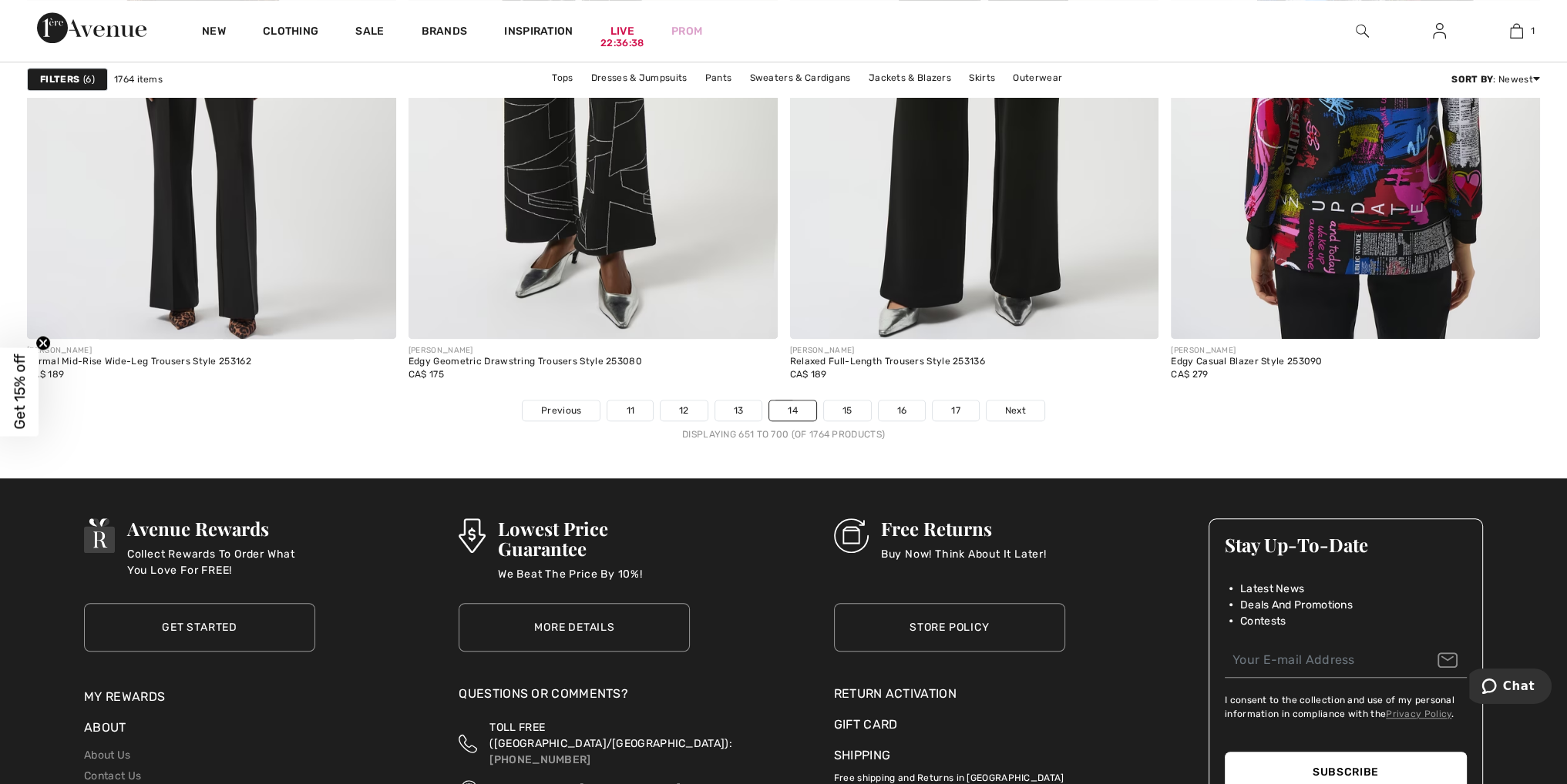
scroll to position [9321, 0]
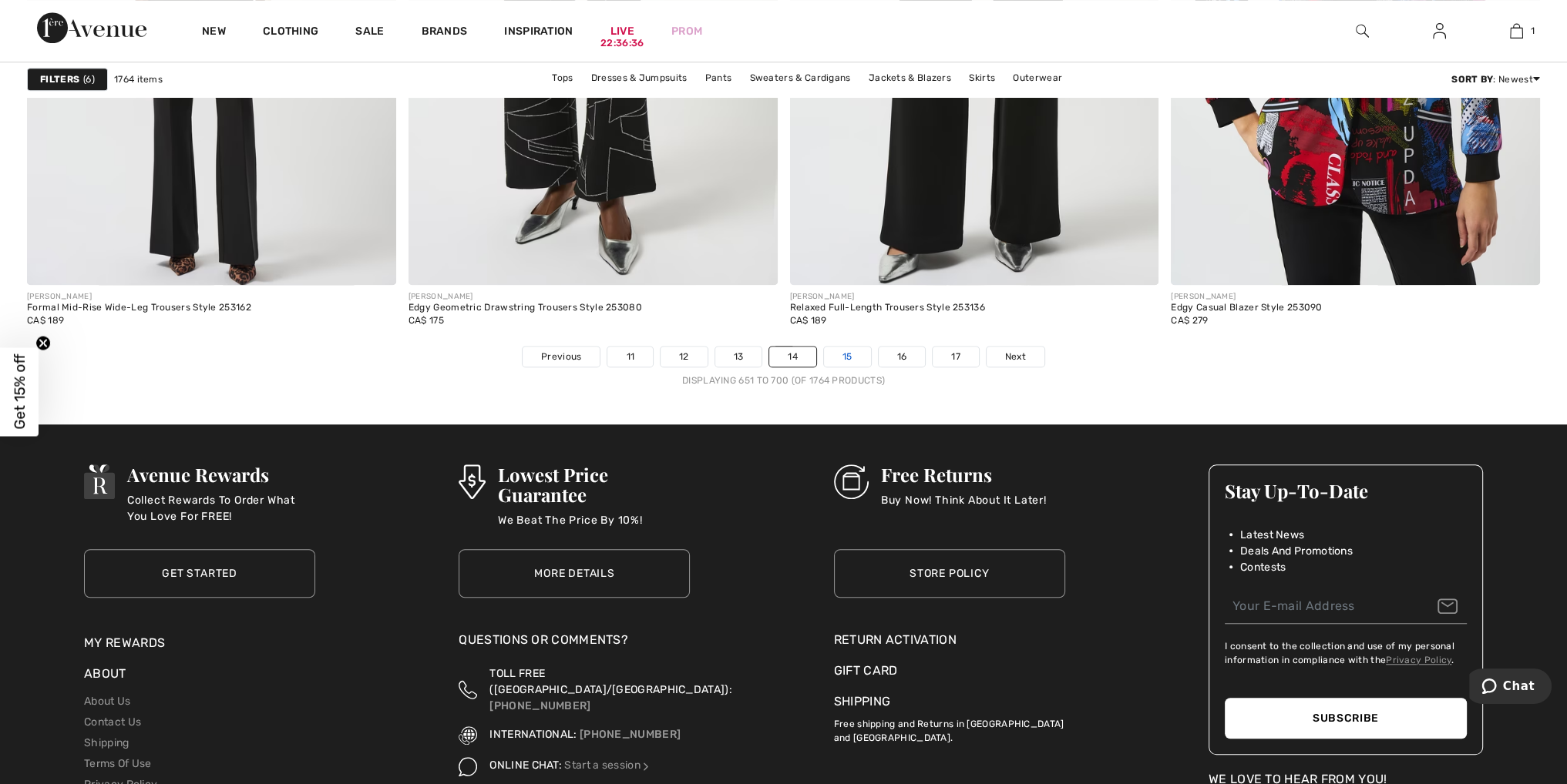
click at [849, 353] on link "15" at bounding box center [847, 356] width 47 height 20
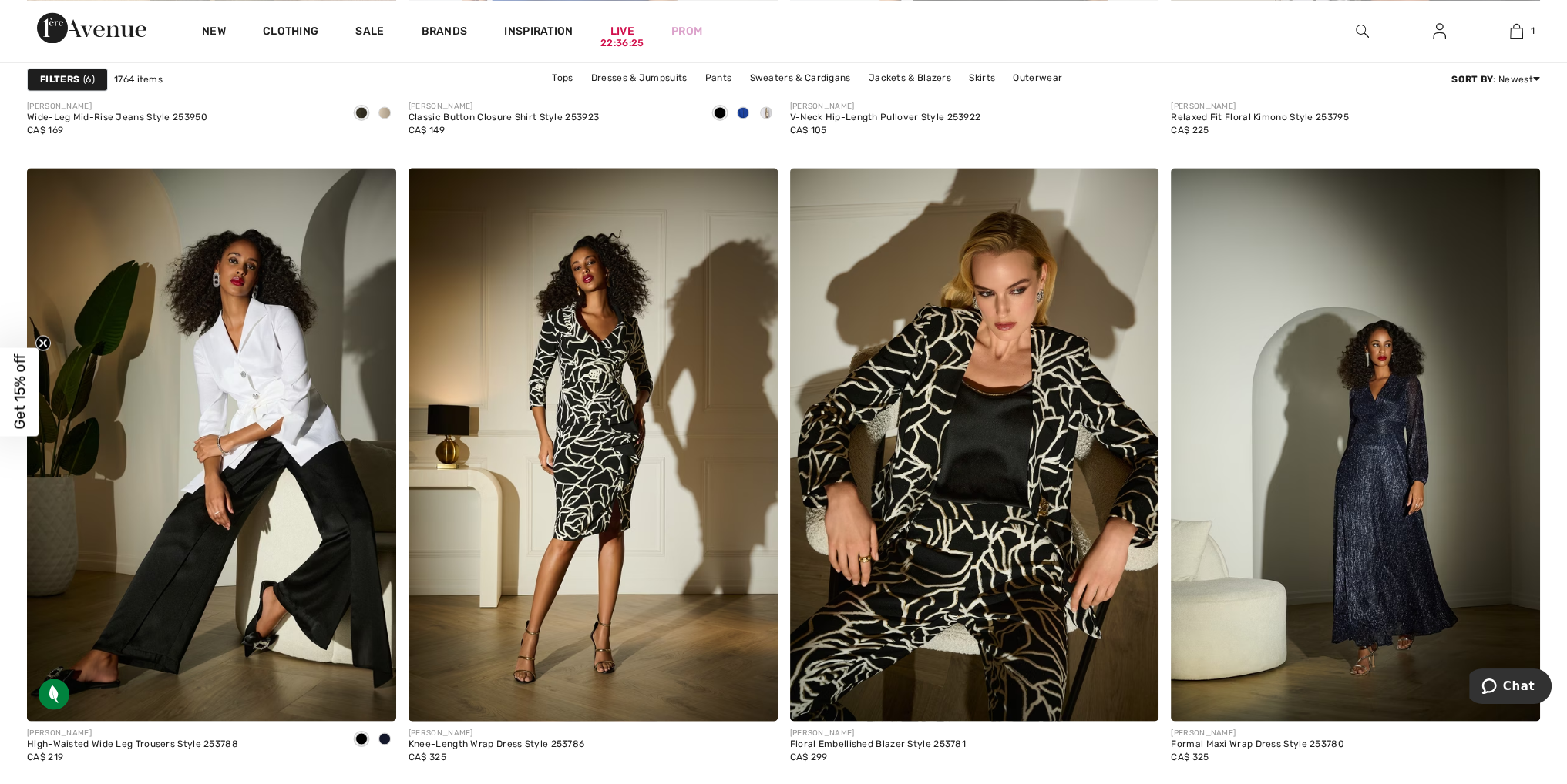
scroll to position [3467, 0]
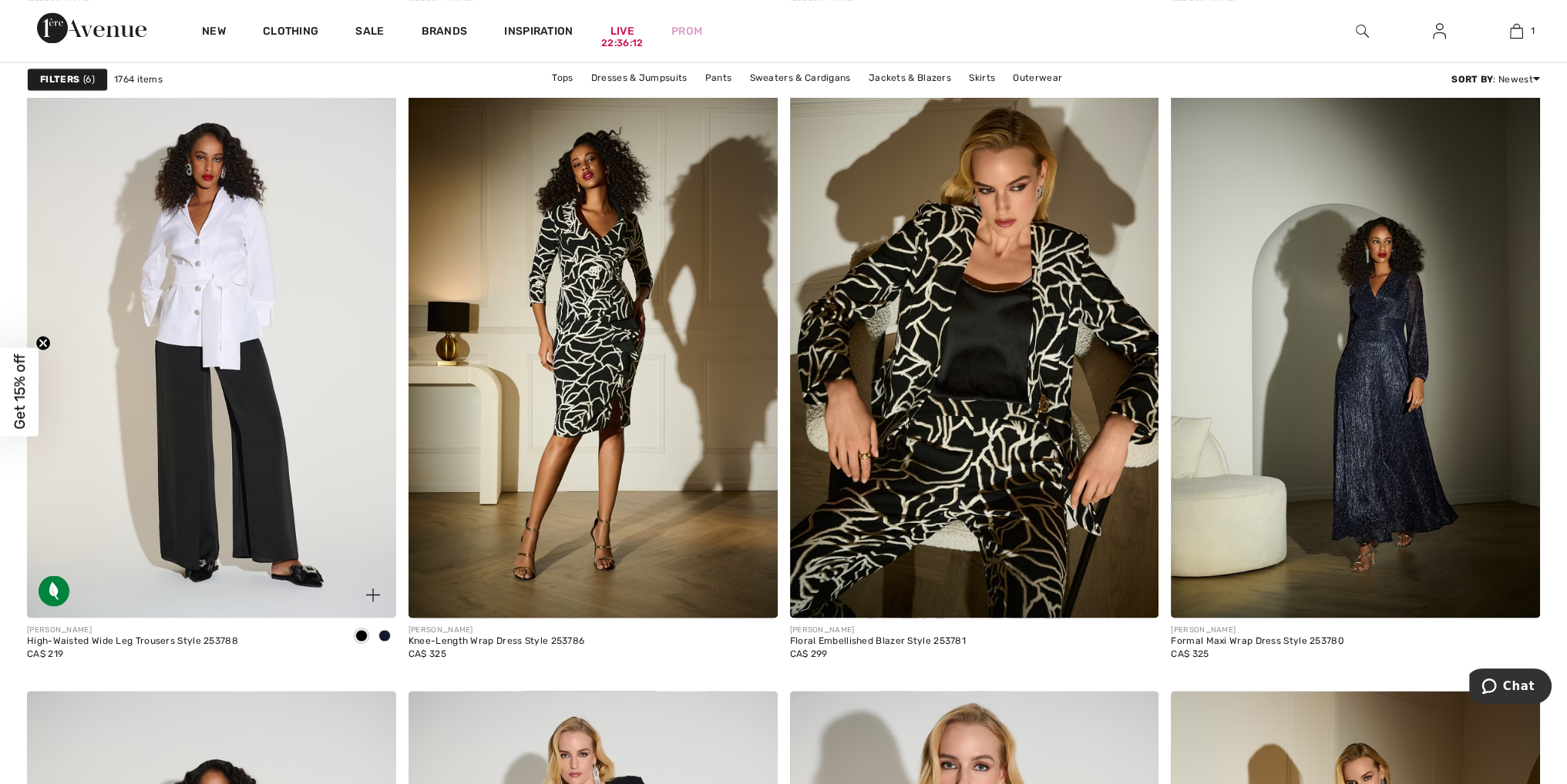
click at [300, 429] on img at bounding box center [211, 341] width 369 height 553
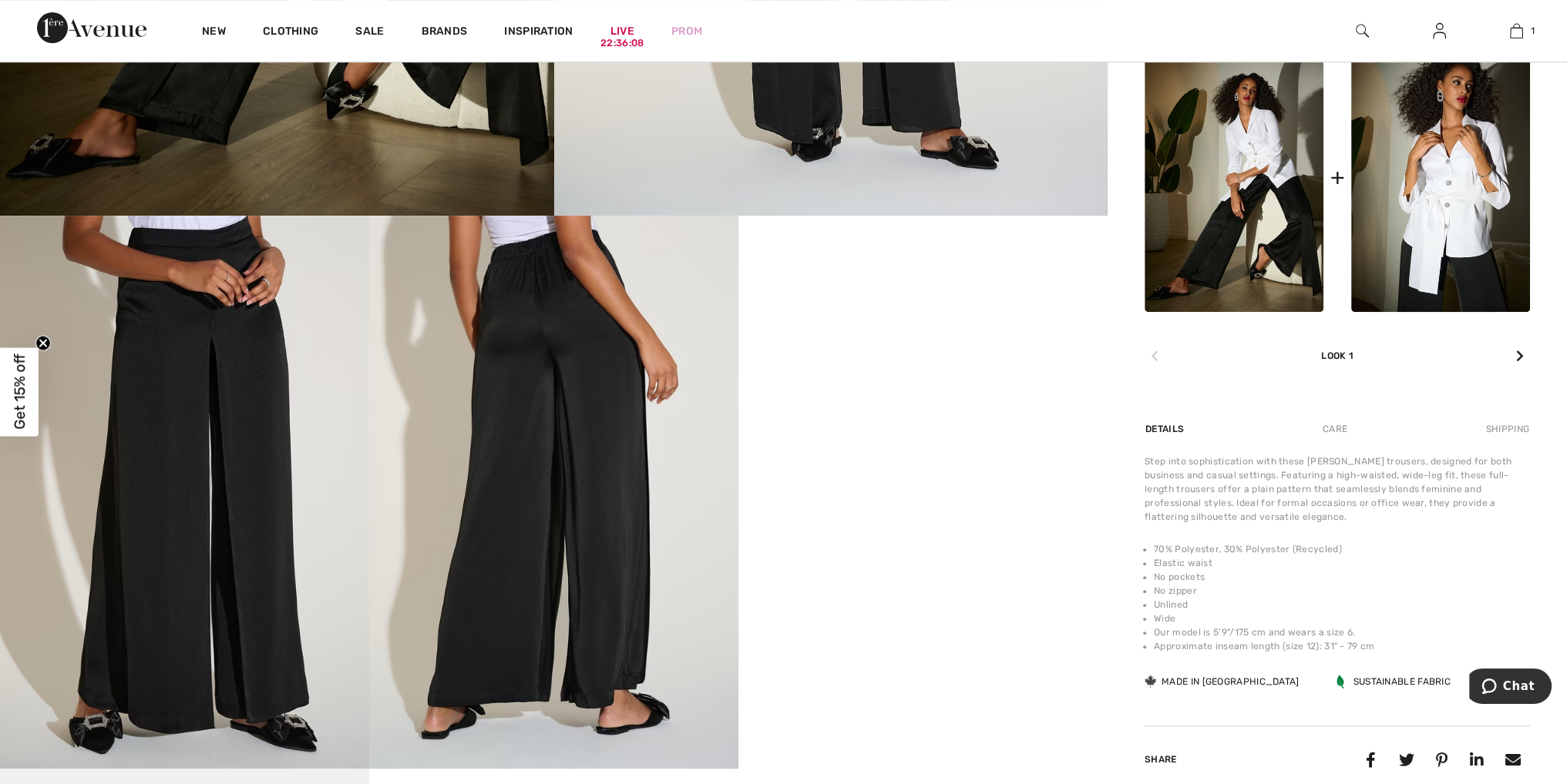
scroll to position [771, 0]
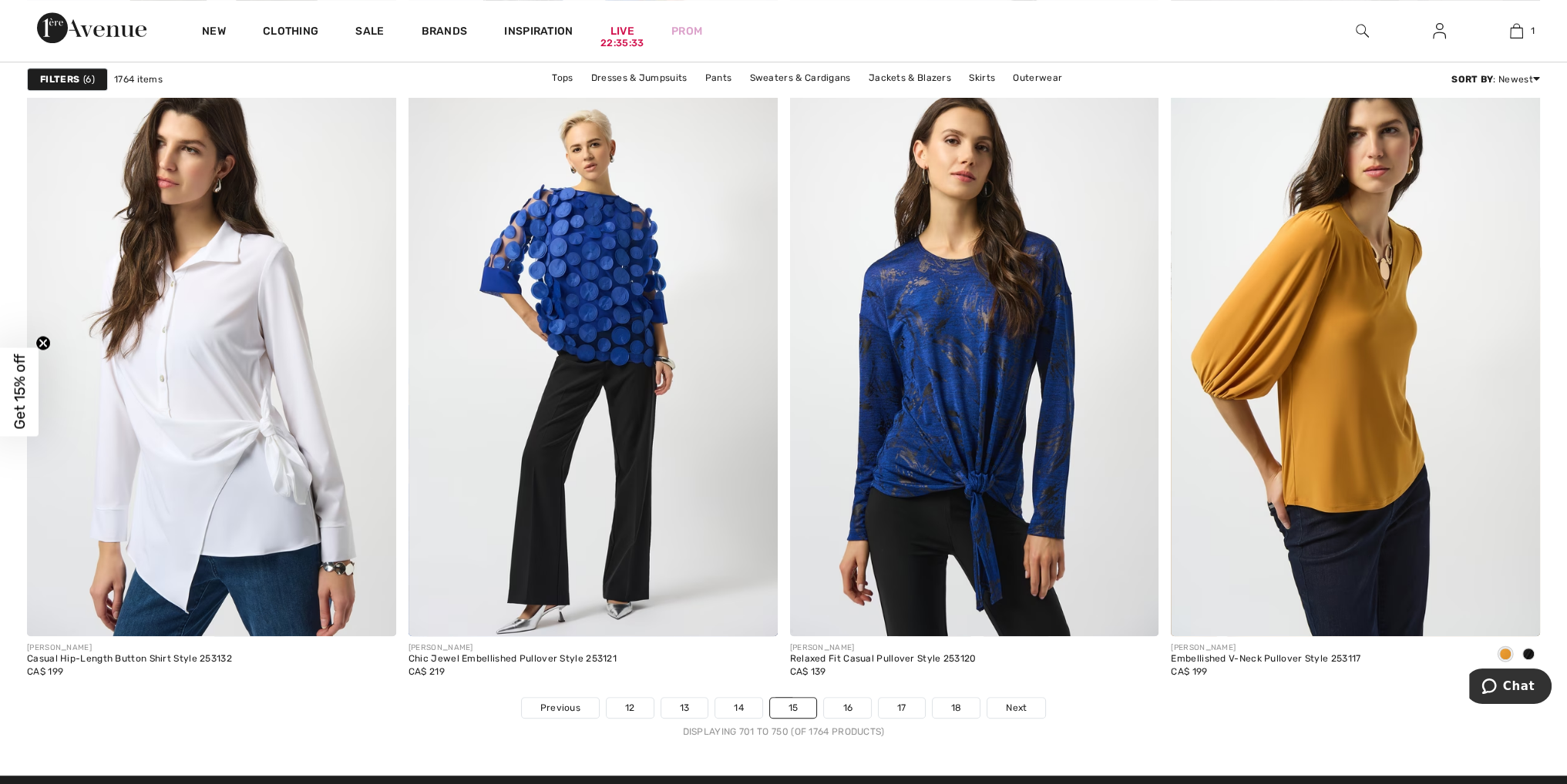
scroll to position [9013, 0]
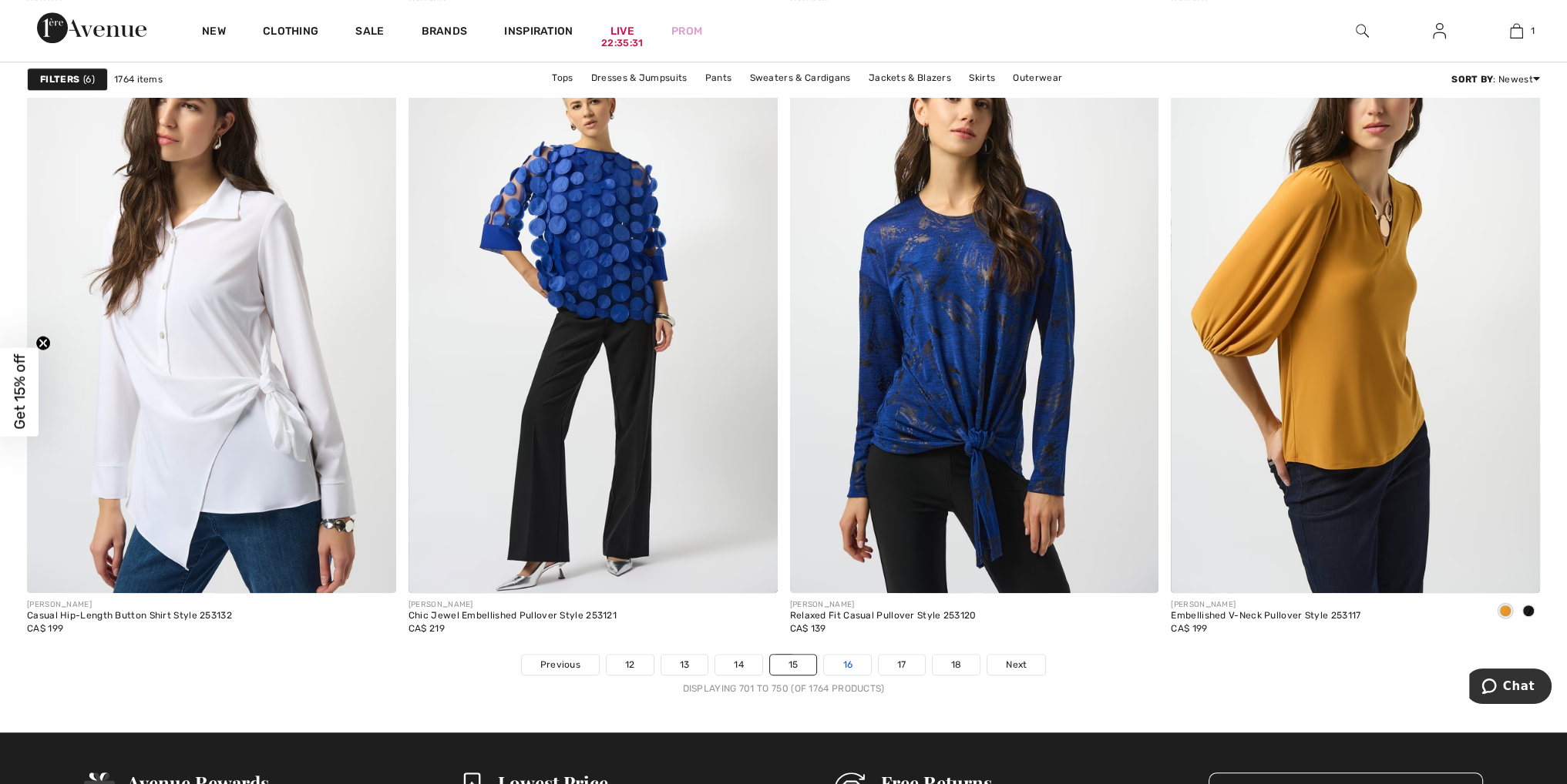
click at [849, 664] on link "16" at bounding box center [847, 664] width 47 height 20
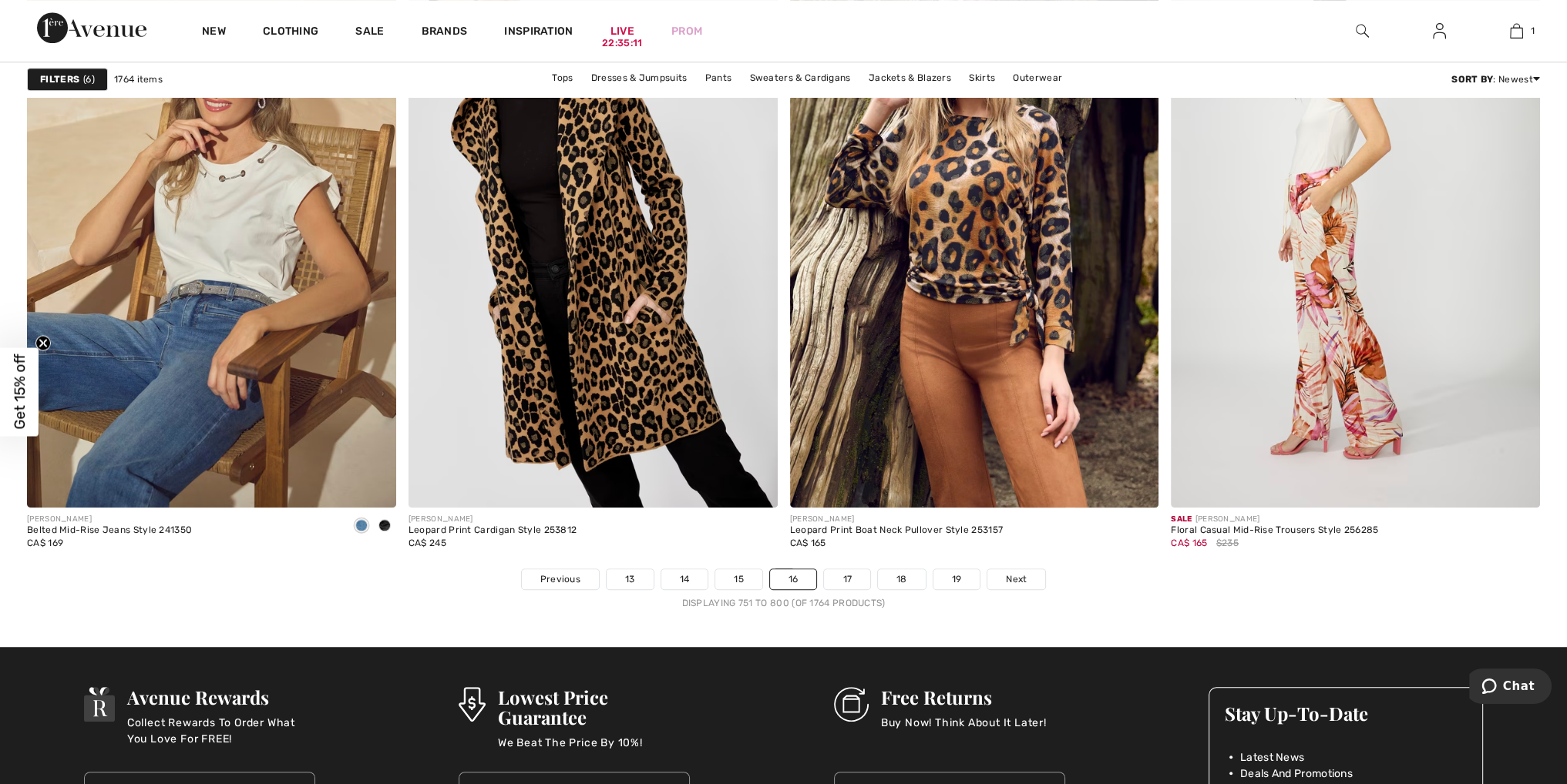
scroll to position [9244, 0]
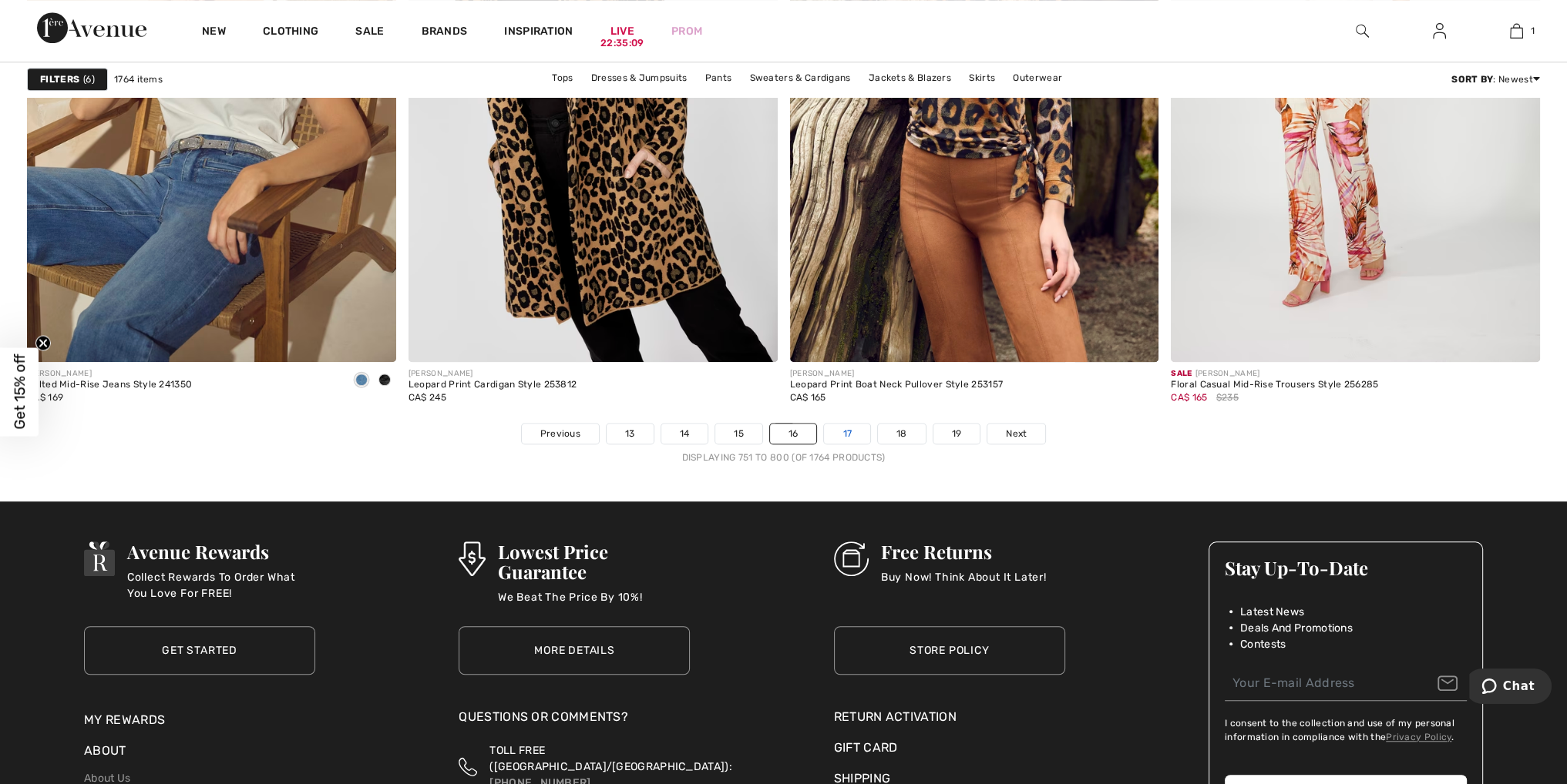
click at [849, 434] on link "17" at bounding box center [846, 433] width 46 height 20
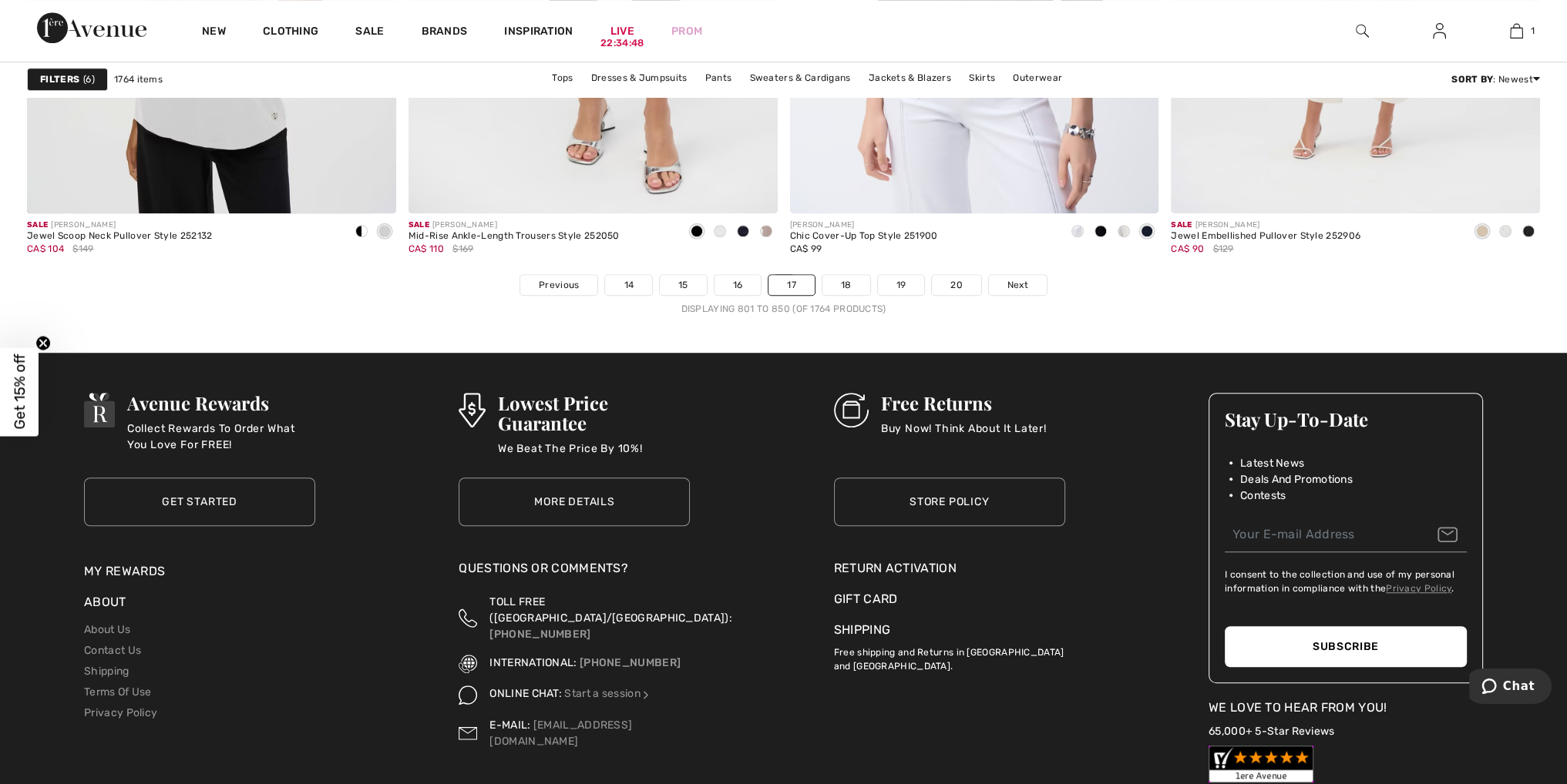
scroll to position [9399, 0]
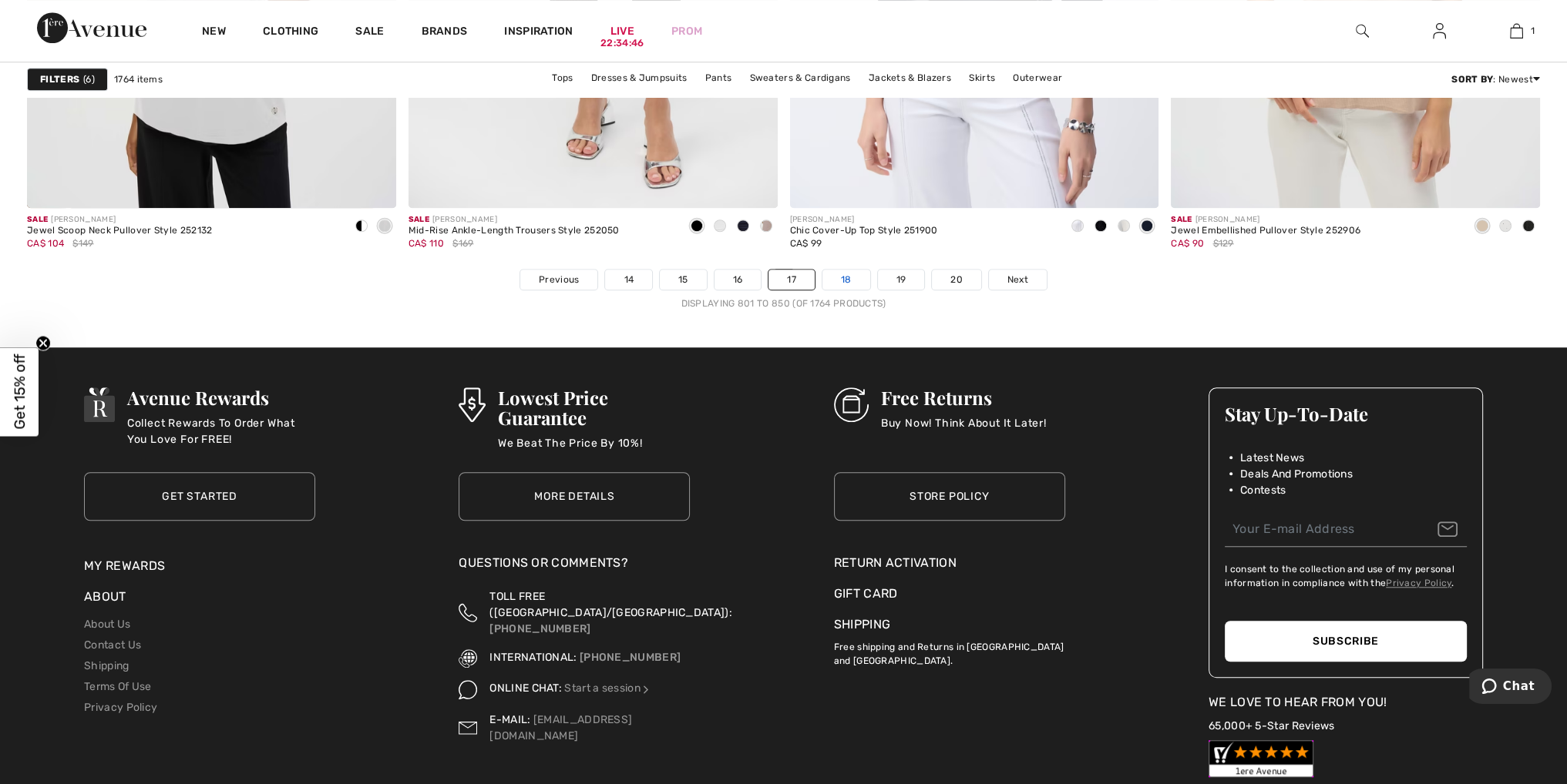
click at [853, 272] on link "18" at bounding box center [846, 279] width 48 height 20
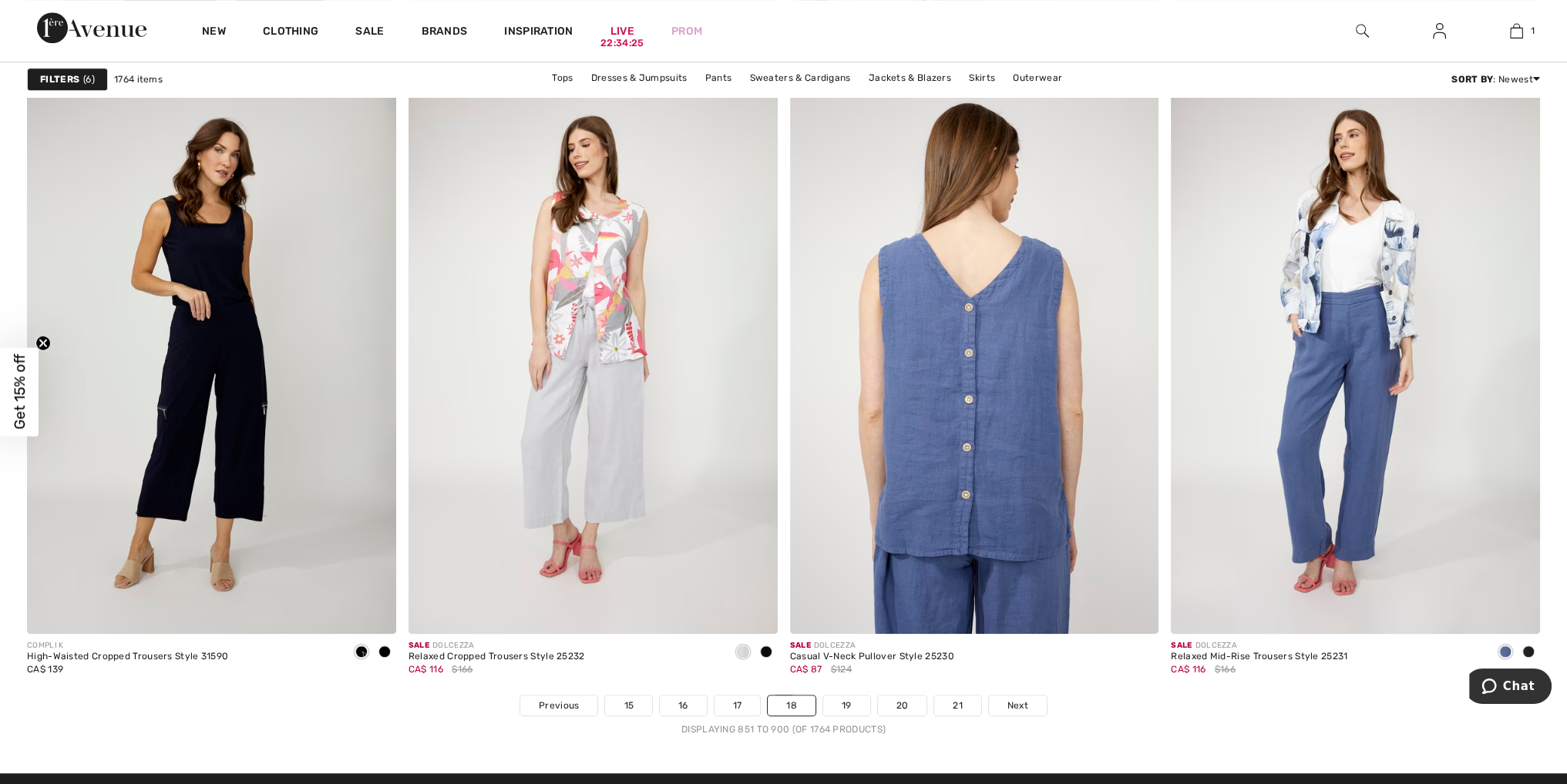
scroll to position [9090, 0]
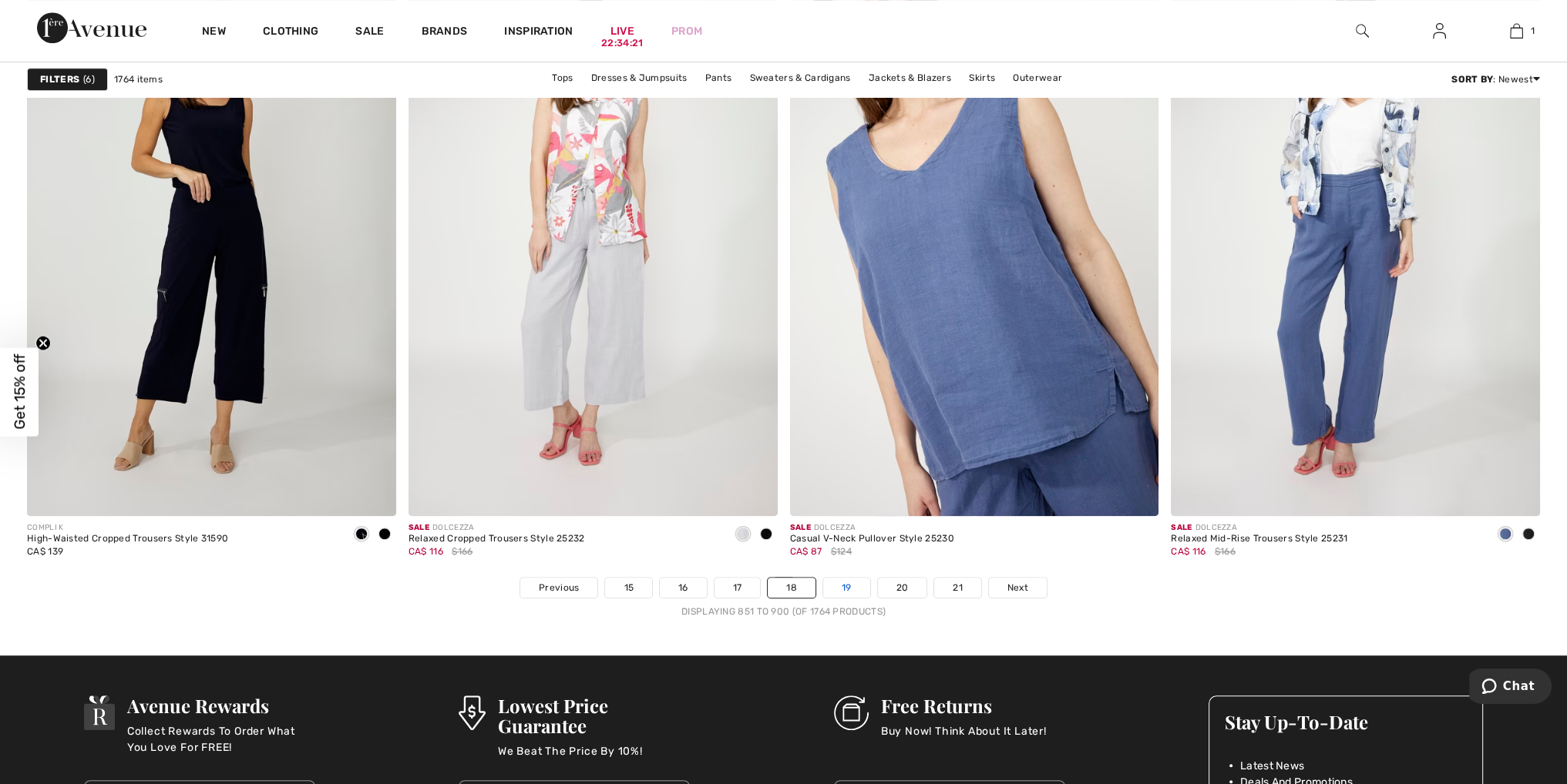
click at [846, 586] on link "19" at bounding box center [846, 587] width 47 height 20
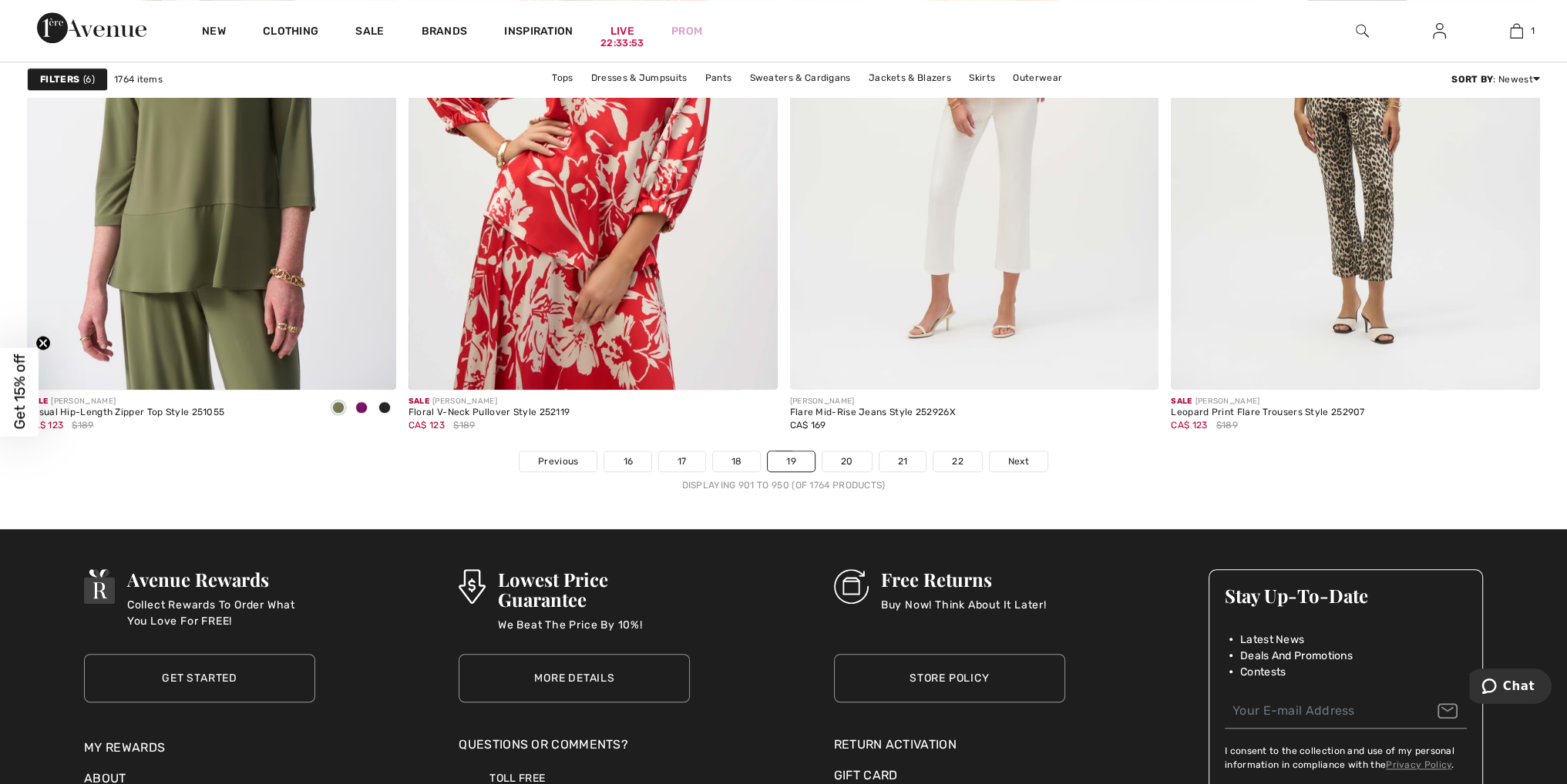
scroll to position [9321, 0]
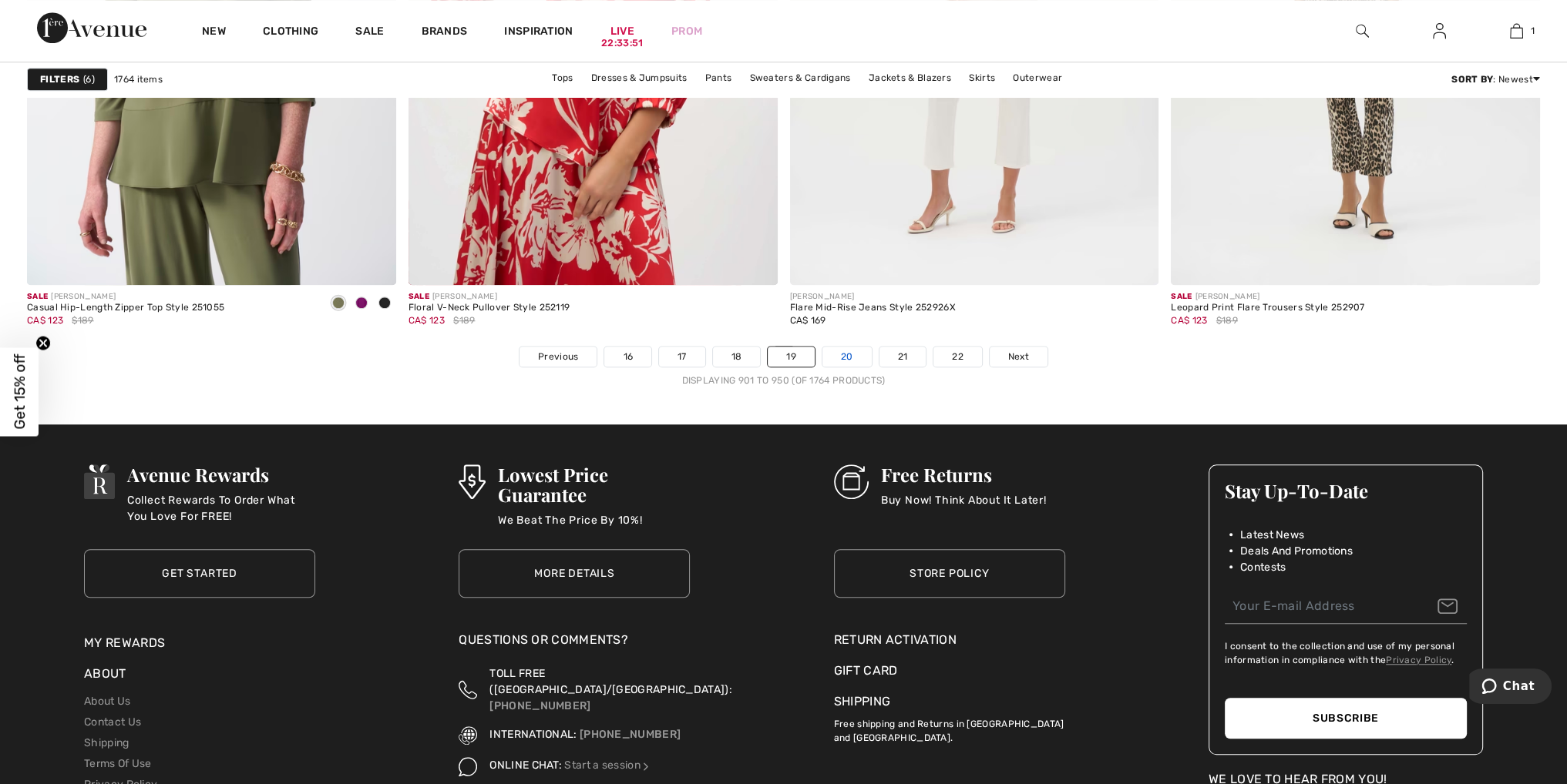
click at [849, 357] on link "20" at bounding box center [846, 356] width 50 height 20
